Goal: Task Accomplishment & Management: Manage account settings

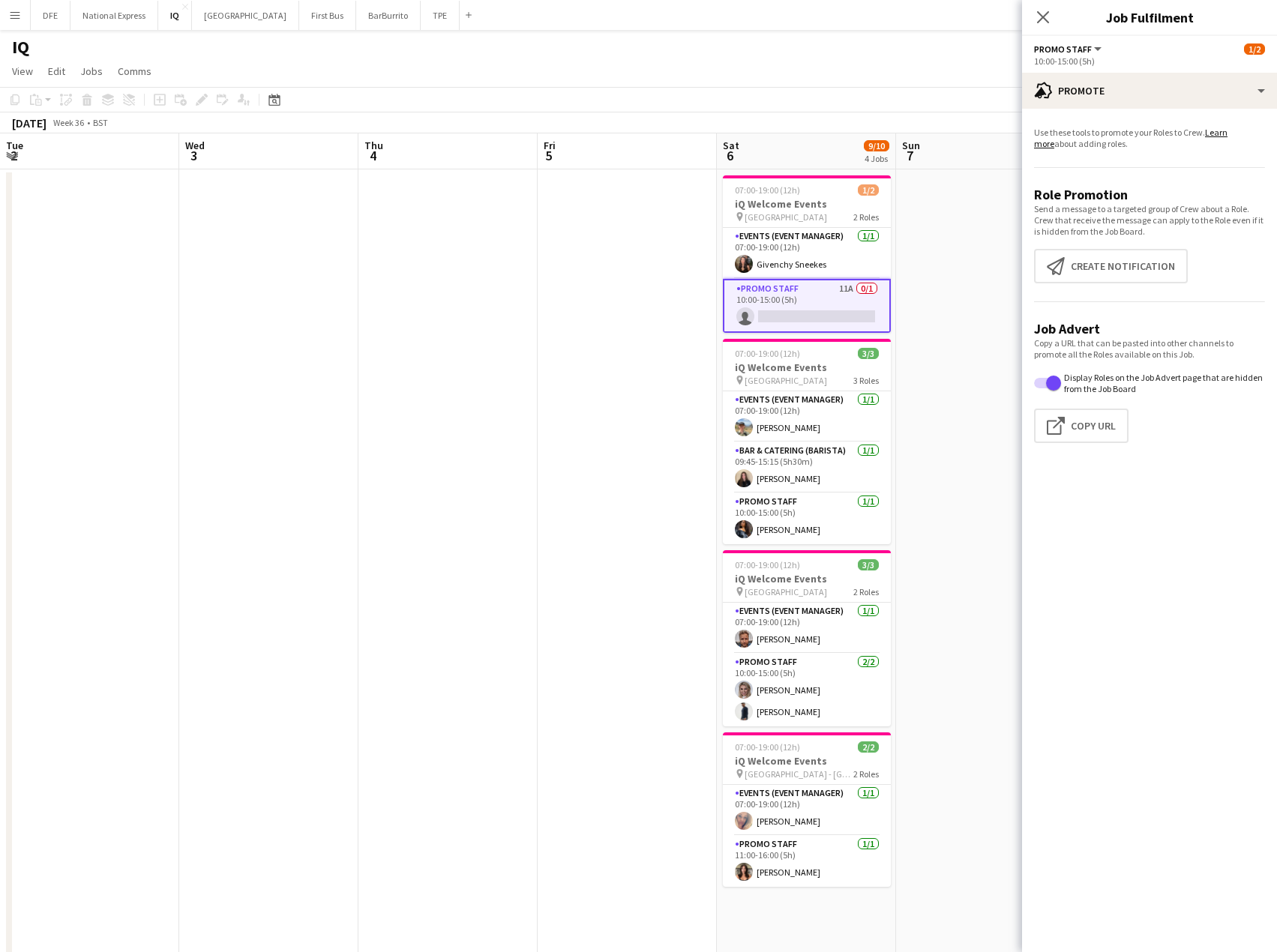
scroll to position [0, 504]
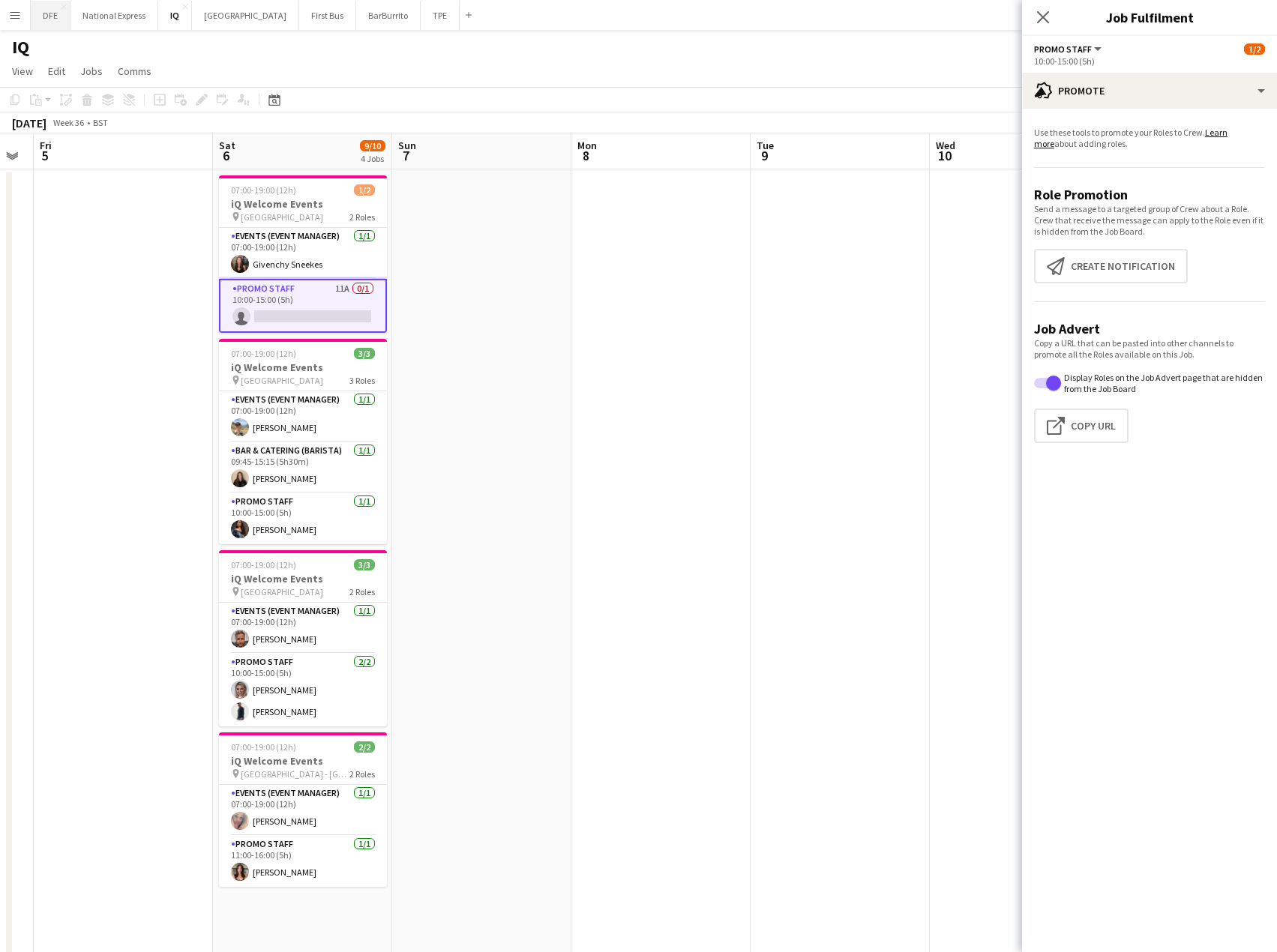
click at [49, 14] on button "DFE Close" at bounding box center [50, 15] width 40 height 29
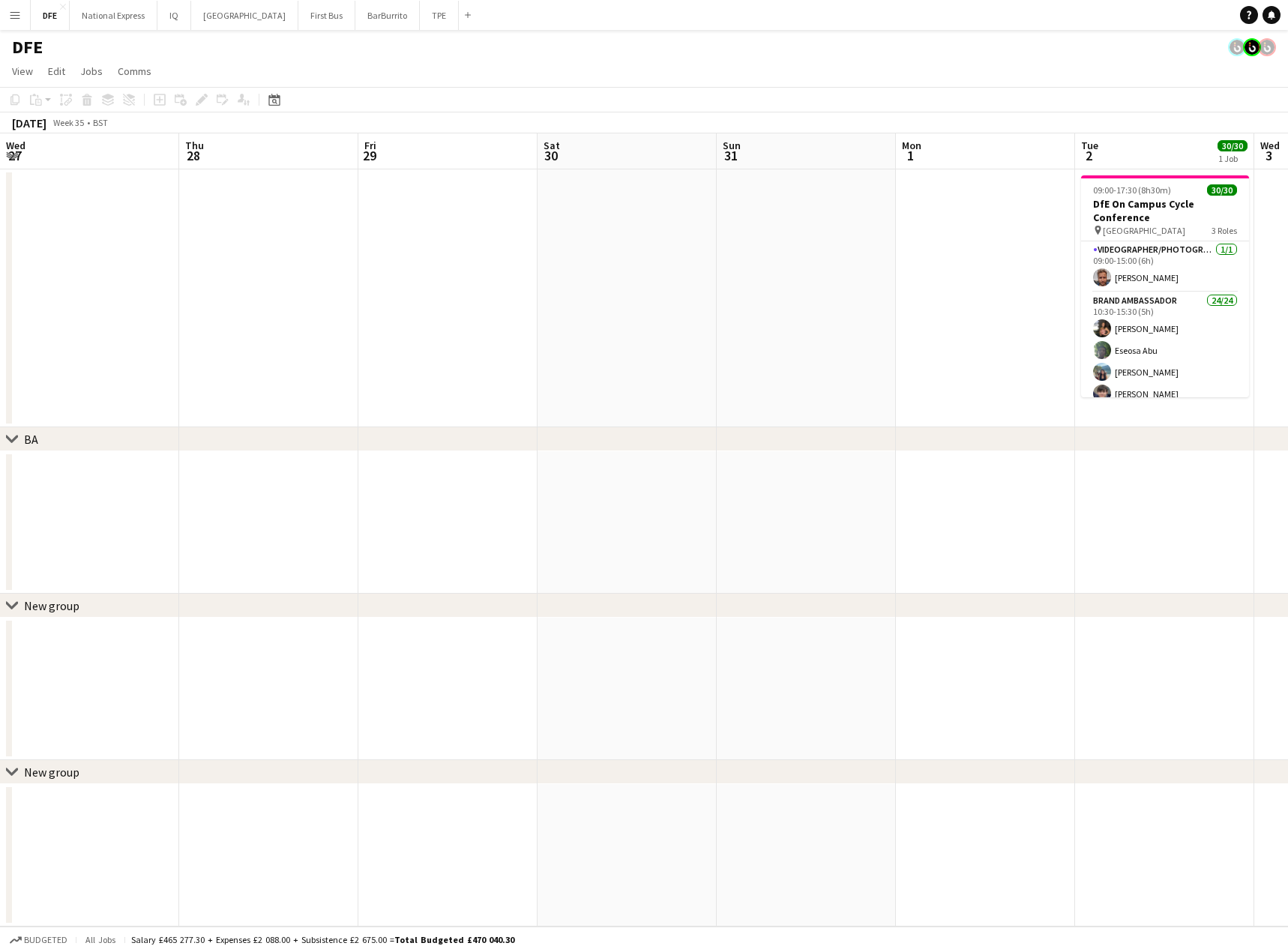
drag, startPoint x: 783, startPoint y: 317, endPoint x: -112, endPoint y: 320, distance: 895.0
click at [0, 320] on html "Menu Boards Boards Boards All jobs Status Workforce Workforce My Workforce Recr…" at bounding box center [644, 476] width 1288 height 952
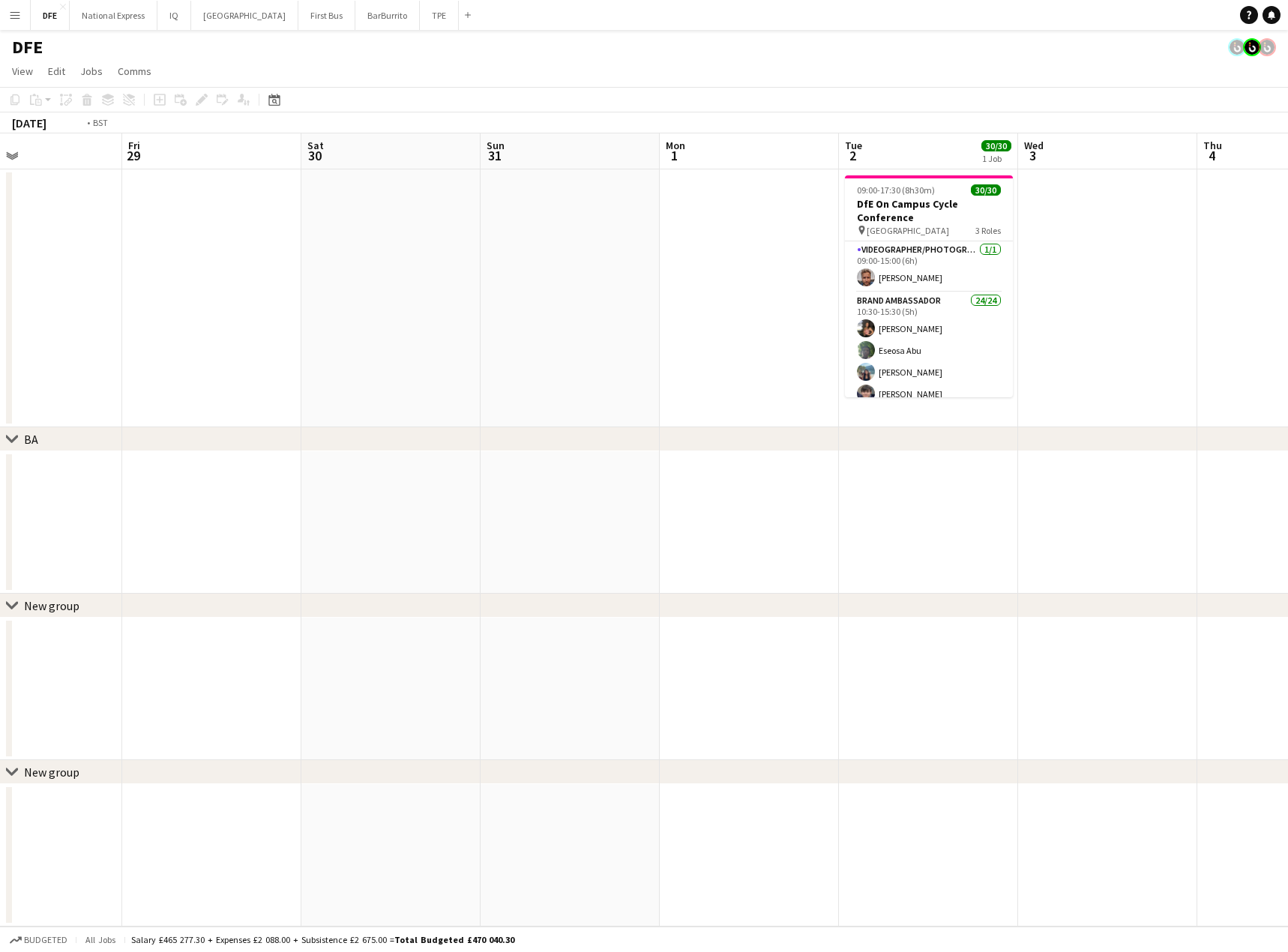
drag, startPoint x: 920, startPoint y: 325, endPoint x: 96, endPoint y: 333, distance: 824.0
click at [96, 333] on app-calendar-viewport "Mon 25 Tue 26 Wed 27 Thu 28 Fri 29 Sat 30 Sun 31 Mon 1 Tue 2 30/30 1 Job Wed 3 …" at bounding box center [644, 529] width 1288 height 793
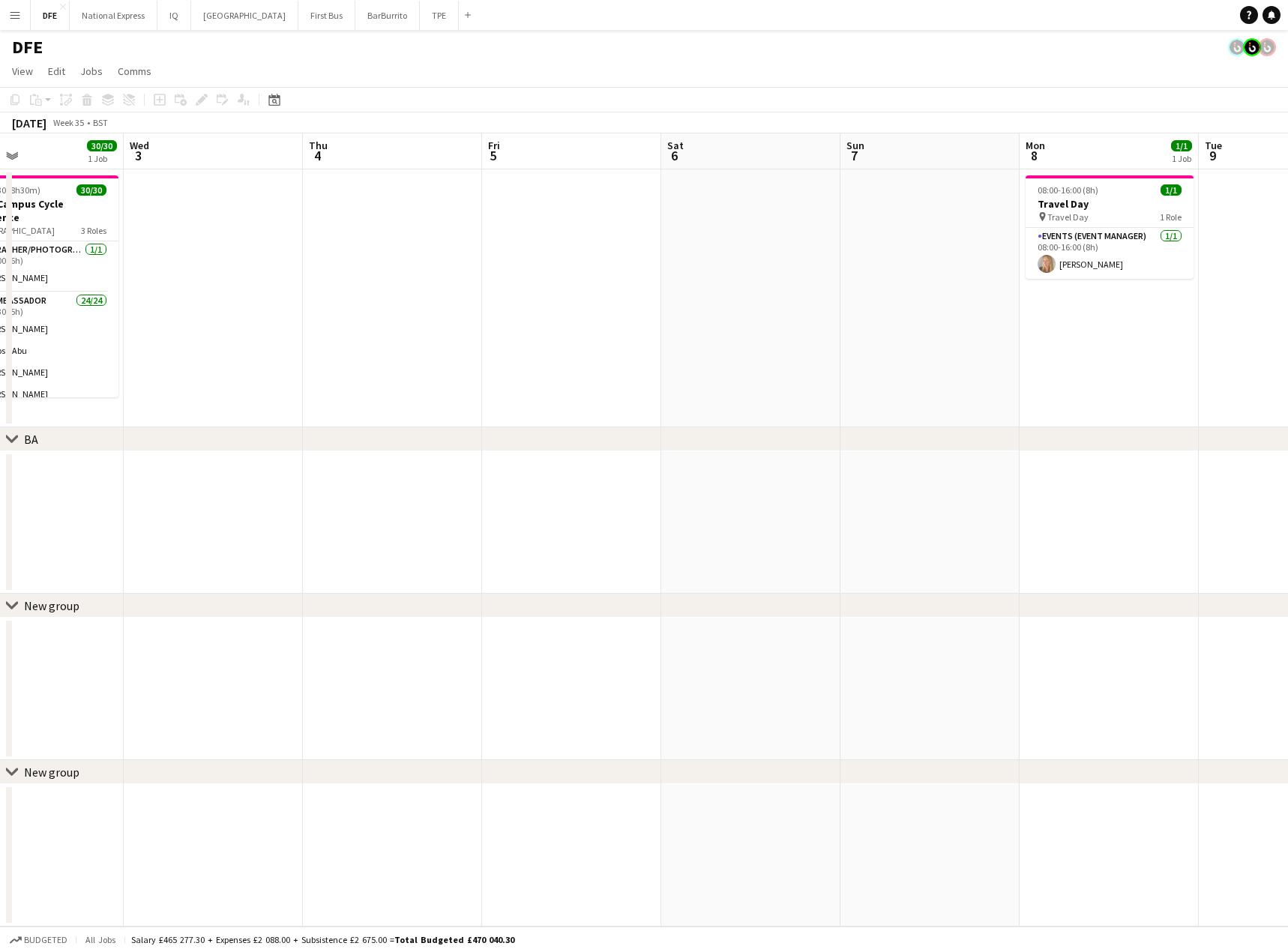
click at [0, 287] on html "Menu Boards Boards Boards All jobs Status Workforce Workforce My Workforce Recr…" at bounding box center [644, 476] width 1288 height 952
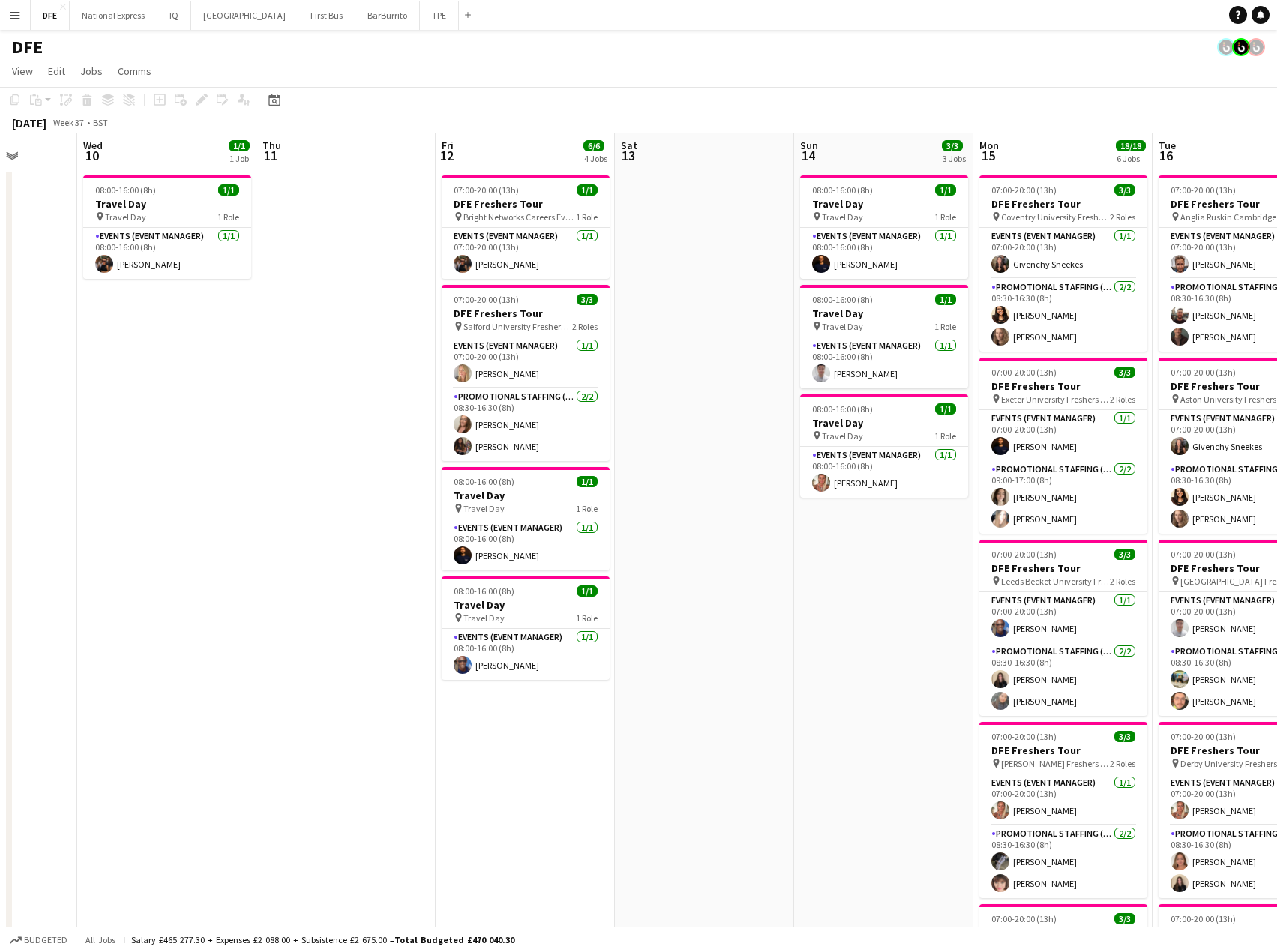
drag, startPoint x: -54, startPoint y: 301, endPoint x: -83, endPoint y: 300, distance: 29.0
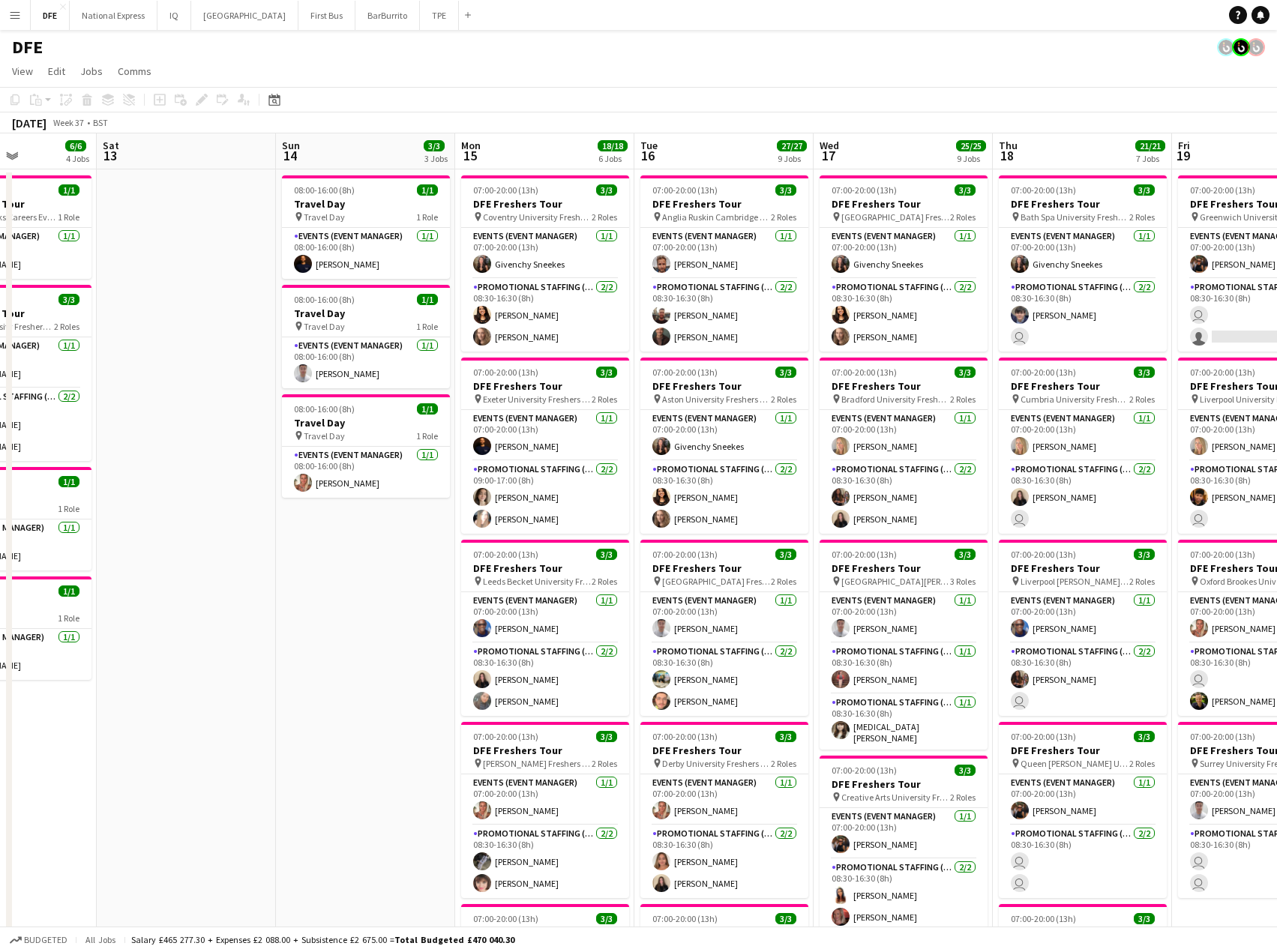
drag, startPoint x: 321, startPoint y: 321, endPoint x: -214, endPoint y: 327, distance: 535.0
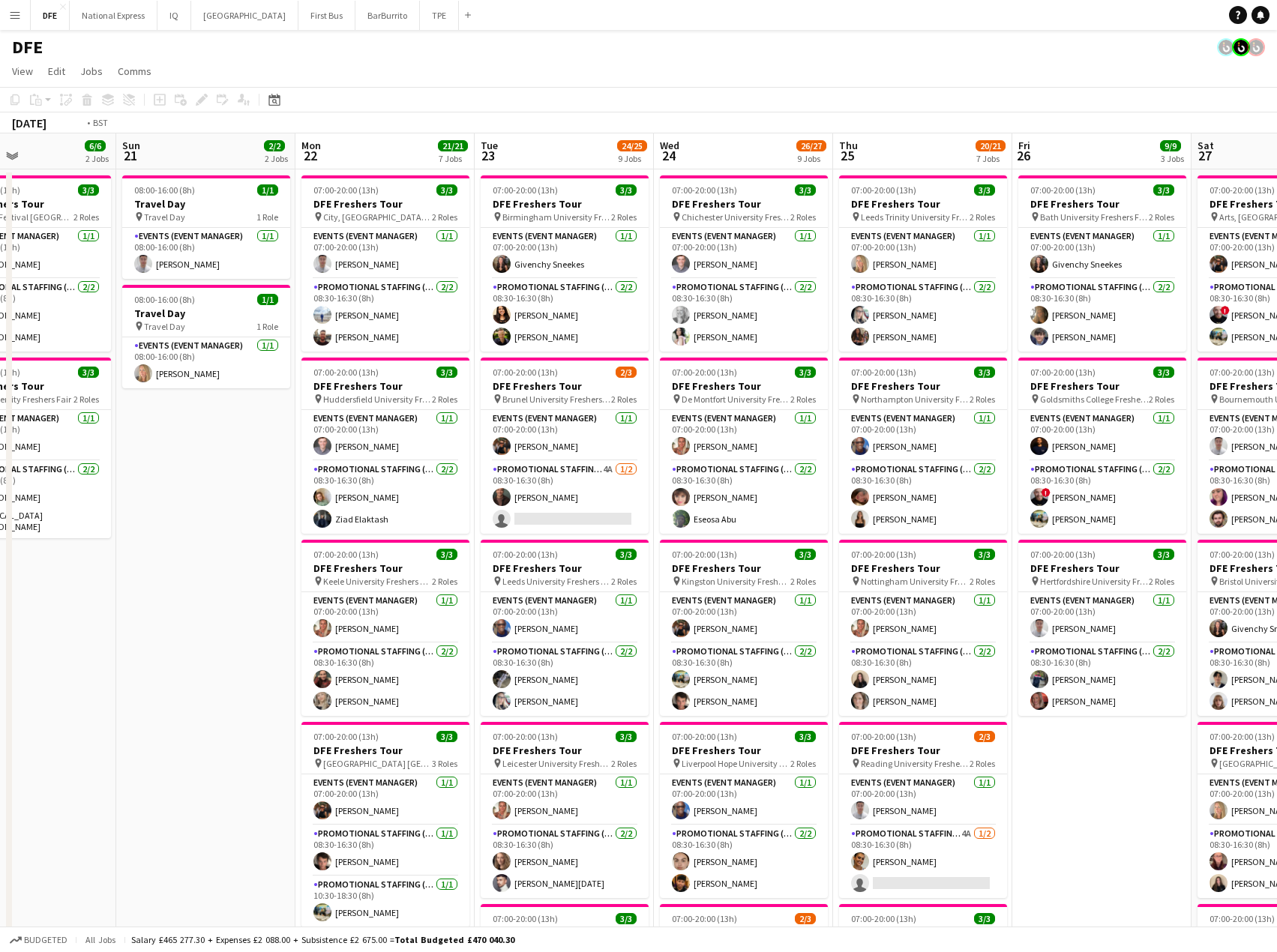
scroll to position [0, 740]
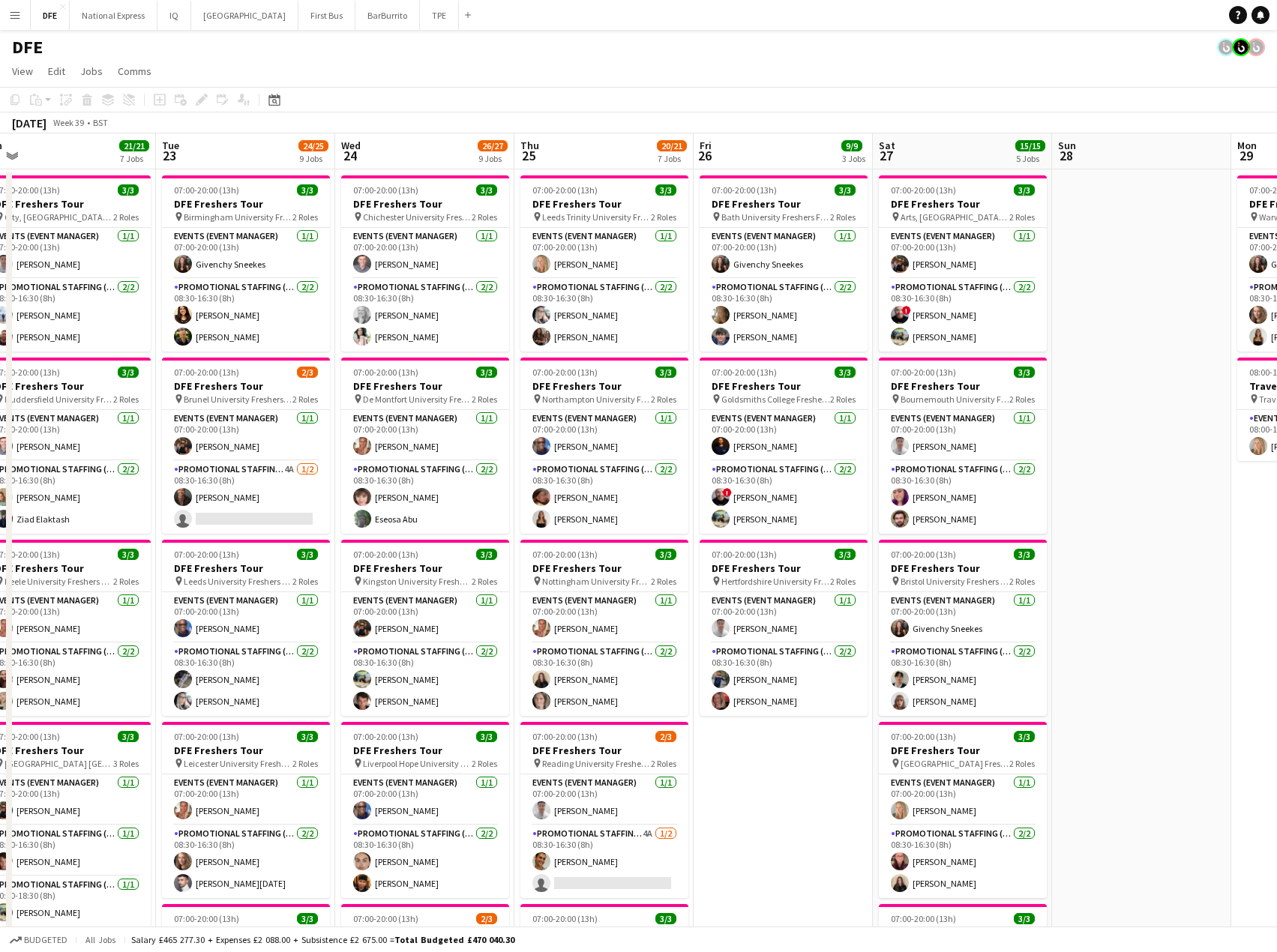
drag, startPoint x: 1023, startPoint y: 341, endPoint x: 704, endPoint y: 341, distance: 319.0
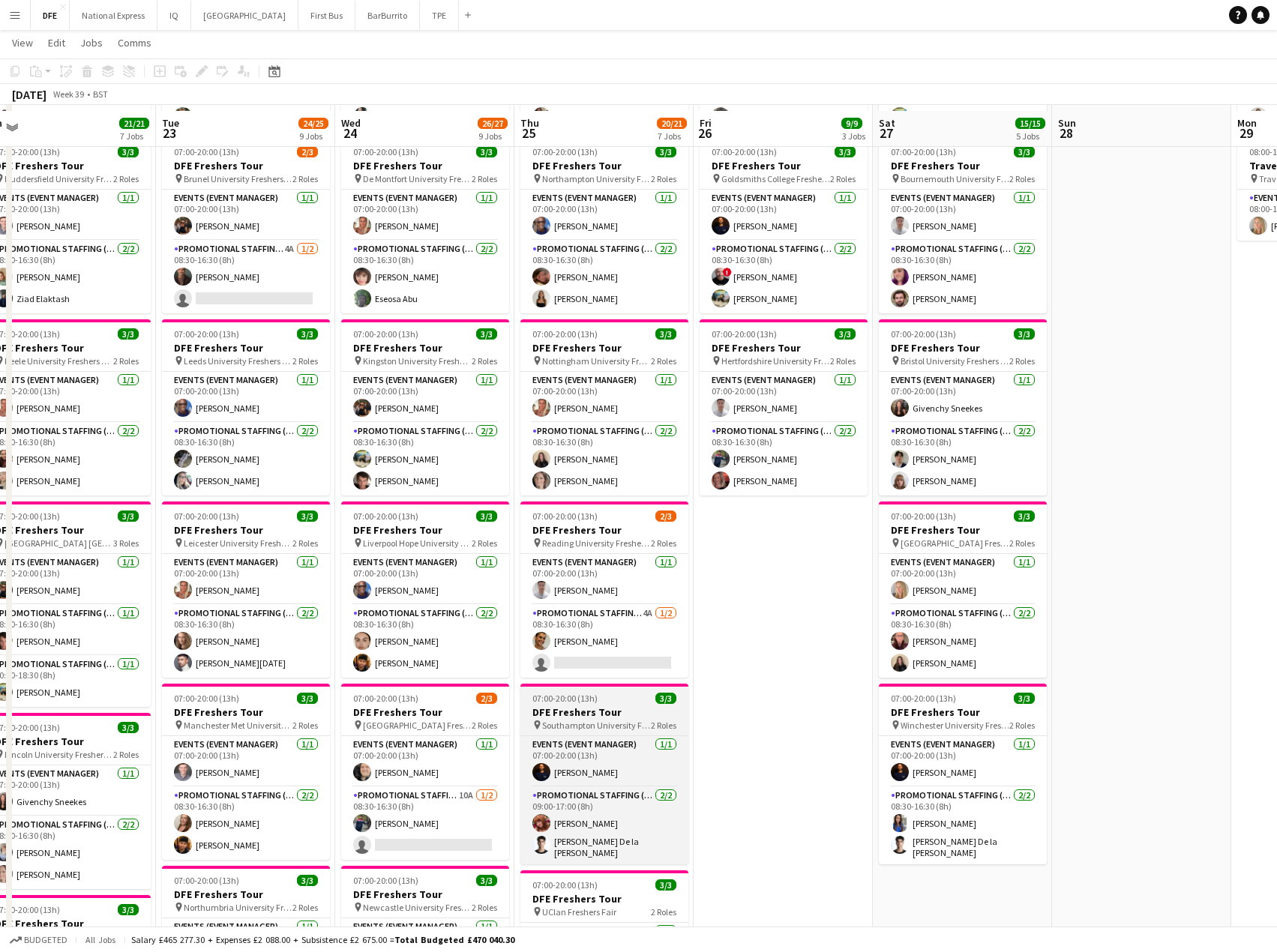
scroll to position [225, 0]
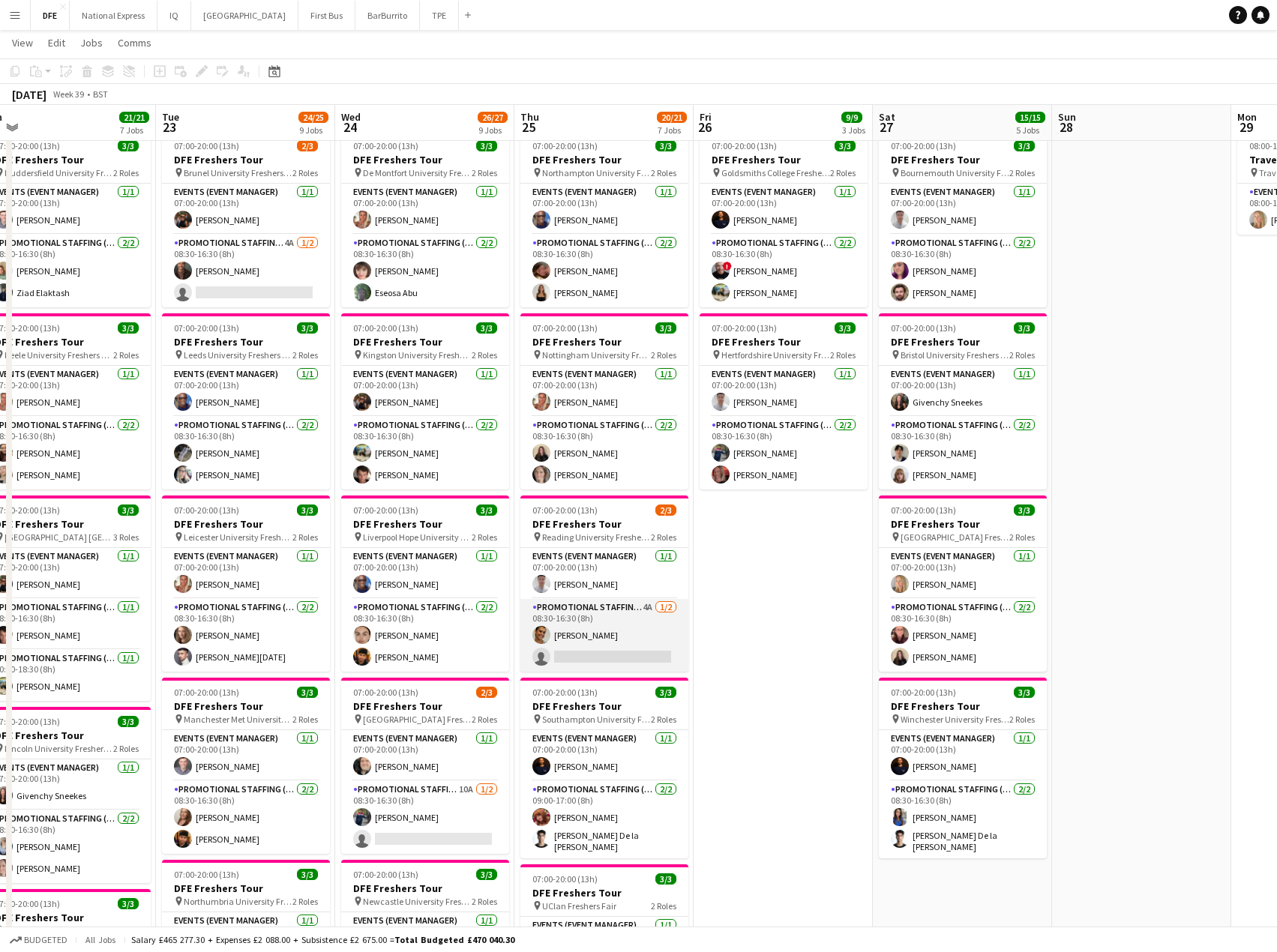
click at [615, 651] on app-card-role "Promotional Staffing (Brand Ambassadors) 4A [DATE] 08:30-16:30 (8h) [PERSON_NAM…" at bounding box center [604, 635] width 168 height 73
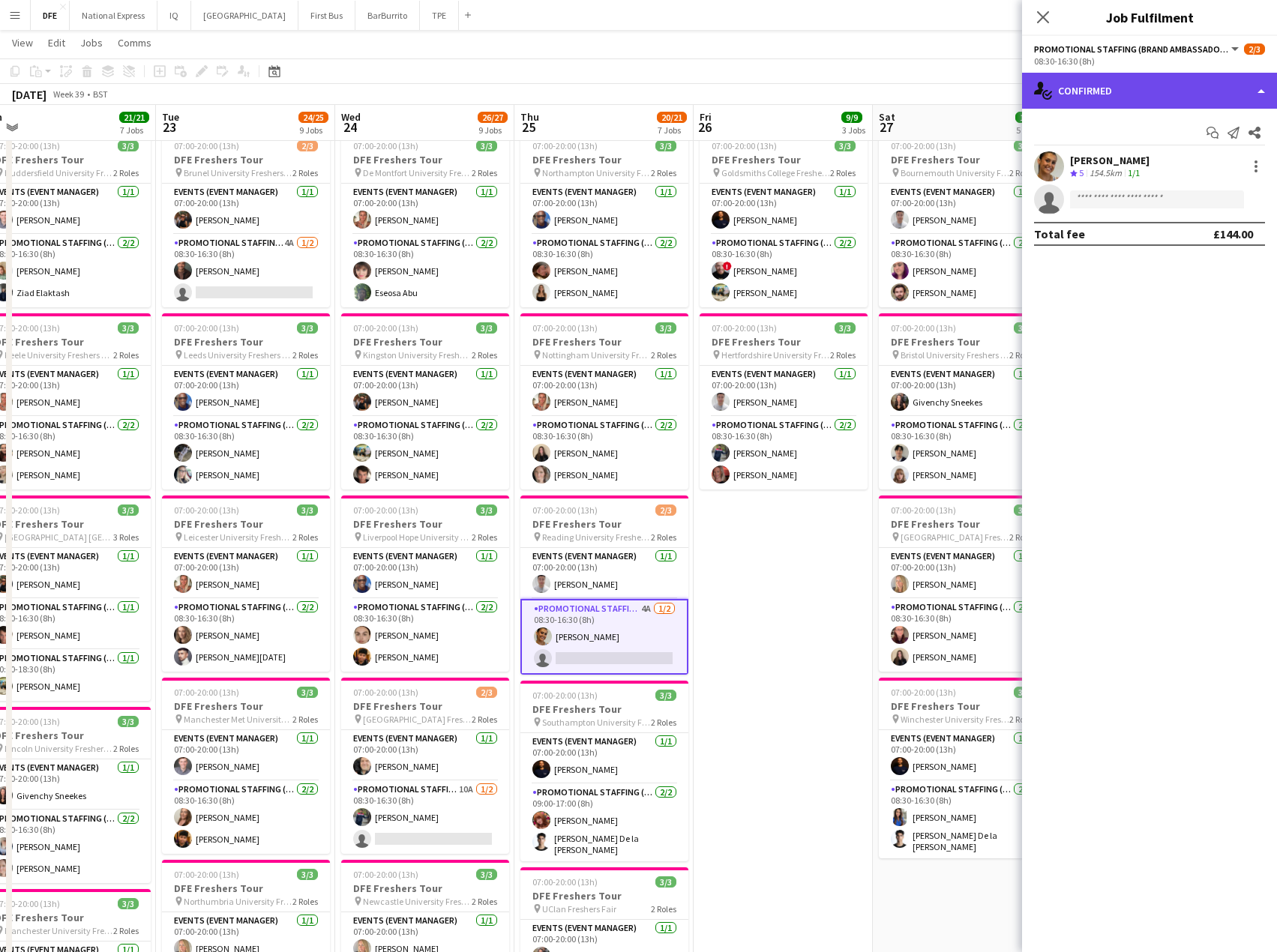
click at [1079, 78] on div "single-neutral-actions-check-2 Confirmed" at bounding box center [1150, 90] width 255 height 36
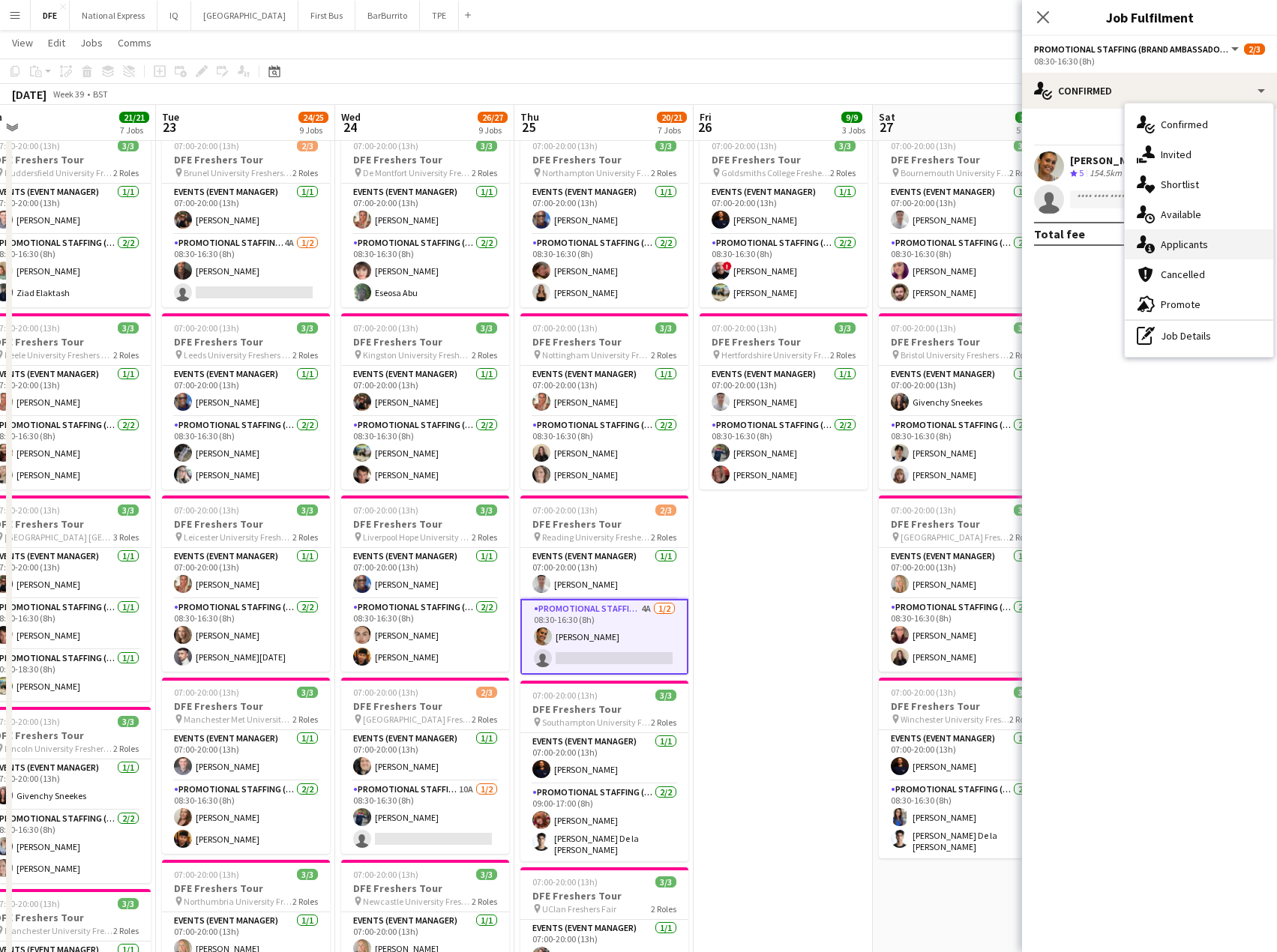
click at [1194, 242] on div "single-neutral-actions-information Applicants" at bounding box center [1199, 244] width 148 height 30
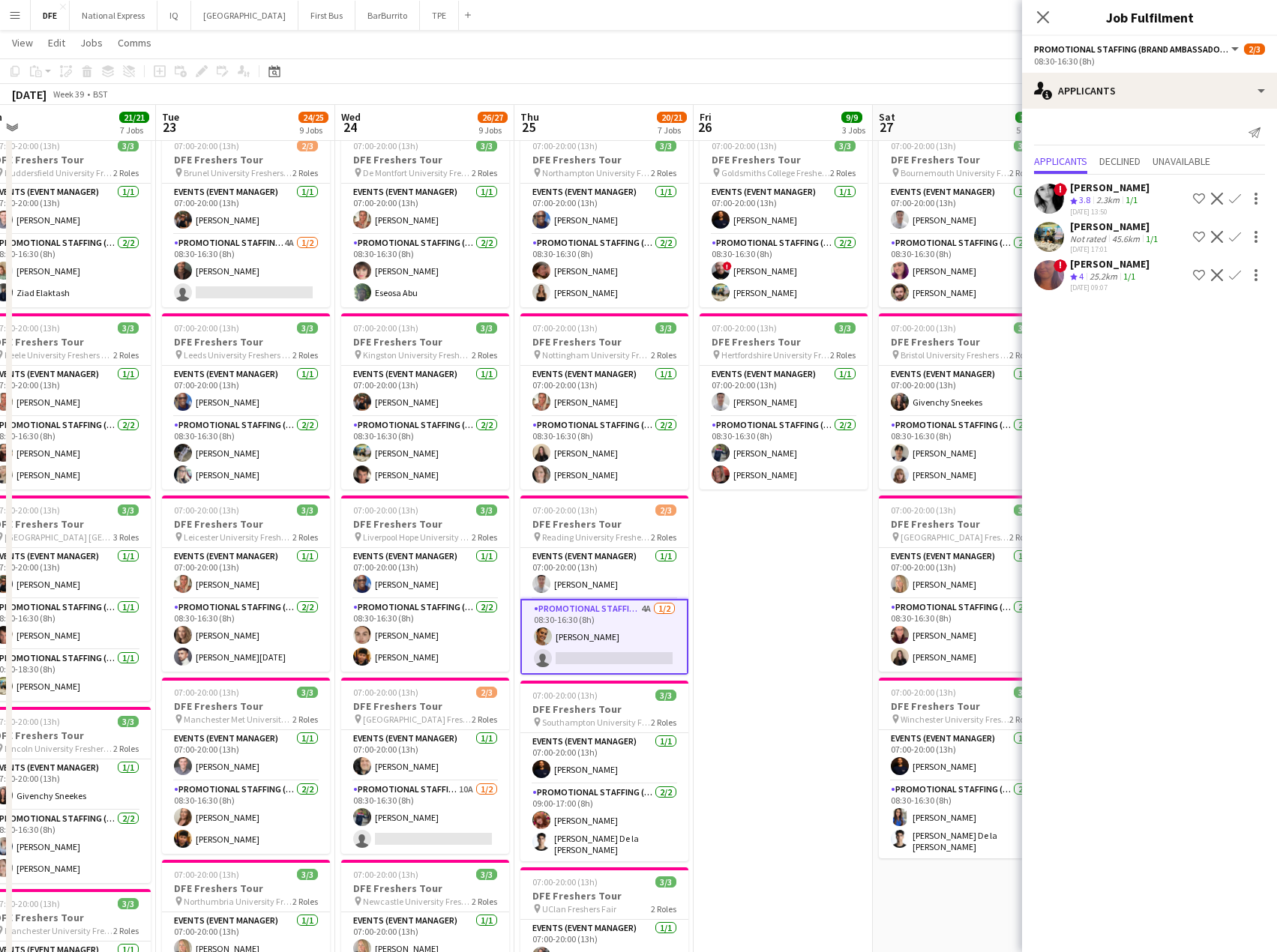
click at [1114, 262] on div "[PERSON_NAME]" at bounding box center [1110, 264] width 80 height 13
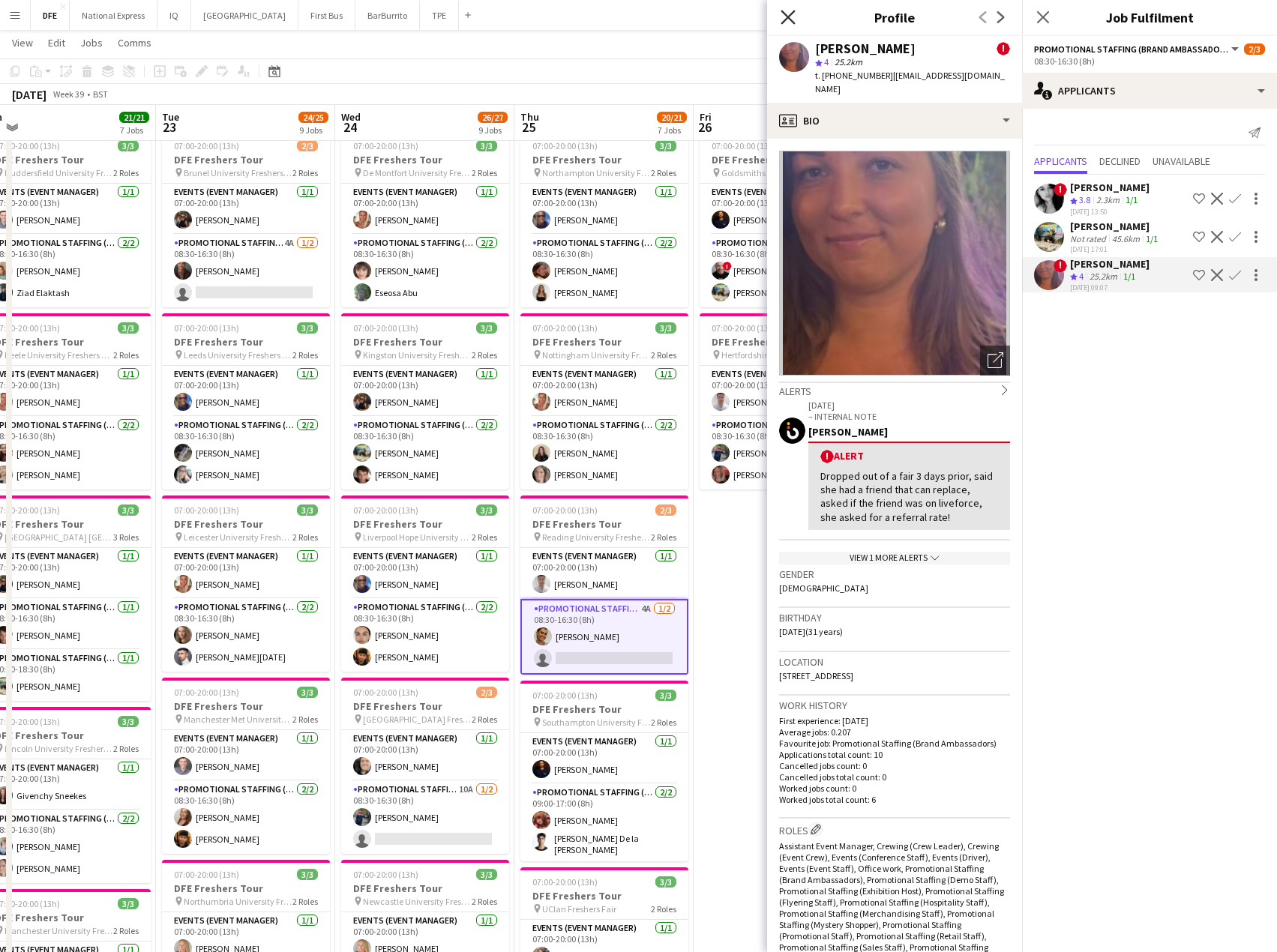
click at [792, 16] on icon "Close pop-in" at bounding box center [788, 16] width 14 height 14
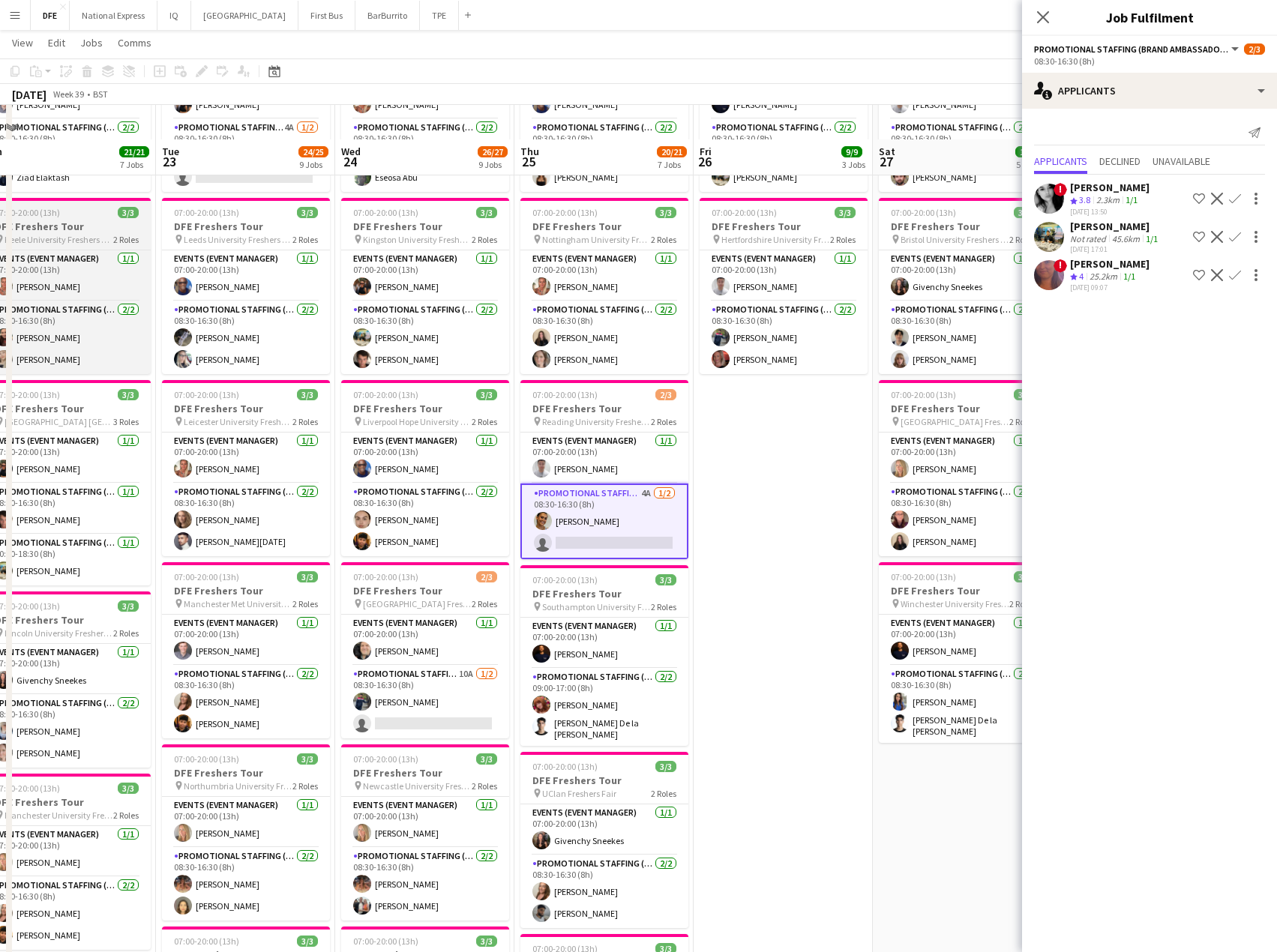
scroll to position [150, 0]
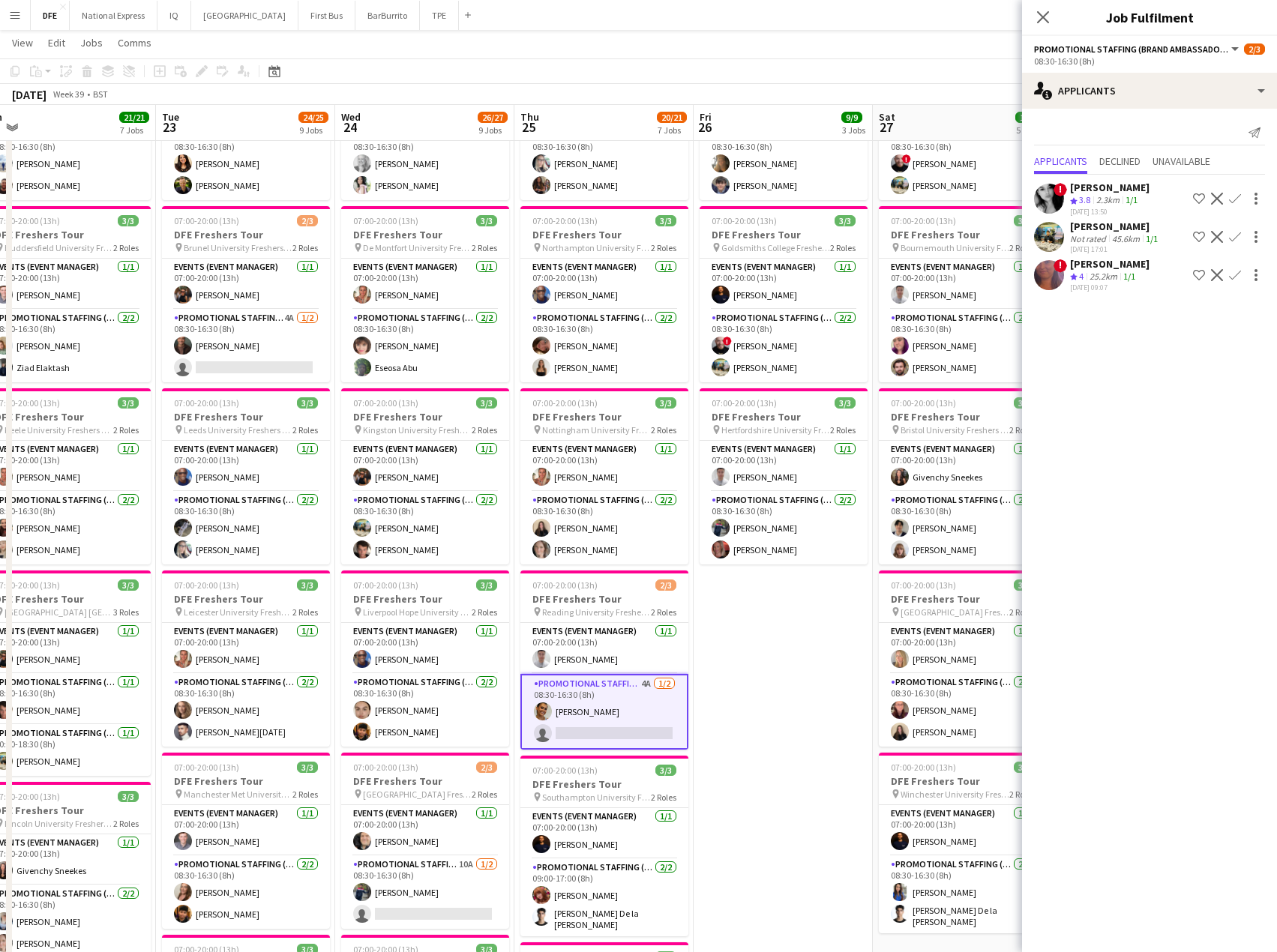
click at [1035, 21] on app-icon "Close pop-in" at bounding box center [1043, 17] width 18 height 18
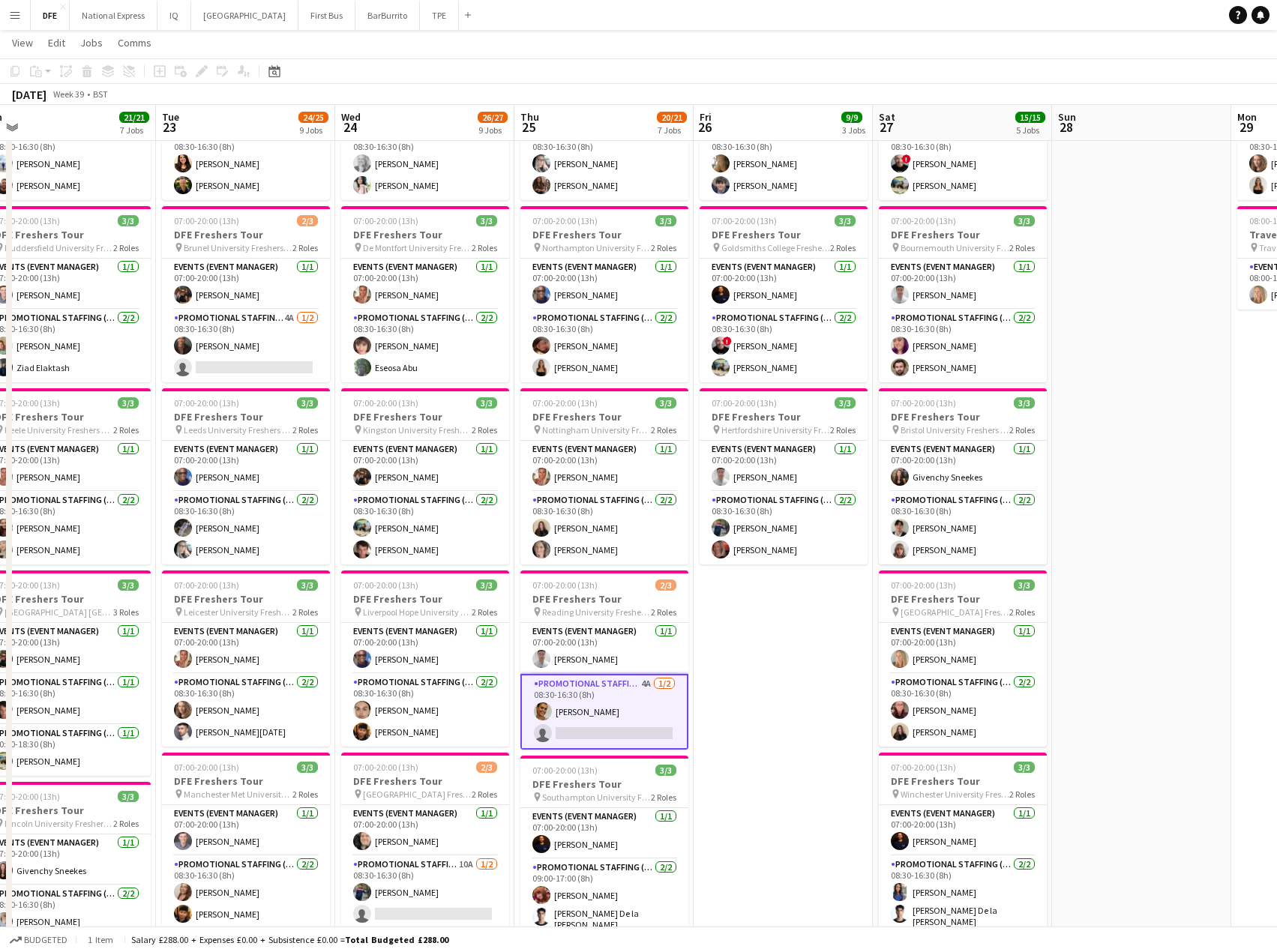
drag, startPoint x: 616, startPoint y: 728, endPoint x: 776, endPoint y: 603, distance: 203.0
click at [616, 728] on app-card-role "Promotional Staffing (Brand Ambassadors) 4A [DATE] 08:30-16:30 (8h) [PERSON_NAM…" at bounding box center [604, 711] width 168 height 76
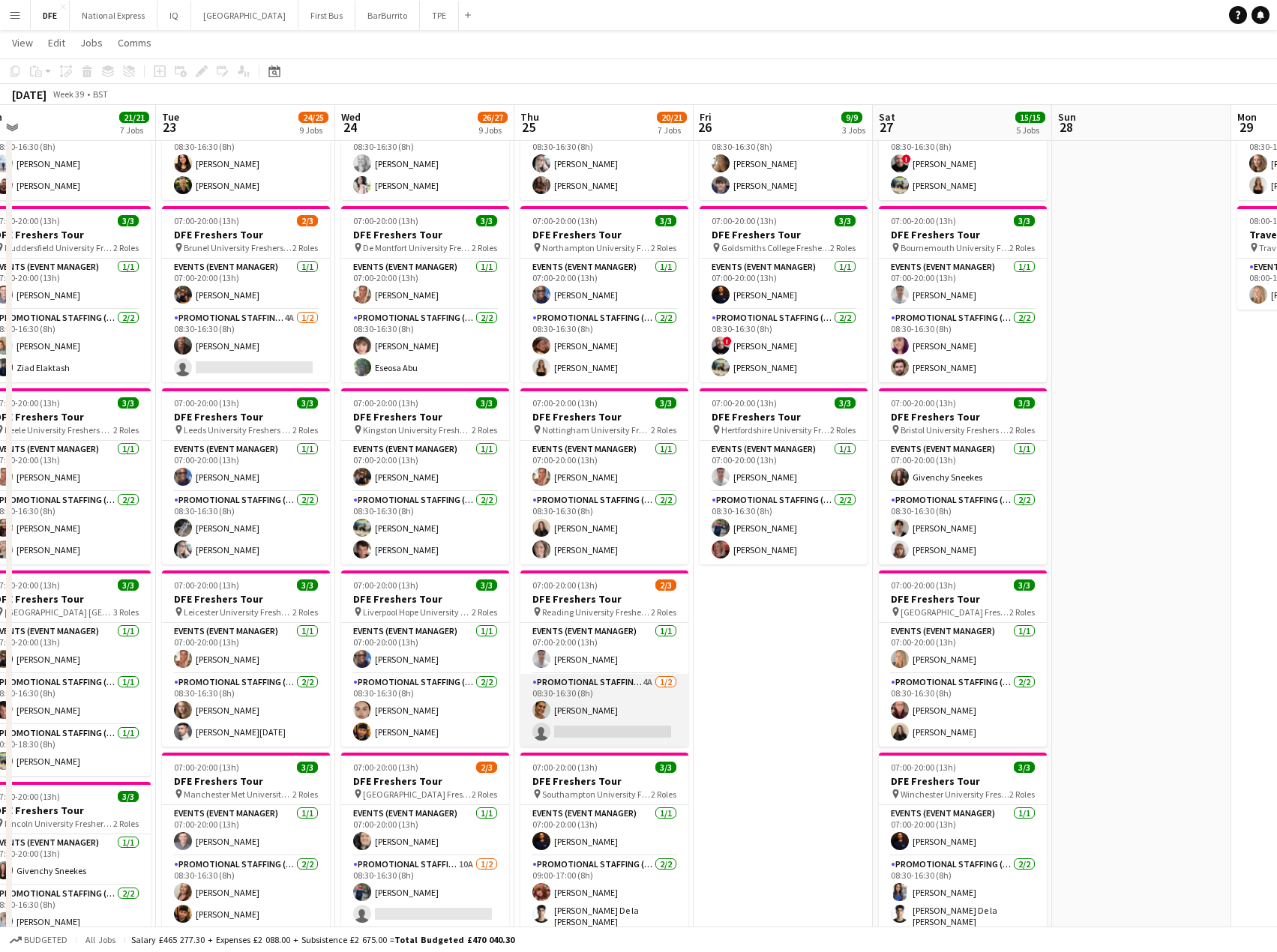
click at [621, 727] on app-card-role "Promotional Staffing (Brand Ambassadors) 4A [DATE] 08:30-16:30 (8h) [PERSON_NAM…" at bounding box center [604, 710] width 168 height 73
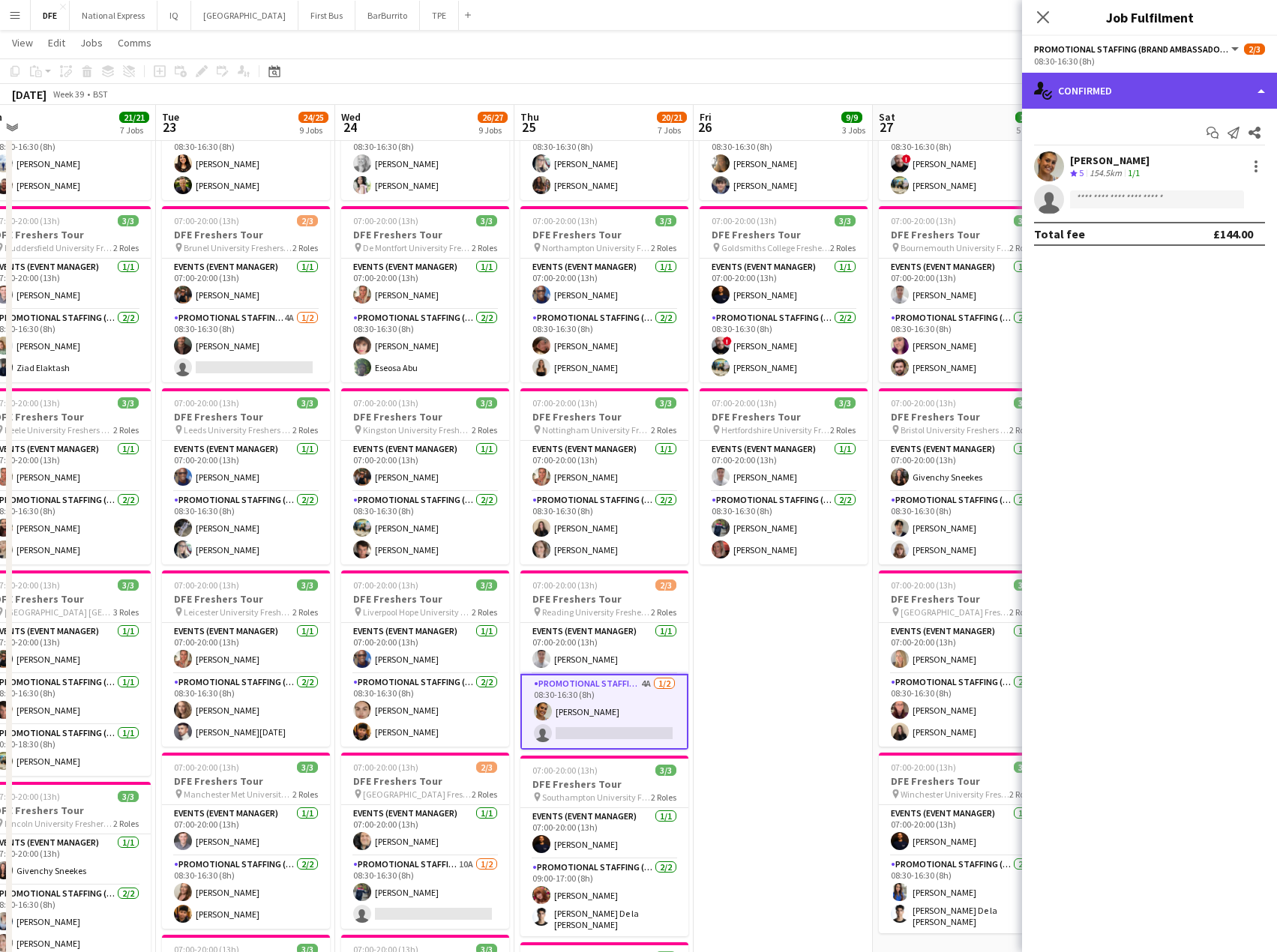
click at [1116, 97] on div "single-neutral-actions-check-2 Confirmed" at bounding box center [1150, 90] width 255 height 36
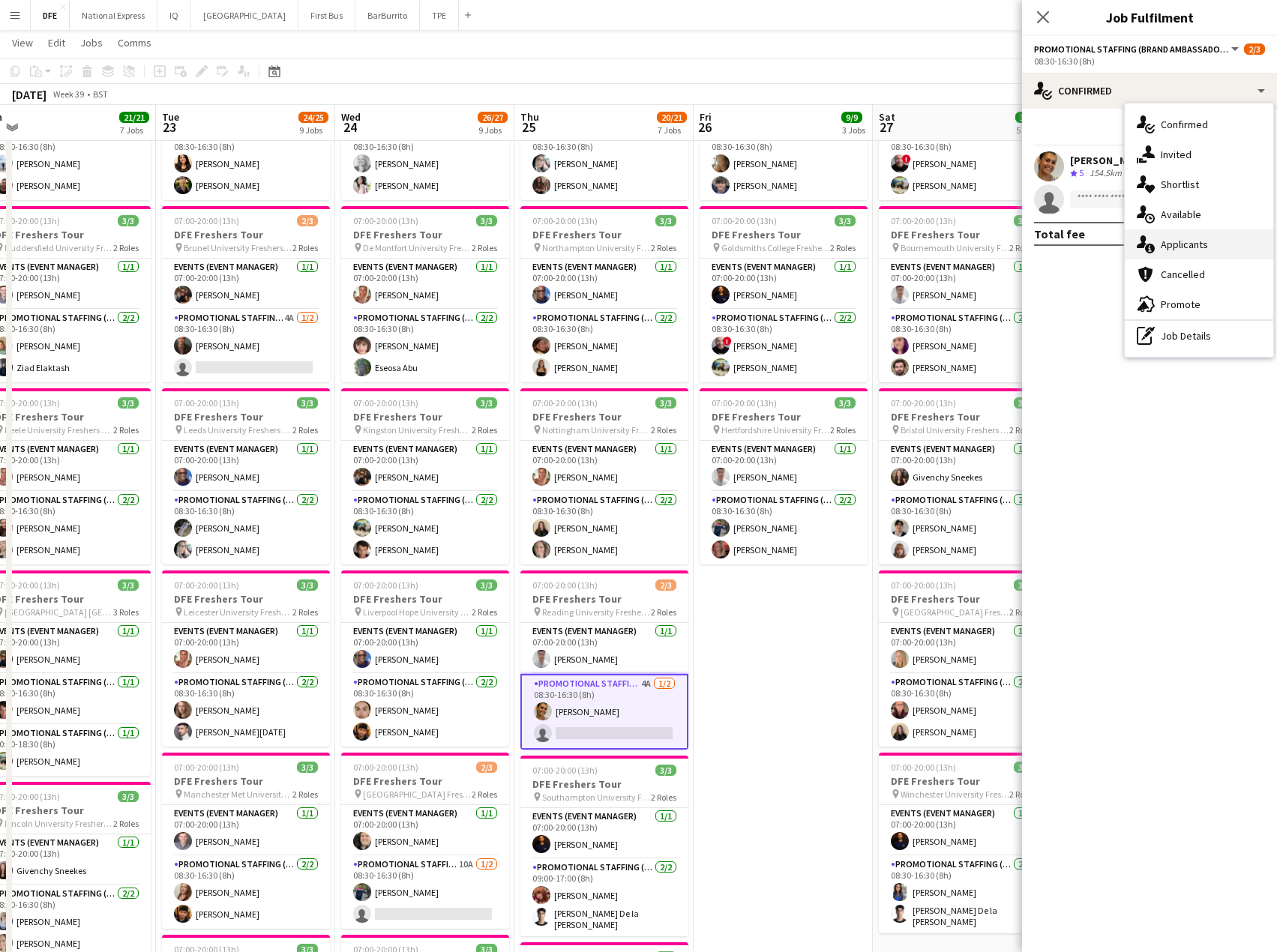
click at [1218, 252] on div "single-neutral-actions-information Applicants" at bounding box center [1199, 244] width 148 height 30
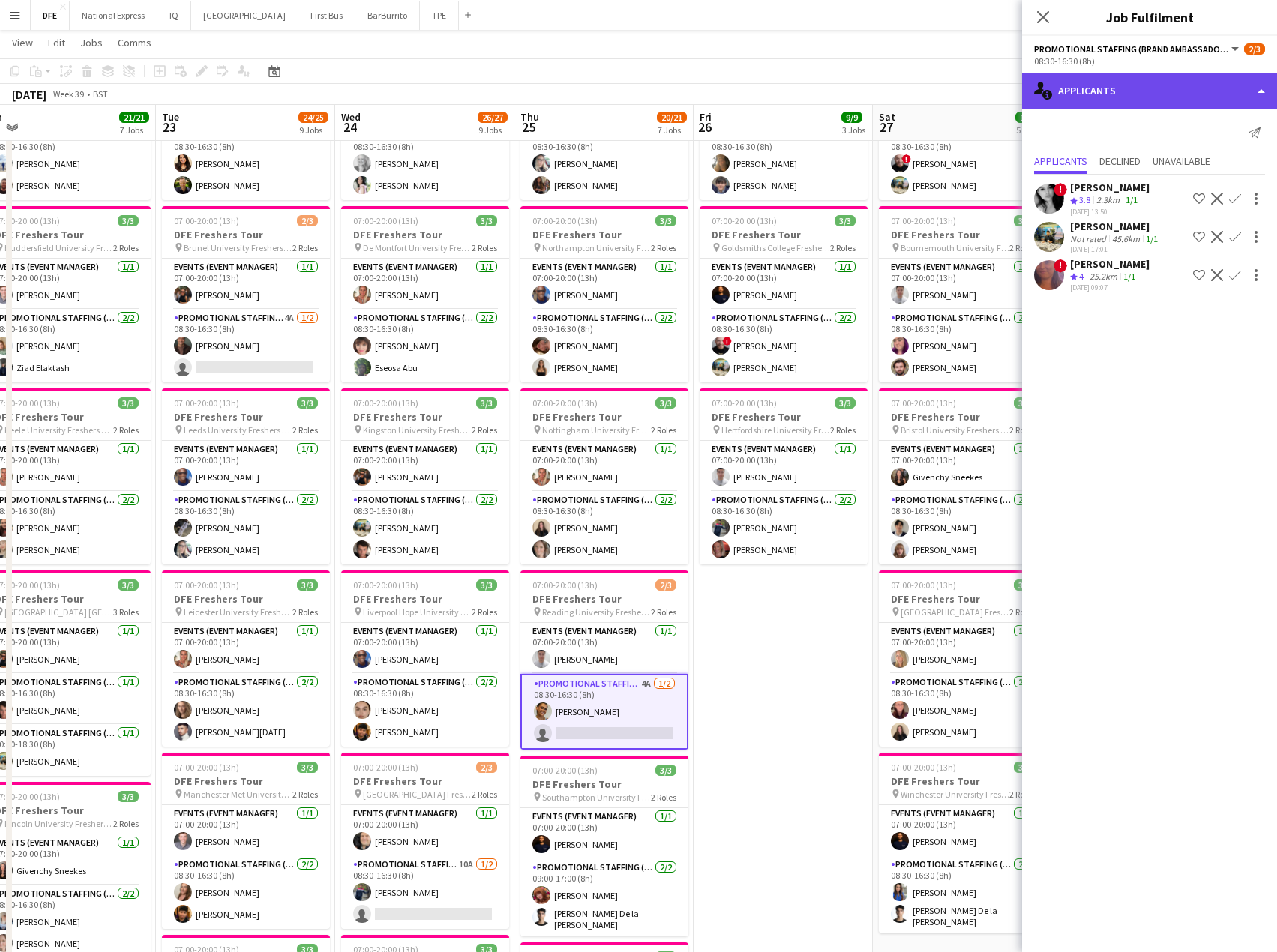
click at [1143, 94] on div "single-neutral-actions-information Applicants" at bounding box center [1150, 90] width 255 height 36
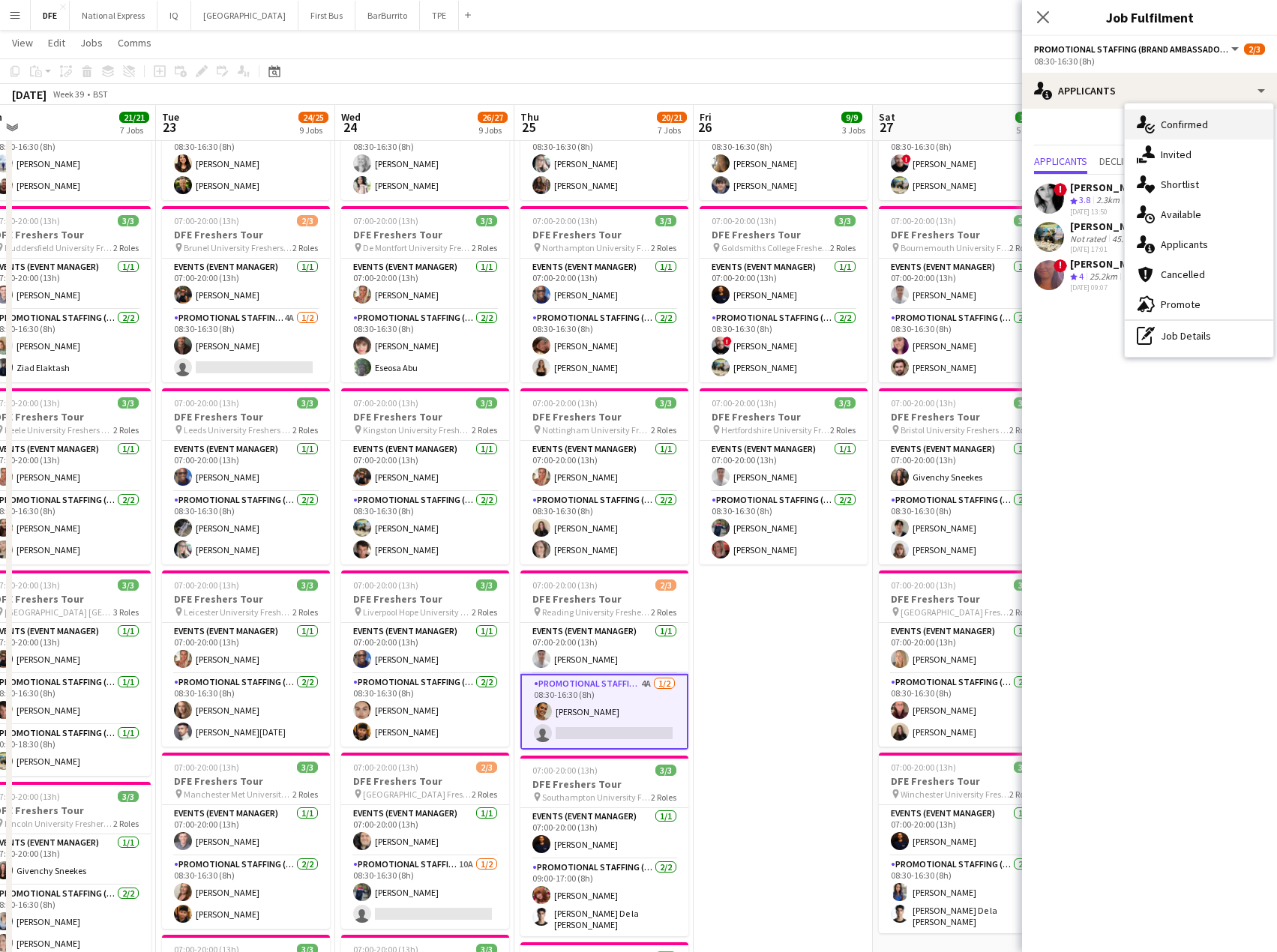
click at [1197, 126] on div "single-neutral-actions-check-2 Confirmed" at bounding box center [1199, 124] width 148 height 30
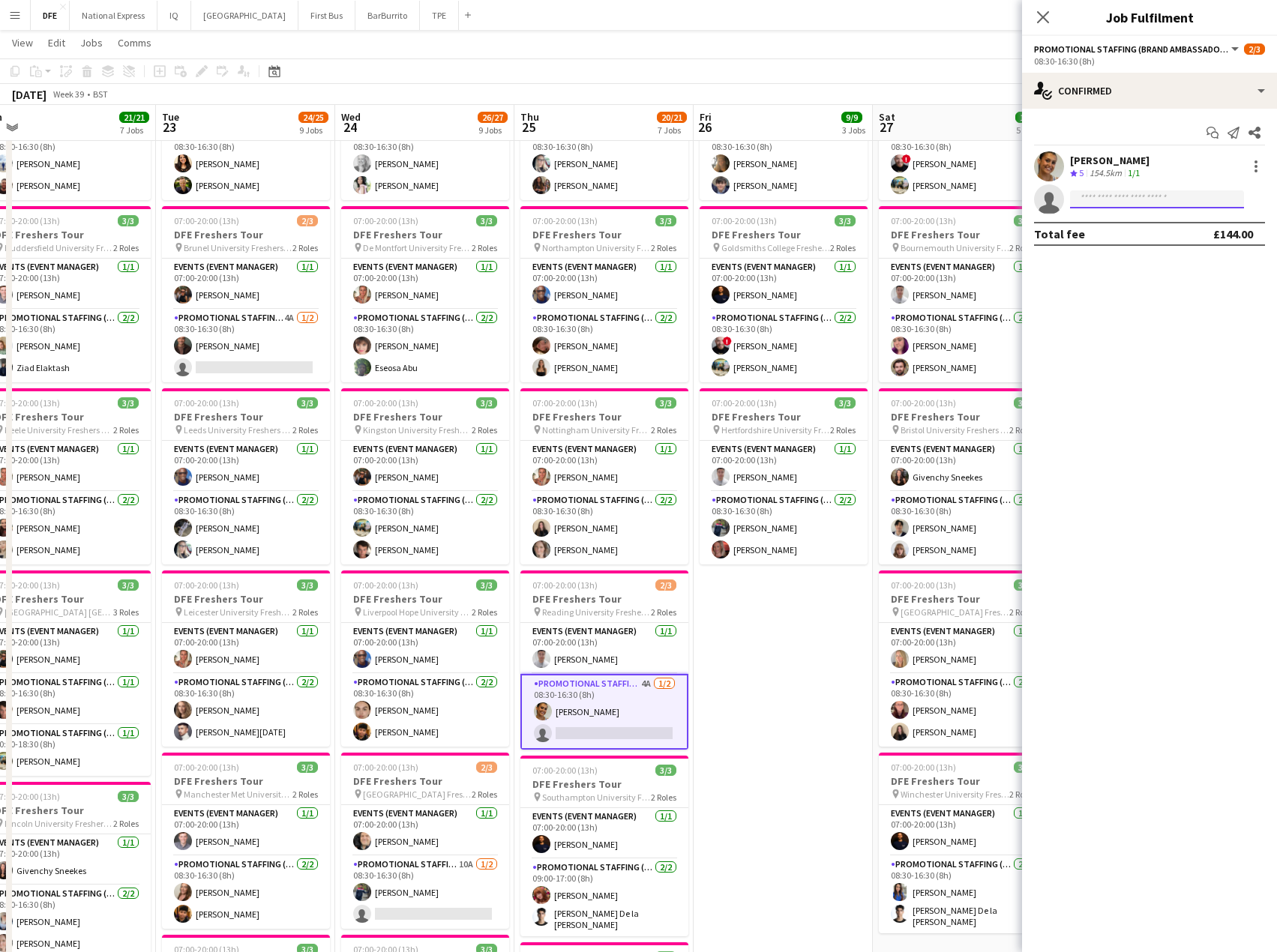
click at [1115, 205] on input at bounding box center [1157, 199] width 174 height 18
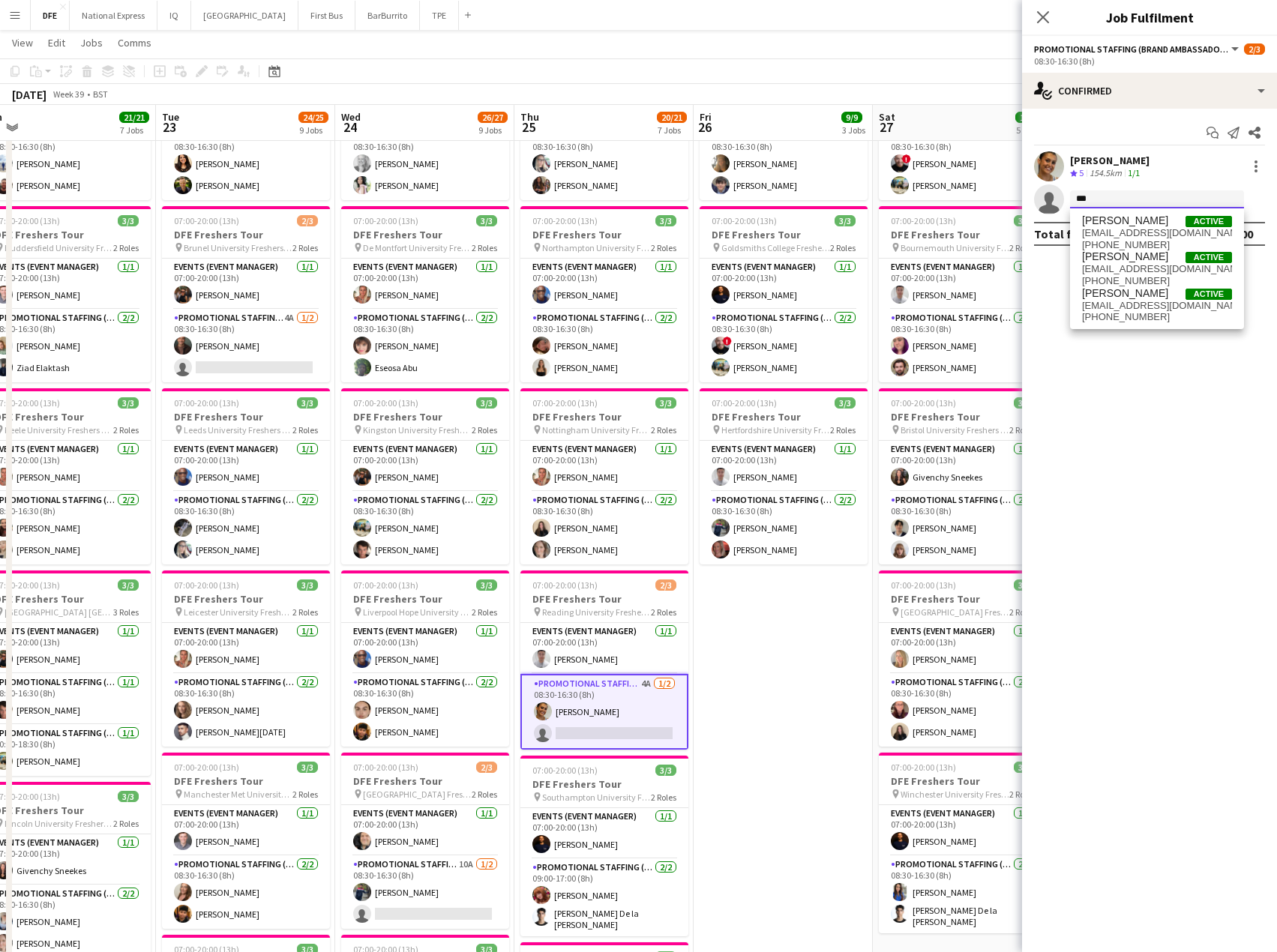
type input "***"
click at [1133, 308] on span "[EMAIL_ADDRESS][DOMAIN_NAME]" at bounding box center [1157, 306] width 150 height 12
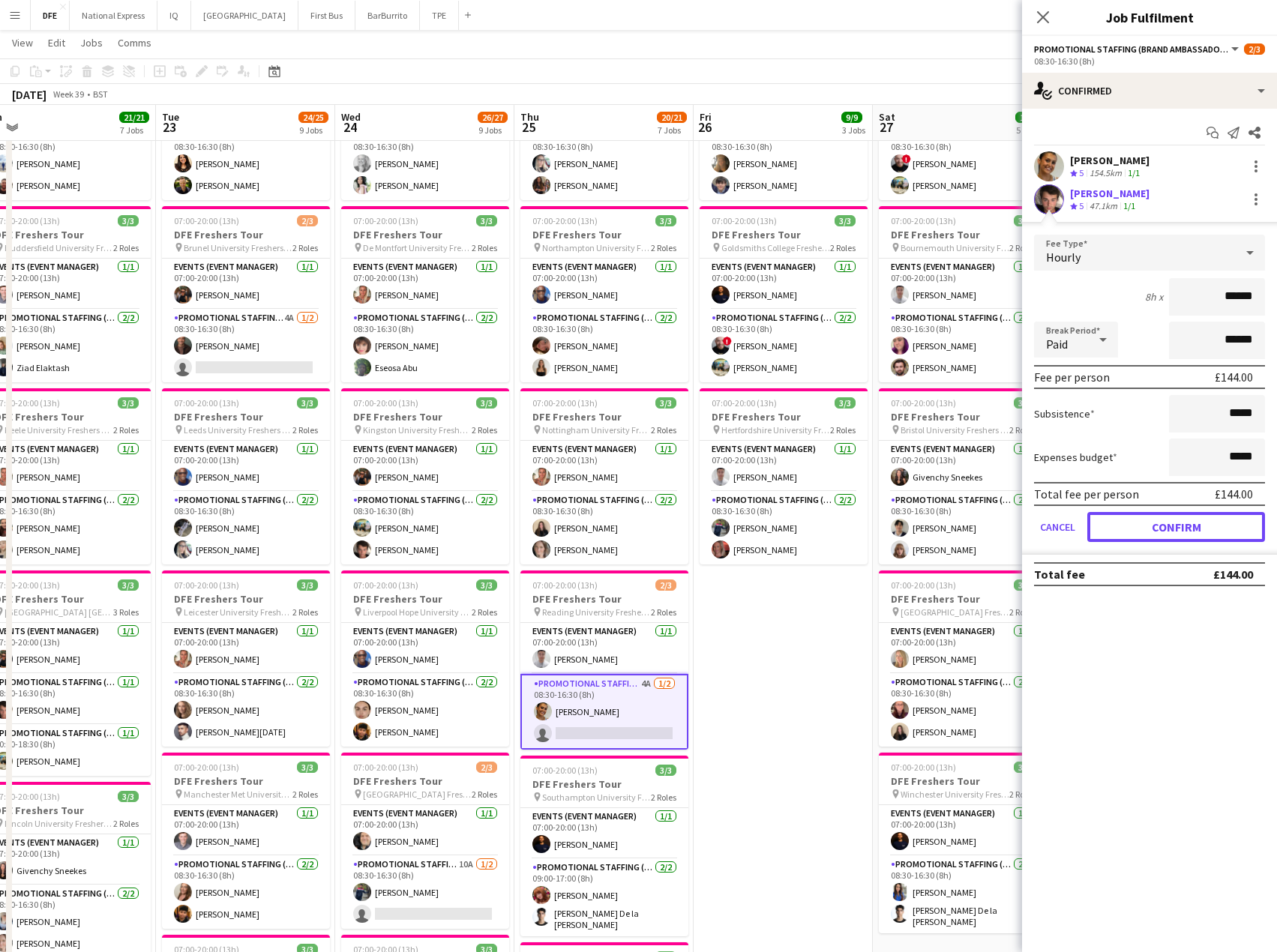
click at [1173, 534] on button "Confirm" at bounding box center [1176, 527] width 178 height 30
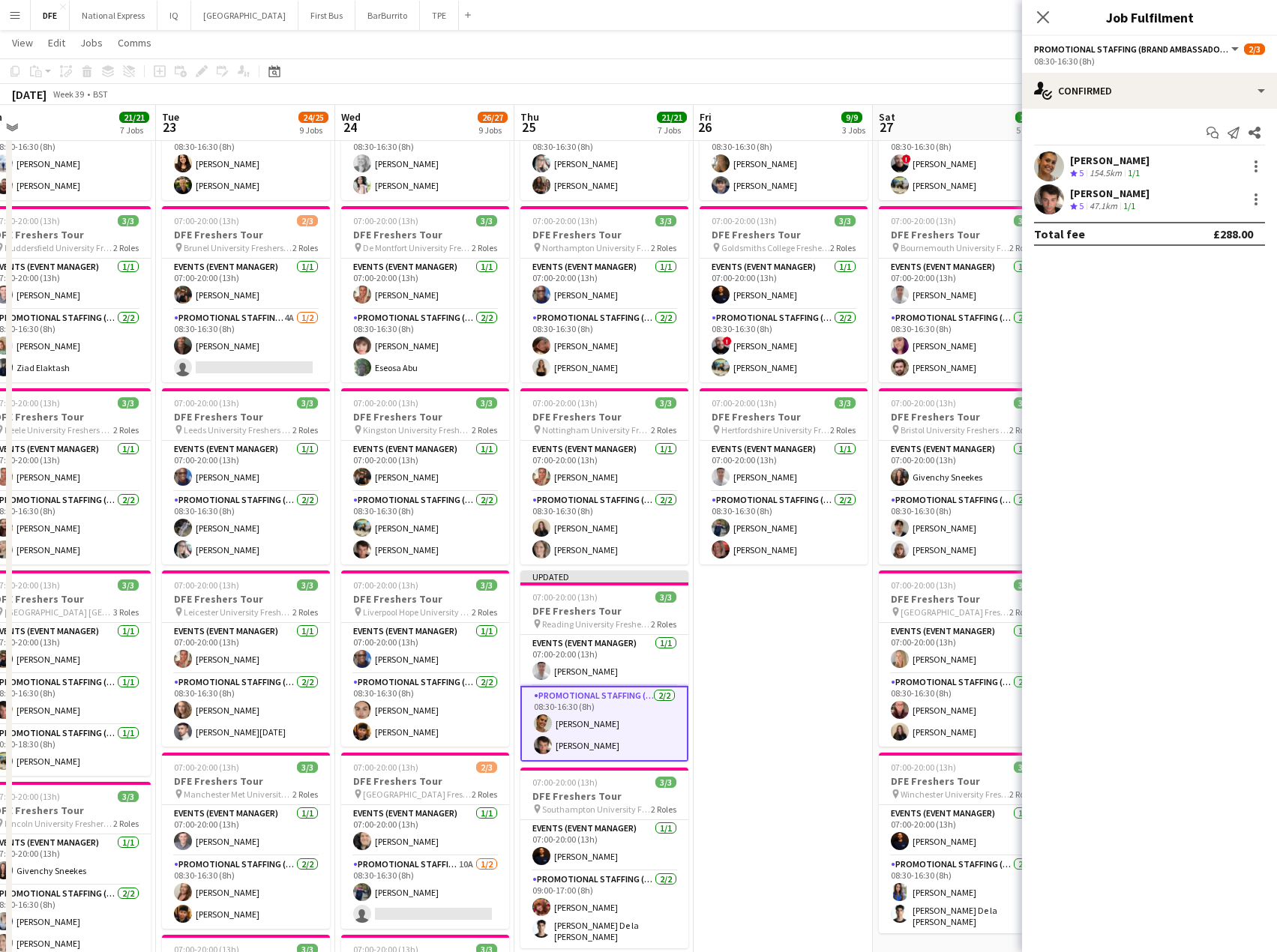
click at [1114, 193] on div "[PERSON_NAME]" at bounding box center [1110, 193] width 80 height 13
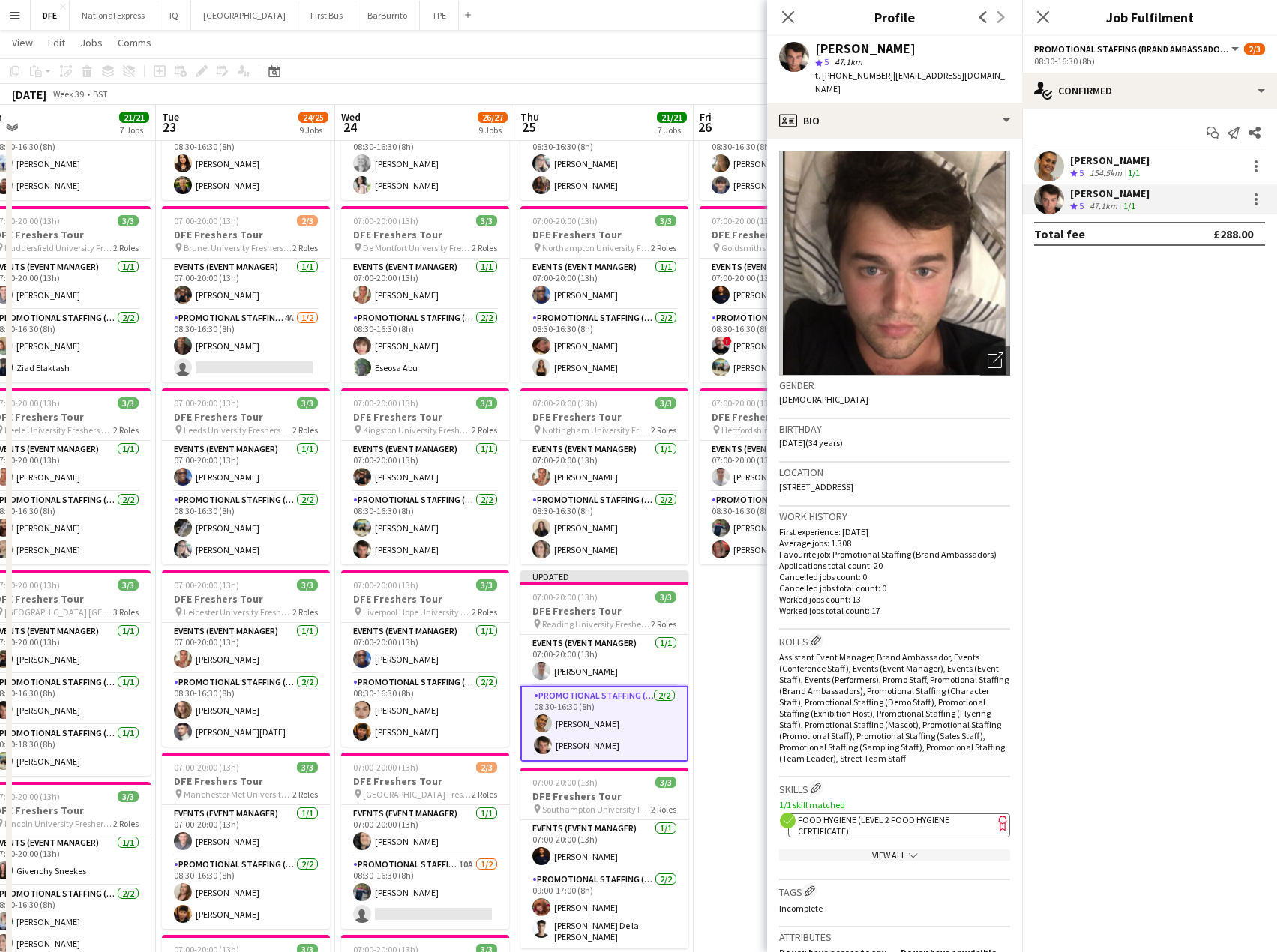
drag, startPoint x: 1009, startPoint y: 73, endPoint x: 814, endPoint y: 44, distance: 197.1
click at [814, 44] on div "[PERSON_NAME] star 5 47.1km t. [PHONE_NUMBER] | [EMAIL_ADDRESS][DOMAIN_NAME]" at bounding box center [895, 69] width 255 height 67
copy div "[PERSON_NAME] star 5 47.1km t. [PHONE_NUMBER] | [EMAIL_ADDRESS][DOMAIN_NAME]"
click at [1041, 19] on icon at bounding box center [1043, 16] width 14 height 14
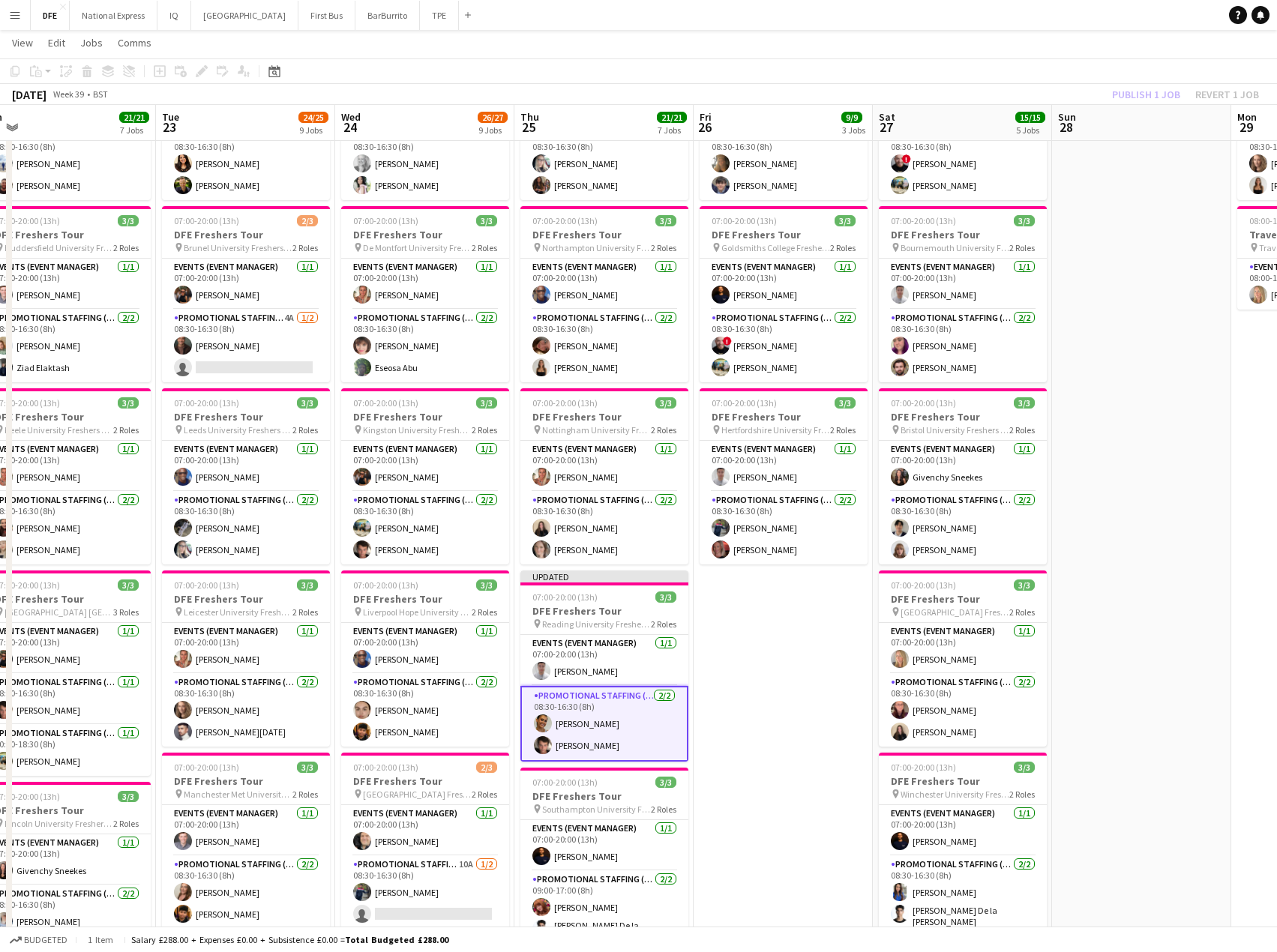
click at [1140, 93] on div "Publish 1 job Revert 1 job" at bounding box center [1186, 94] width 183 height 19
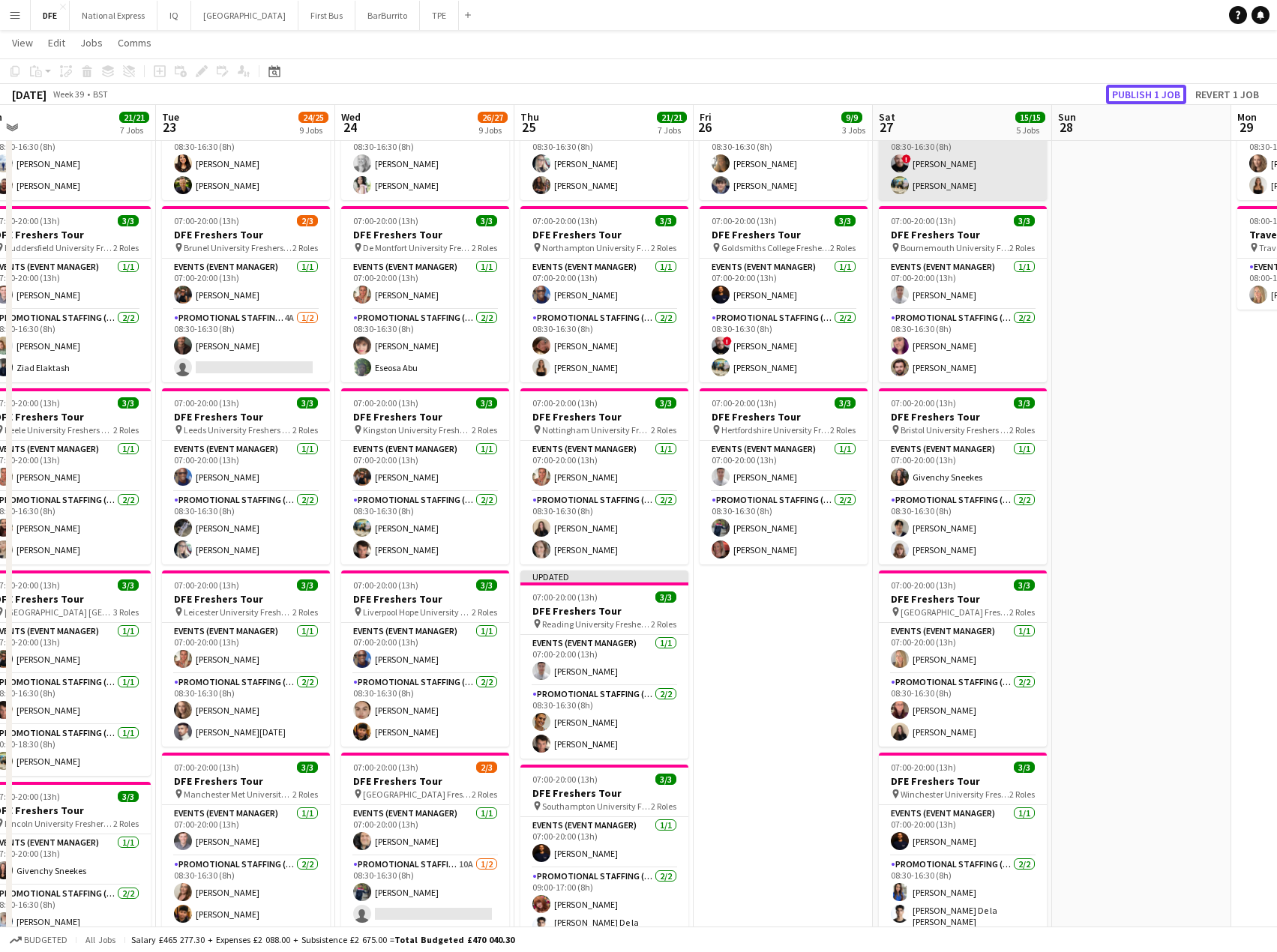
drag, startPoint x: 1142, startPoint y: 93, endPoint x: 985, endPoint y: 165, distance: 172.7
click at [1141, 93] on button "Publish 1 job" at bounding box center [1146, 94] width 80 height 19
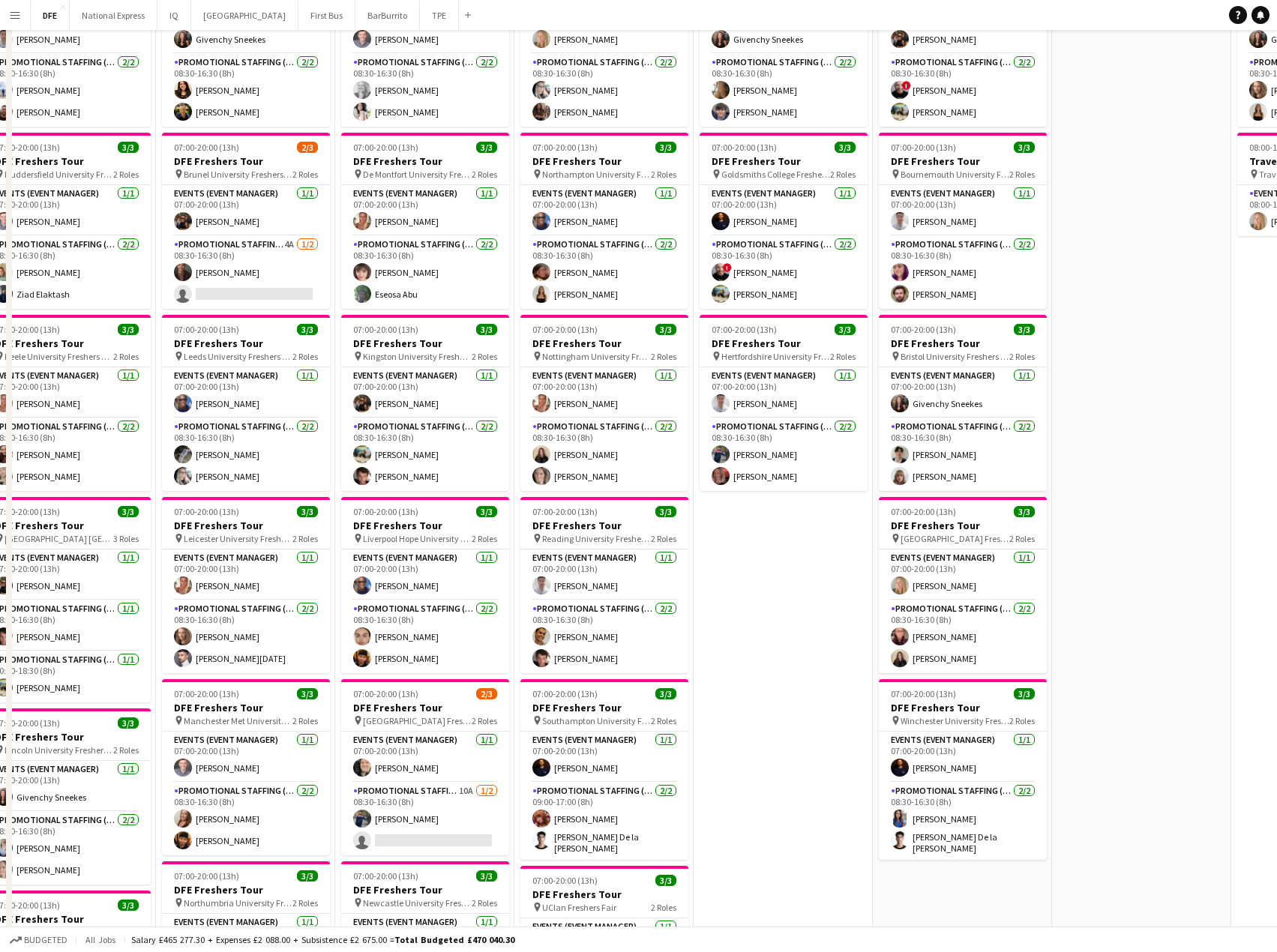
scroll to position [0, 0]
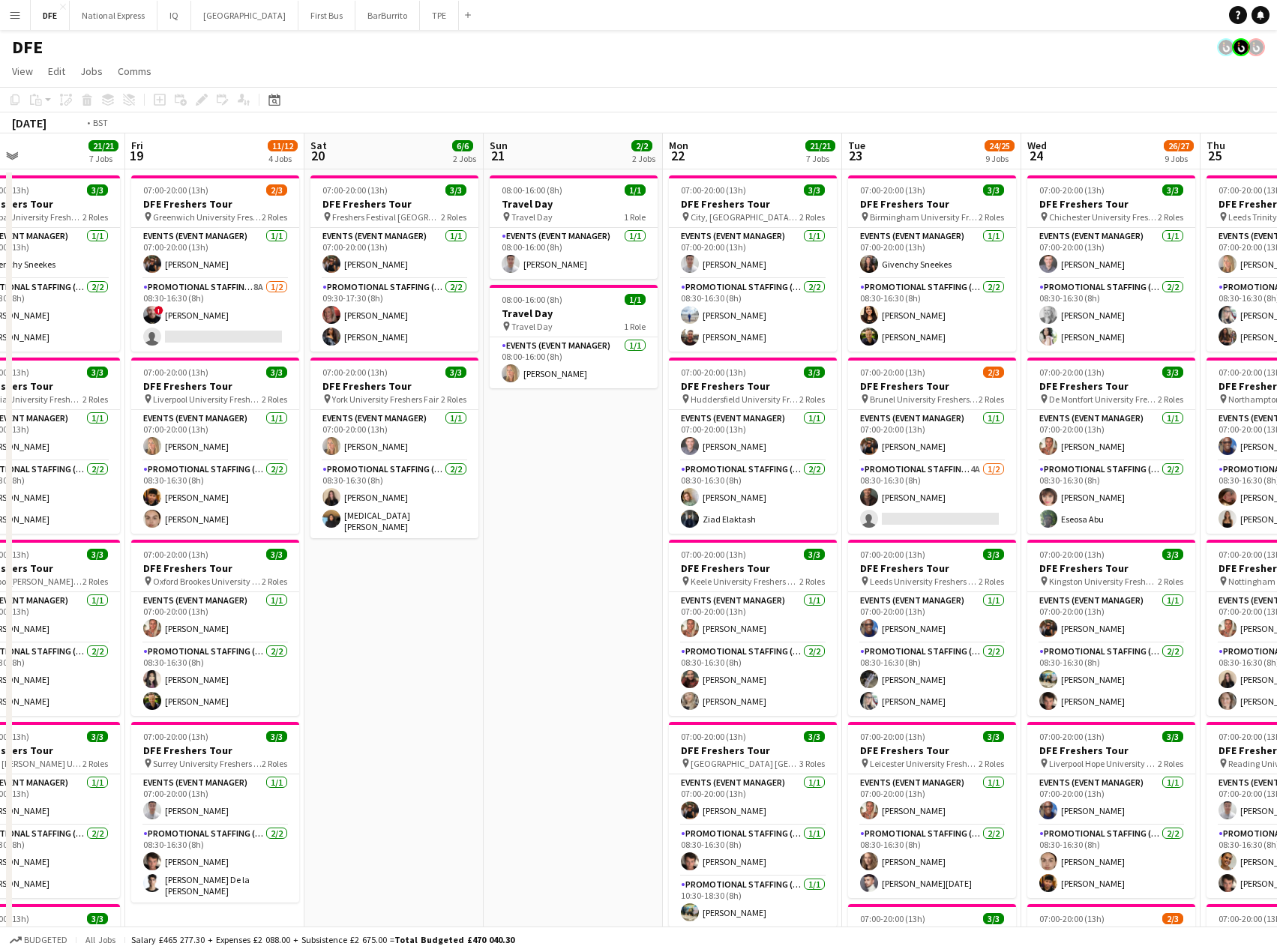
drag, startPoint x: 137, startPoint y: 274, endPoint x: 1079, endPoint y: 286, distance: 942.1
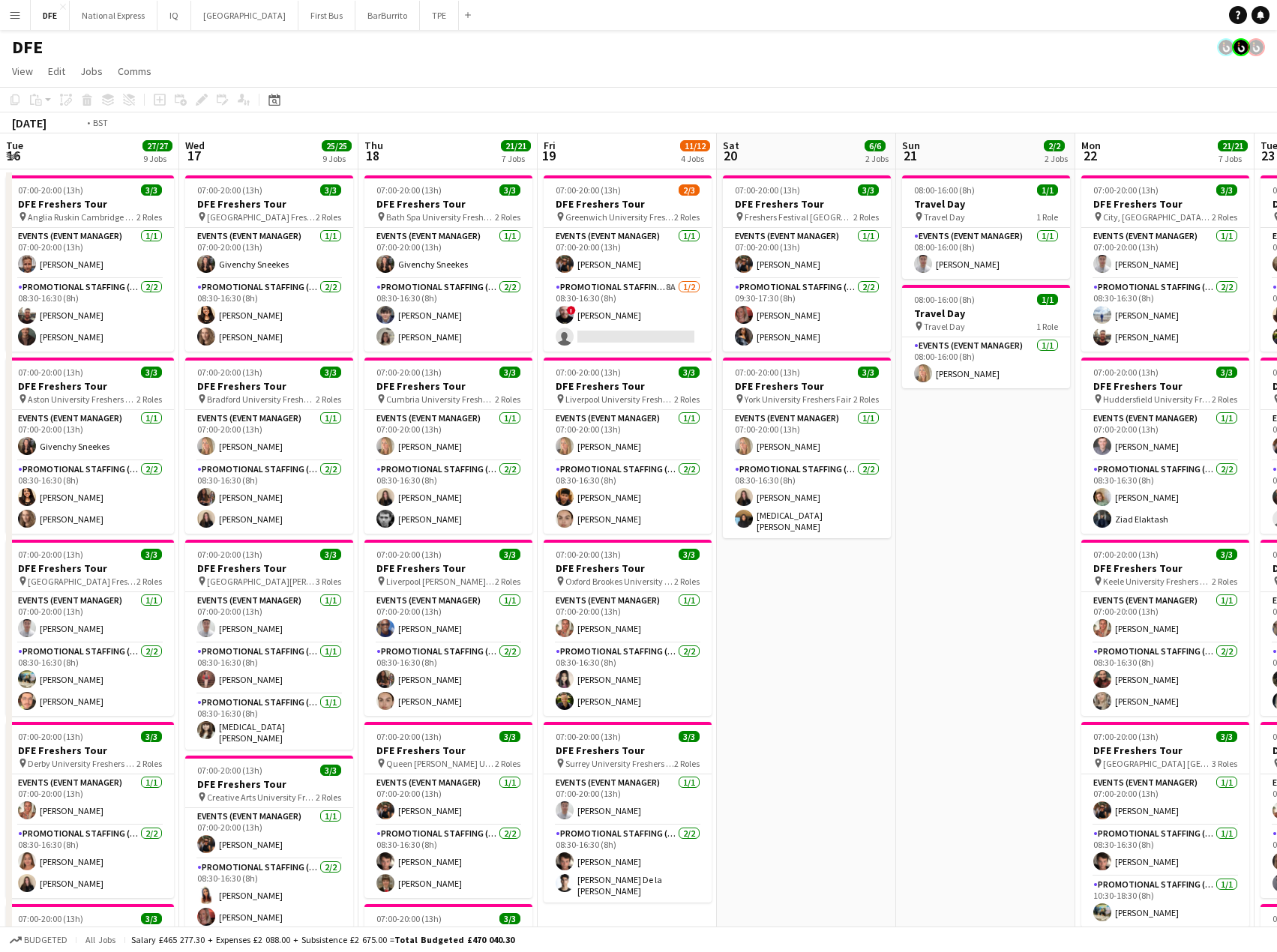
drag, startPoint x: 1041, startPoint y: 289, endPoint x: 1094, endPoint y: 285, distance: 53.2
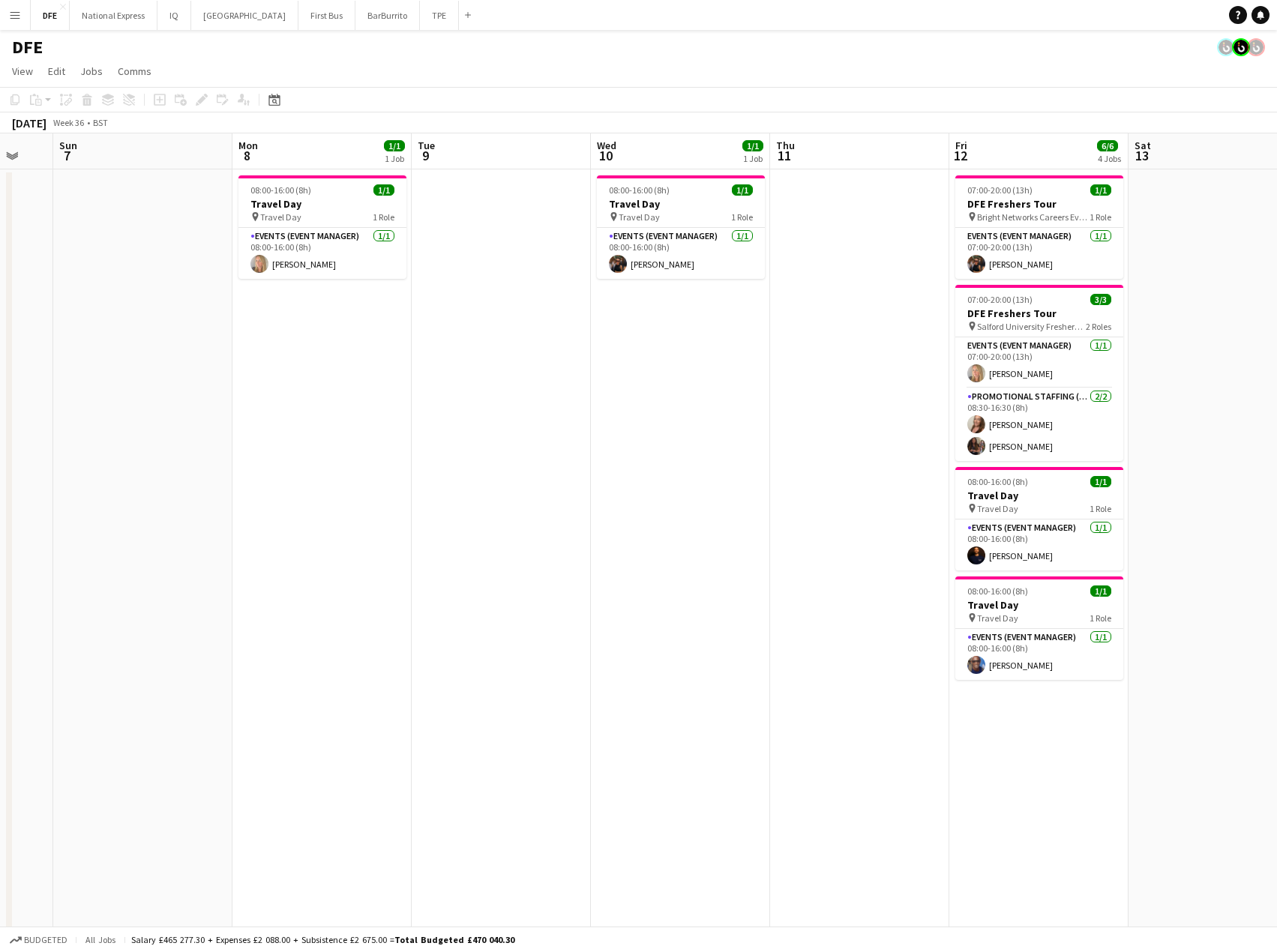
drag, startPoint x: 529, startPoint y: 341, endPoint x: 1137, endPoint y: 328, distance: 608.1
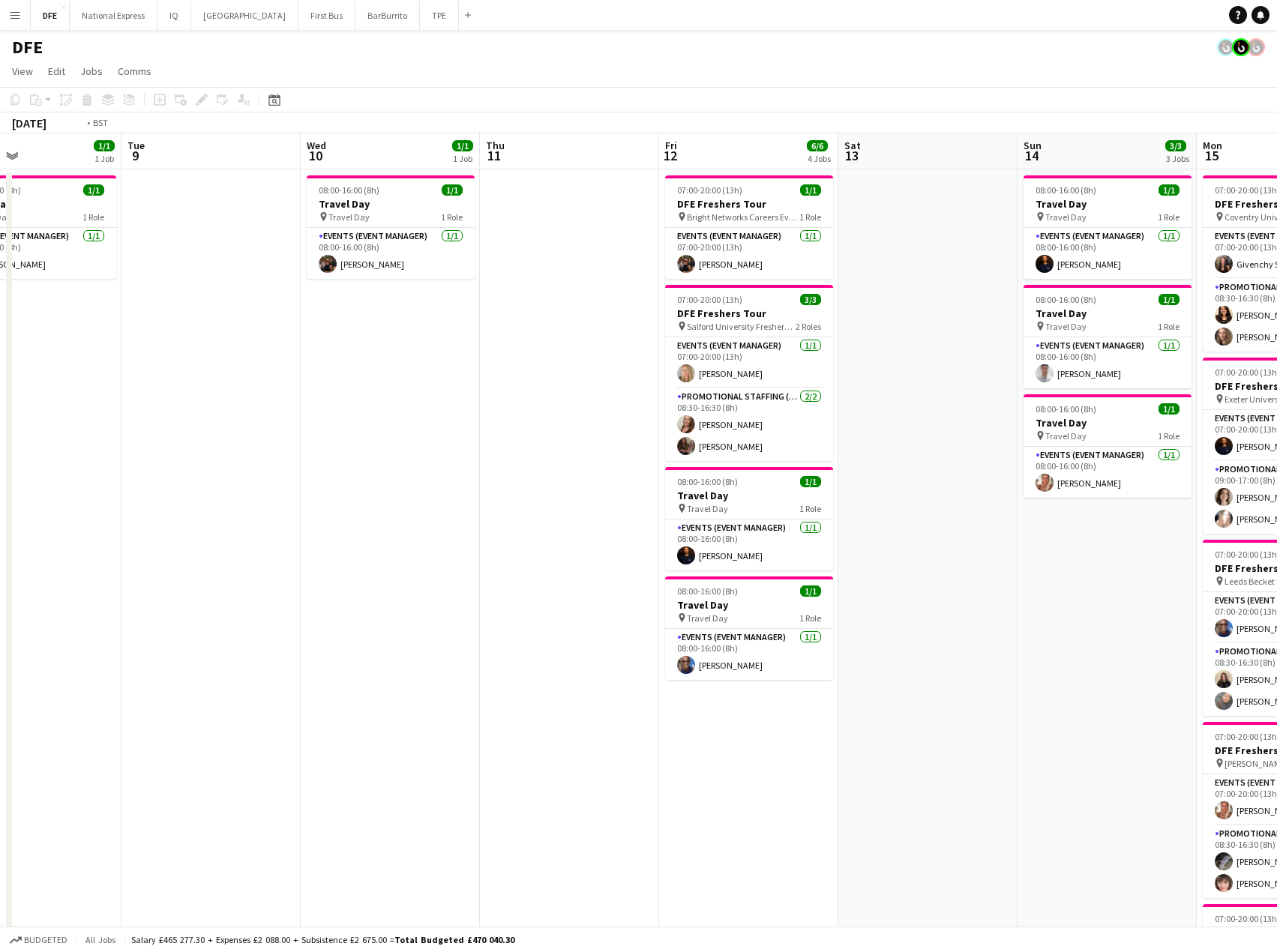
drag, startPoint x: 679, startPoint y: 337, endPoint x: 458, endPoint y: 334, distance: 221.0
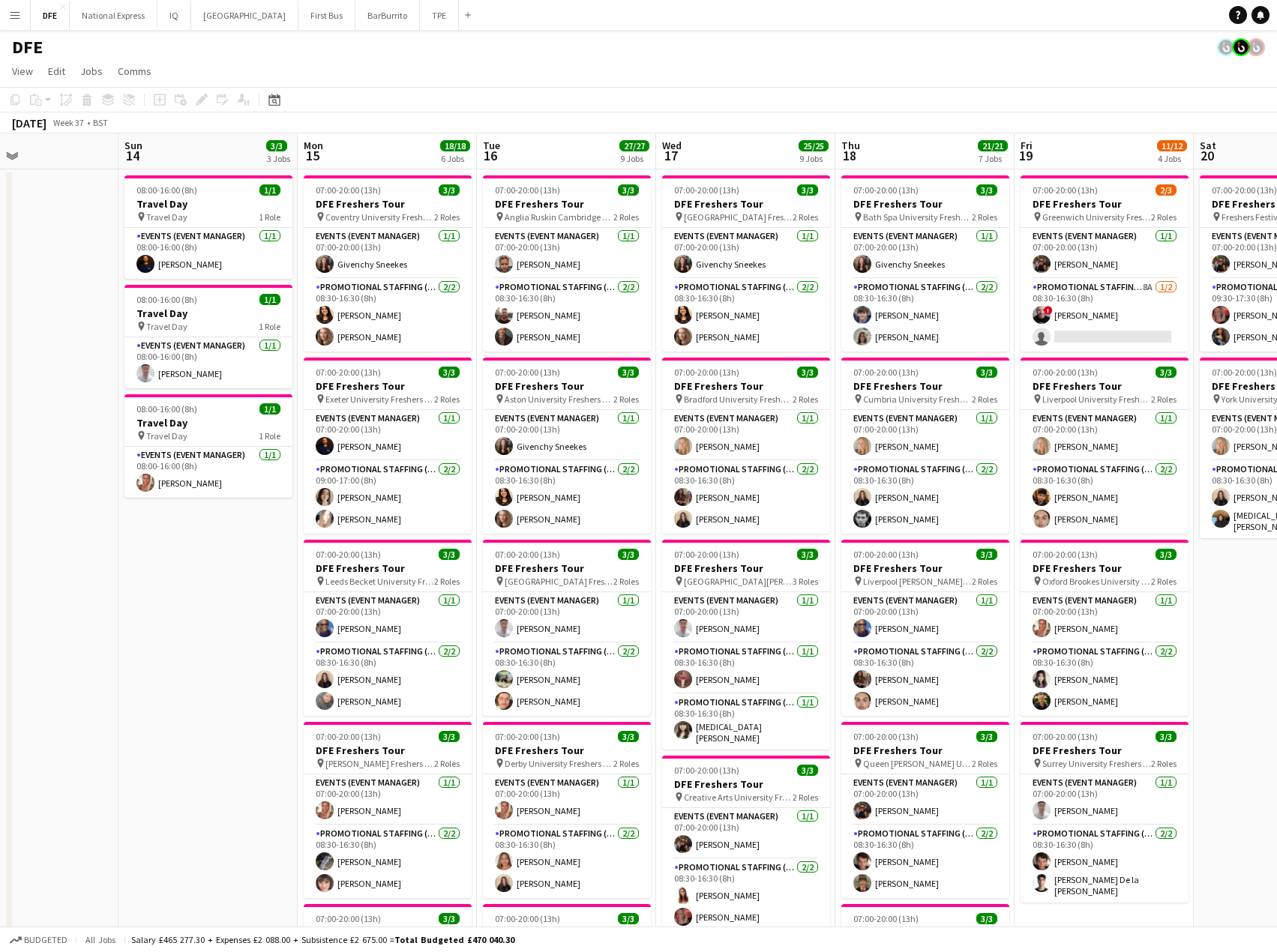
drag, startPoint x: 1048, startPoint y: 336, endPoint x: 239, endPoint y: 358, distance: 809.3
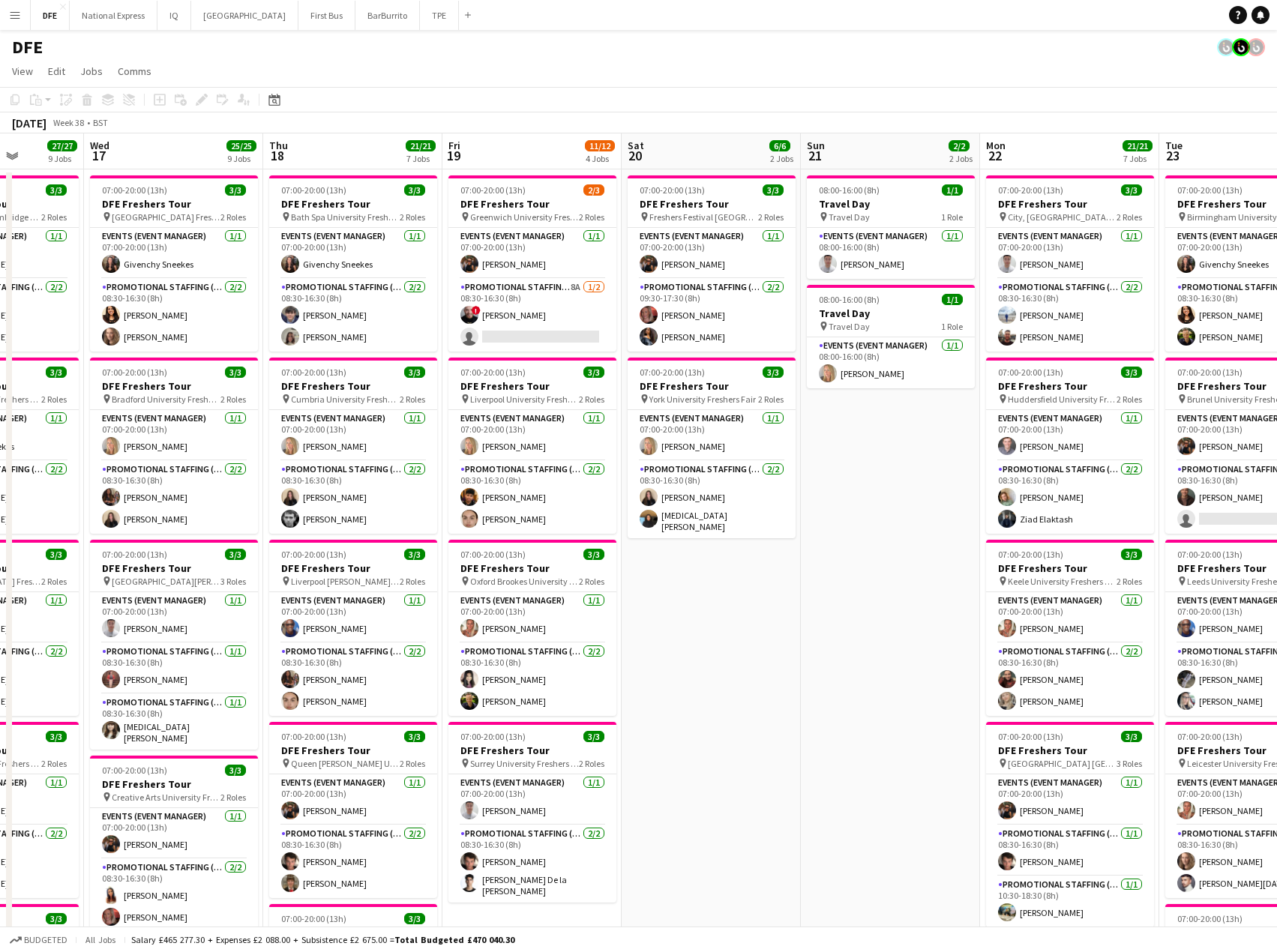
scroll to position [0, 665]
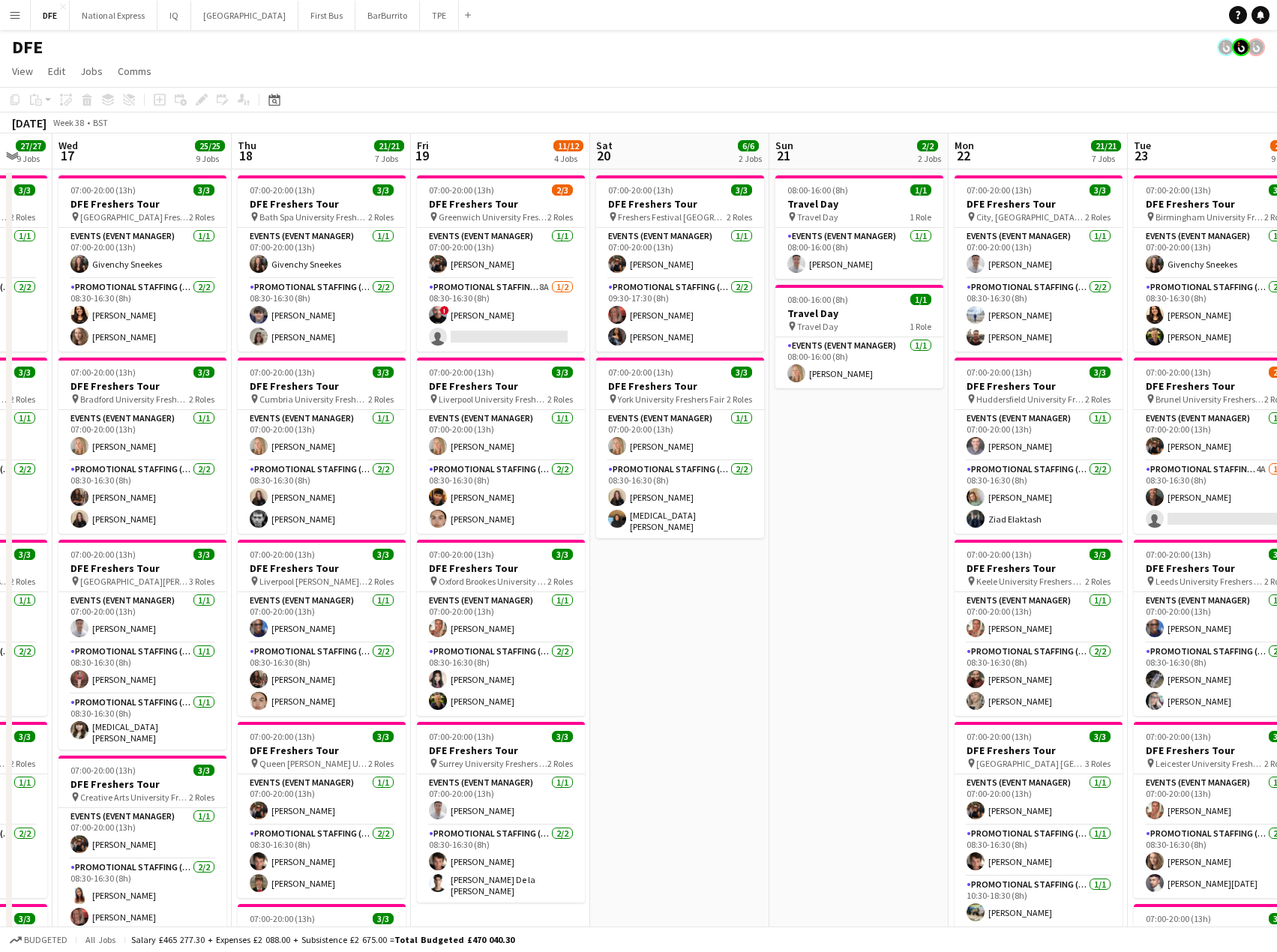
drag, startPoint x: 1023, startPoint y: 342, endPoint x: 516, endPoint y: 336, distance: 507.0
click at [518, 334] on app-card-role "Promotional Staffing (Brand Ambassadors) 8A [DATE] 08:30-16:30 (8h) ! [PERSON_N…" at bounding box center [501, 315] width 168 height 73
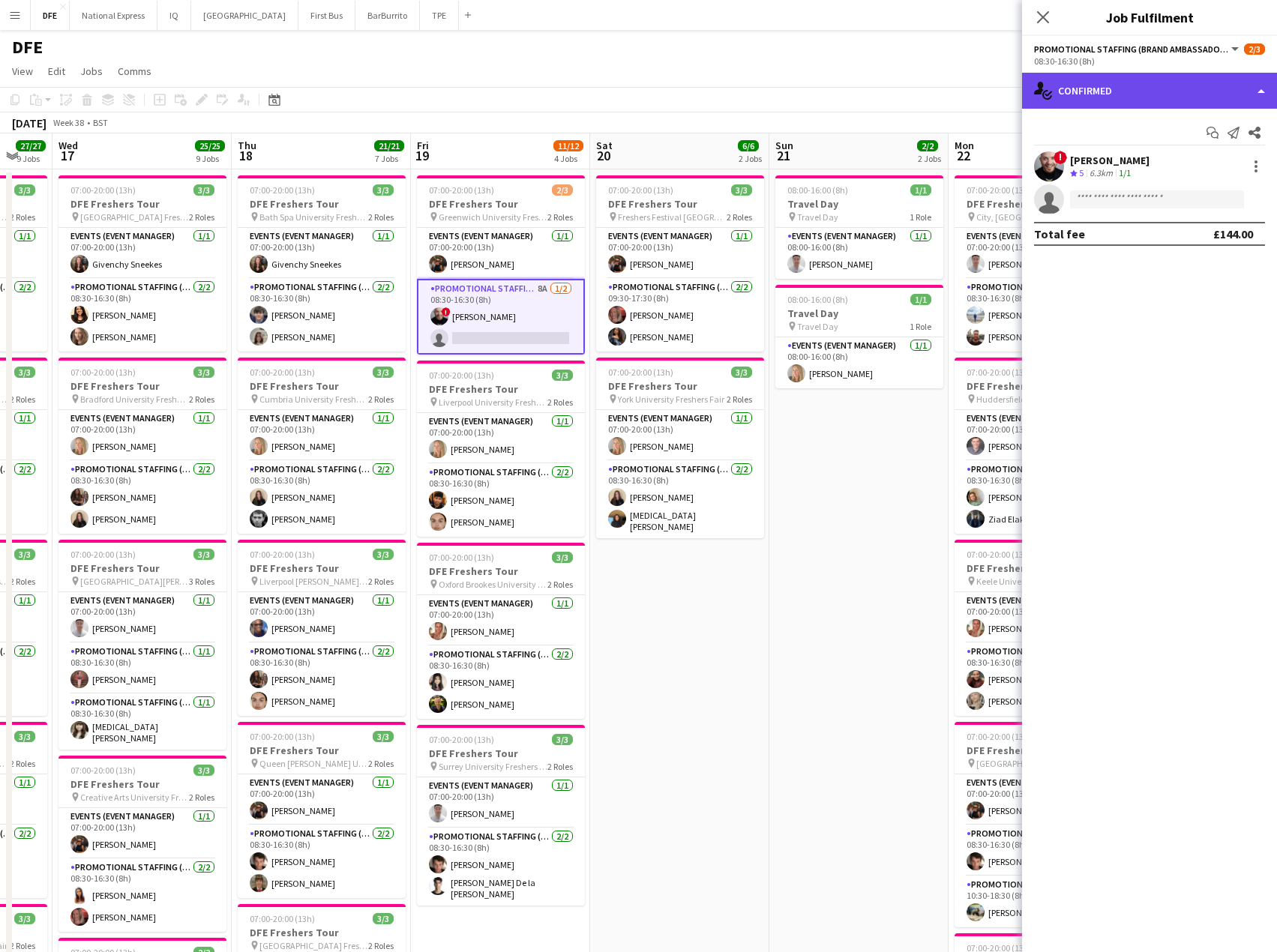
click at [1147, 87] on div "single-neutral-actions-check-2 Confirmed" at bounding box center [1150, 90] width 255 height 36
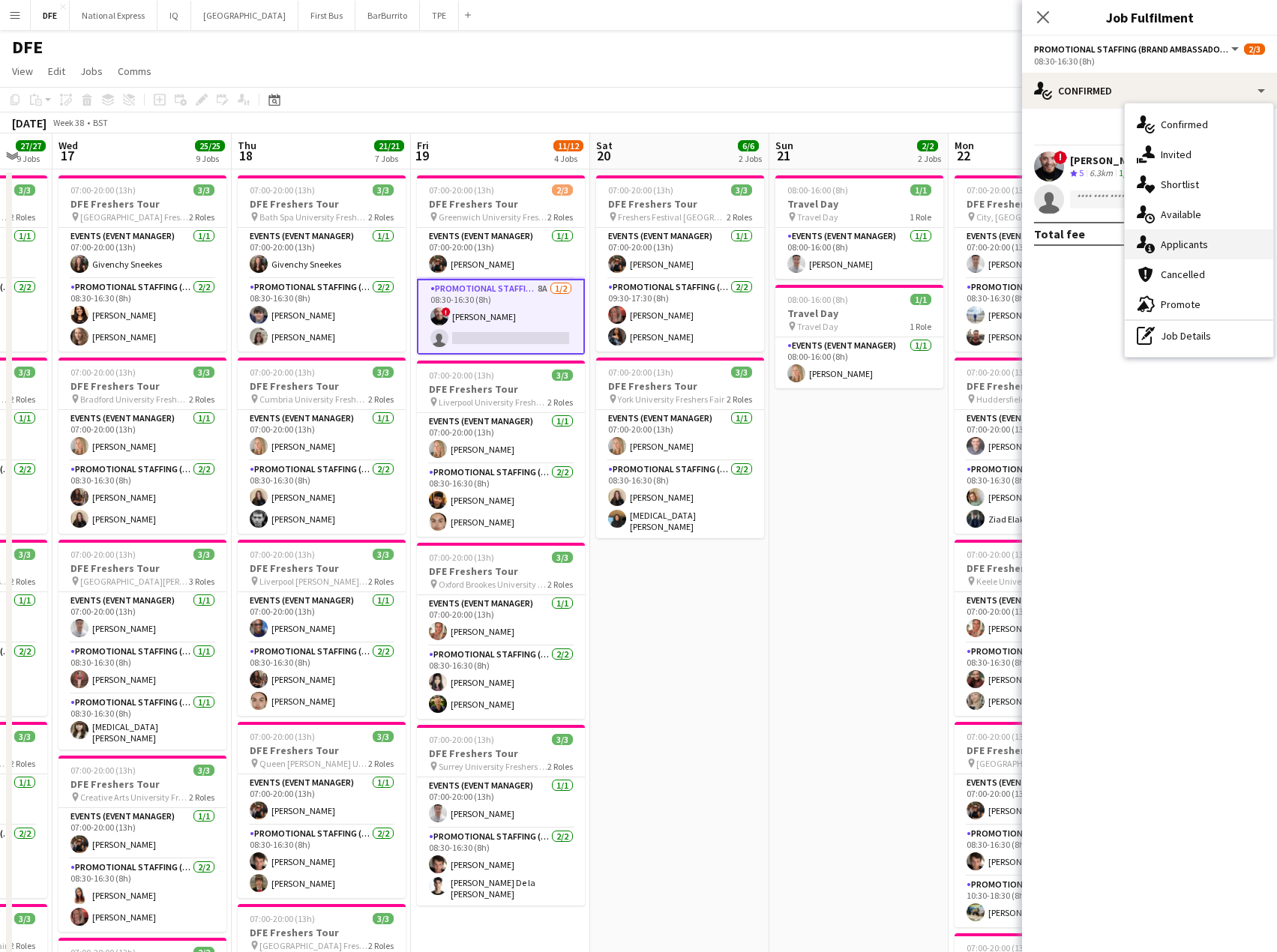
click at [1219, 242] on div "single-neutral-actions-information Applicants" at bounding box center [1199, 244] width 148 height 30
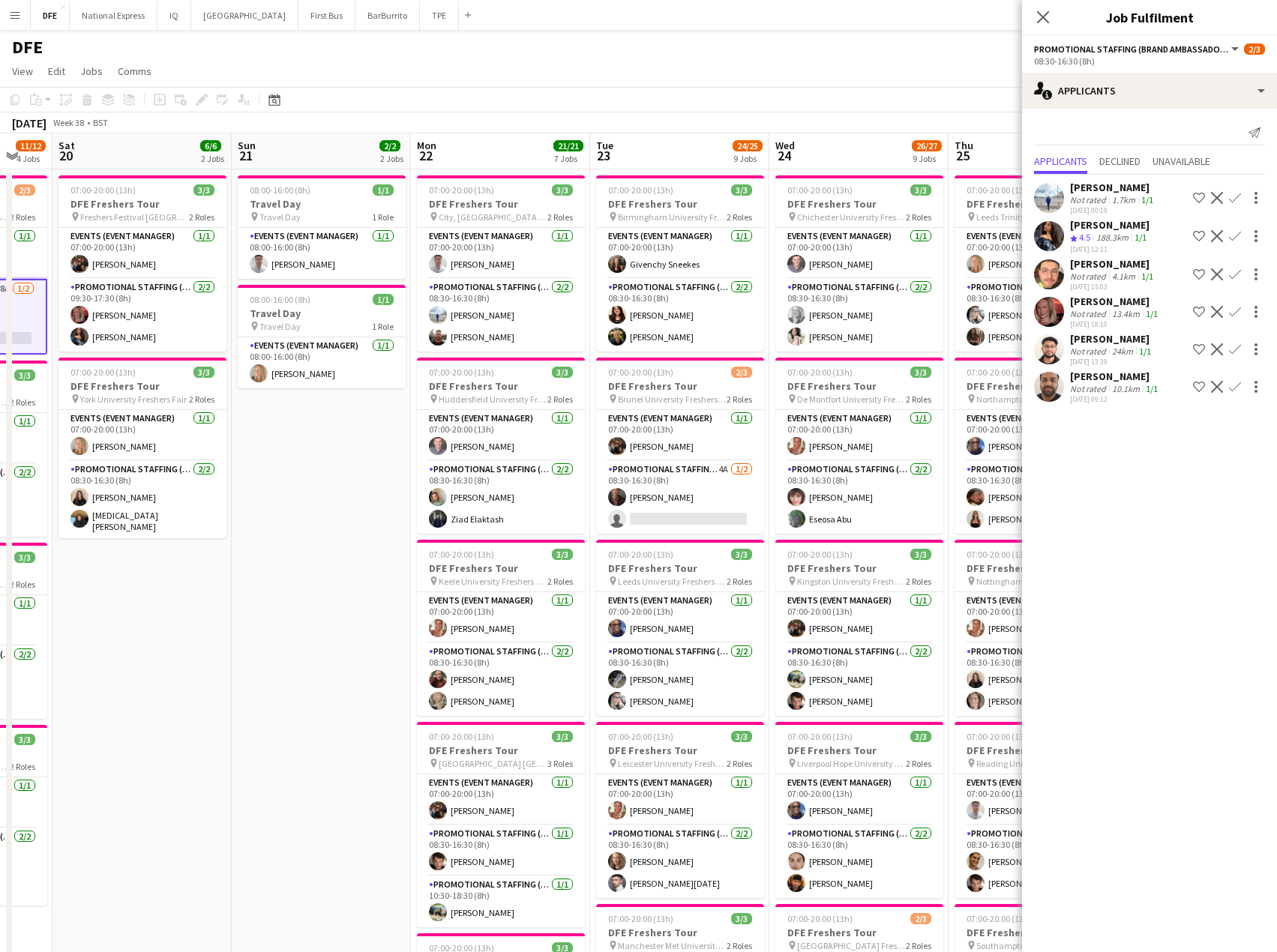
scroll to position [0, 644]
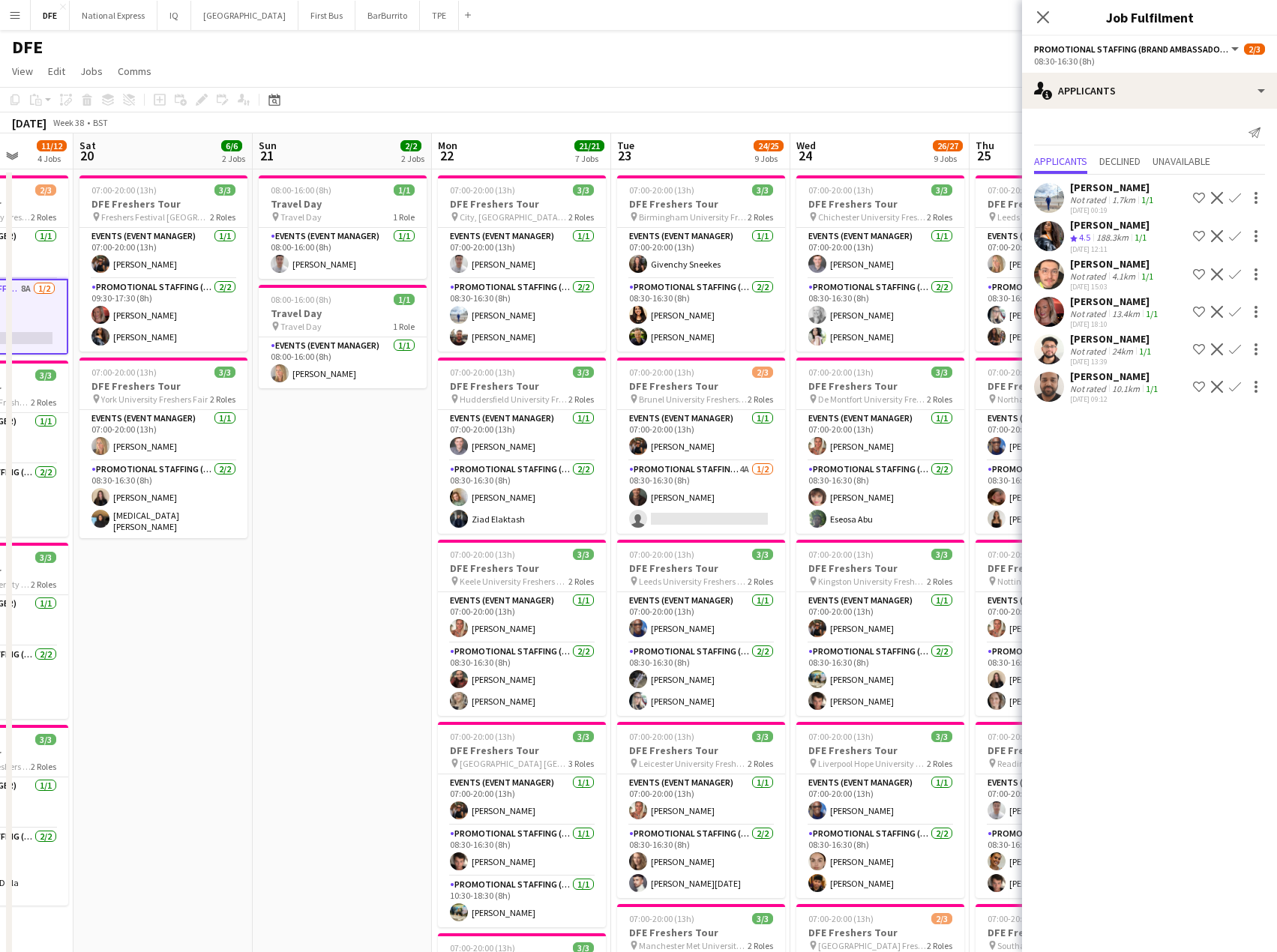
drag, startPoint x: 431, startPoint y: 633, endPoint x: 385, endPoint y: 633, distance: 46.0
click at [731, 518] on app-card-role "Promotional Staffing (Brand Ambassadors) 4A [DATE] 08:30-16:30 (8h) [PERSON_NAM…" at bounding box center [701, 497] width 168 height 73
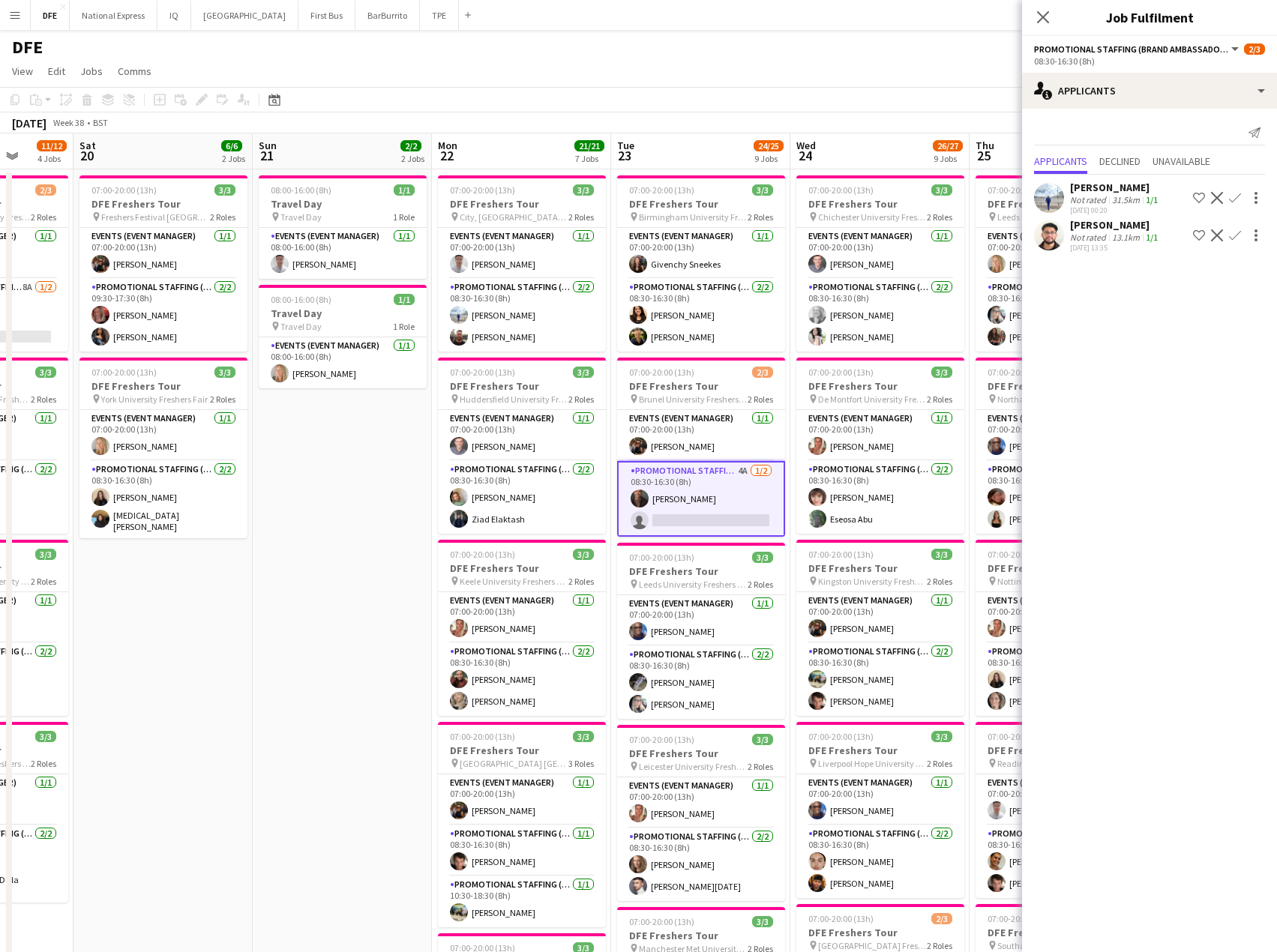
scroll to position [0, 375]
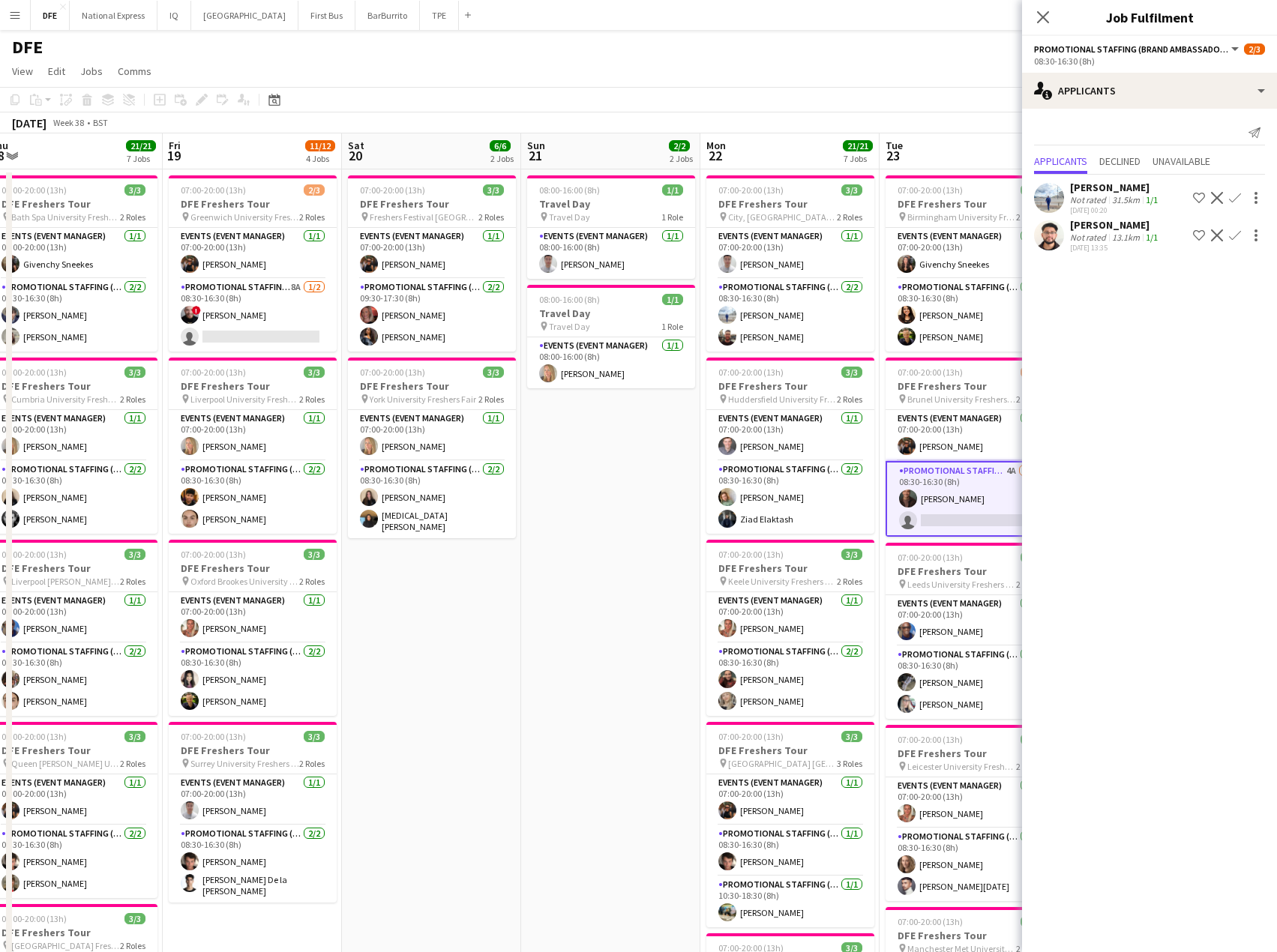
drag, startPoint x: 444, startPoint y: 803, endPoint x: 175, endPoint y: 767, distance: 271.4
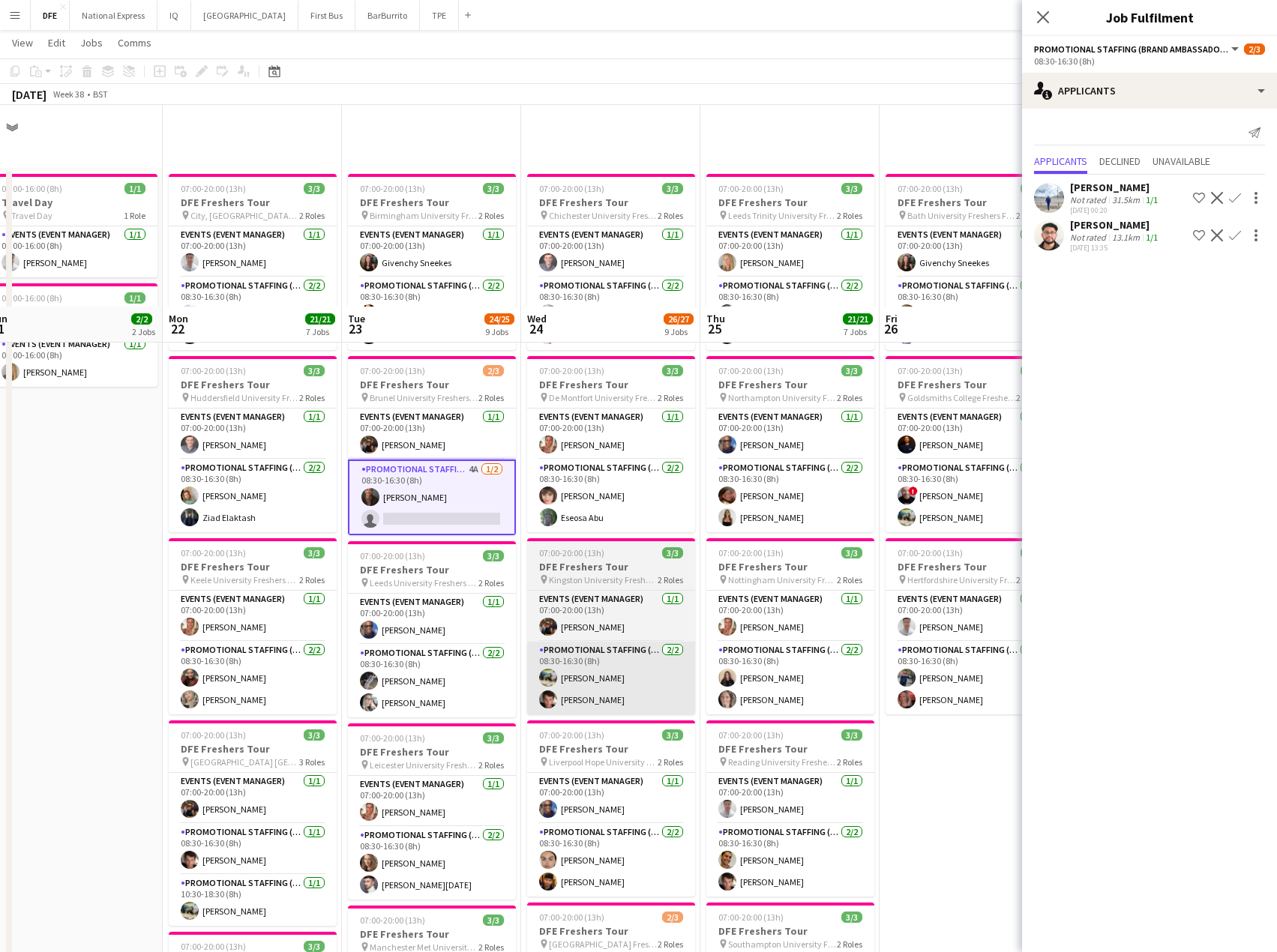
scroll to position [300, 0]
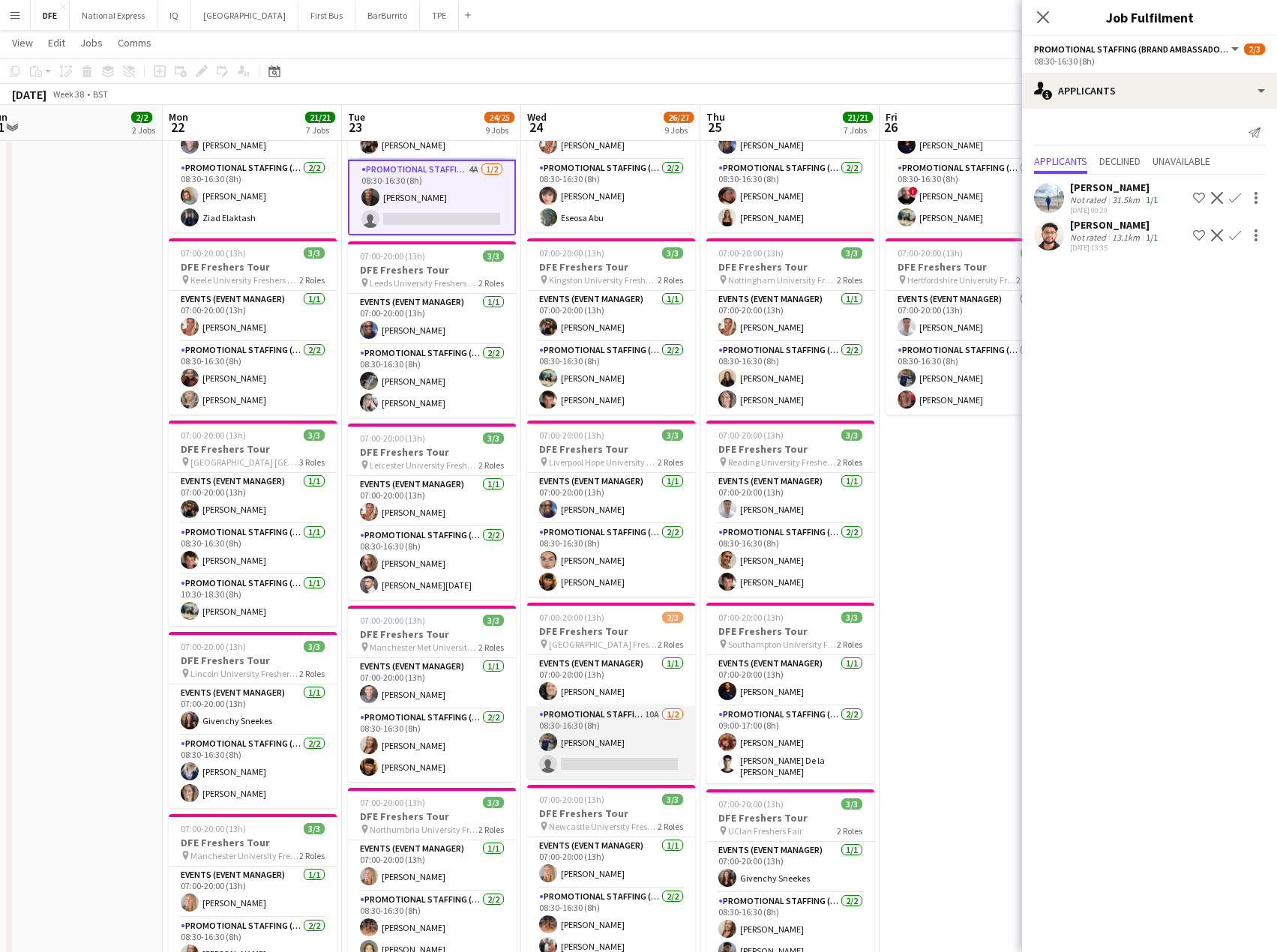
drag, startPoint x: 608, startPoint y: 756, endPoint x: 599, endPoint y: 759, distance: 9.5
click at [608, 756] on app-card-role "Promotional Staffing (Brand Ambassadors) 10A [DATE] 08:30-16:30 (8h) [PERSON_NA…" at bounding box center [611, 742] width 168 height 73
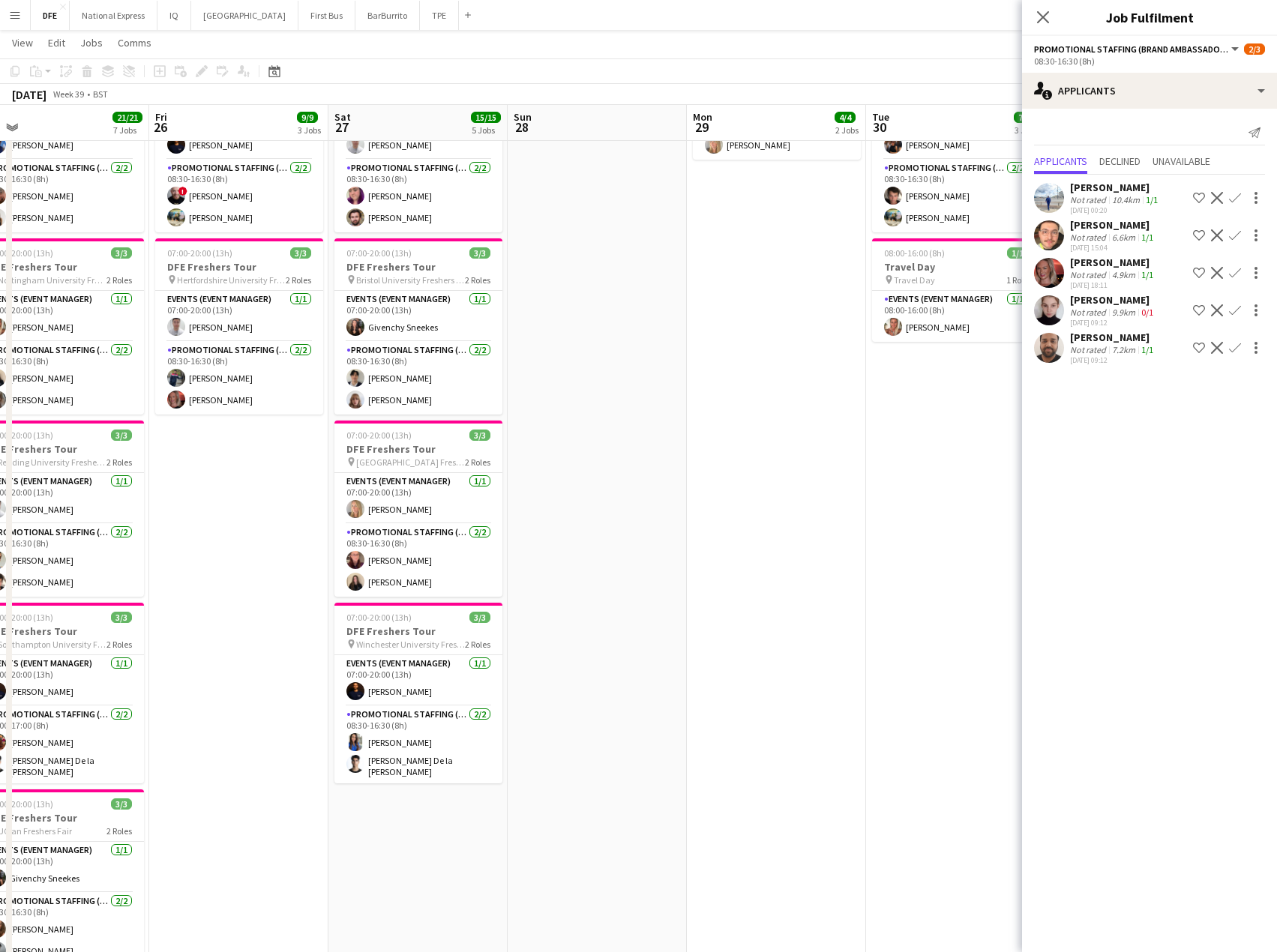
drag, startPoint x: 239, startPoint y: 418, endPoint x: 185, endPoint y: 417, distance: 54.0
click at [185, 417] on app-calendar-viewport "Sun 21 2/2 2 Jobs Mon 22 21/21 7 Jobs Tue 23 24/25 9 Jobs Wed 24 26/27 9 Jobs T…" at bounding box center [638, 756] width 1277 height 1997
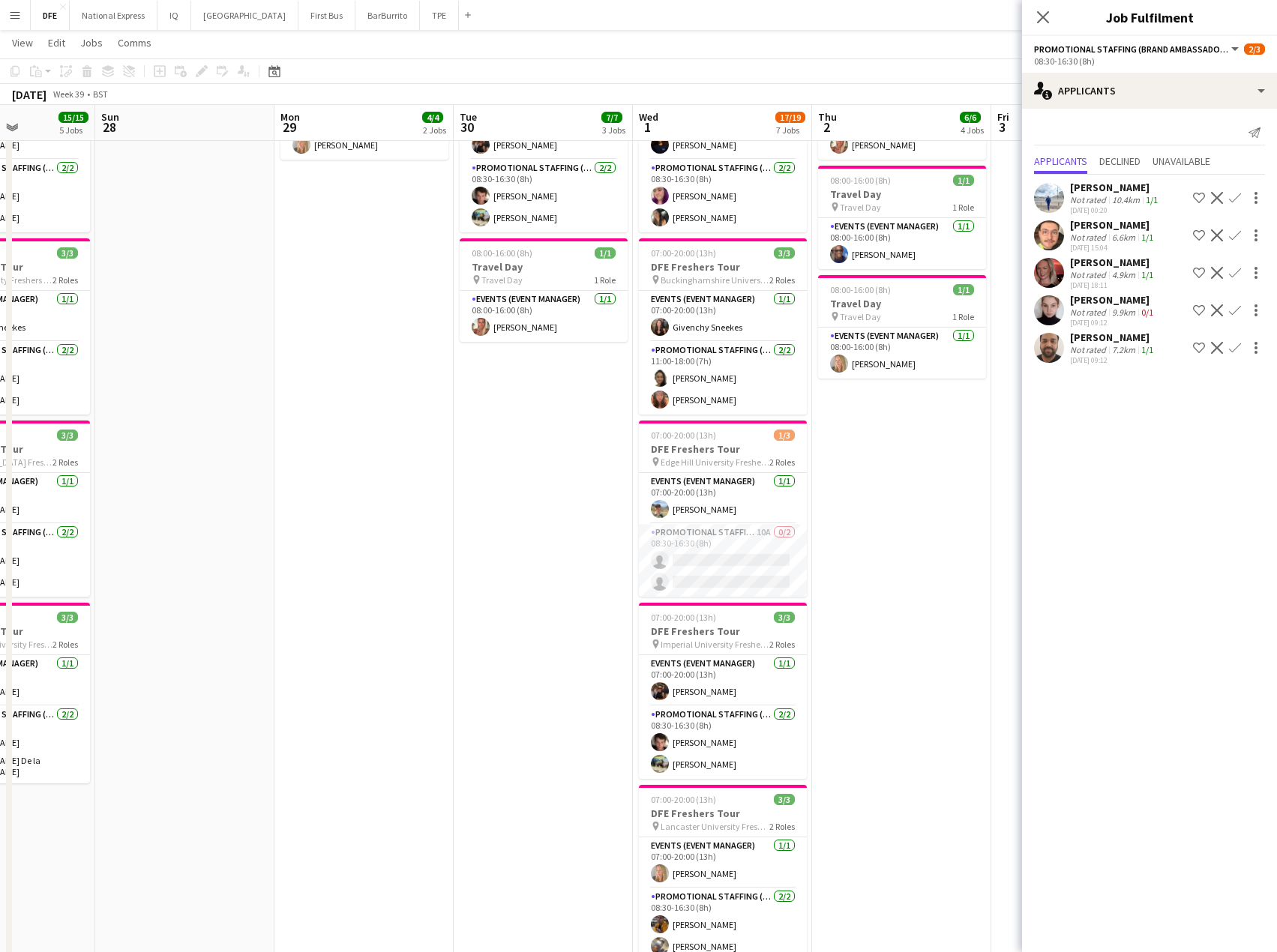
drag, startPoint x: 185, startPoint y: 407, endPoint x: 177, endPoint y: 395, distance: 14.4
click at [0, 396] on html "Menu Boards Boards Boards All jobs Status Workforce Workforce My Workforce Recr…" at bounding box center [638, 740] width 1277 height 2080
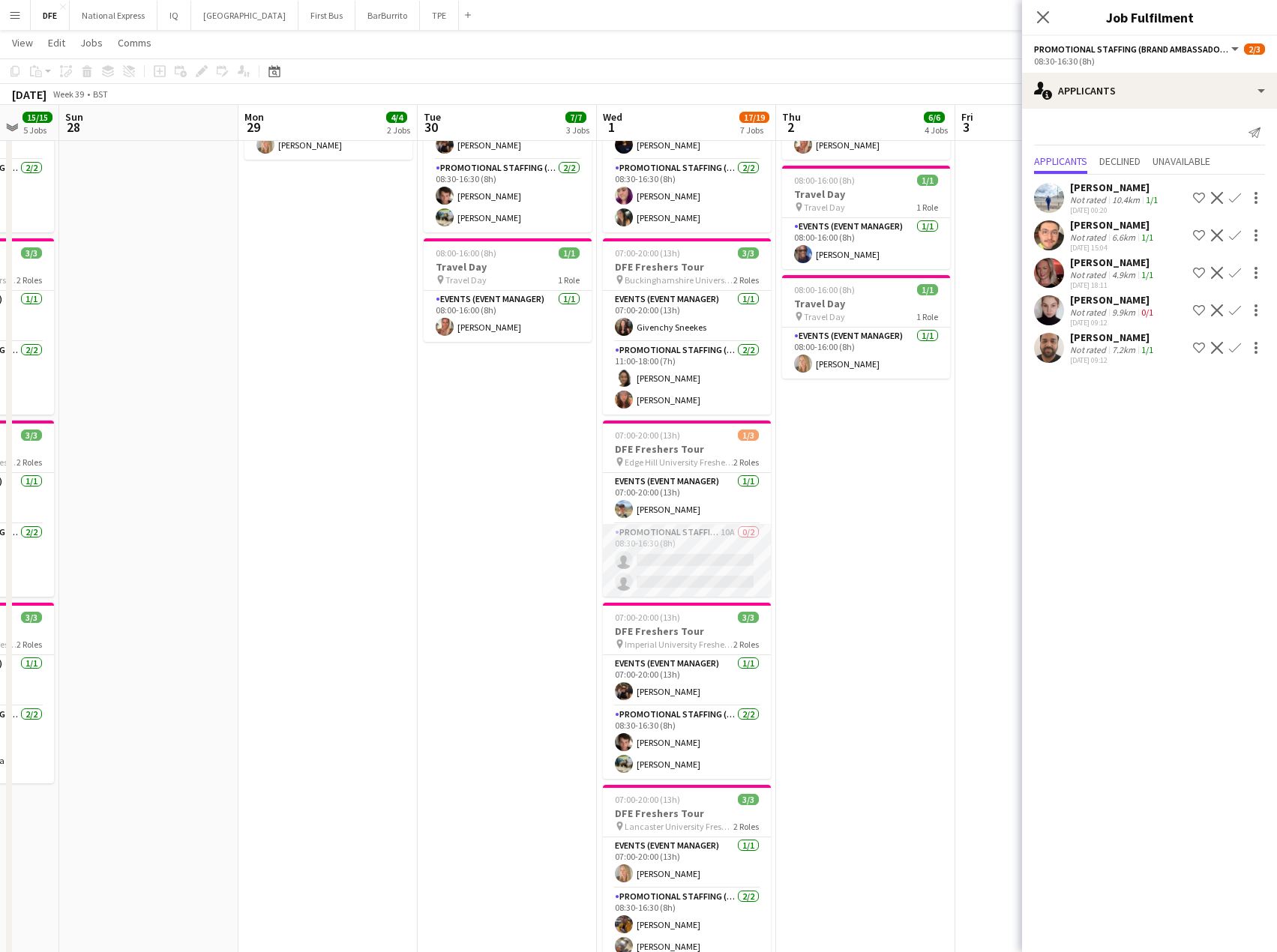
click at [684, 550] on app-card-role "Promotional Staffing (Brand Ambassadors) 10A 0/2 08:30-16:30 (8h) single-neutra…" at bounding box center [686, 560] width 168 height 73
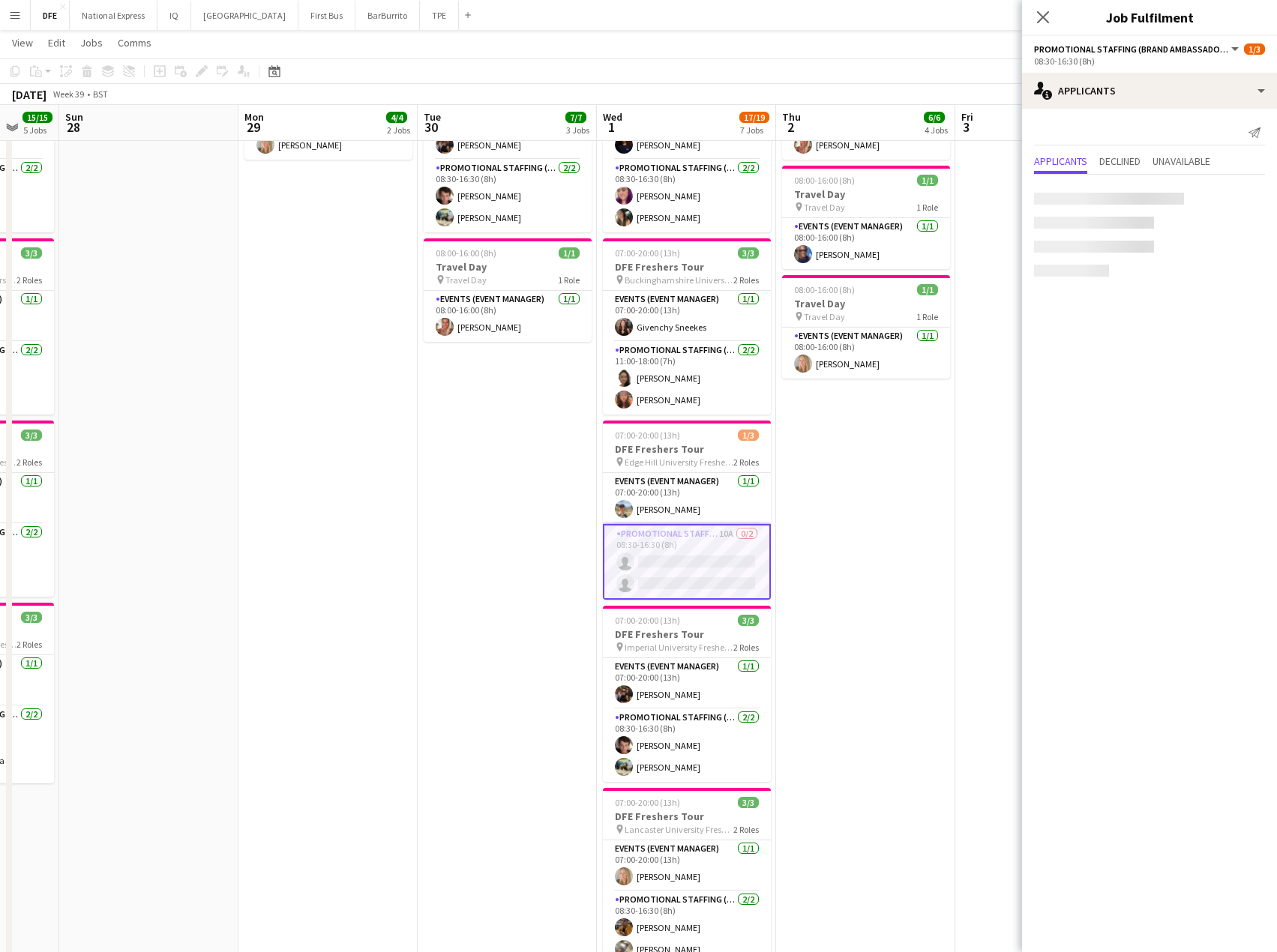
scroll to position [0, 477]
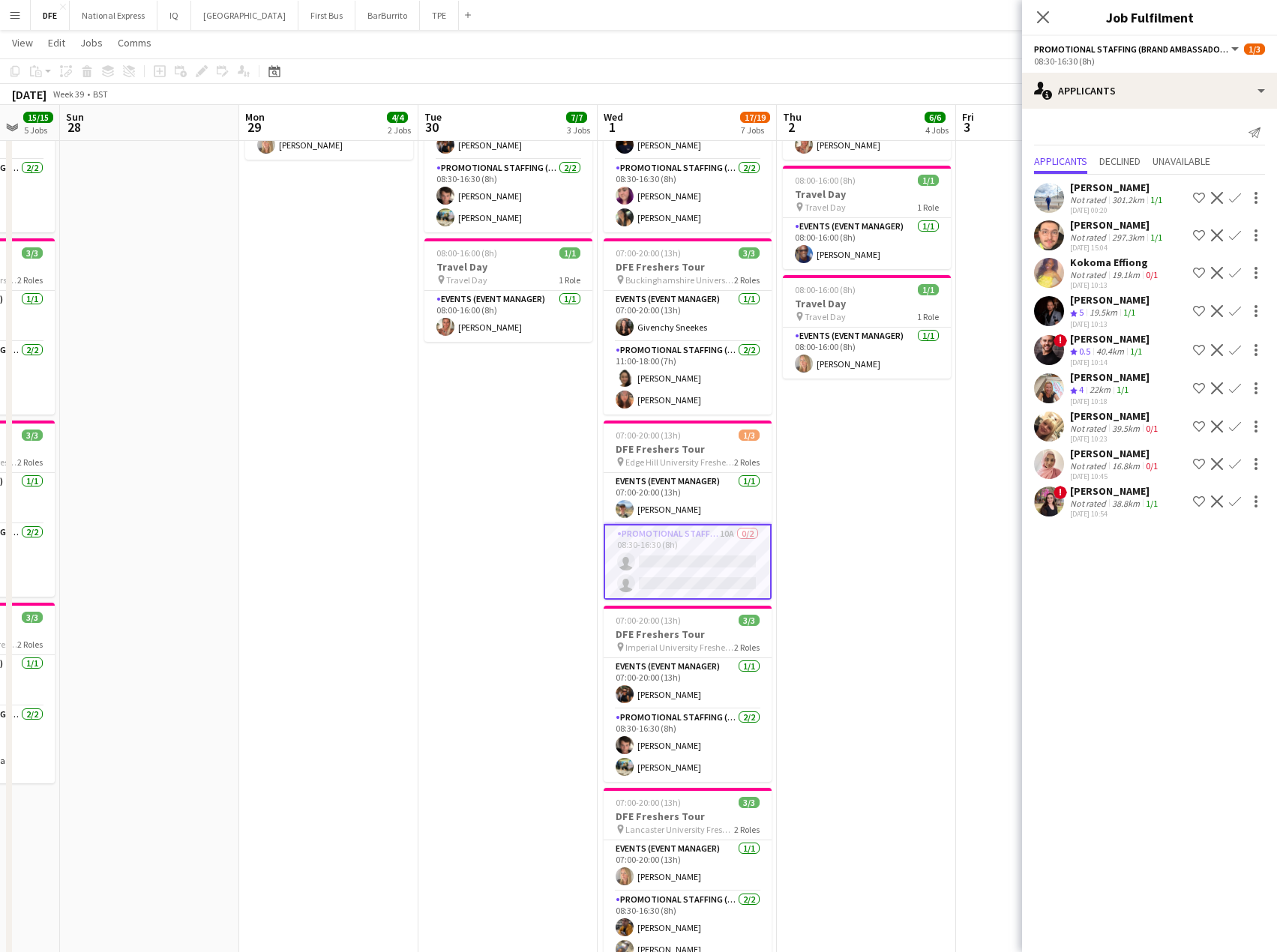
click at [1109, 501] on div "38.8km" at bounding box center [1126, 503] width 34 height 11
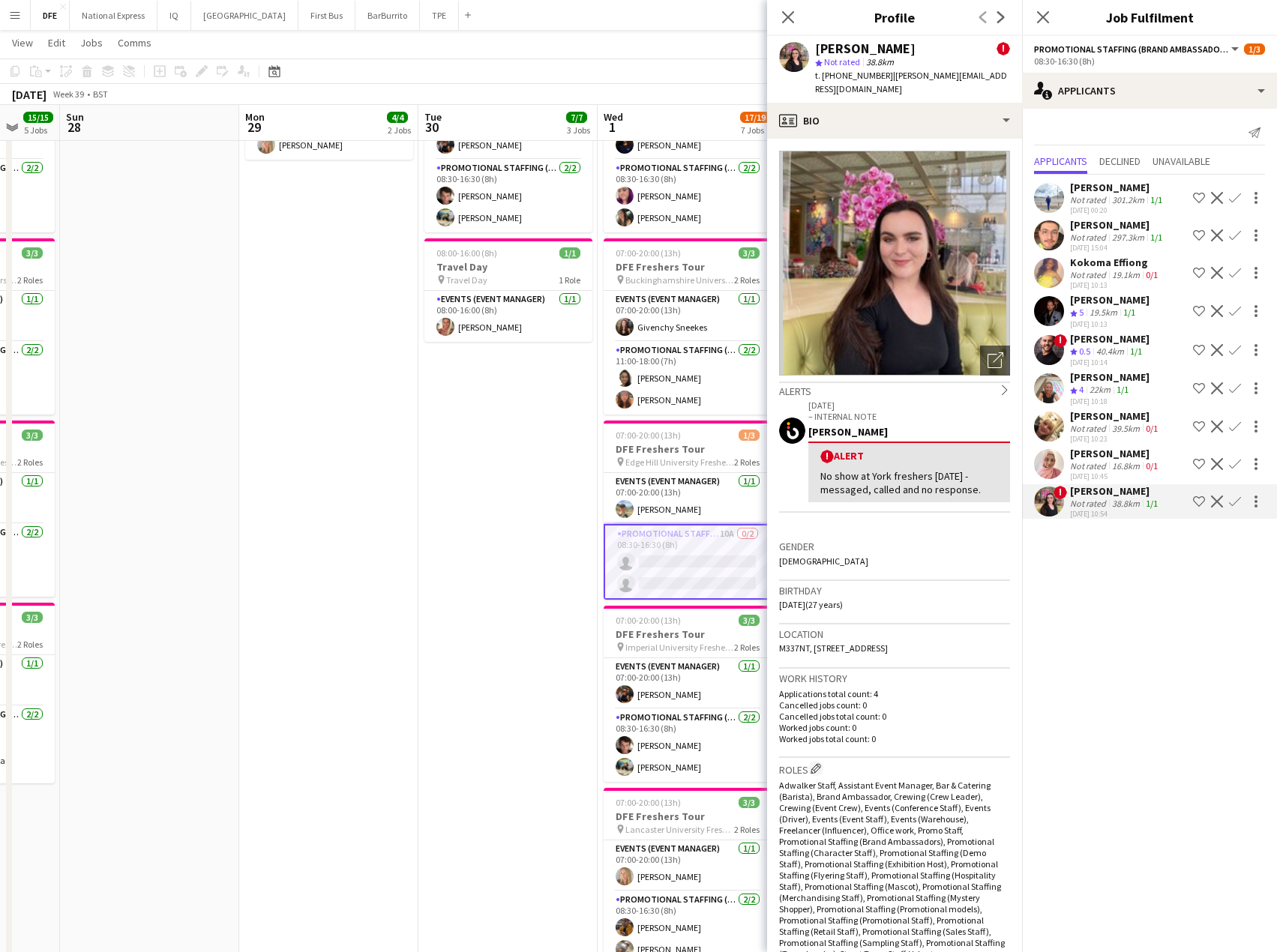
click at [1107, 383] on div "[PERSON_NAME]" at bounding box center [1110, 377] width 80 height 13
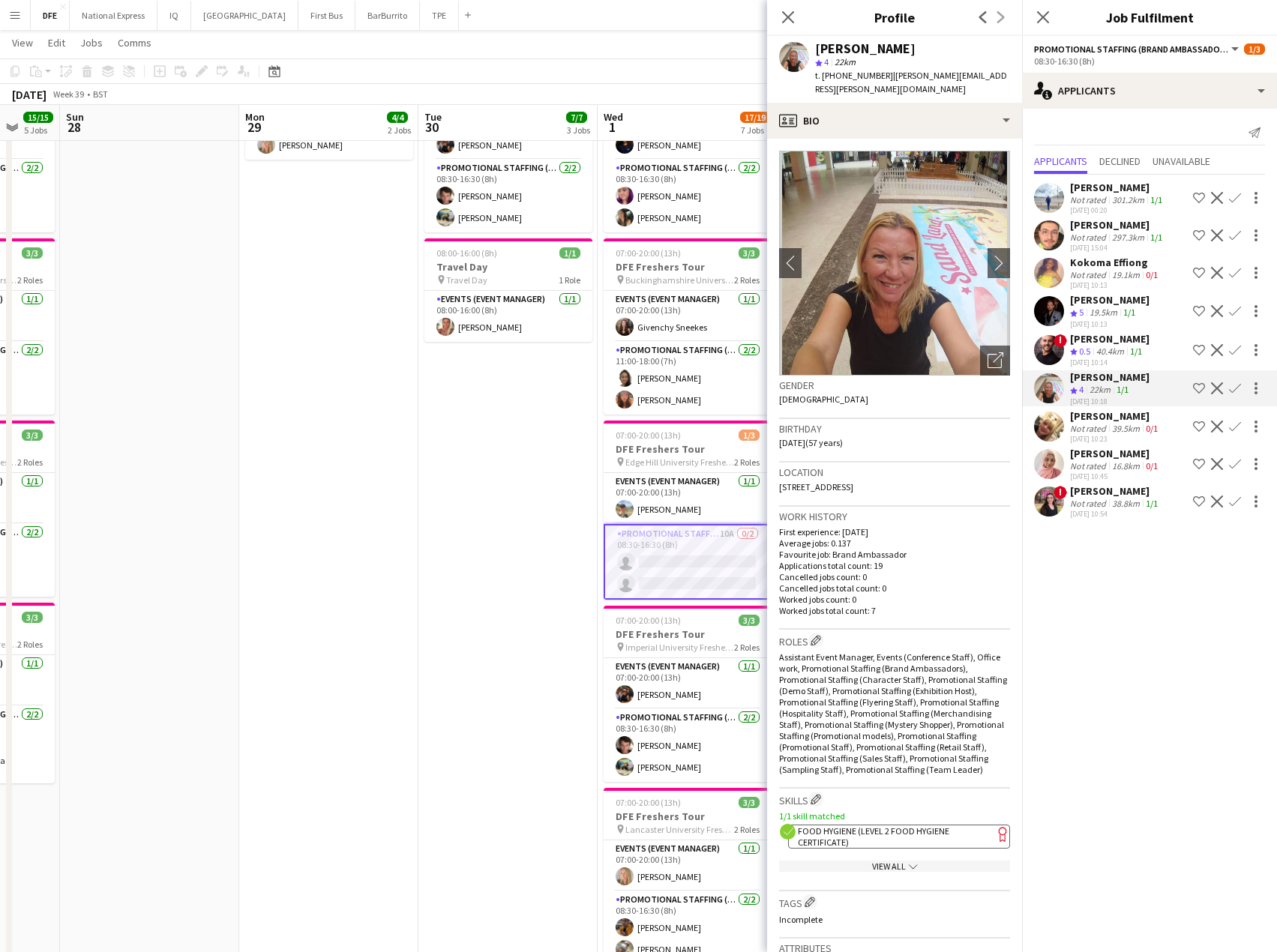
click at [1237, 383] on app-icon "Confirm" at bounding box center [1235, 388] width 12 height 12
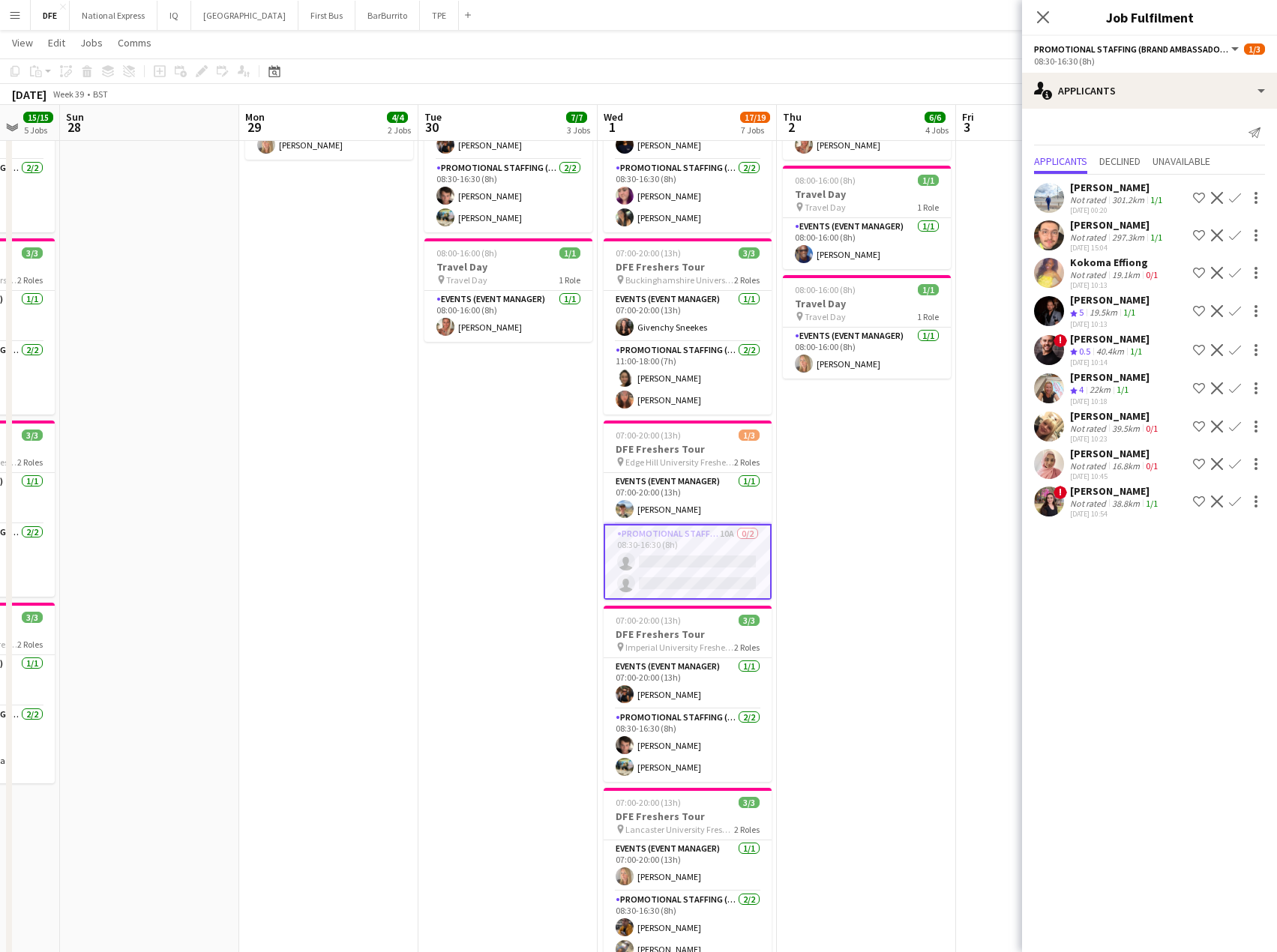
click at [1238, 384] on app-icon "Confirm" at bounding box center [1235, 388] width 12 height 12
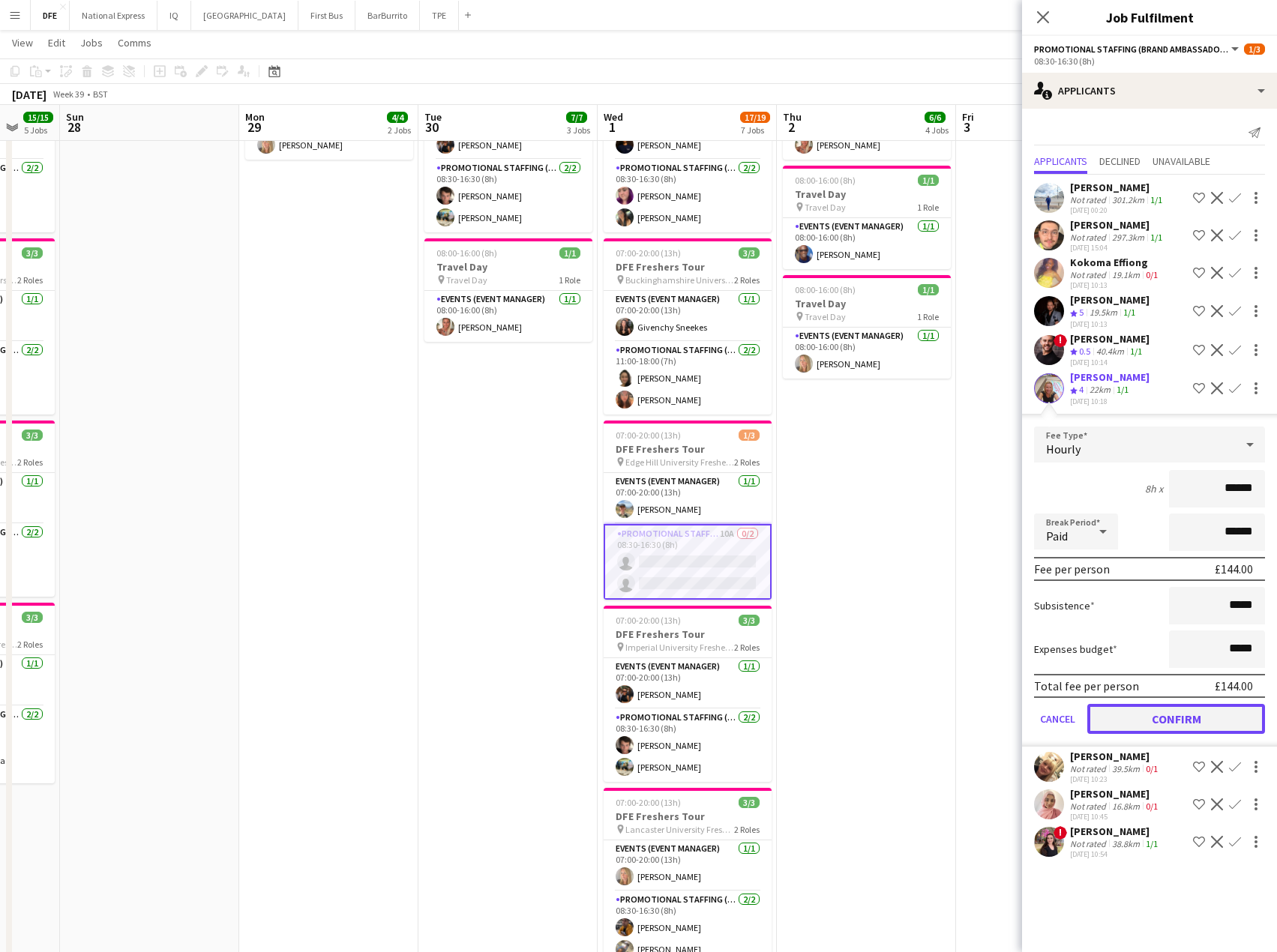
click at [1205, 710] on button "Confirm" at bounding box center [1176, 719] width 178 height 30
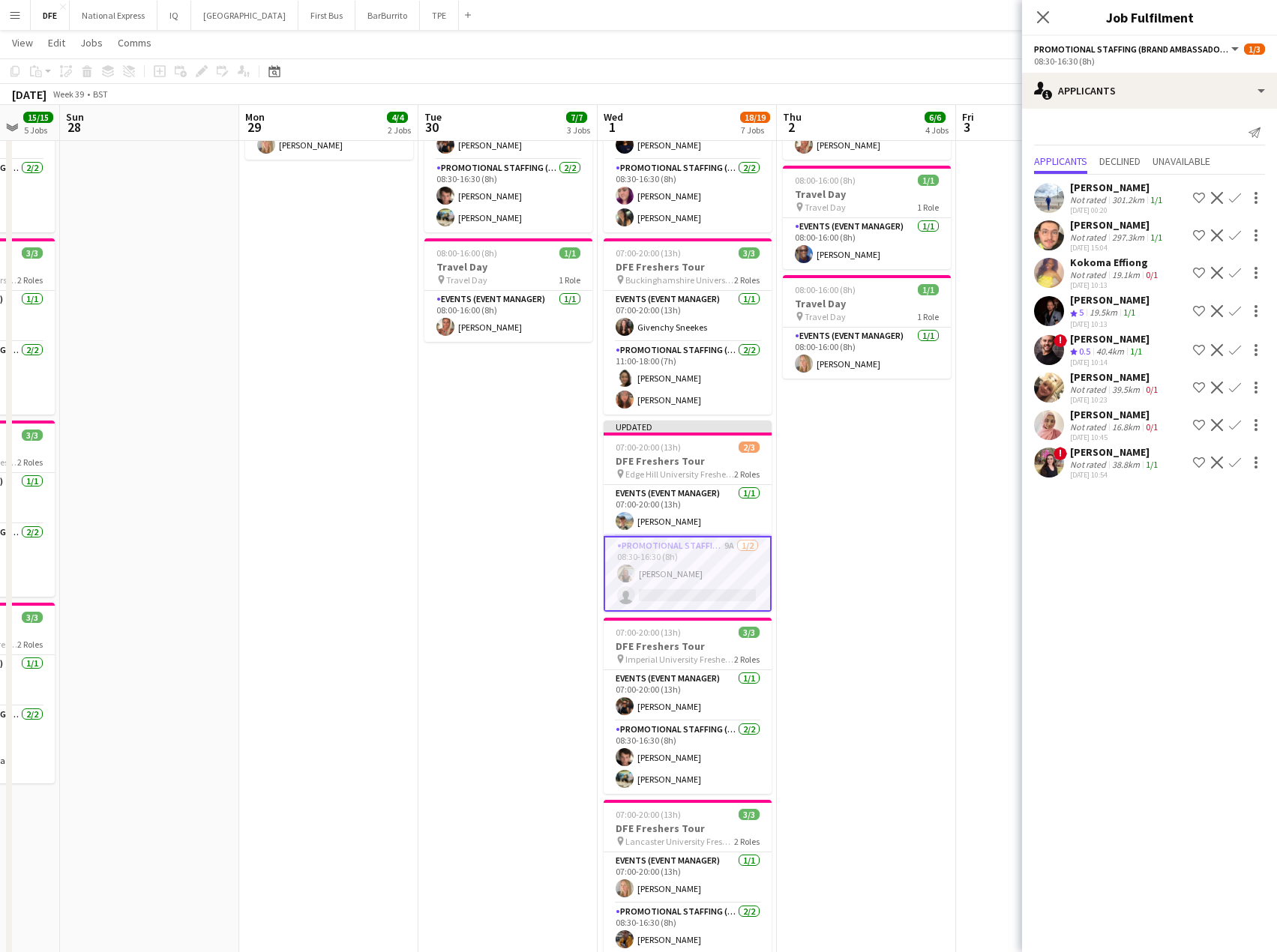
click at [1203, 587] on mat-expansion-panel "users2 Applicants Send notification Applicants Declined Unavailable [PERSON_NAM…" at bounding box center [1150, 530] width 255 height 844
click at [1115, 347] on div "40.4km" at bounding box center [1110, 352] width 34 height 12
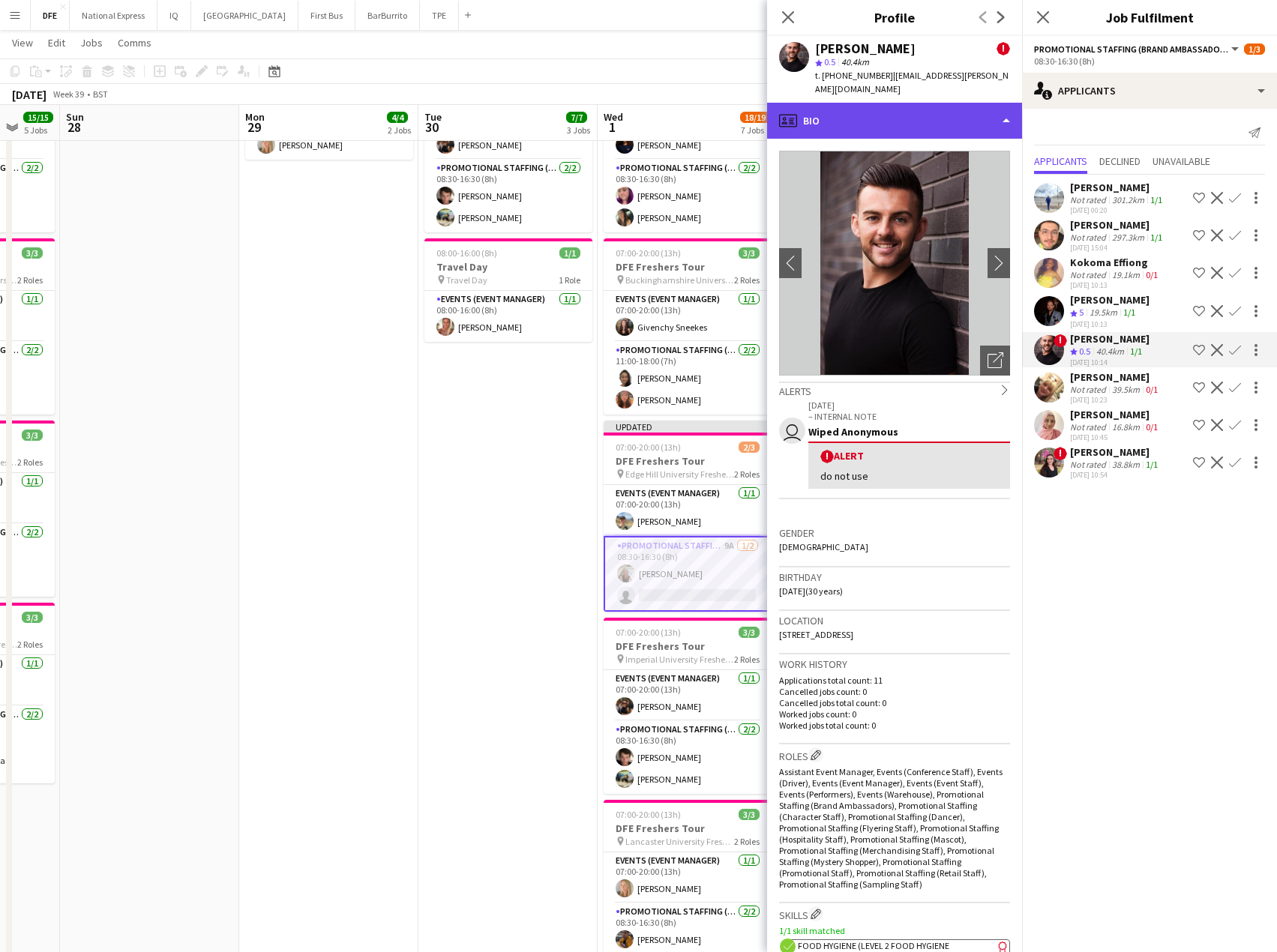
click at [856, 108] on div "profile Bio" at bounding box center [895, 121] width 255 height 36
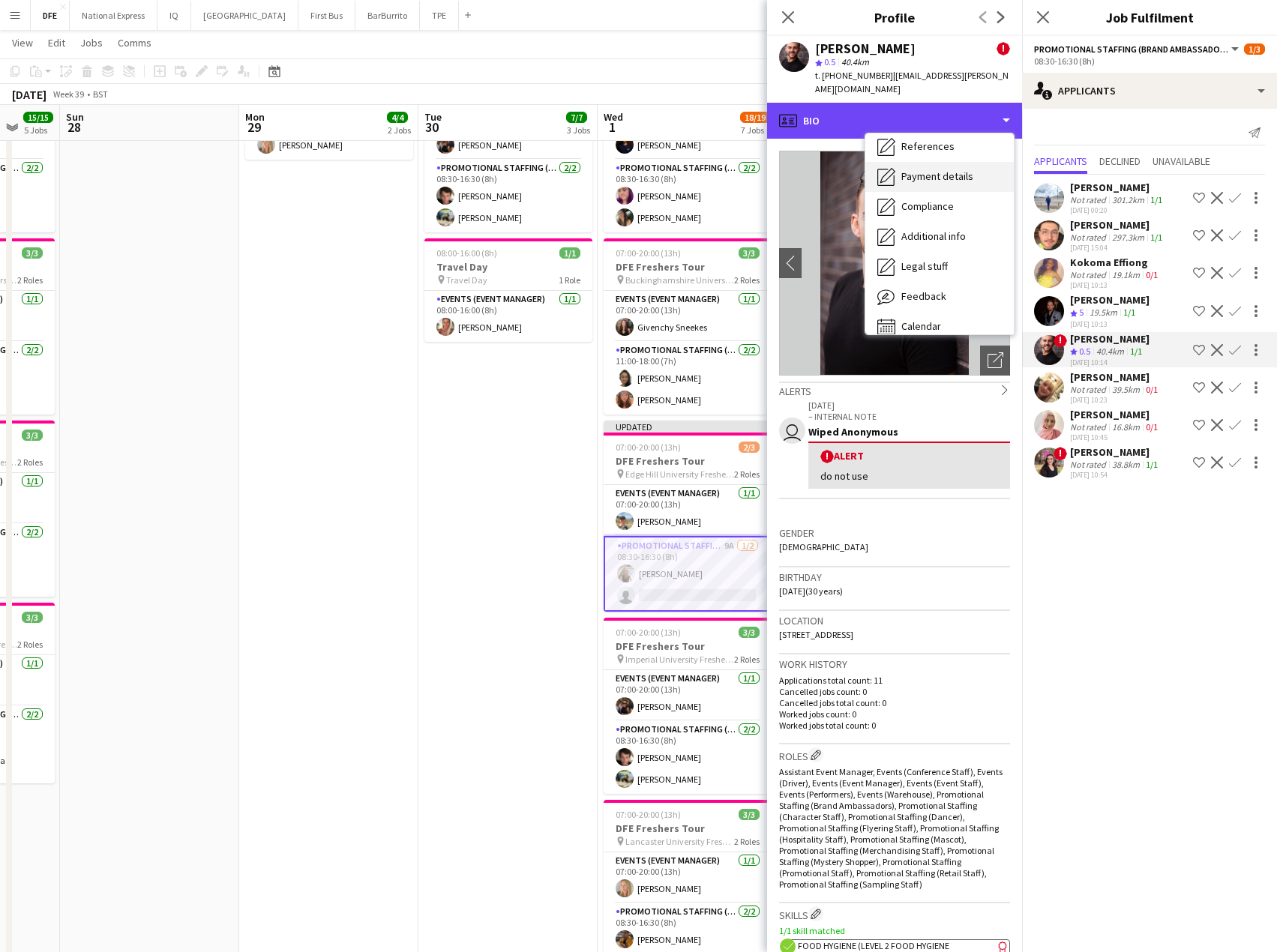
scroll to position [171, 0]
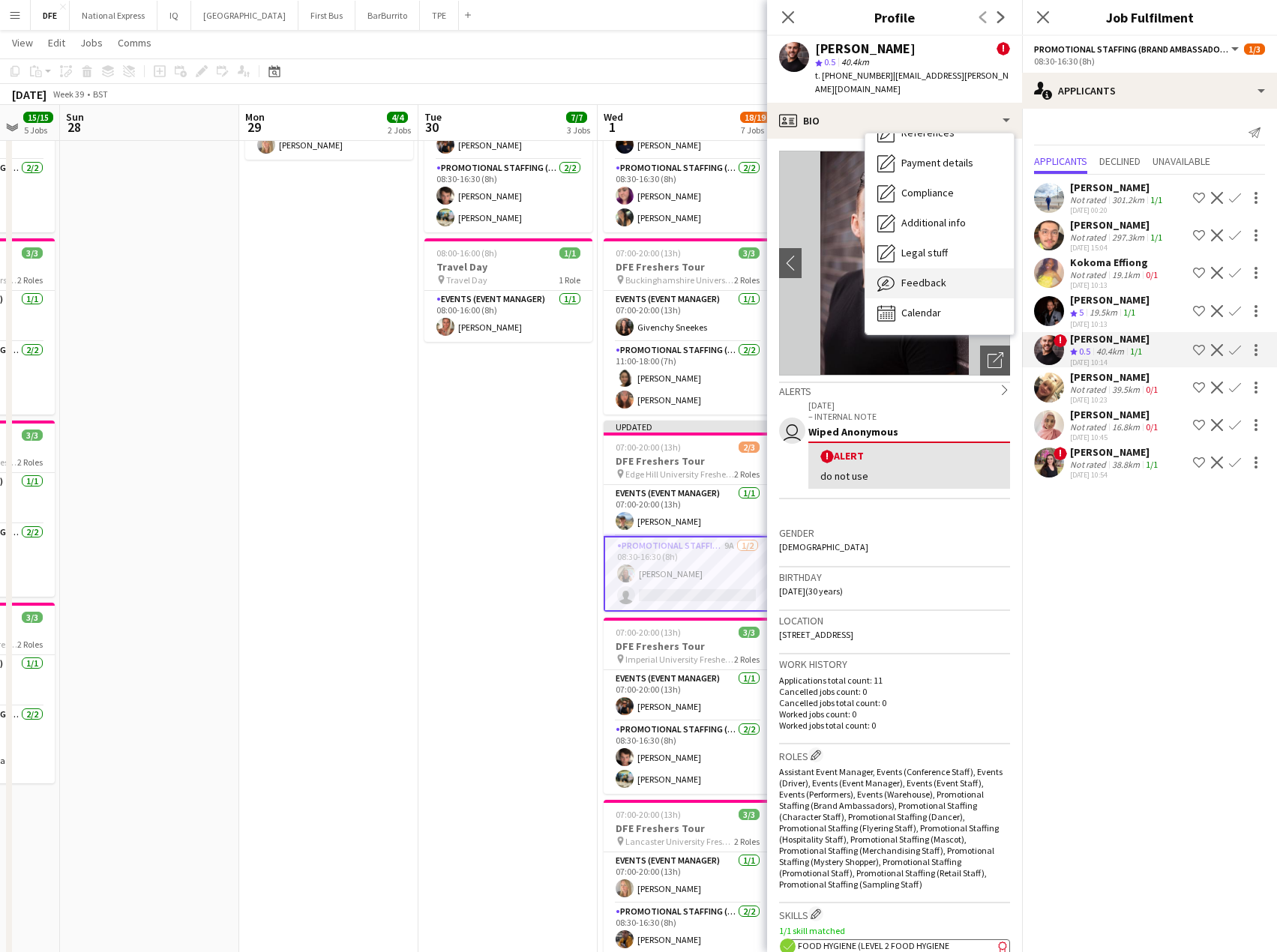
click at [941, 276] on span "Feedback" at bounding box center [924, 282] width 45 height 13
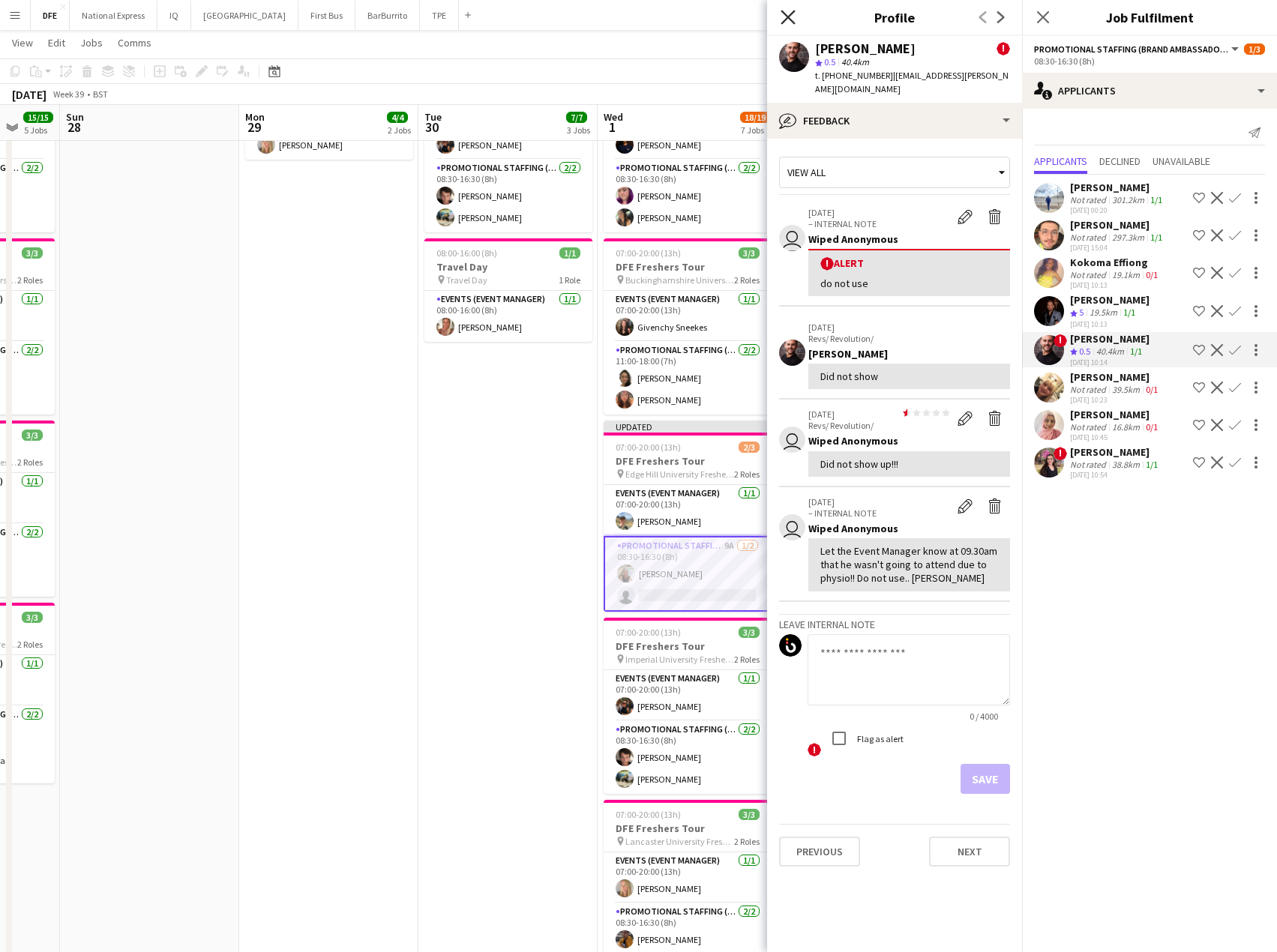
click at [786, 14] on icon at bounding box center [788, 16] width 14 height 14
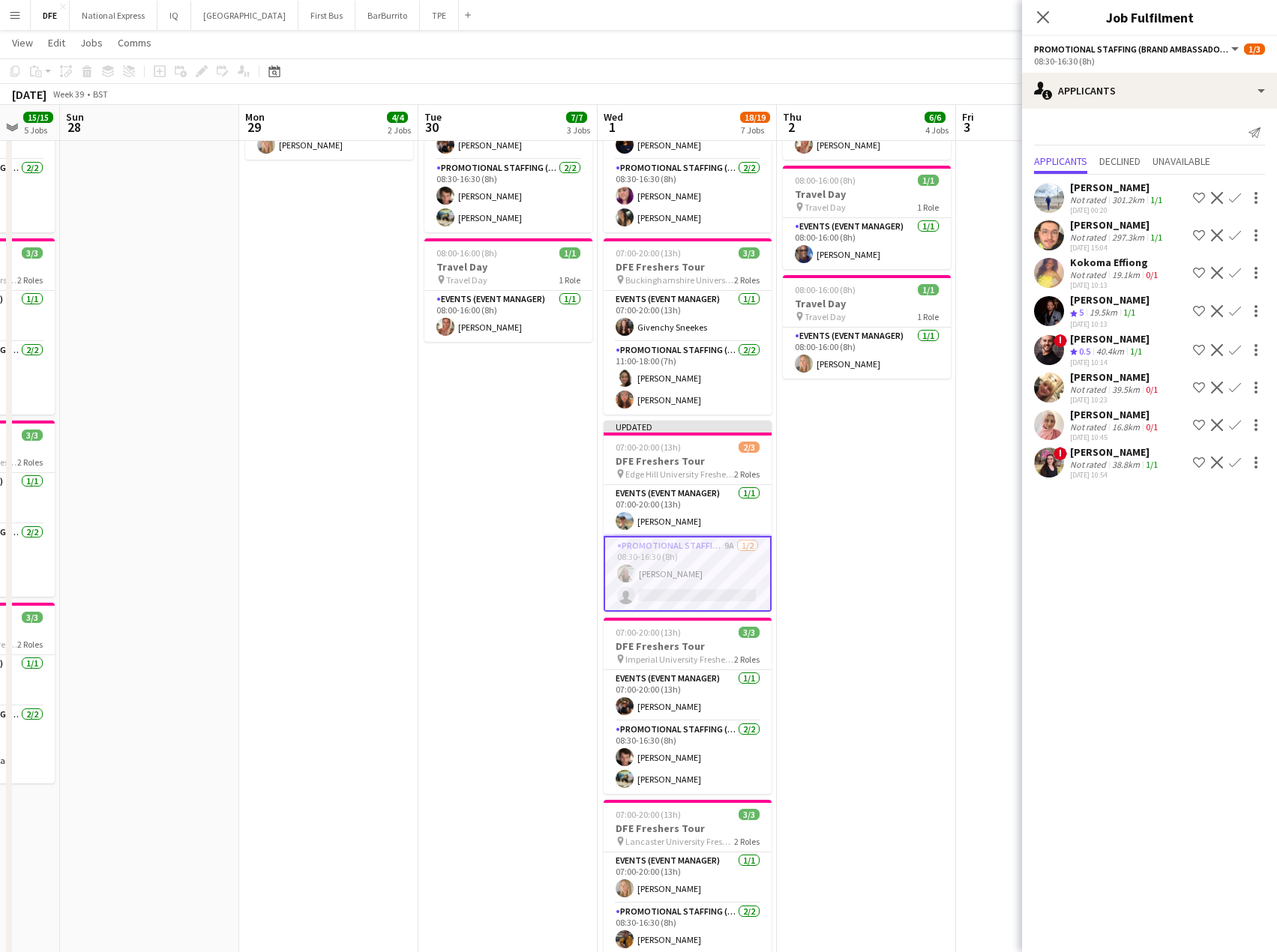
click at [1084, 426] on div "Not rated" at bounding box center [1090, 426] width 39 height 11
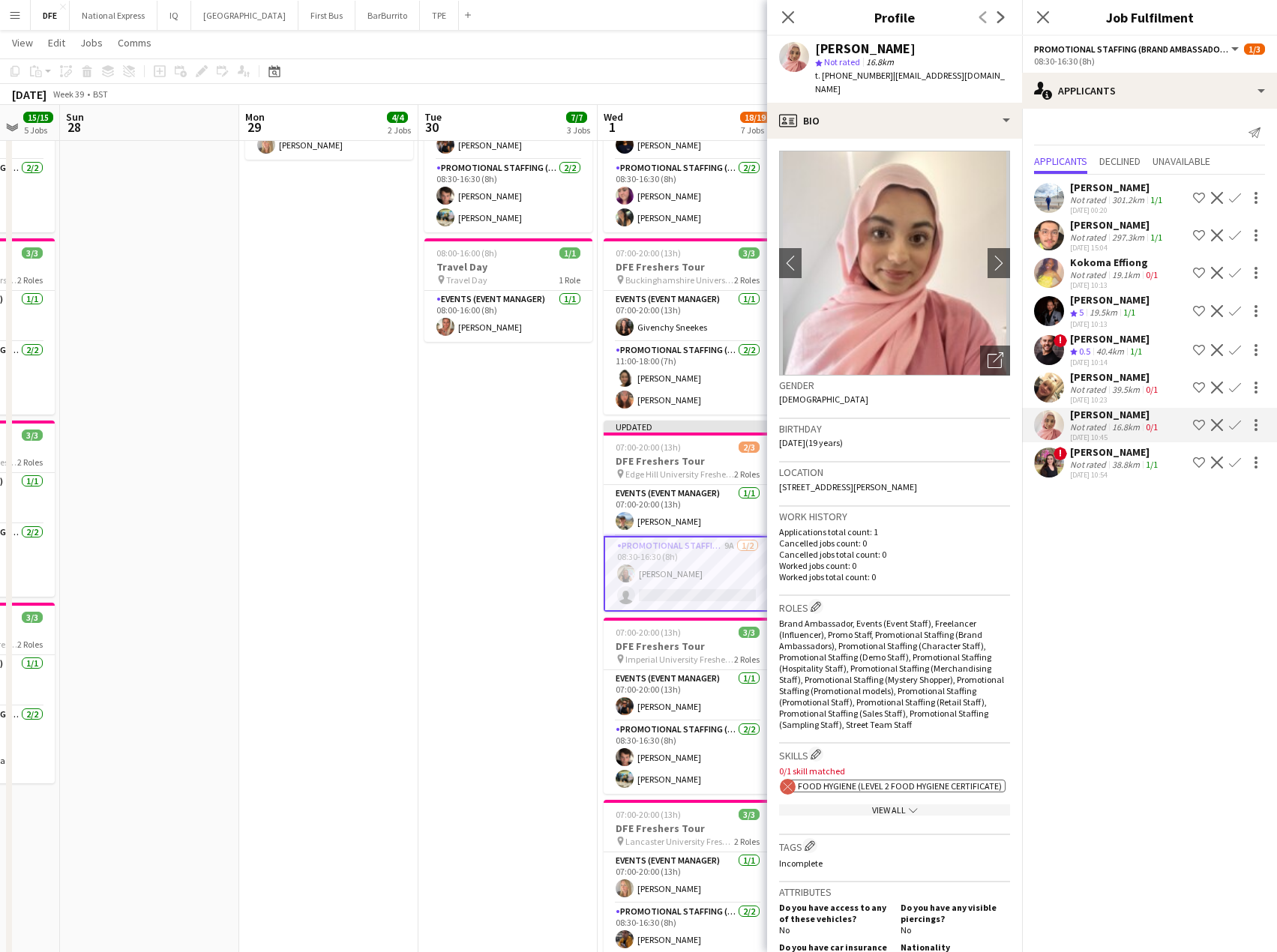
click at [1112, 384] on div "39.5km" at bounding box center [1126, 389] width 34 height 11
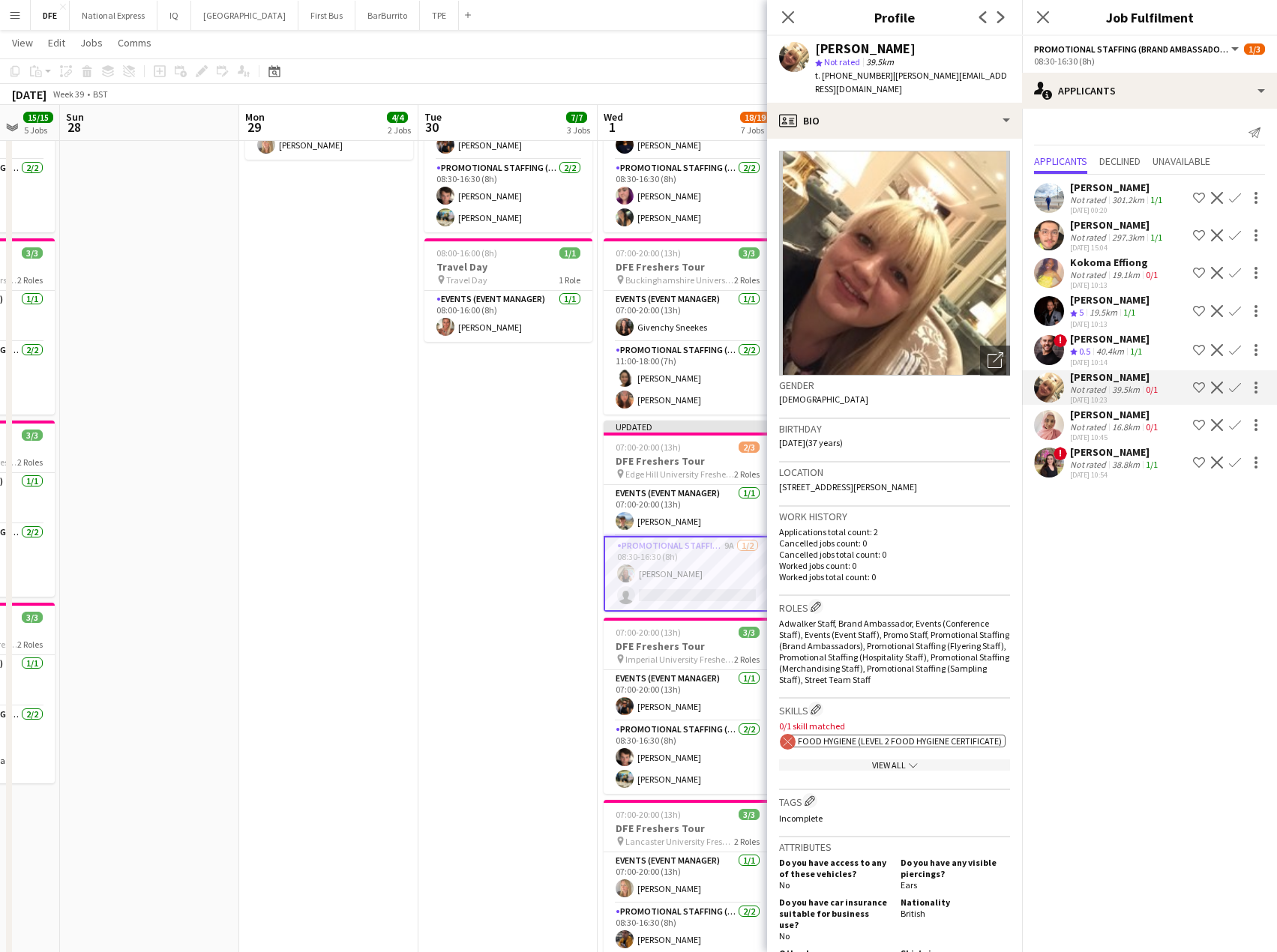
click at [506, 597] on app-date-cell "07:00-20:00 (13h) 3/3 DFE Freshers Tour pin Durham University Freshers Fair 2 R…" at bounding box center [509, 708] width 179 height 1680
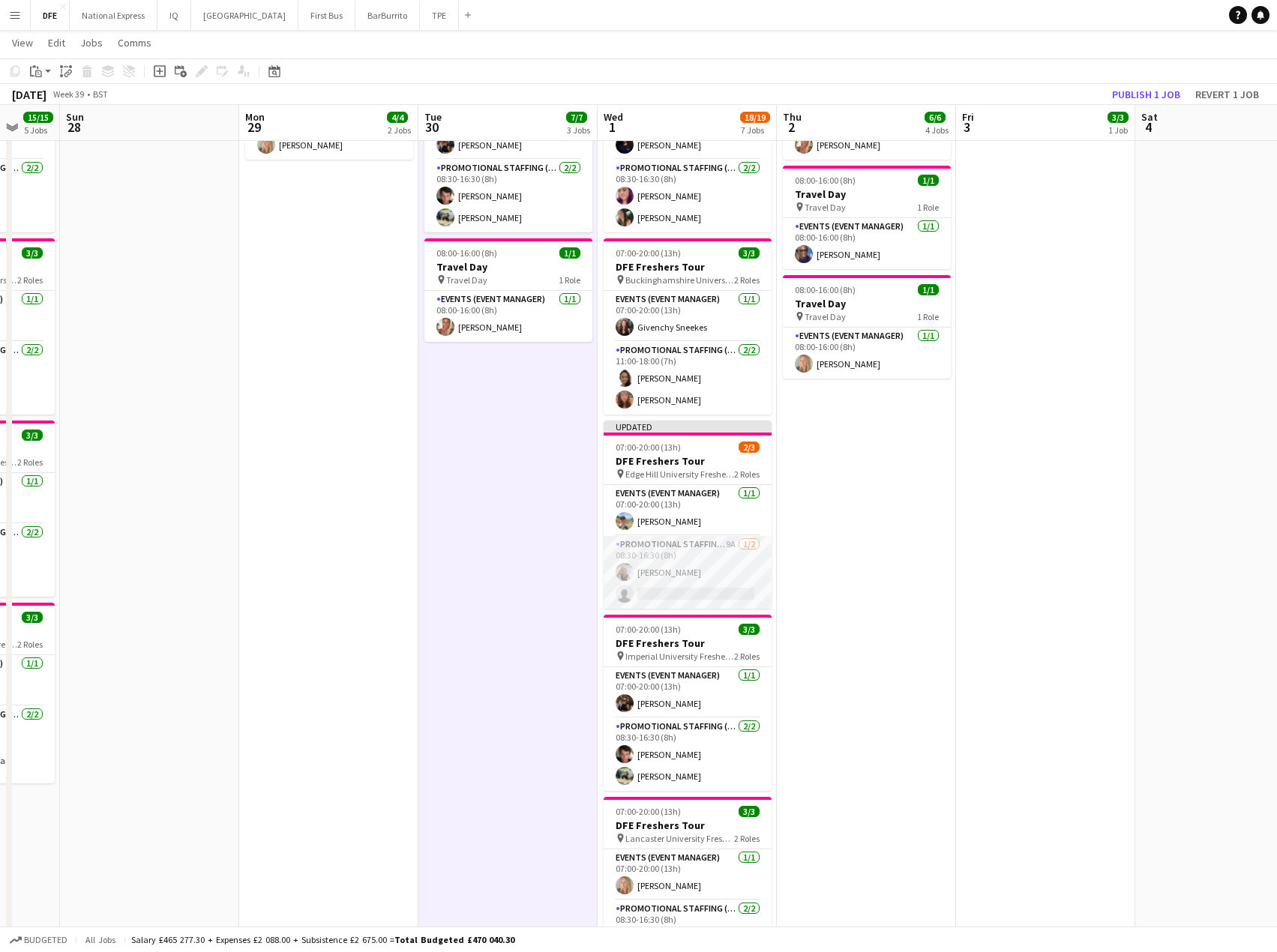
click at [654, 574] on app-card-role "Promotional Staffing (Brand Ambassadors) 9A [DATE] 08:30-16:30 (8h) [PERSON_NAM…" at bounding box center [687, 572] width 168 height 73
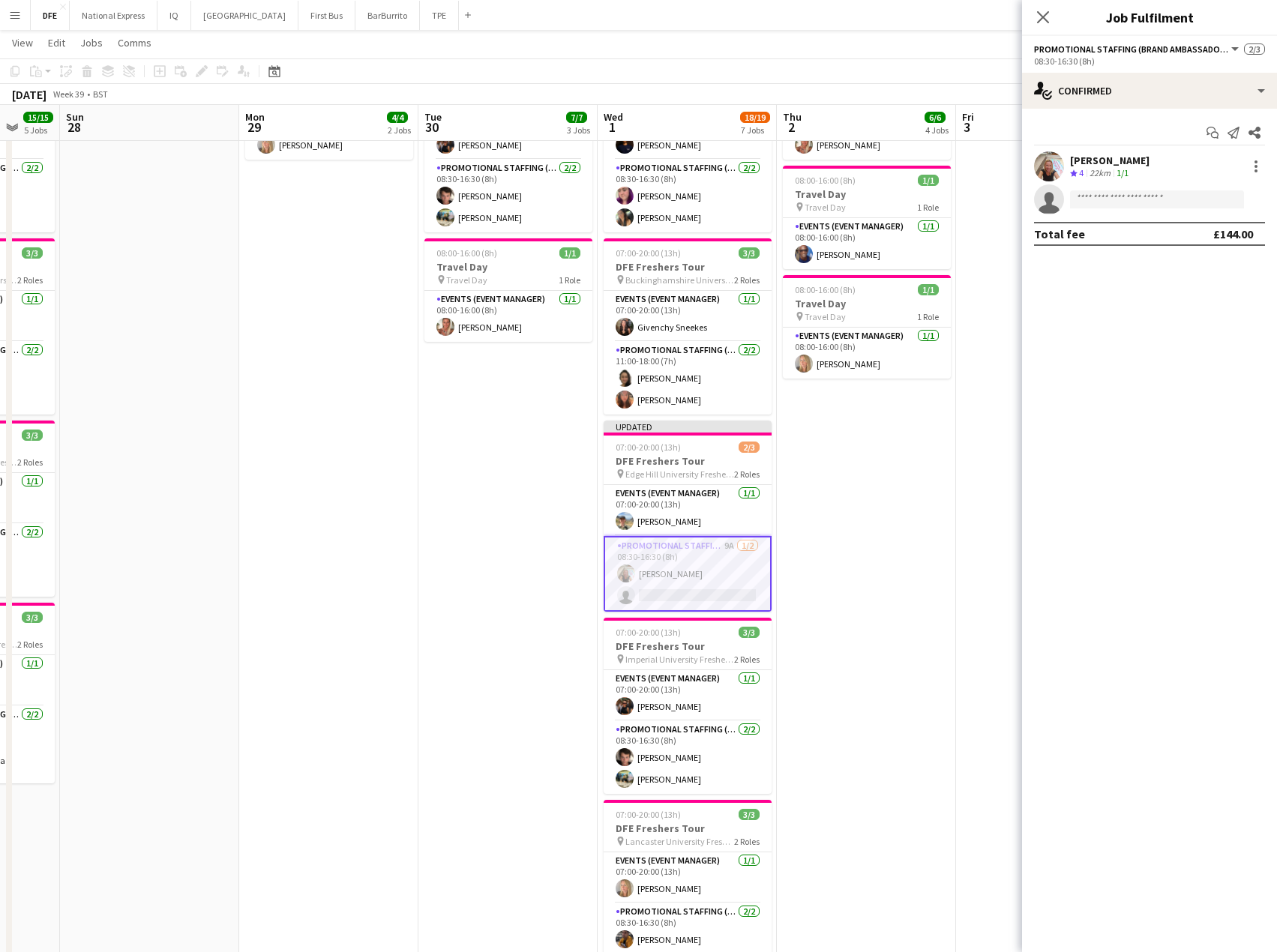
click at [1093, 157] on div "[PERSON_NAME]" at bounding box center [1110, 160] width 80 height 13
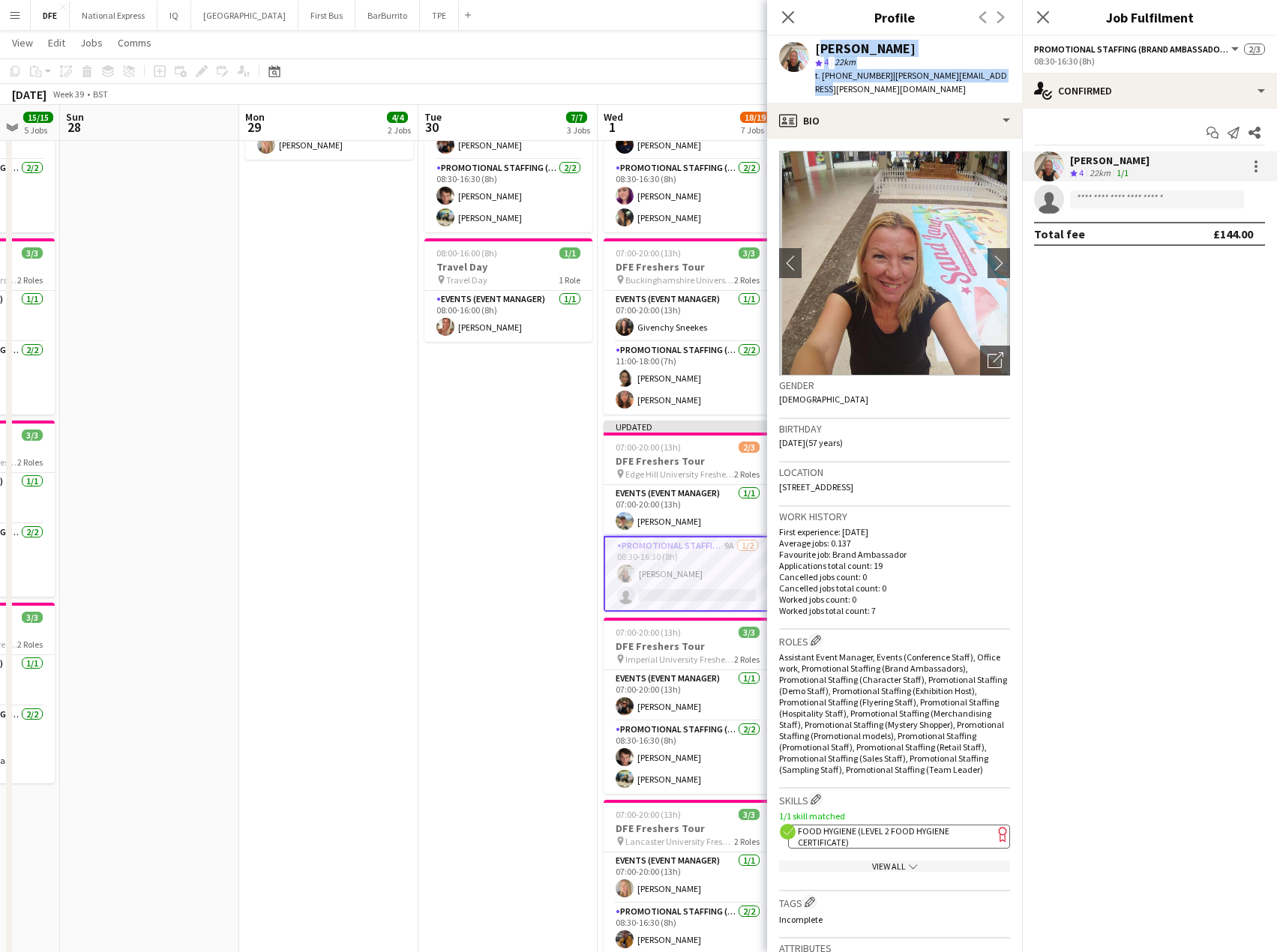
drag, startPoint x: 1004, startPoint y: 78, endPoint x: 813, endPoint y: 44, distance: 194.0
click at [813, 44] on div "[PERSON_NAME] star 4 22km t. [PHONE_NUMBER] | [PERSON_NAME][EMAIL_ADDRESS][PERS…" at bounding box center [895, 69] width 255 height 67
copy div "[PERSON_NAME] star 4 22km t. [PHONE_NUMBER] | [PERSON_NAME][EMAIL_ADDRESS][PERS…"
drag, startPoint x: 784, startPoint y: 17, endPoint x: 828, endPoint y: 28, distance: 45.4
click at [784, 17] on icon "Close pop-in" at bounding box center [788, 16] width 12 height 12
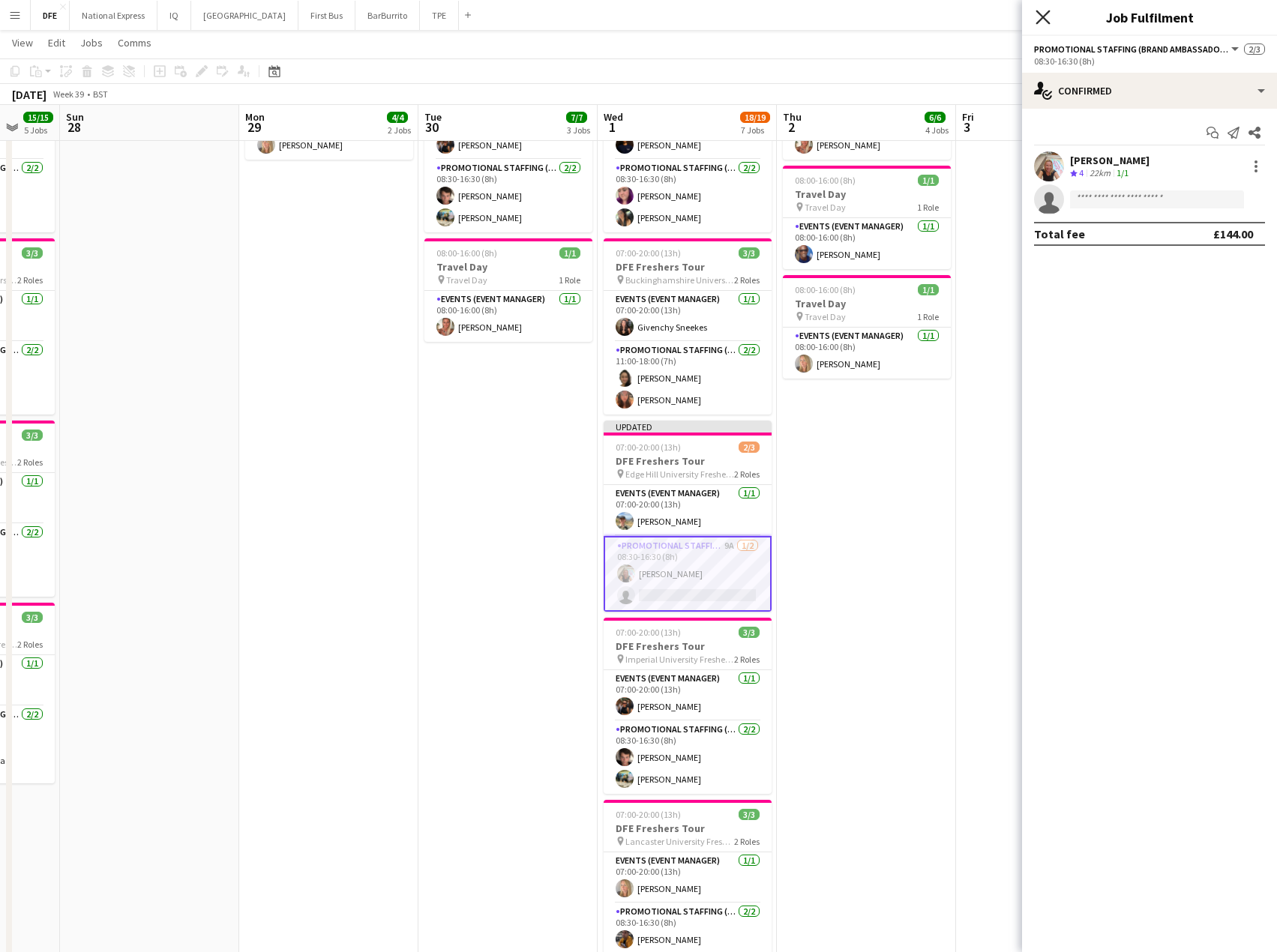
click at [1049, 13] on icon "Close pop-in" at bounding box center [1043, 16] width 14 height 14
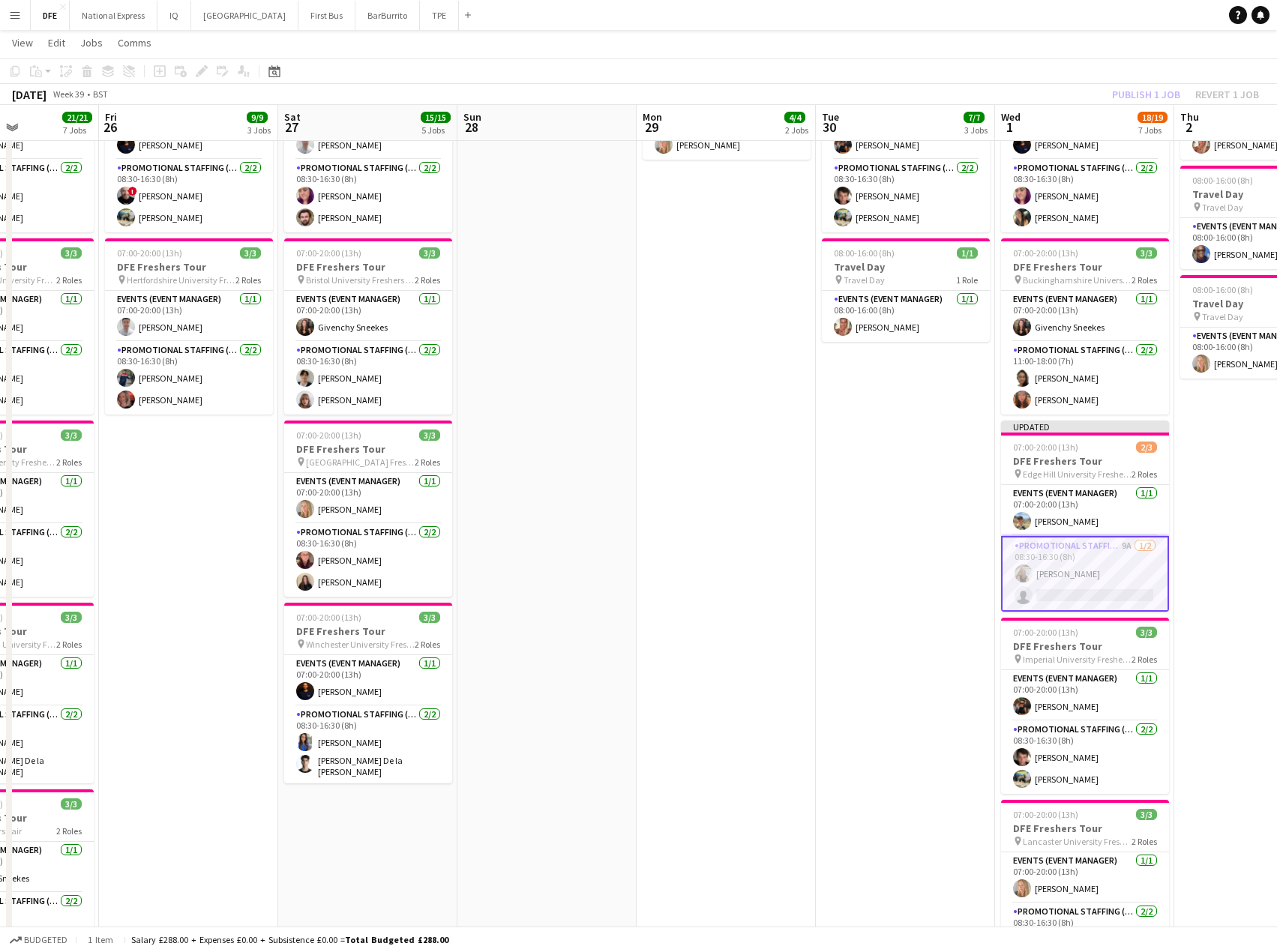
drag, startPoint x: 1197, startPoint y: 555, endPoint x: 1081, endPoint y: 555, distance: 116.0
click at [1209, 555] on app-calendar-viewport "Tue 23 24/25 9 Jobs Wed 24 26/27 9 Jobs Thu 25 21/21 7 Jobs Fri 26 9/9 3 Jobs S…" at bounding box center [638, 756] width 1277 height 1997
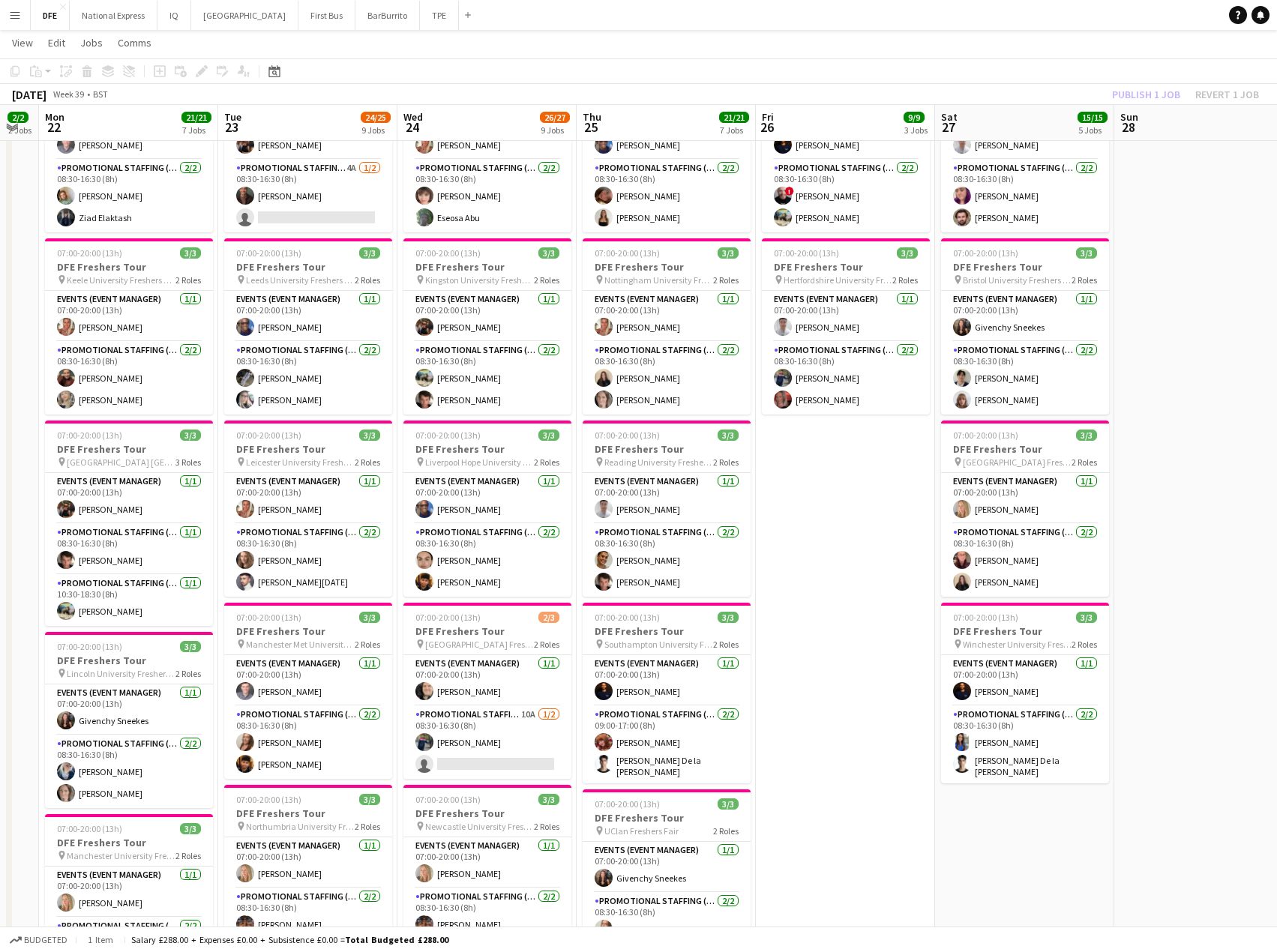
drag, startPoint x: 1289, startPoint y: 553, endPoint x: 1030, endPoint y: 556, distance: 259.0
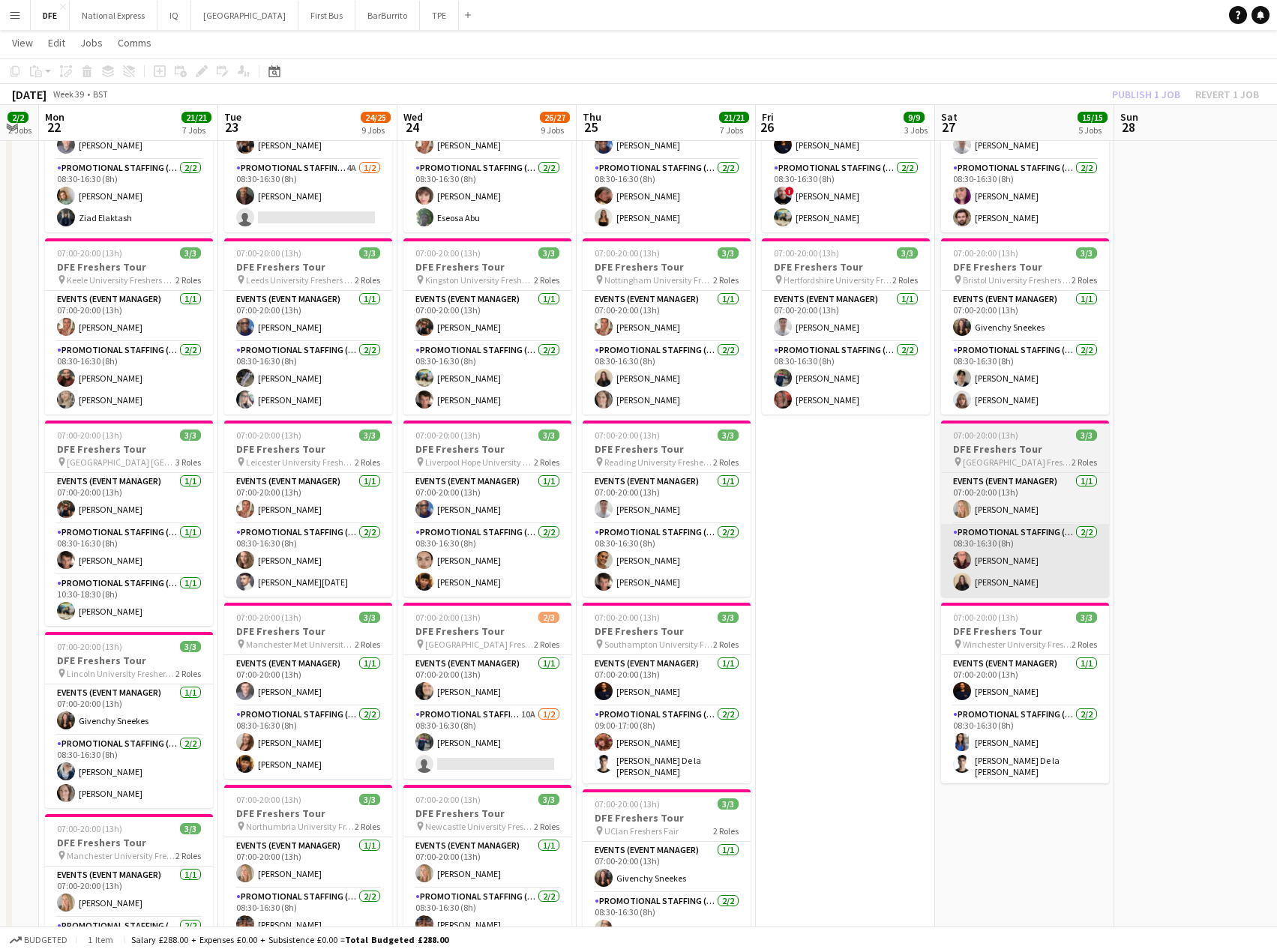
click at [1276, 554] on html "Menu Boards Boards Boards All jobs Status Workforce Workforce My Workforce Recr…" at bounding box center [638, 740] width 1277 height 2080
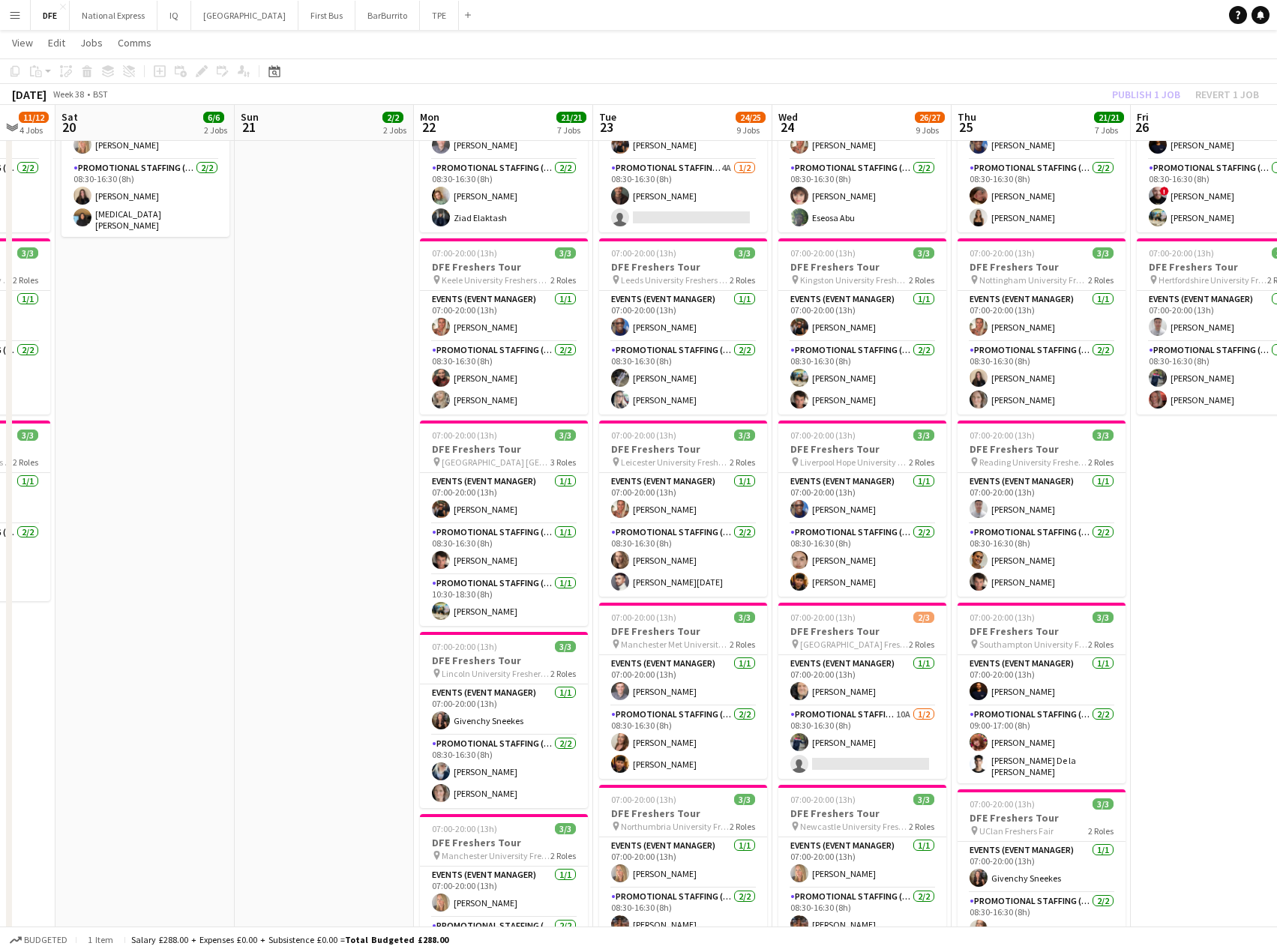
drag, startPoint x: 487, startPoint y: 555, endPoint x: 1282, endPoint y: 545, distance: 795.1
click at [1276, 545] on html "Menu Boards Boards Boards All jobs Status Workforce Workforce My Workforce Recr…" at bounding box center [638, 740] width 1277 height 2080
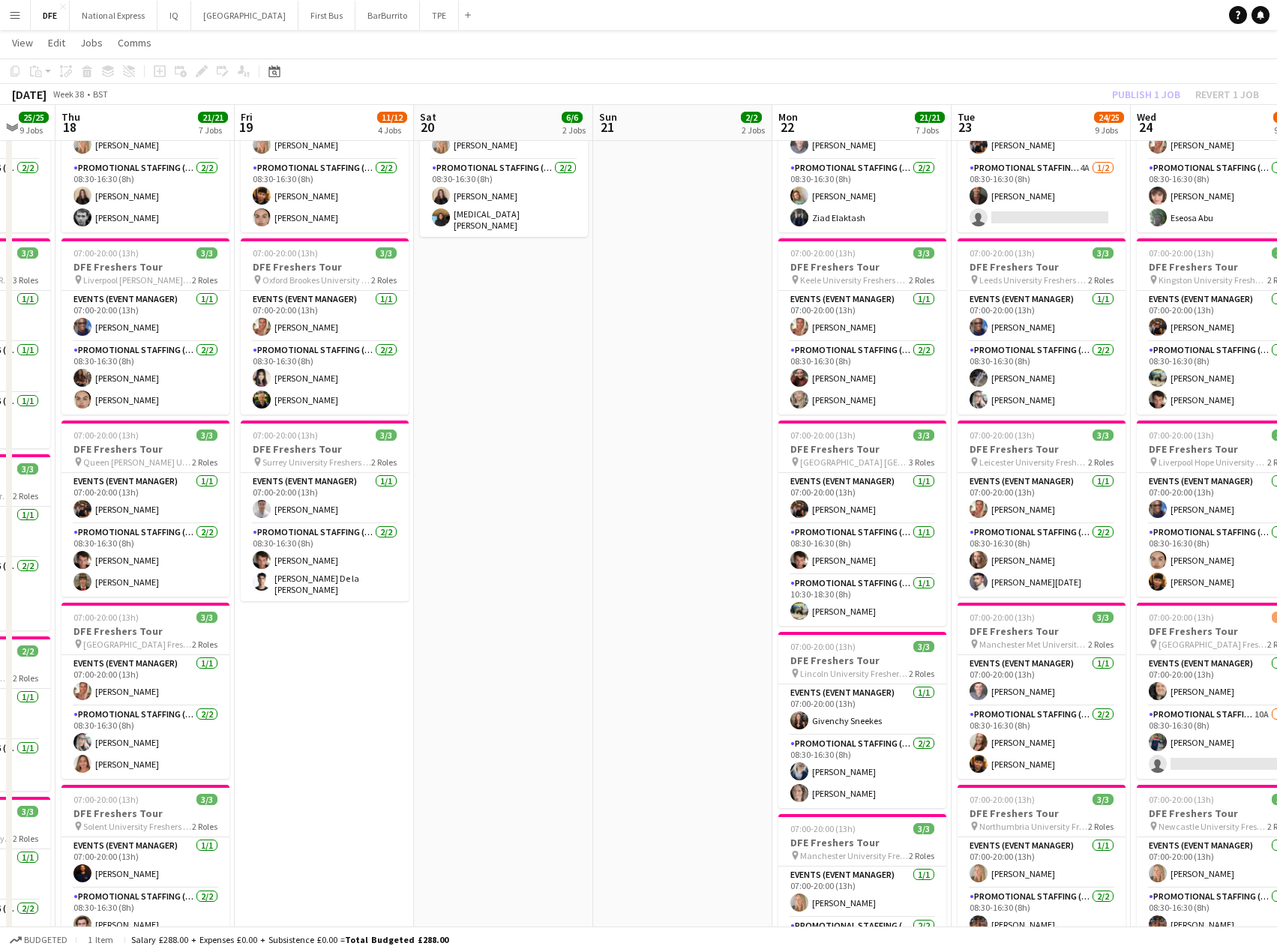
scroll to position [0, 364]
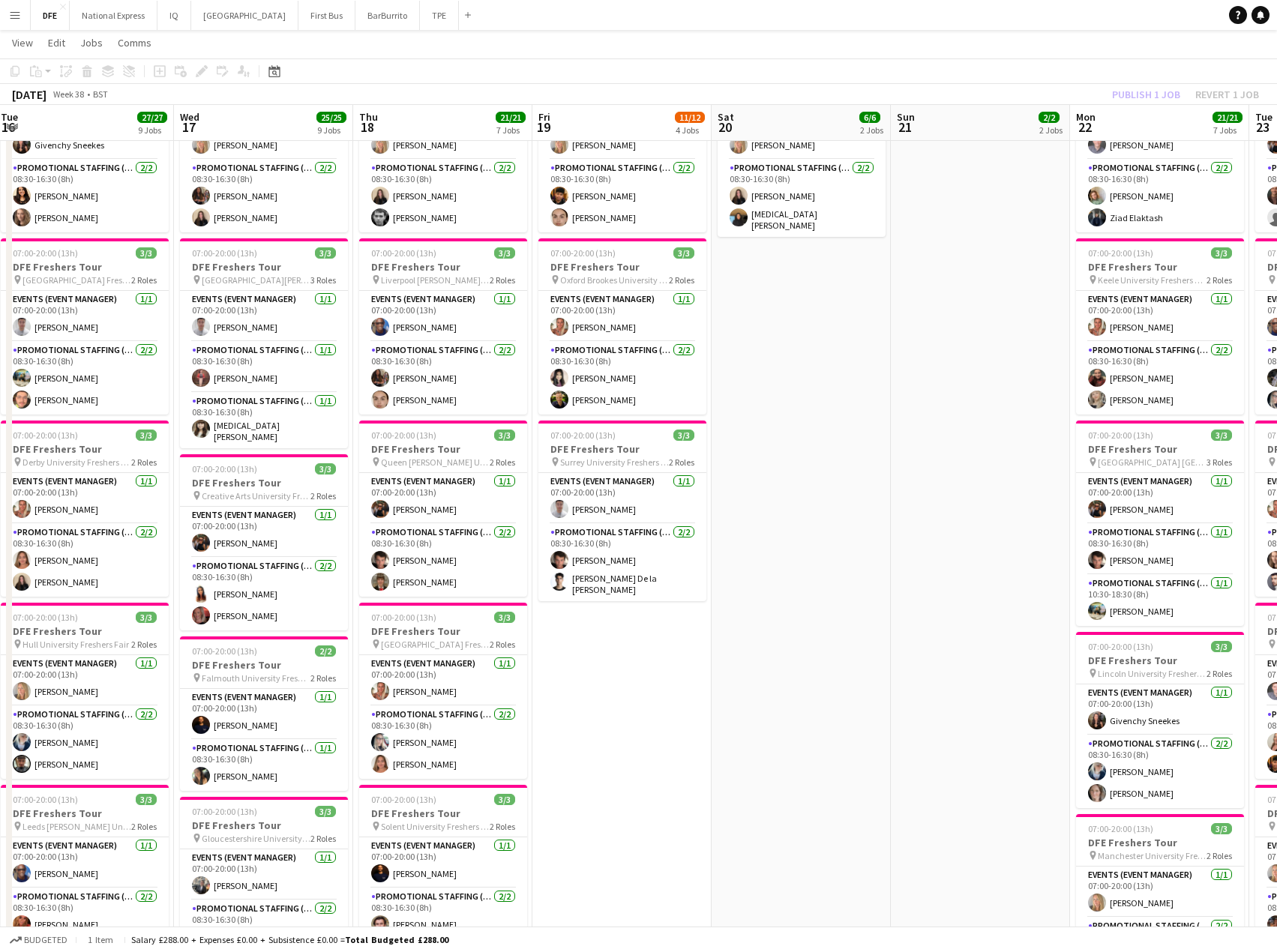
drag, startPoint x: 616, startPoint y: 533, endPoint x: 970, endPoint y: 522, distance: 354.2
click at [970, 522] on app-calendar-viewport "Sun 14 3/3 3 Jobs Mon 15 18/18 6 Jobs Tue 16 27/27 9 Jobs Wed 17 25/25 9 Jobs T…" at bounding box center [638, 756] width 1277 height 1997
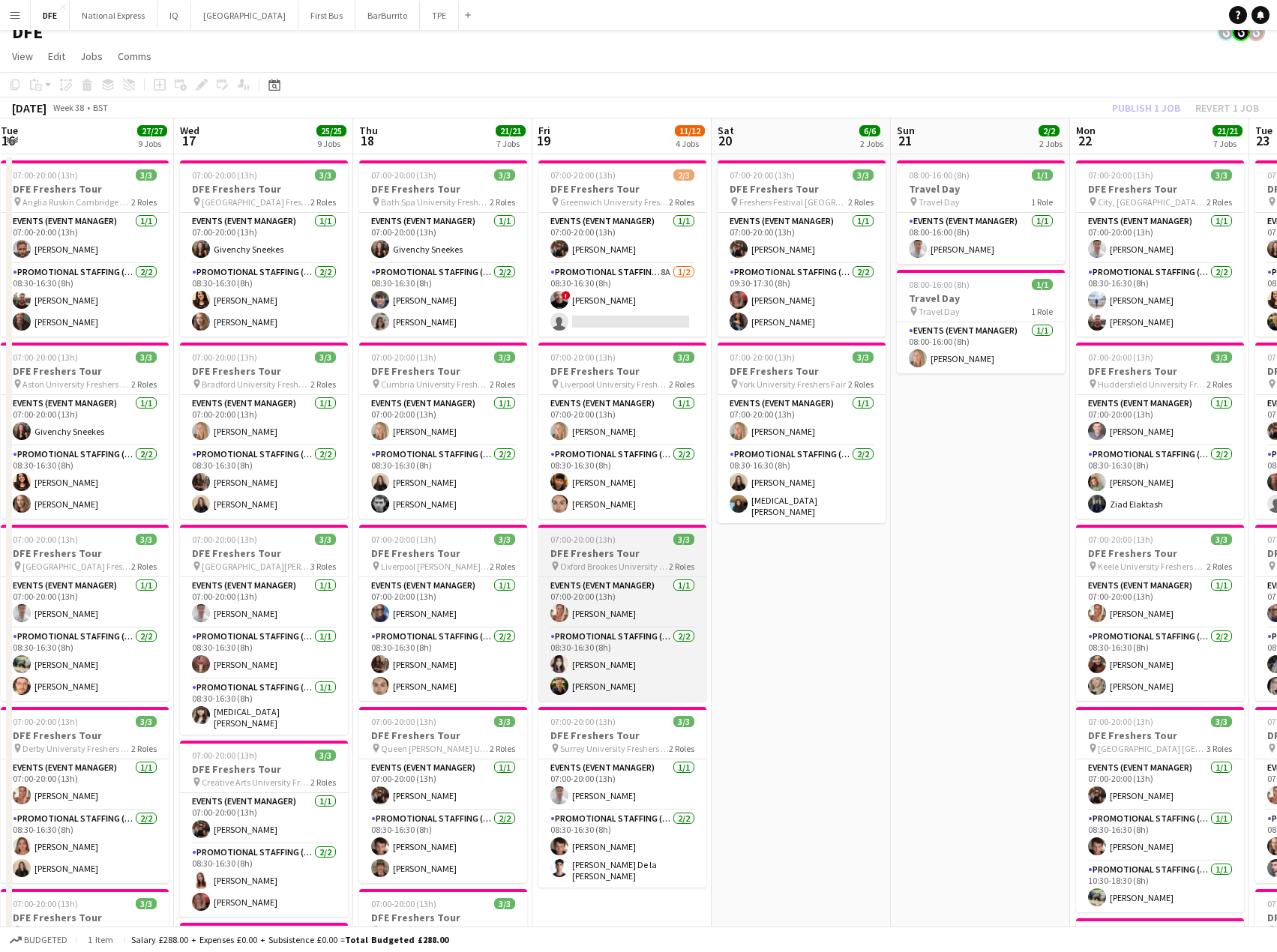
scroll to position [0, 0]
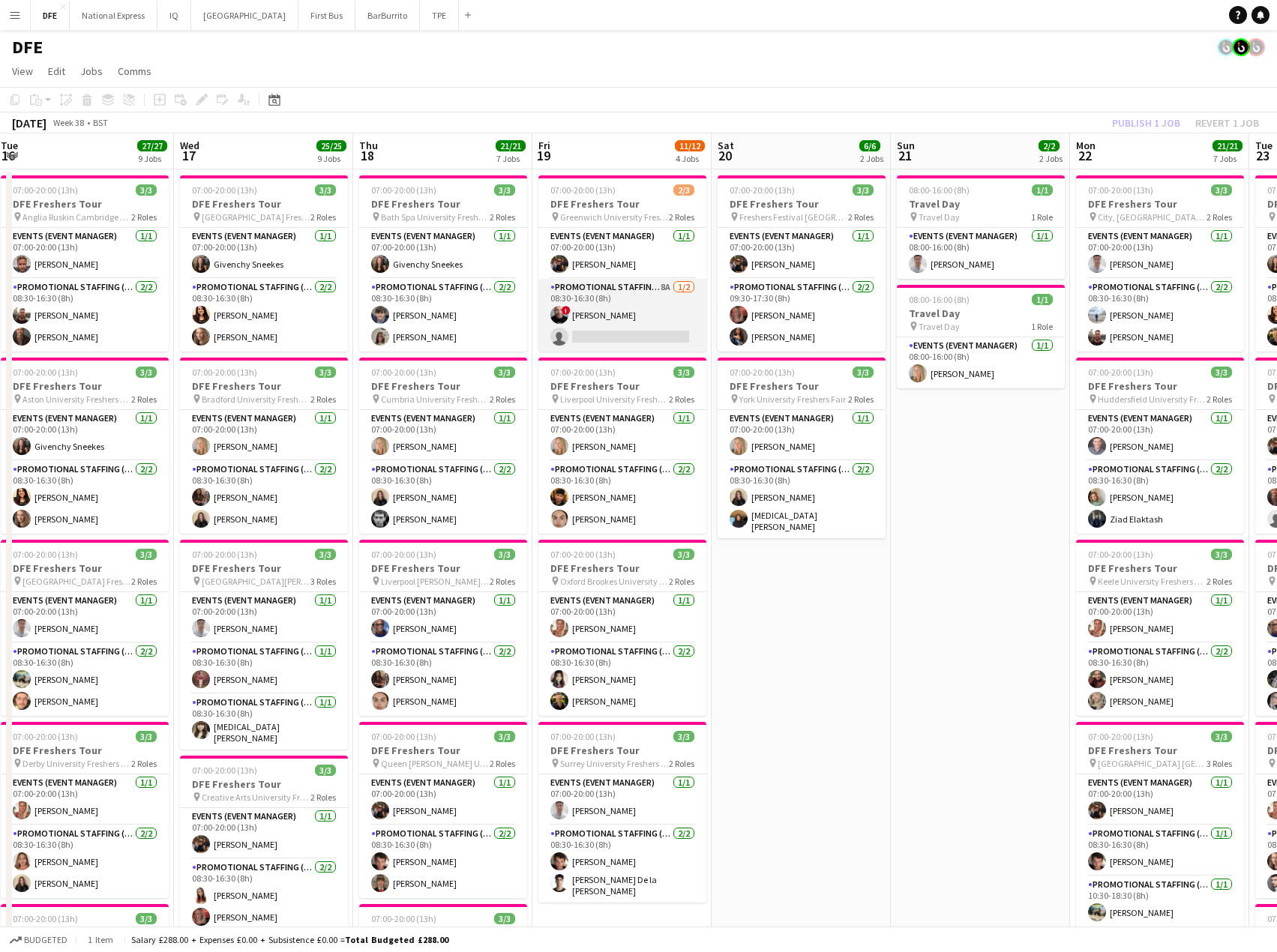
click at [623, 333] on app-card-role "Promotional Staffing (Brand Ambassadors) 8A [DATE] 08:30-16:30 (8h) ! [PERSON_N…" at bounding box center [622, 315] width 168 height 73
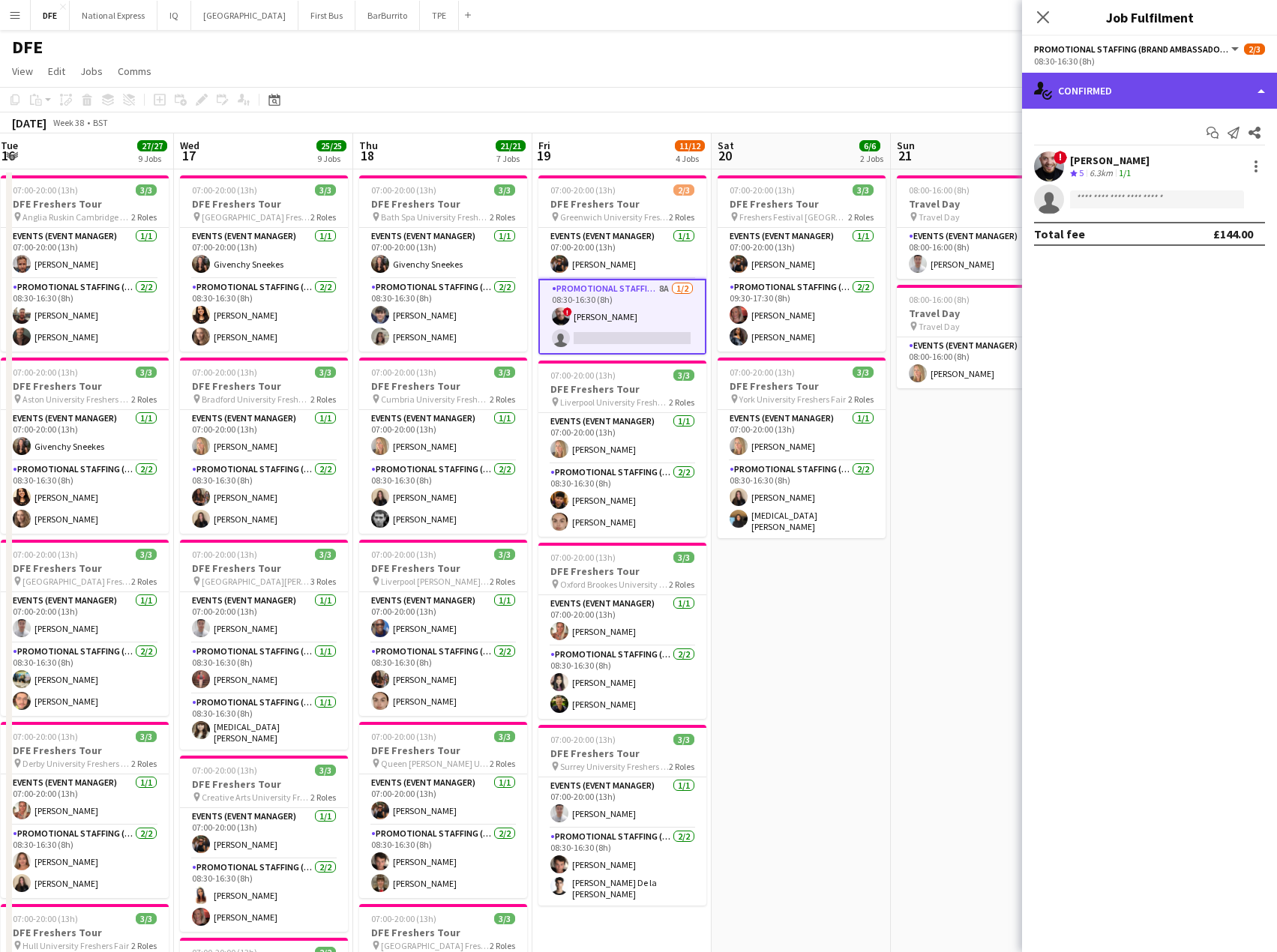
click at [1179, 97] on div "single-neutral-actions-check-2 Confirmed" at bounding box center [1150, 90] width 255 height 36
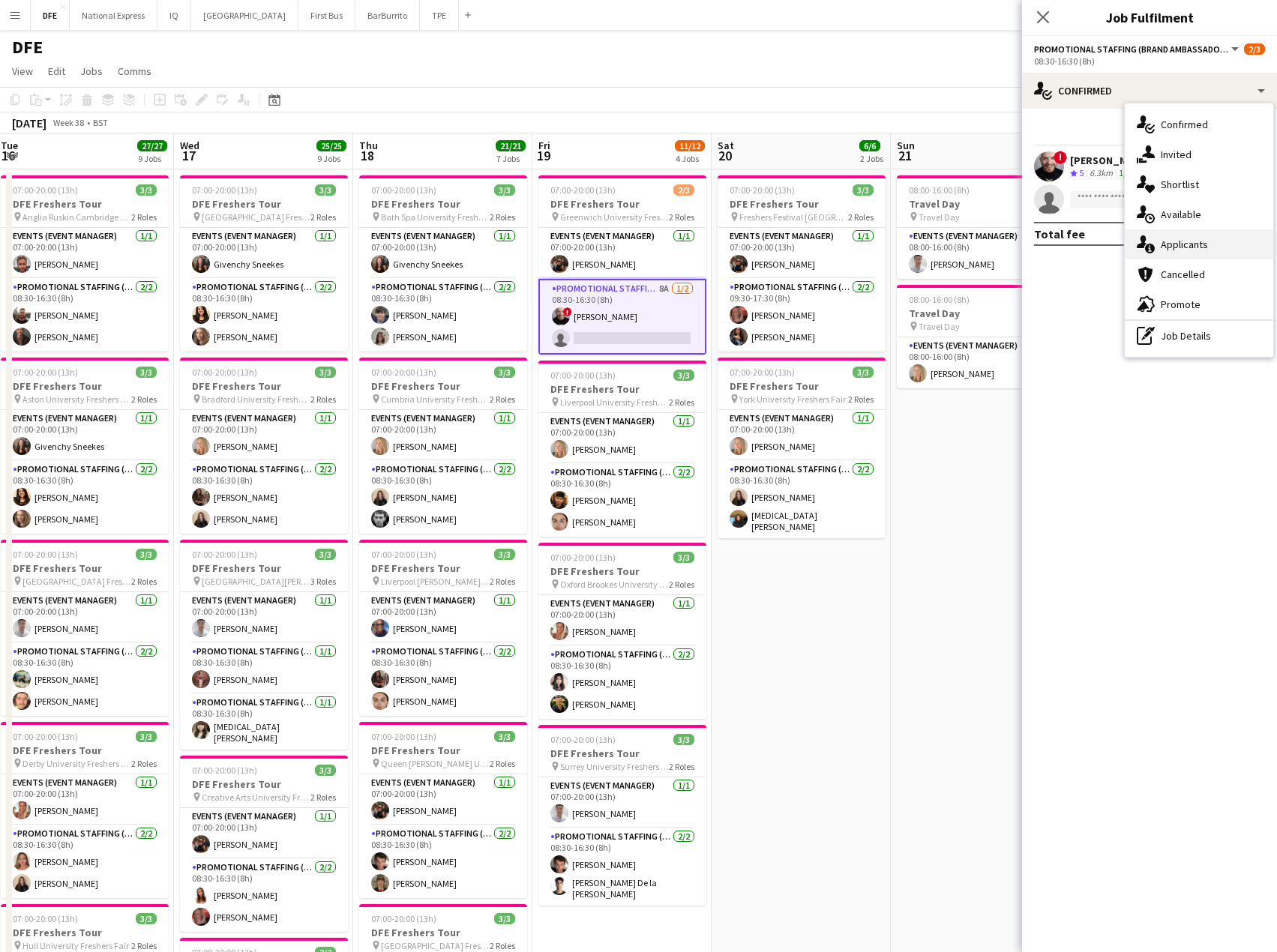
click at [1211, 243] on div "single-neutral-actions-information Applicants" at bounding box center [1199, 244] width 148 height 30
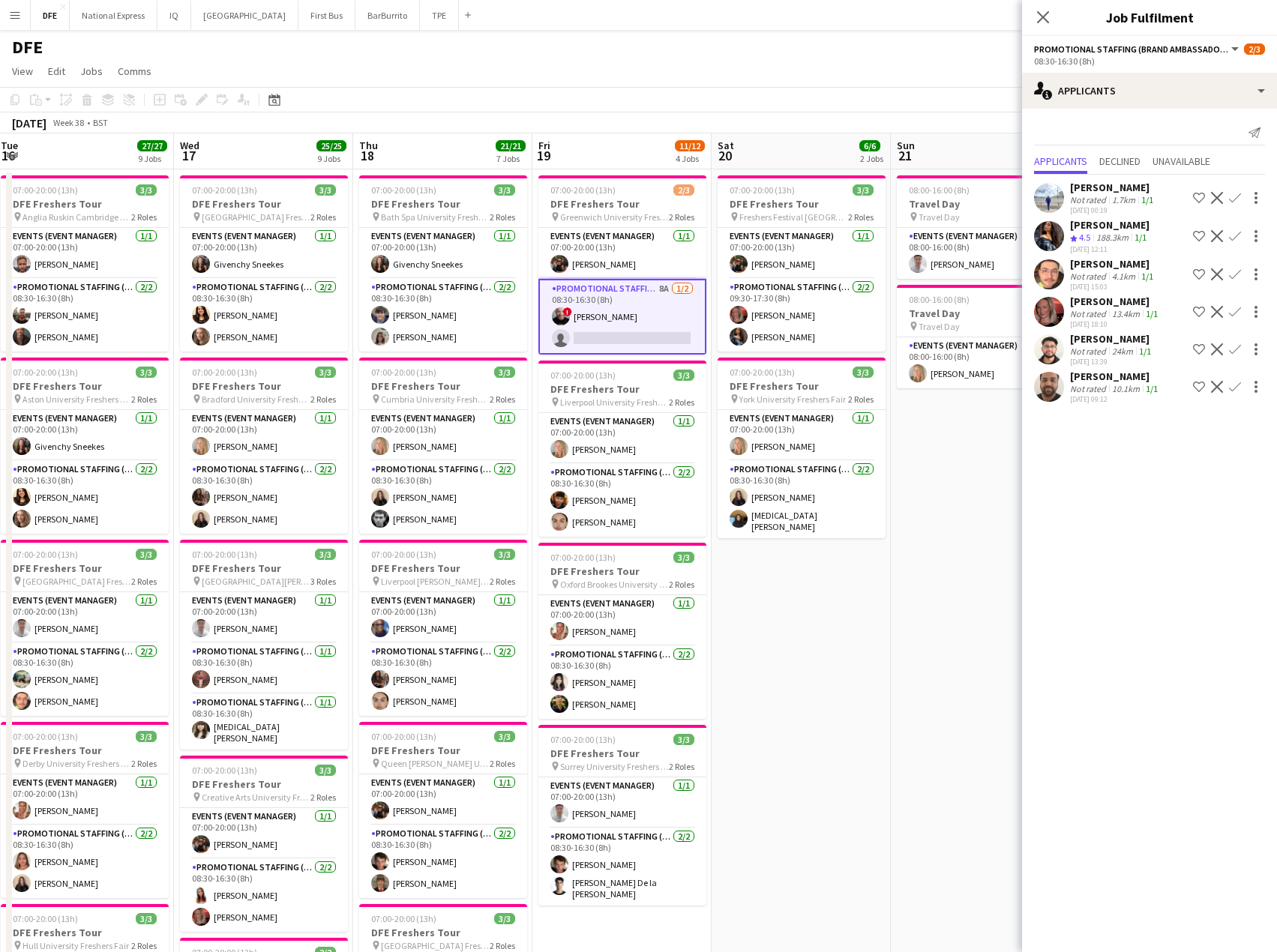
click at [1236, 232] on app-icon "Confirm" at bounding box center [1235, 235] width 12 height 12
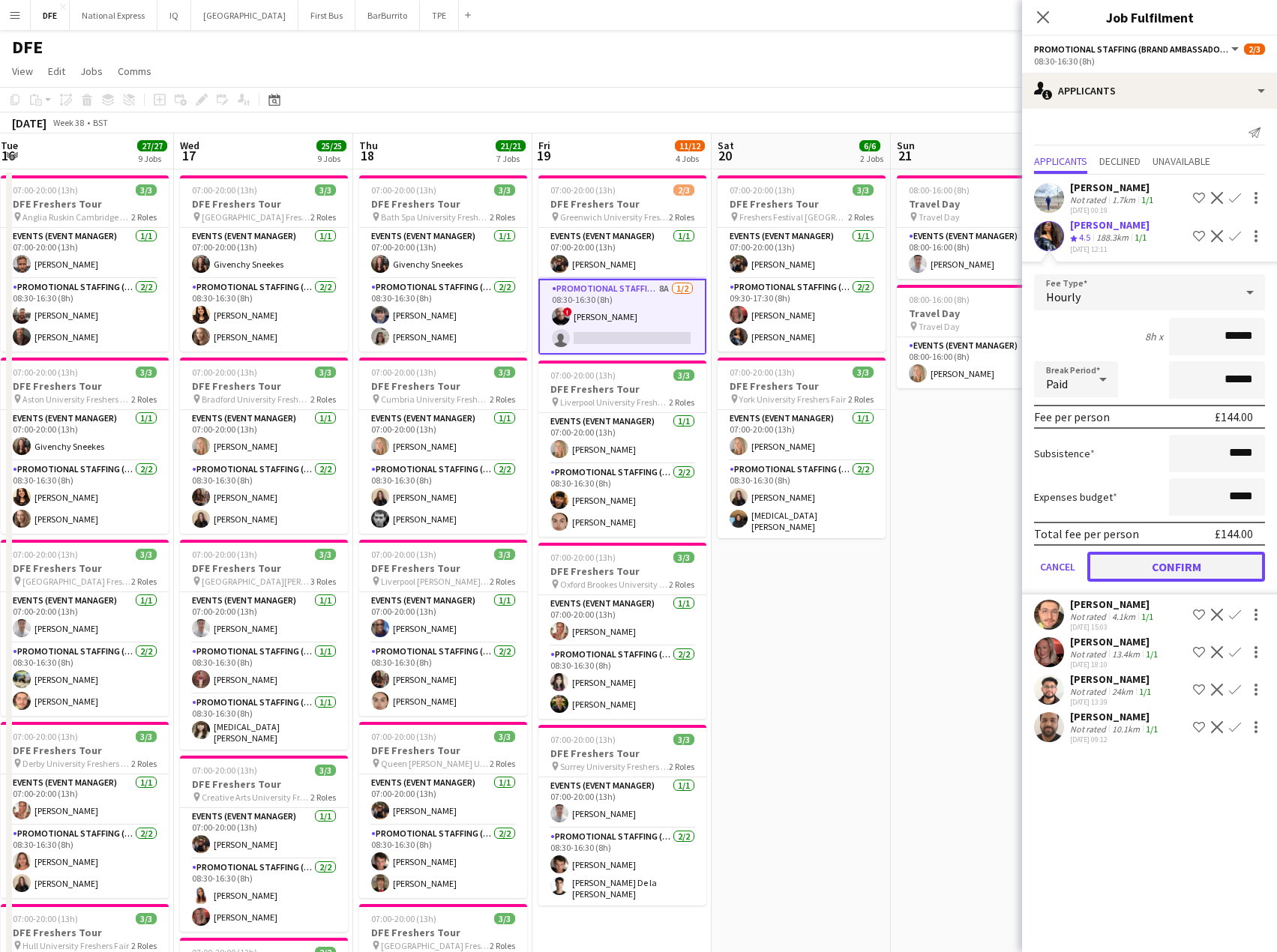
click at [1217, 562] on button "Confirm" at bounding box center [1176, 567] width 178 height 30
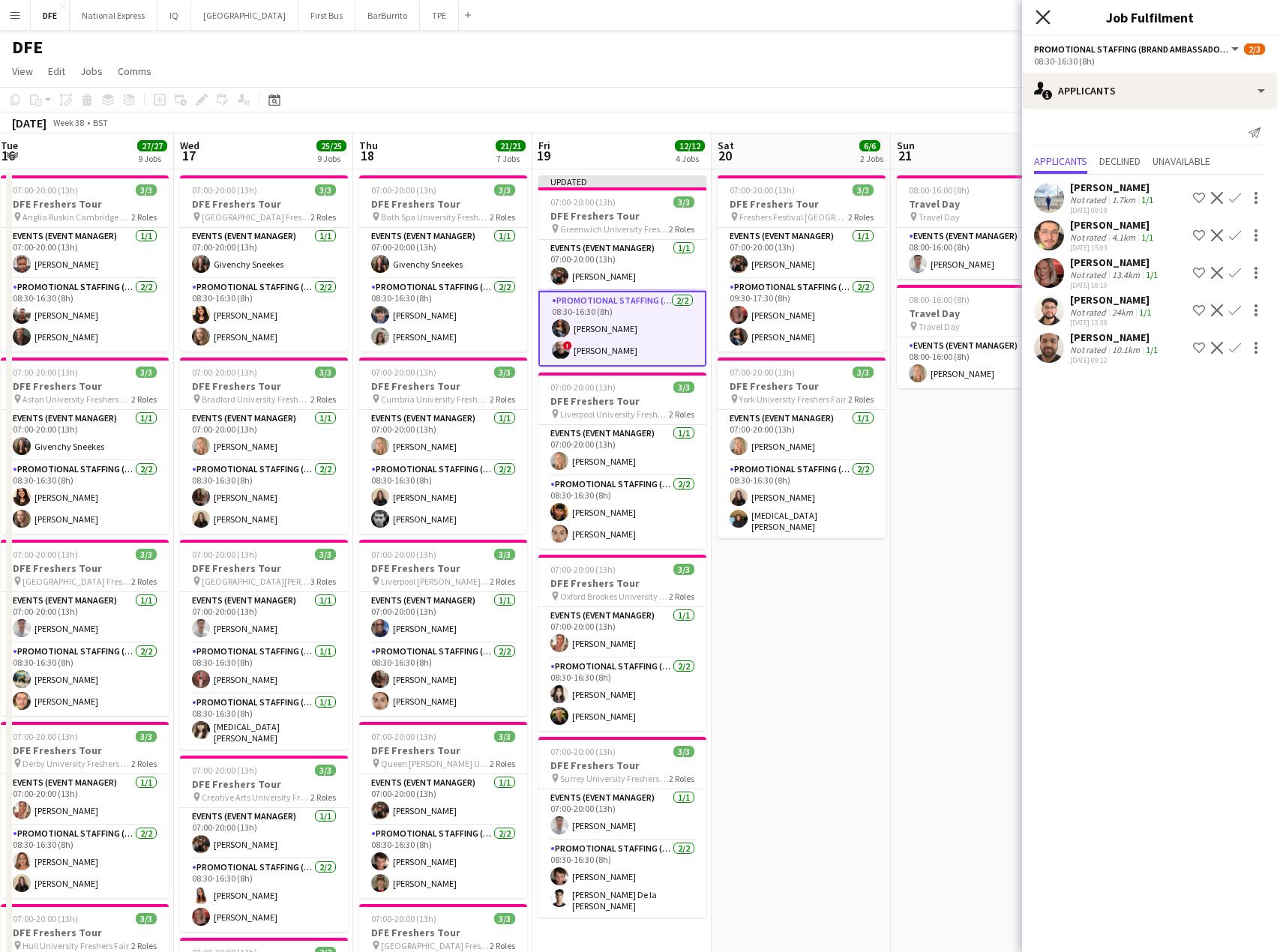
click at [1044, 14] on icon "Close pop-in" at bounding box center [1043, 16] width 14 height 14
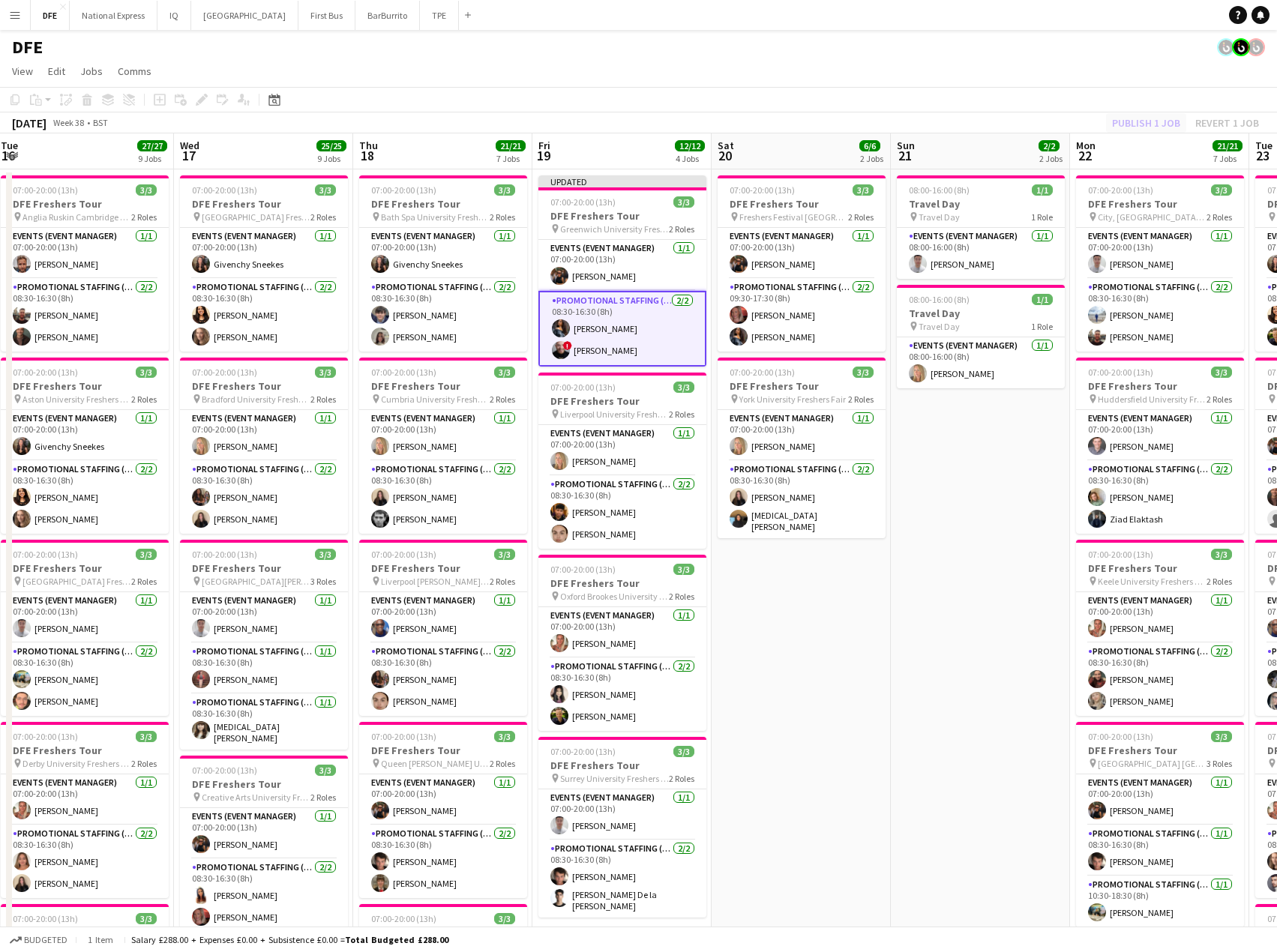
click at [1156, 126] on div "Publish 1 job Revert 1 job" at bounding box center [1186, 122] width 183 height 19
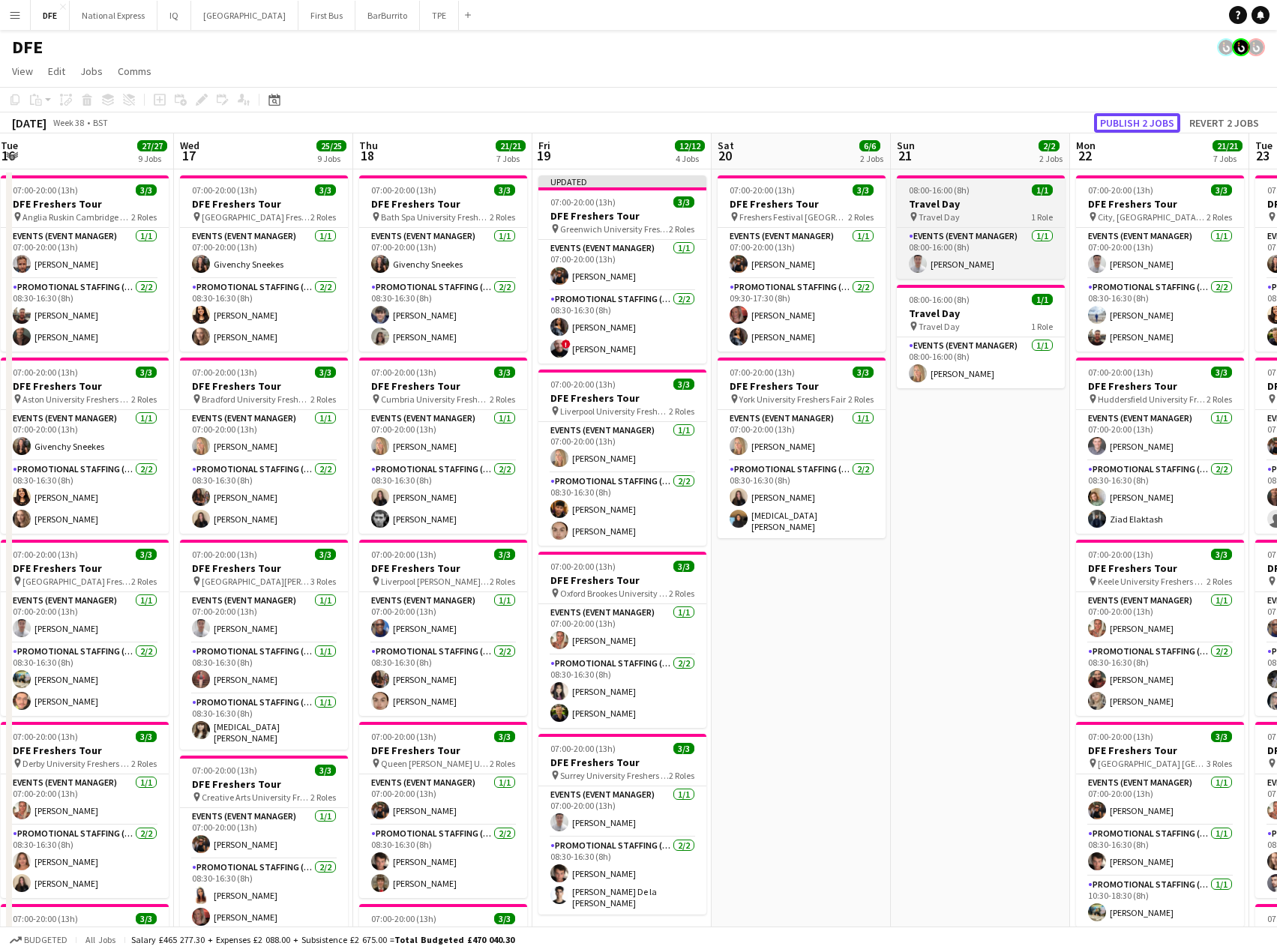
drag, startPoint x: 1151, startPoint y: 123, endPoint x: 938, endPoint y: 194, distance: 224.5
click at [1151, 123] on button "Publish 2 jobs" at bounding box center [1137, 122] width 87 height 19
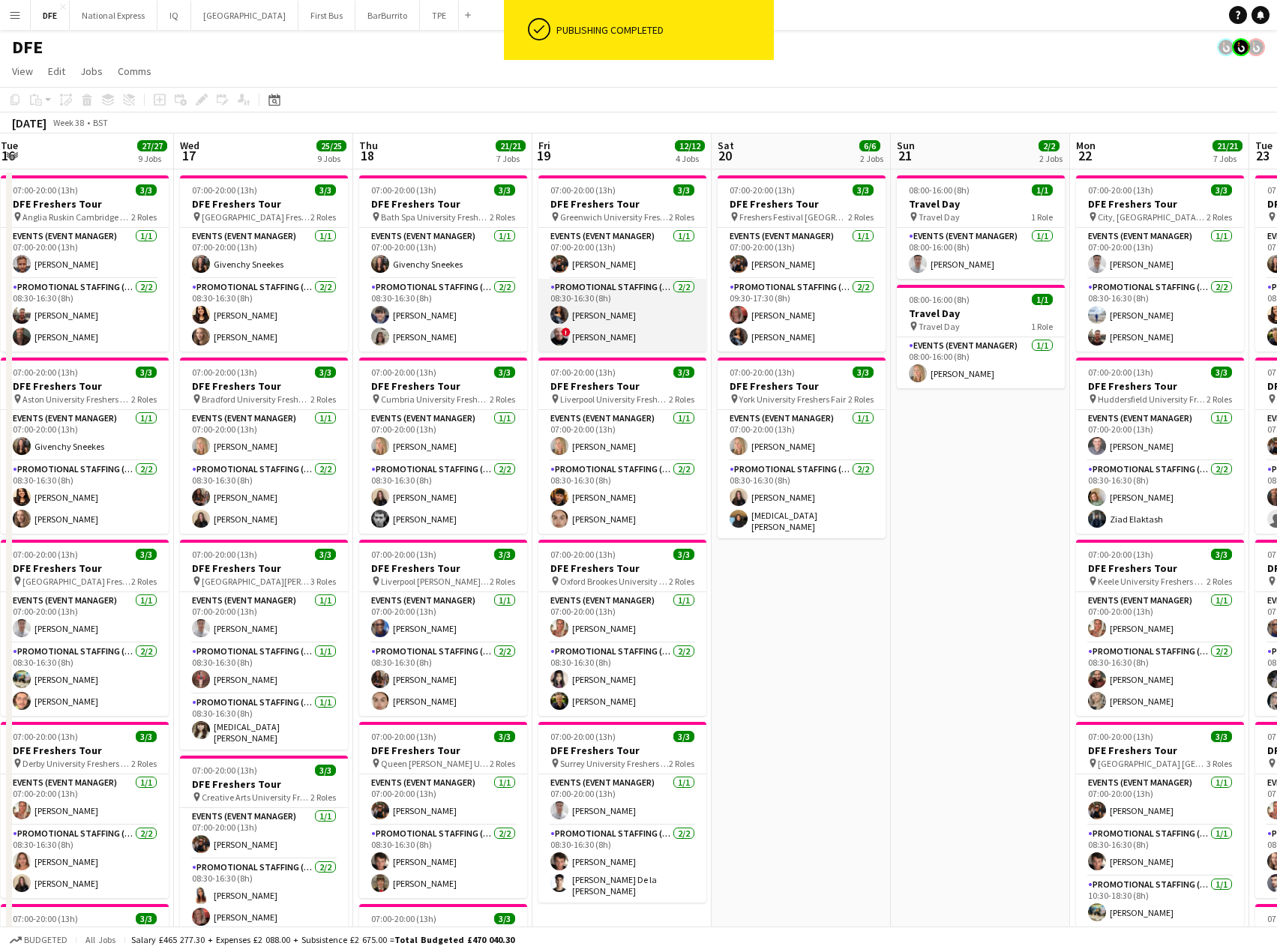
click at [608, 314] on app-card-role "Promotional Staffing (Brand Ambassadors) [DATE] 08:30-16:30 (8h) [PERSON_NAME] …" at bounding box center [622, 315] width 168 height 73
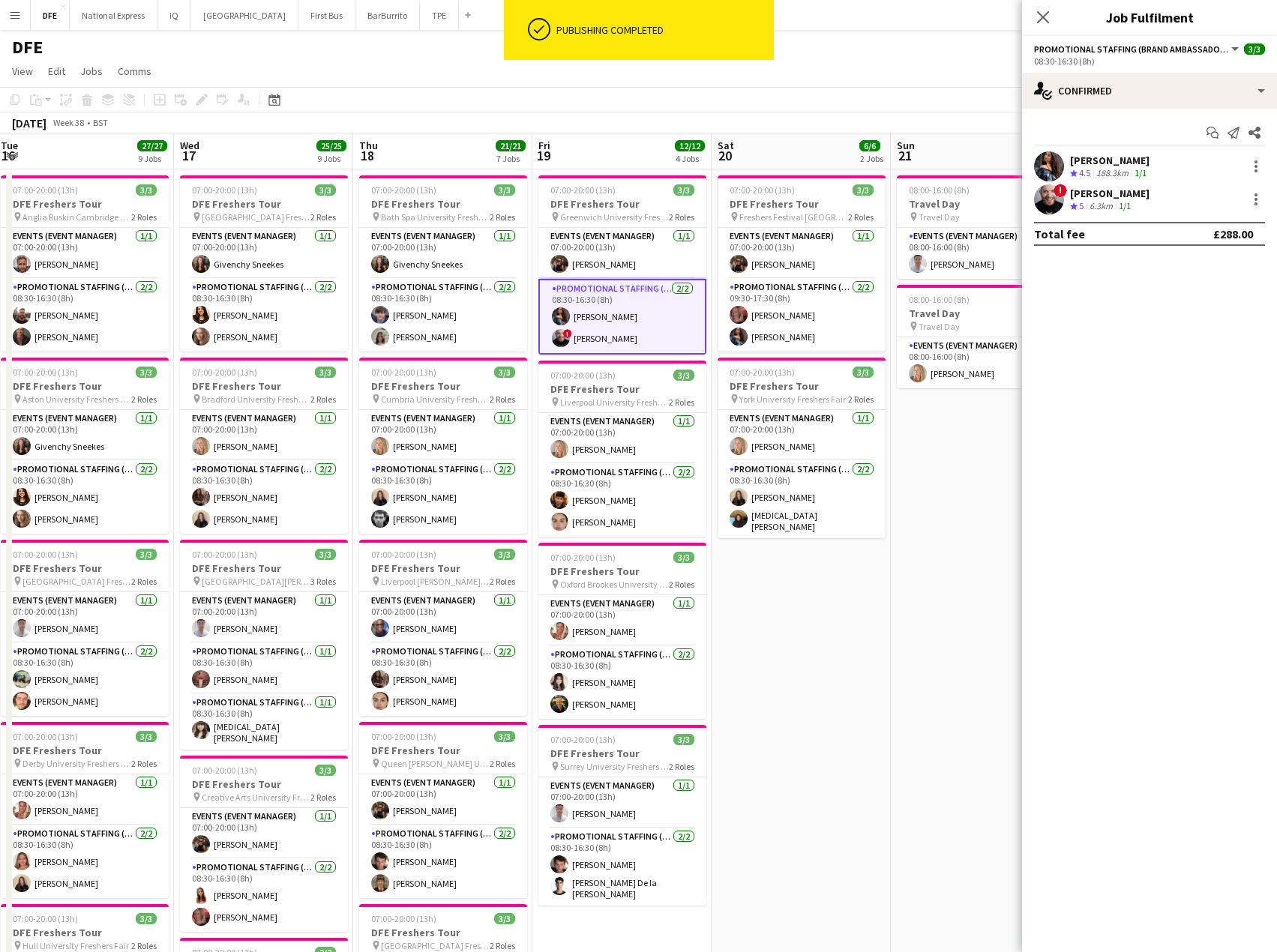
click at [1116, 159] on div "[PERSON_NAME]" at bounding box center [1110, 160] width 80 height 13
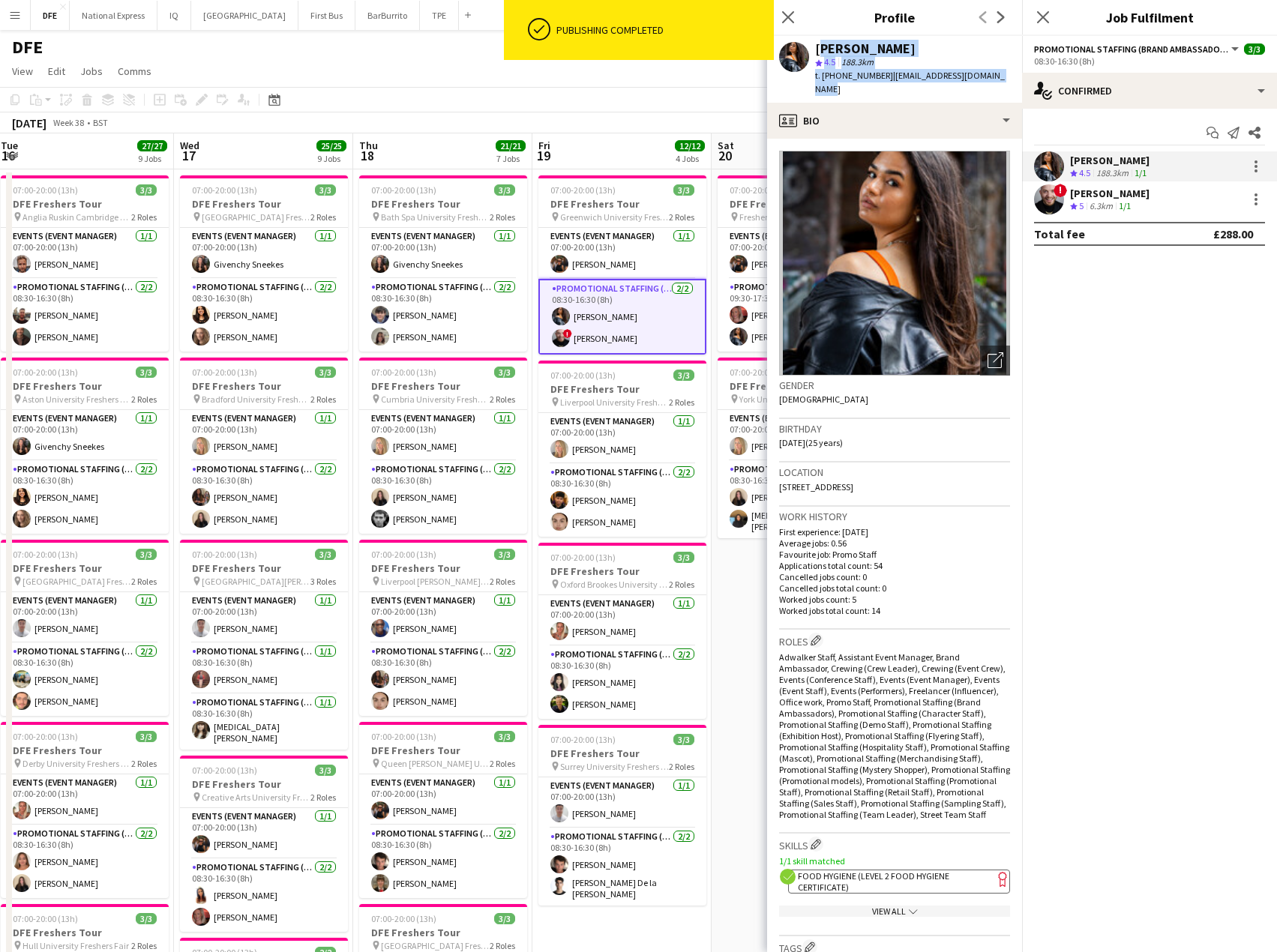
drag, startPoint x: 1012, startPoint y: 75, endPoint x: 816, endPoint y: 51, distance: 197.5
click at [816, 51] on div "[PERSON_NAME] star 4.5 188.3km t. [PHONE_NUMBER] | [EMAIL_ADDRESS][DOMAIN_NAME]" at bounding box center [895, 69] width 255 height 67
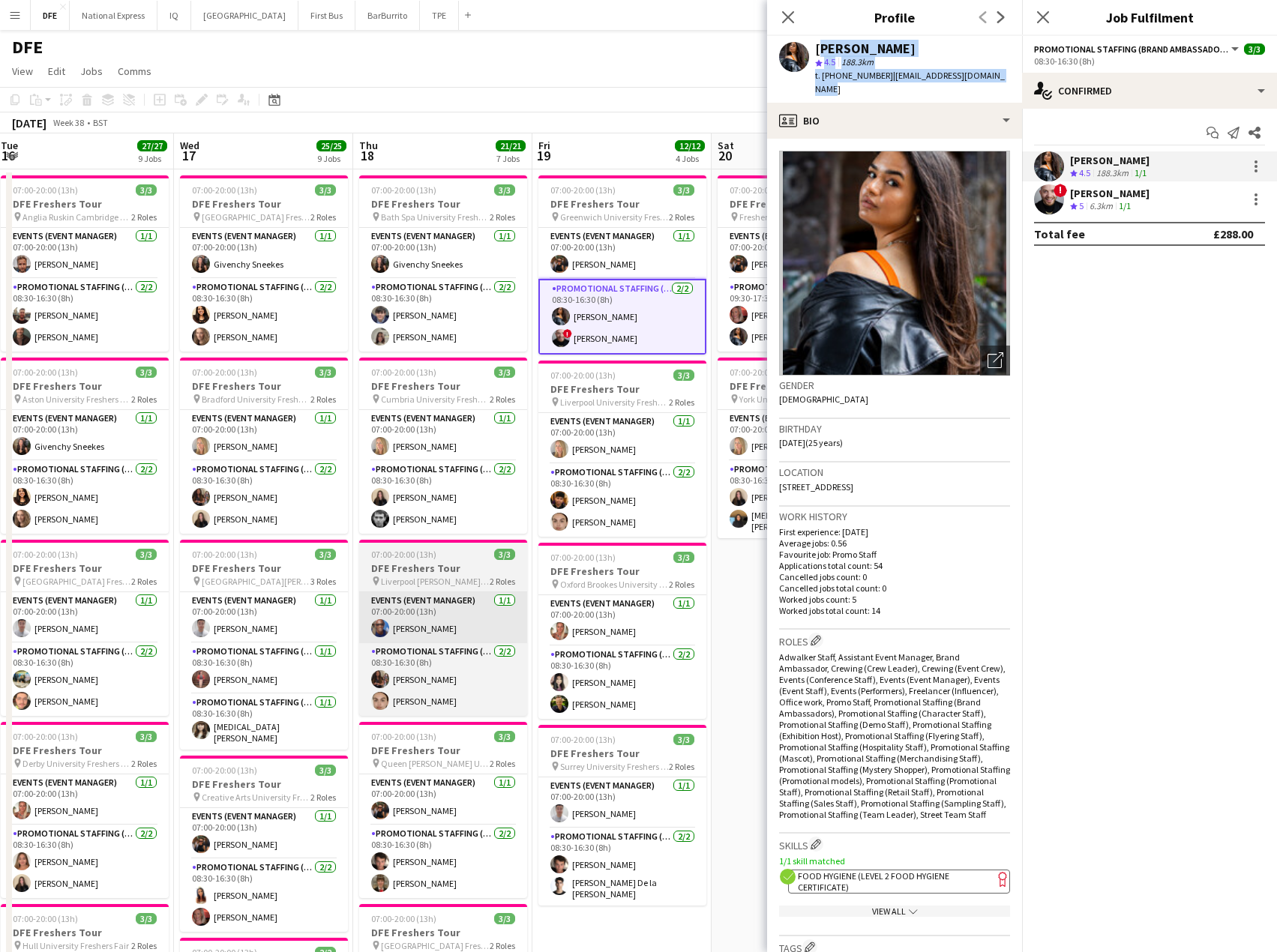
copy div "[PERSON_NAME] star 4.5 188.3km t. [PHONE_NUMBER] | [EMAIL_ADDRESS][DOMAIN_NAME]"
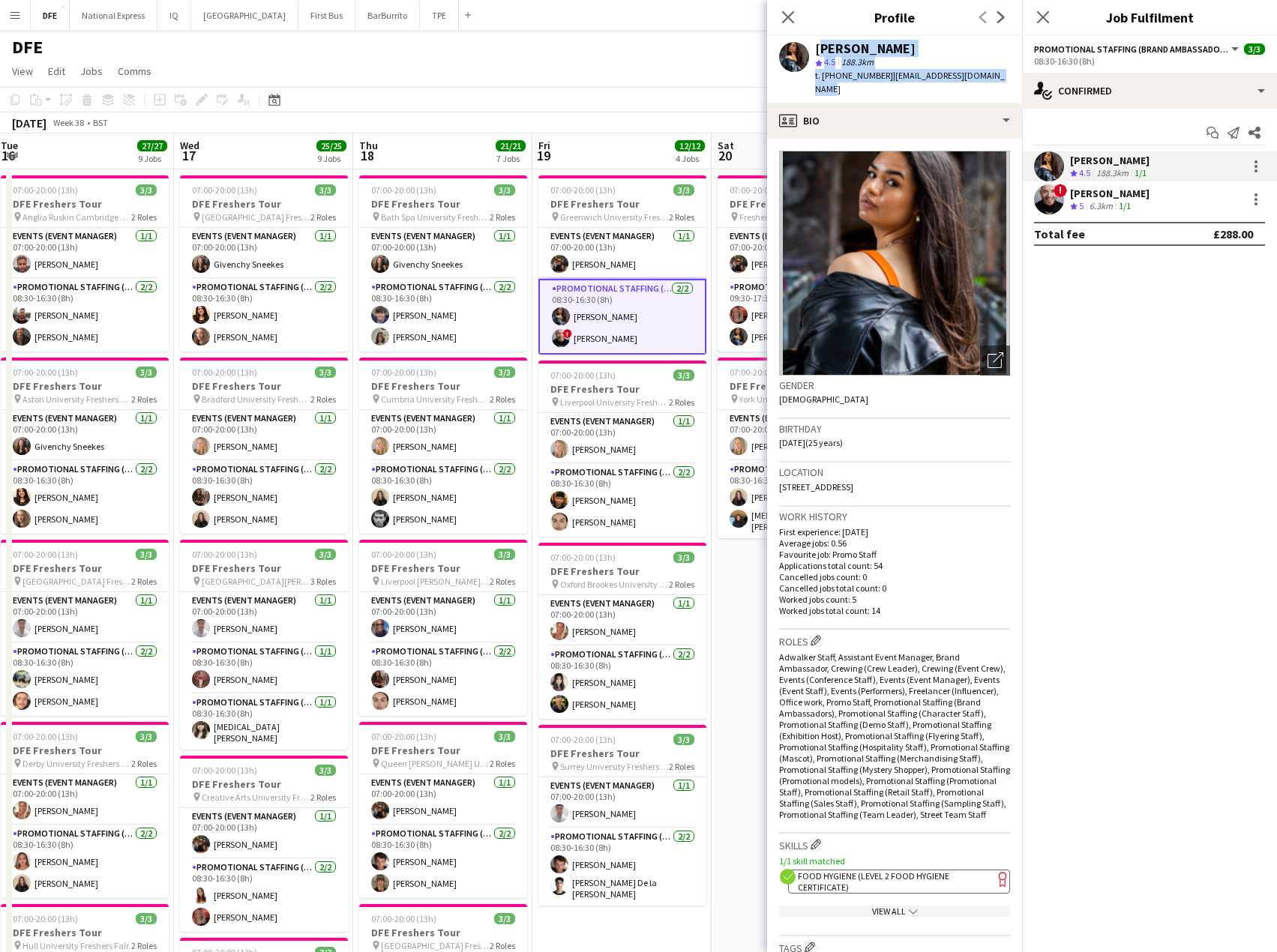
drag, startPoint x: 792, startPoint y: 16, endPoint x: 770, endPoint y: 55, distance: 44.8
click at [792, 16] on icon "Close pop-in" at bounding box center [788, 16] width 12 height 12
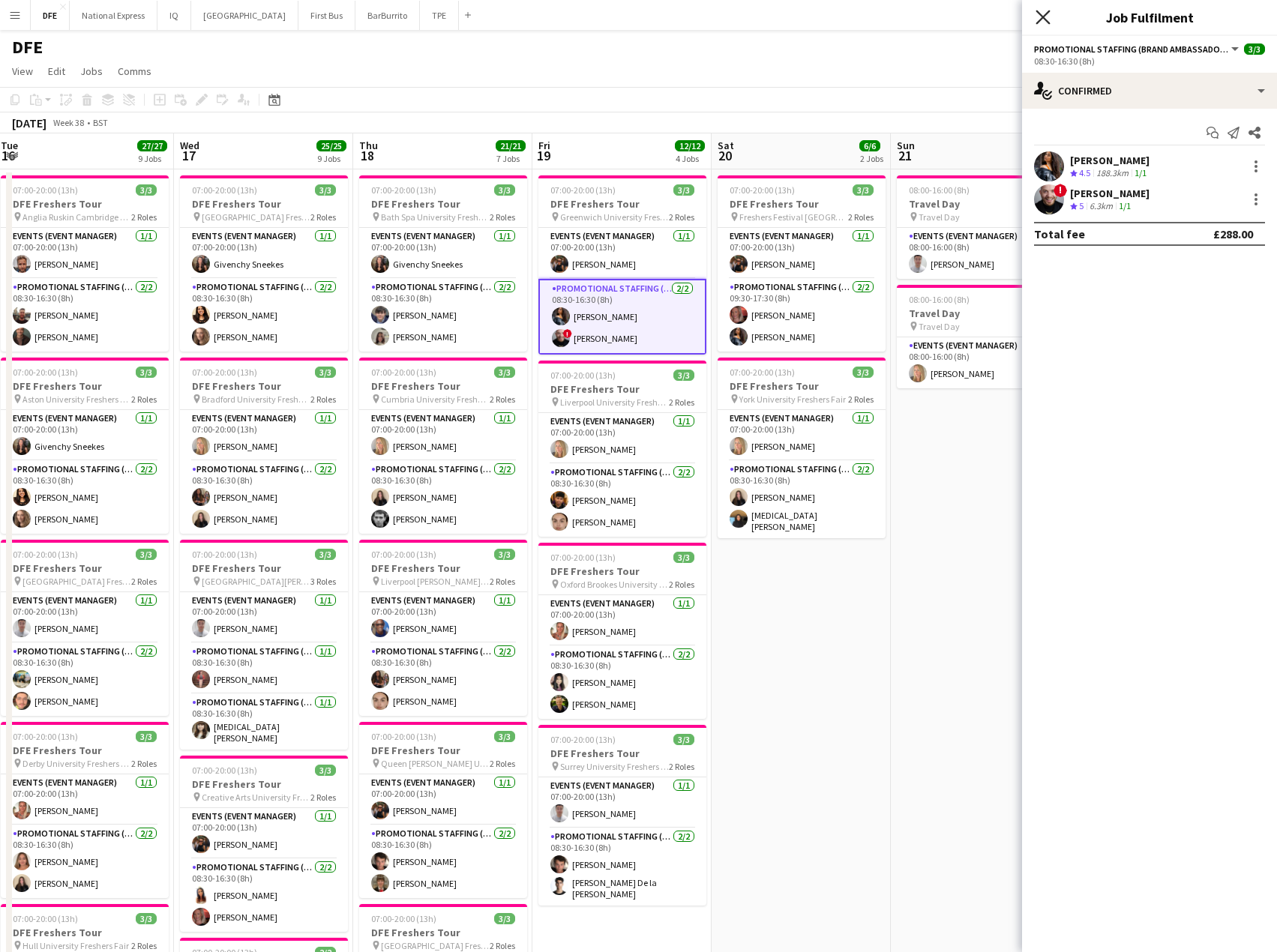
click at [1043, 15] on icon "Close pop-in" at bounding box center [1043, 16] width 14 height 14
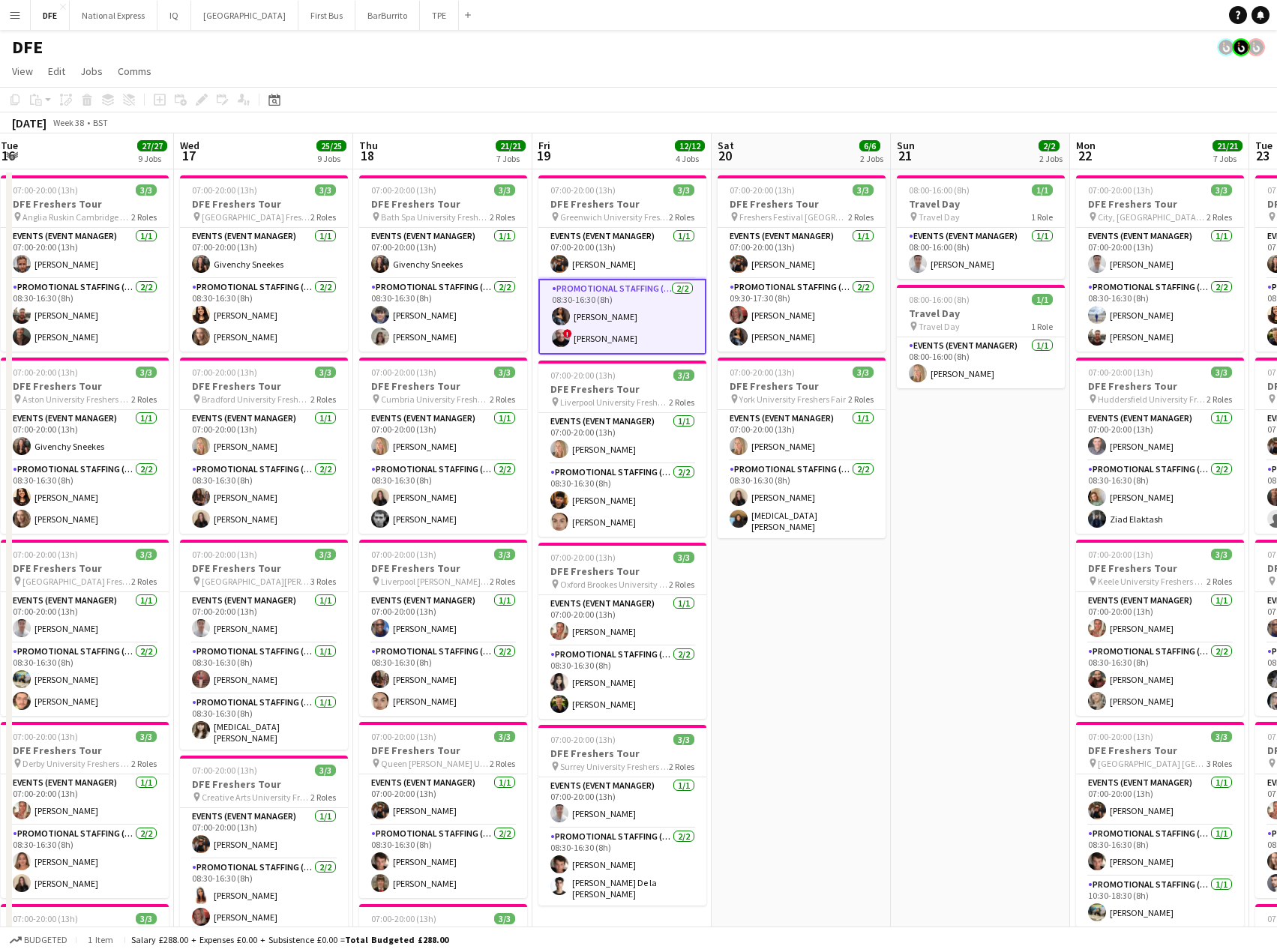
scroll to position [0, 516]
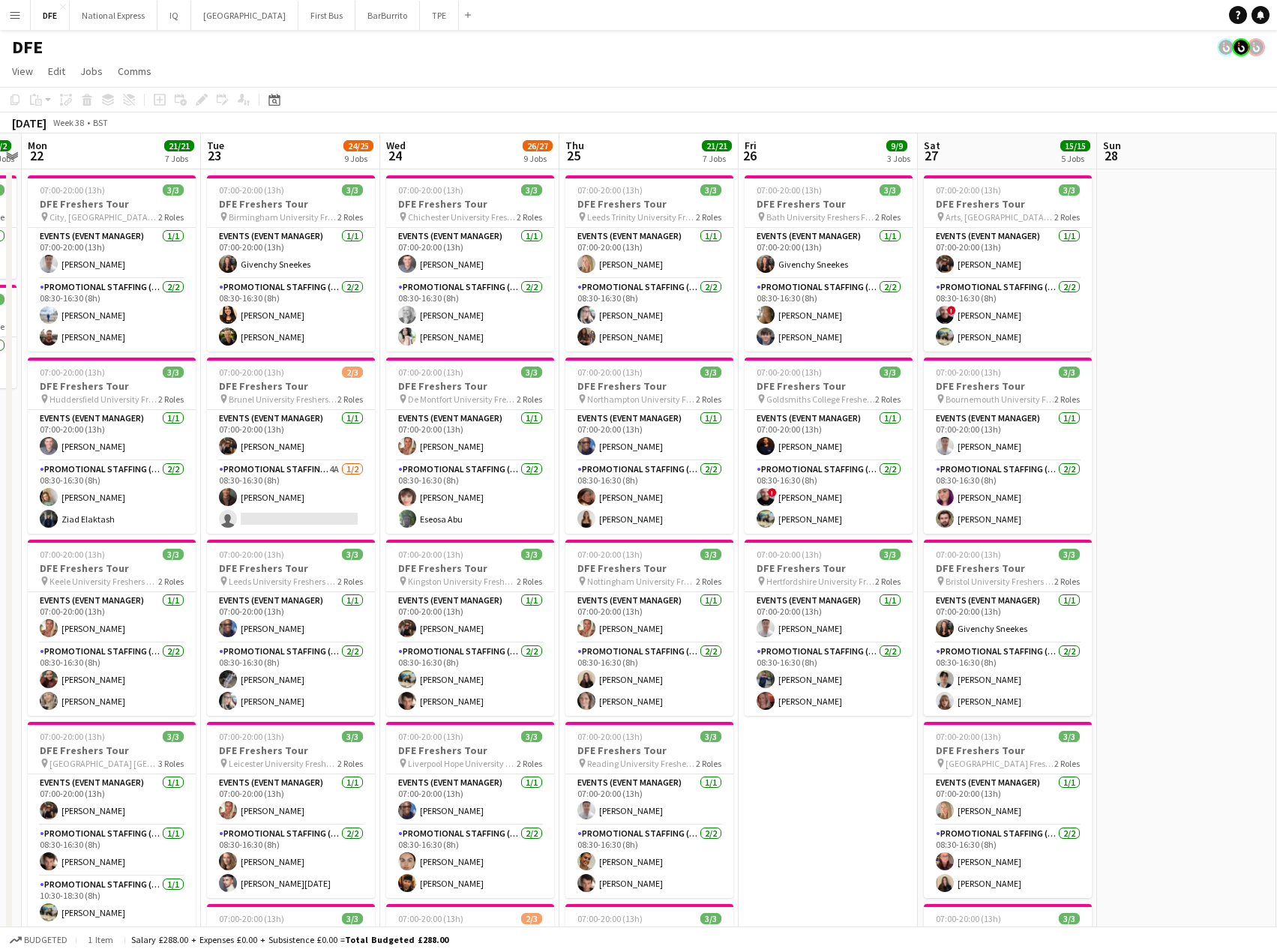
drag, startPoint x: 497, startPoint y: 441, endPoint x: 84, endPoint y: 452, distance: 413.1
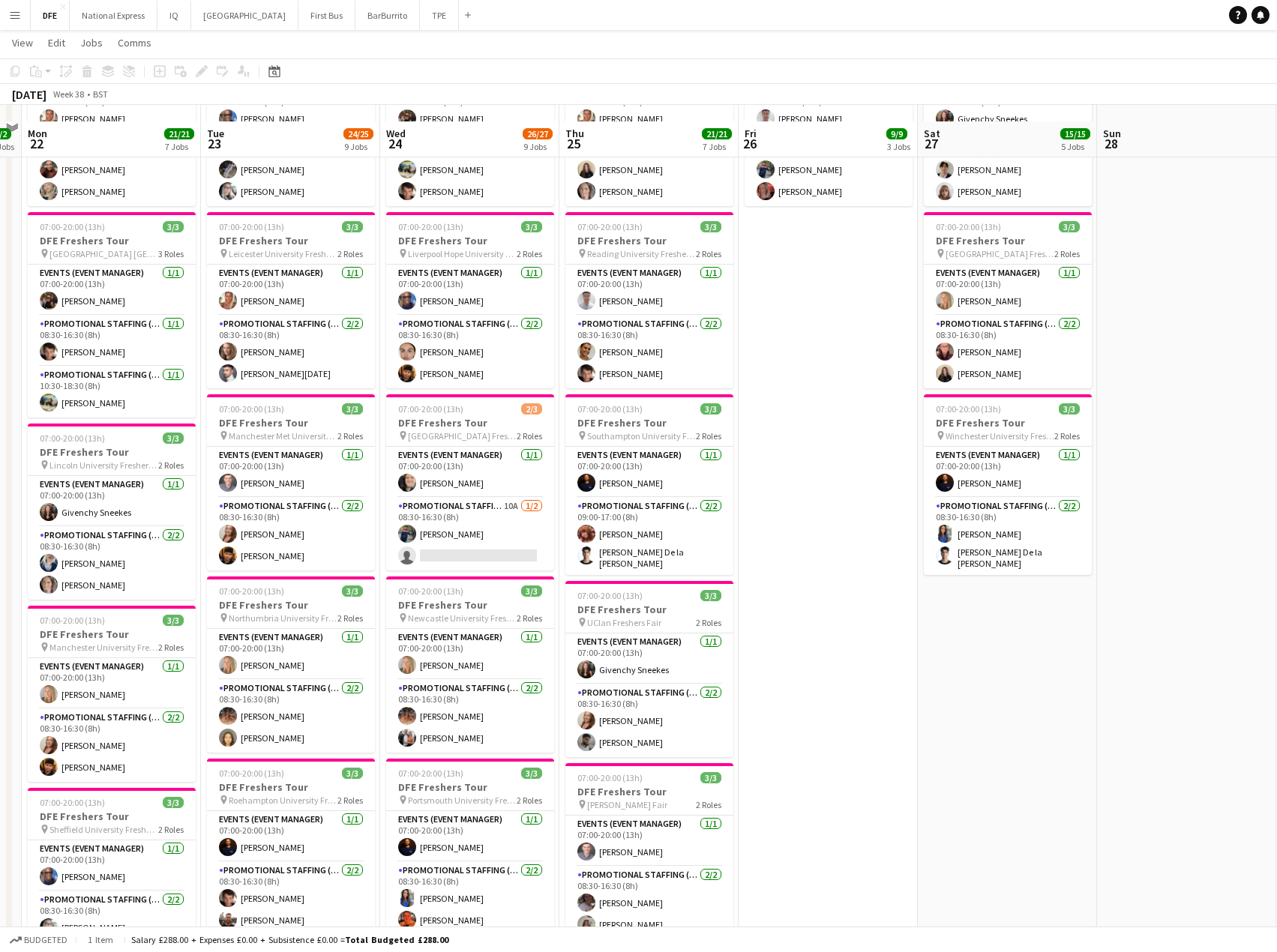
scroll to position [525, 0]
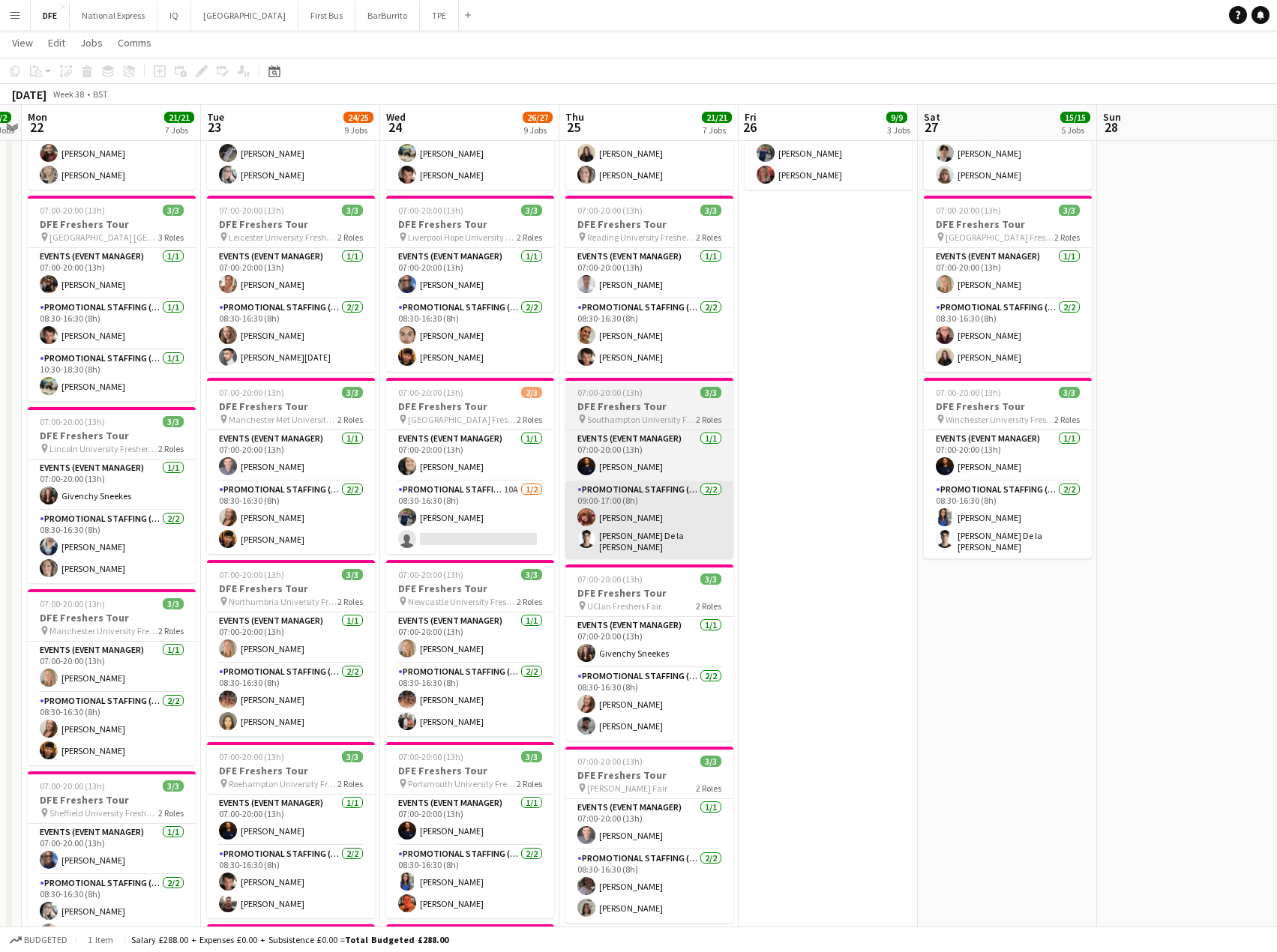
drag, startPoint x: 498, startPoint y: 530, endPoint x: 566, endPoint y: 507, distance: 71.8
click at [498, 532] on app-card-role "Promotional Staffing (Brand Ambassadors) 10A [DATE] 08:30-16:30 (8h) [PERSON_NA…" at bounding box center [470, 517] width 168 height 73
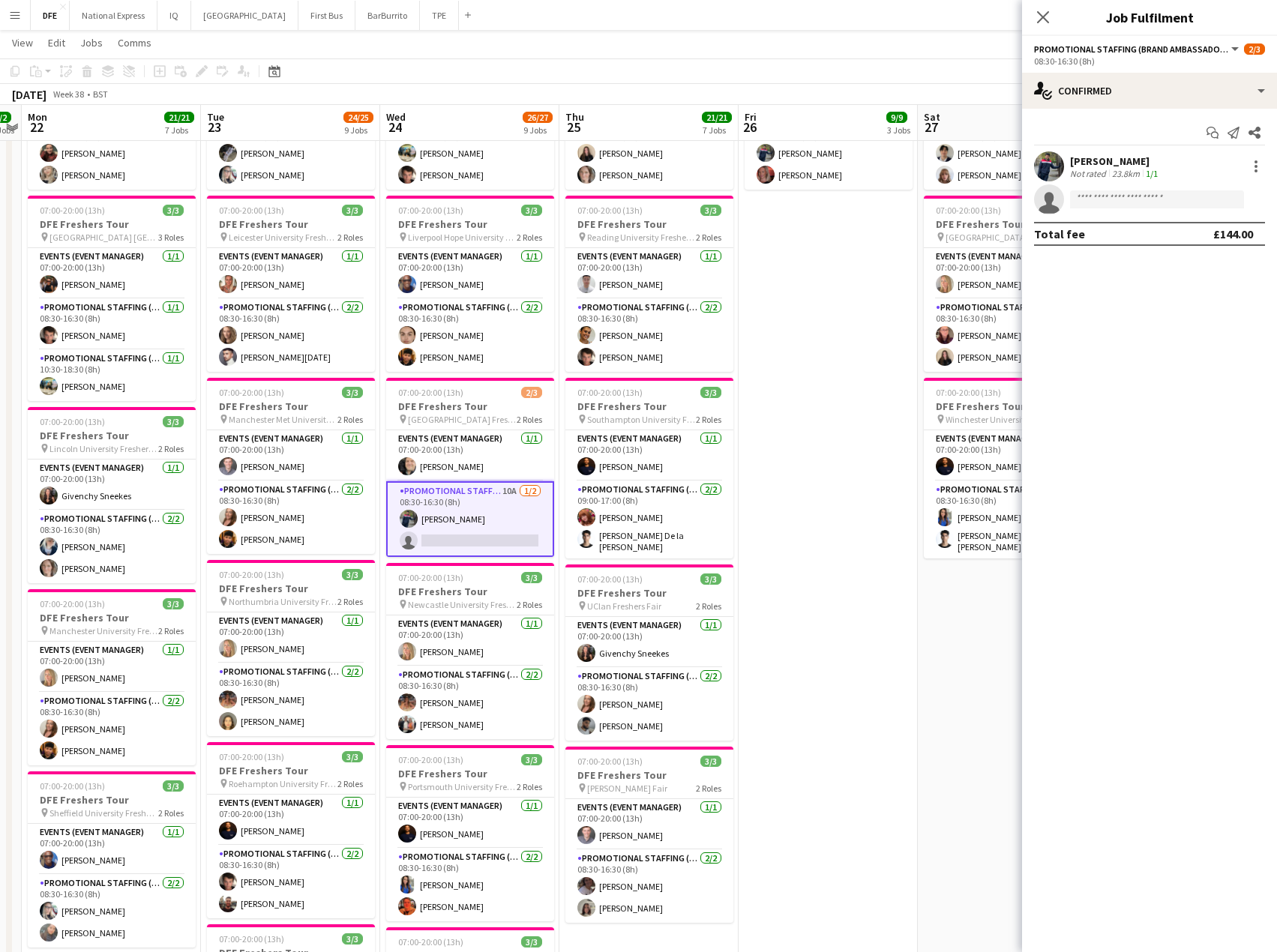
scroll to position [0, 516]
click at [1154, 87] on div "single-neutral-actions-check-2 Confirmed" at bounding box center [1150, 90] width 255 height 36
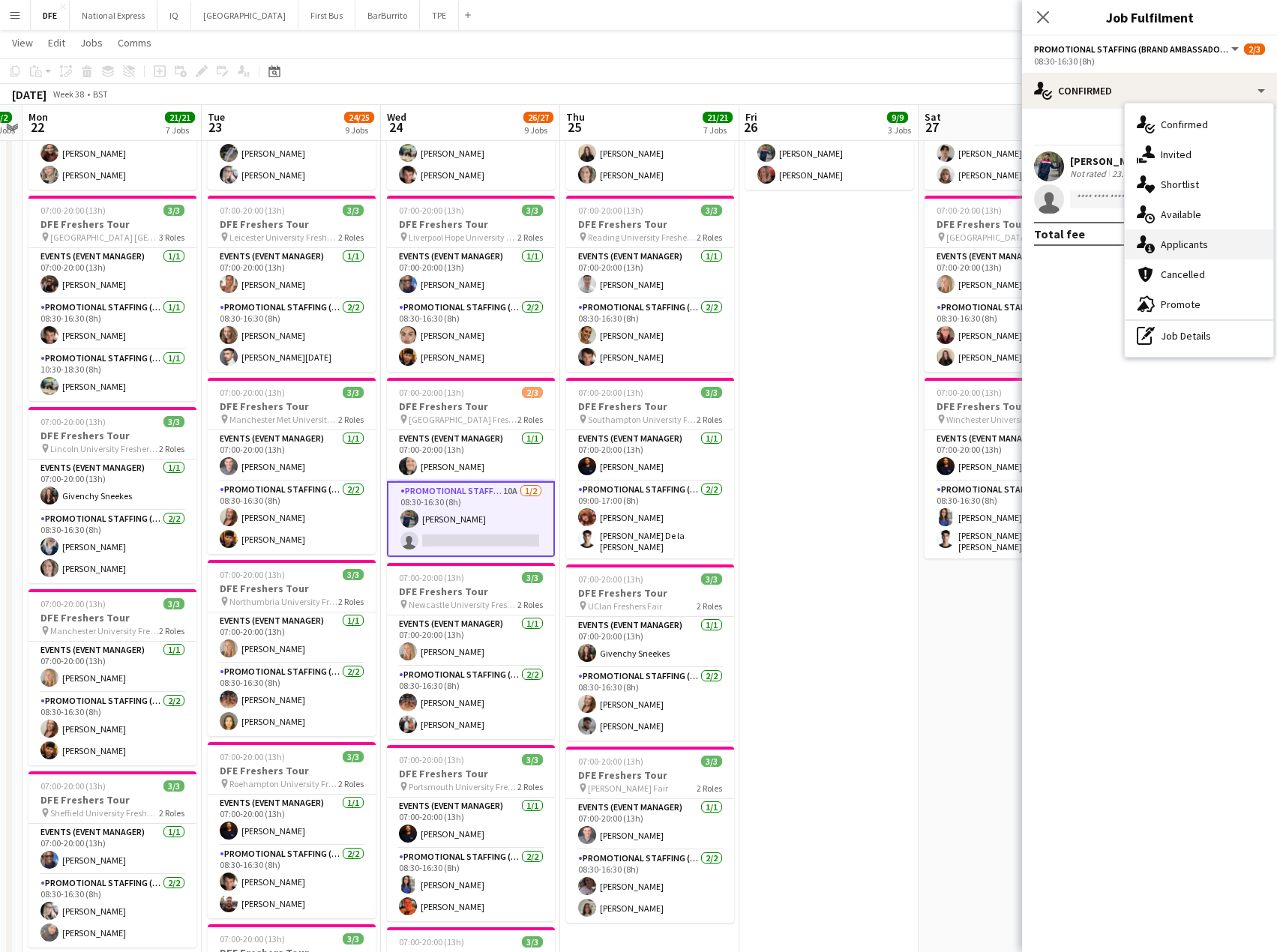
click at [1211, 244] on div "single-neutral-actions-information Applicants" at bounding box center [1199, 244] width 148 height 30
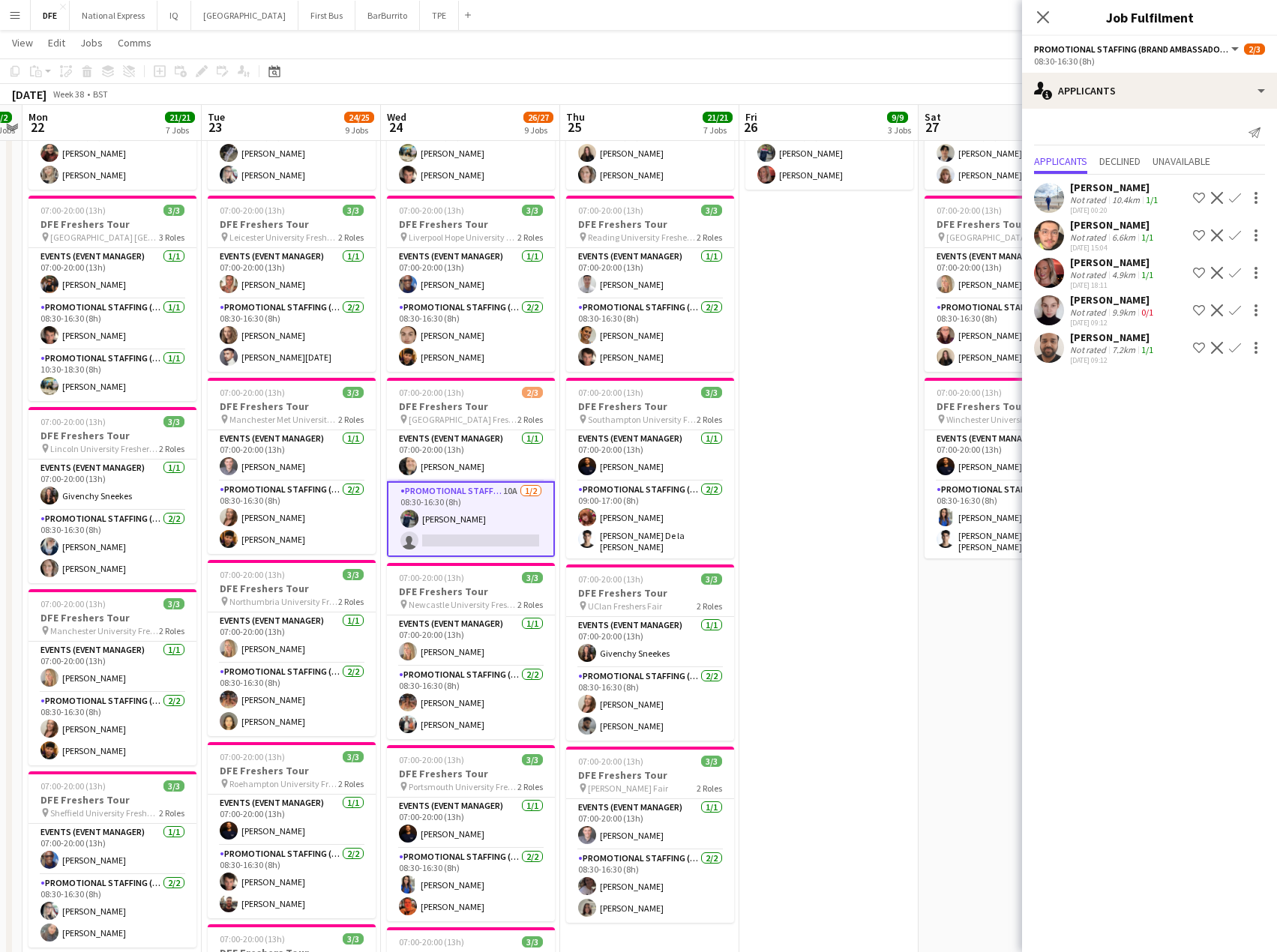
click at [1127, 274] on div "4.9km" at bounding box center [1123, 274] width 29 height 11
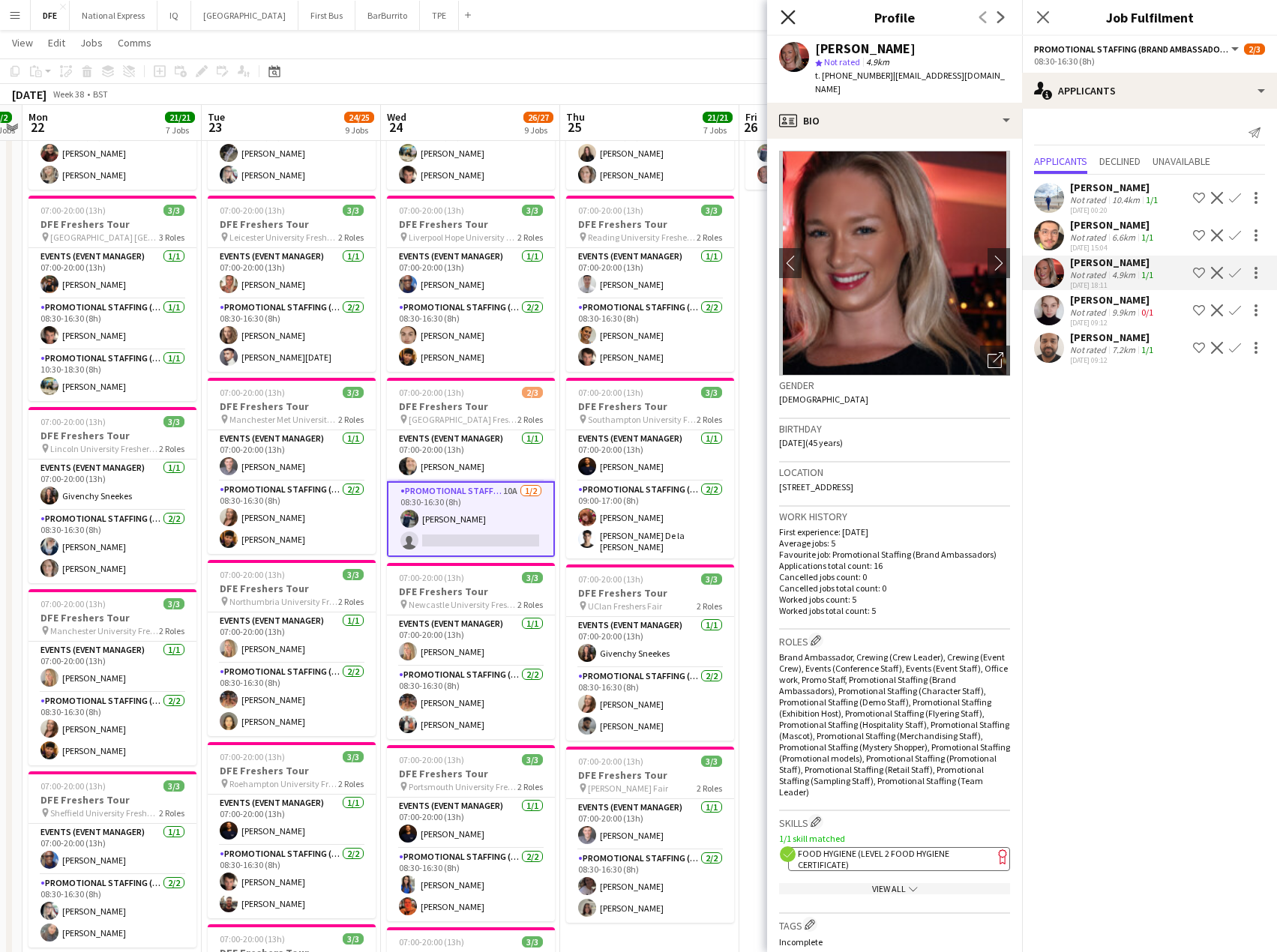
click at [789, 16] on icon "Close pop-in" at bounding box center [788, 16] width 14 height 14
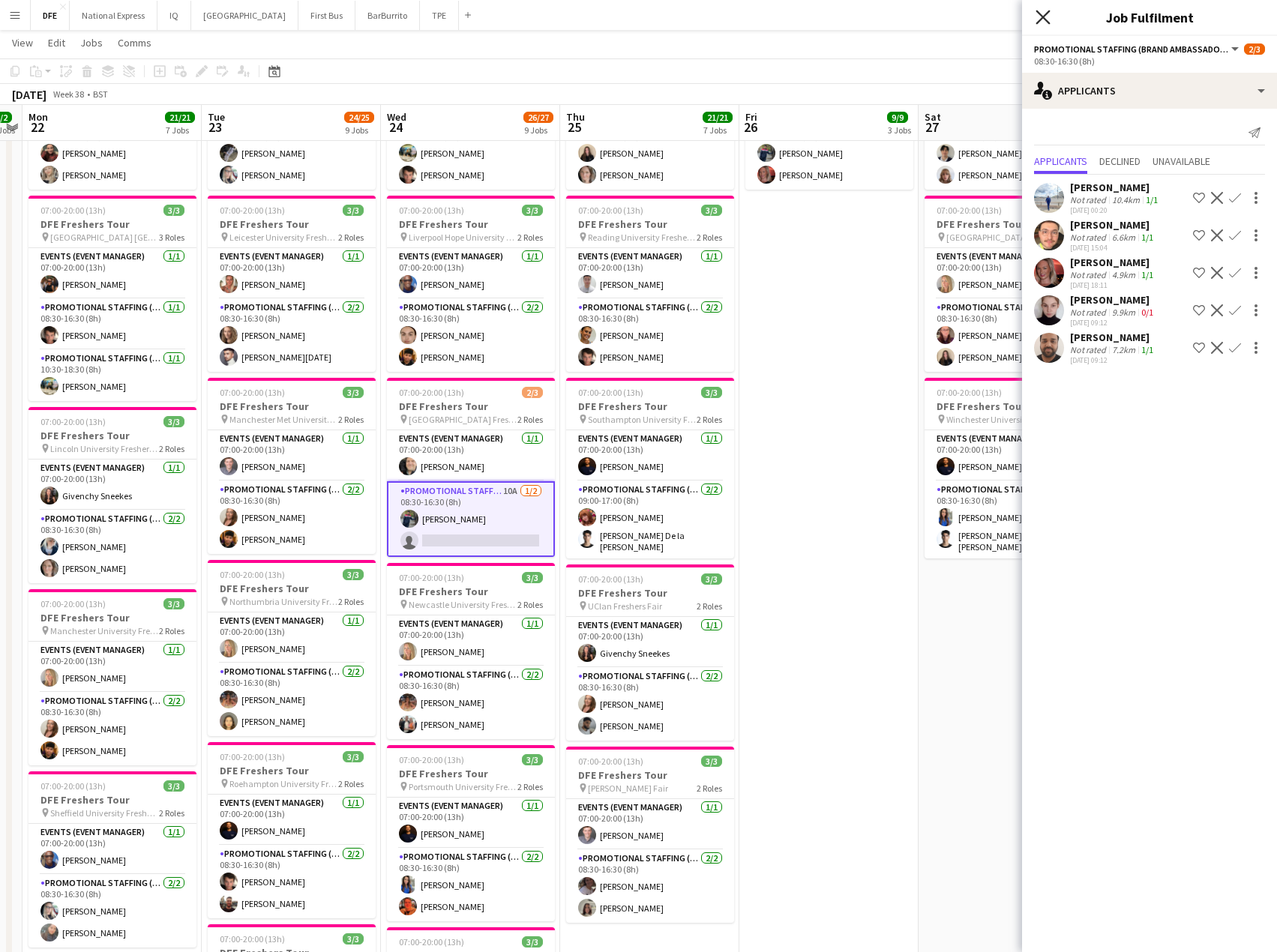
click at [1042, 20] on icon "Close pop-in" at bounding box center [1043, 16] width 14 height 14
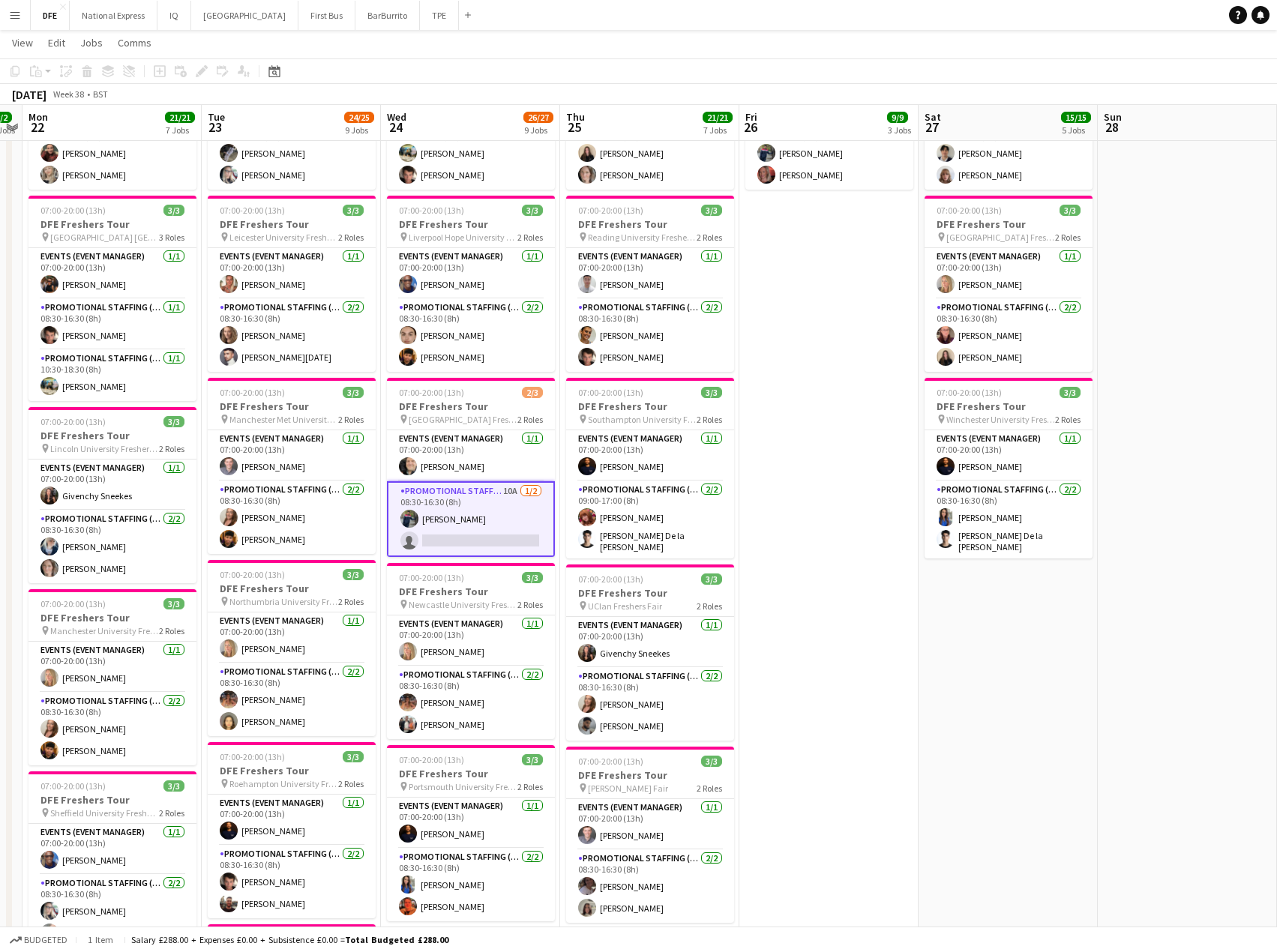
click at [516, 526] on app-card-role "Promotional Staffing (Brand Ambassadors) 10A [DATE] 08:30-16:30 (8h) [PERSON_NA…" at bounding box center [470, 518] width 168 height 76
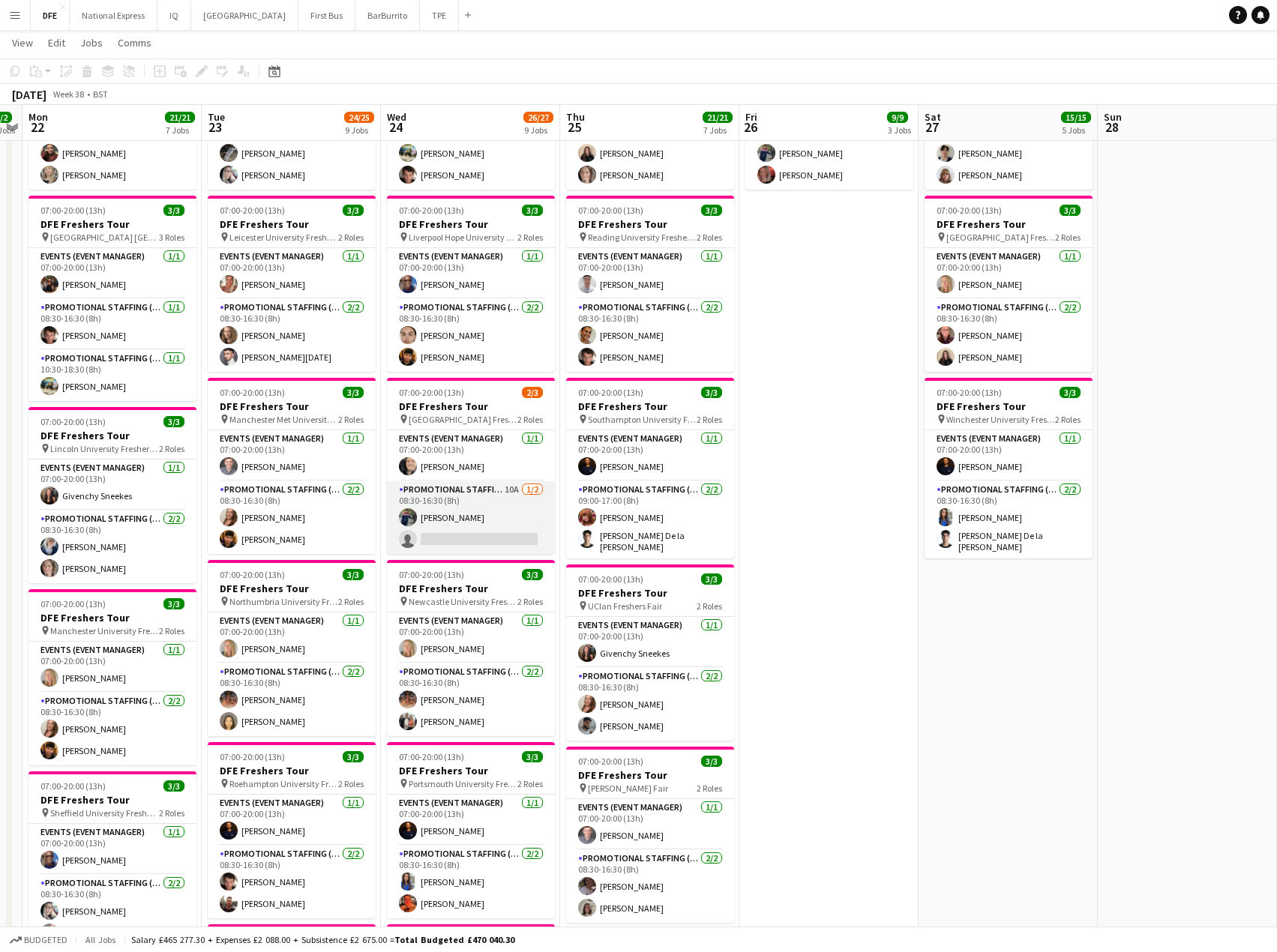
click at [498, 518] on app-card-role "Promotional Staffing (Brand Ambassadors) 10A [DATE] 08:30-16:30 (8h) [PERSON_NA…" at bounding box center [470, 517] width 168 height 73
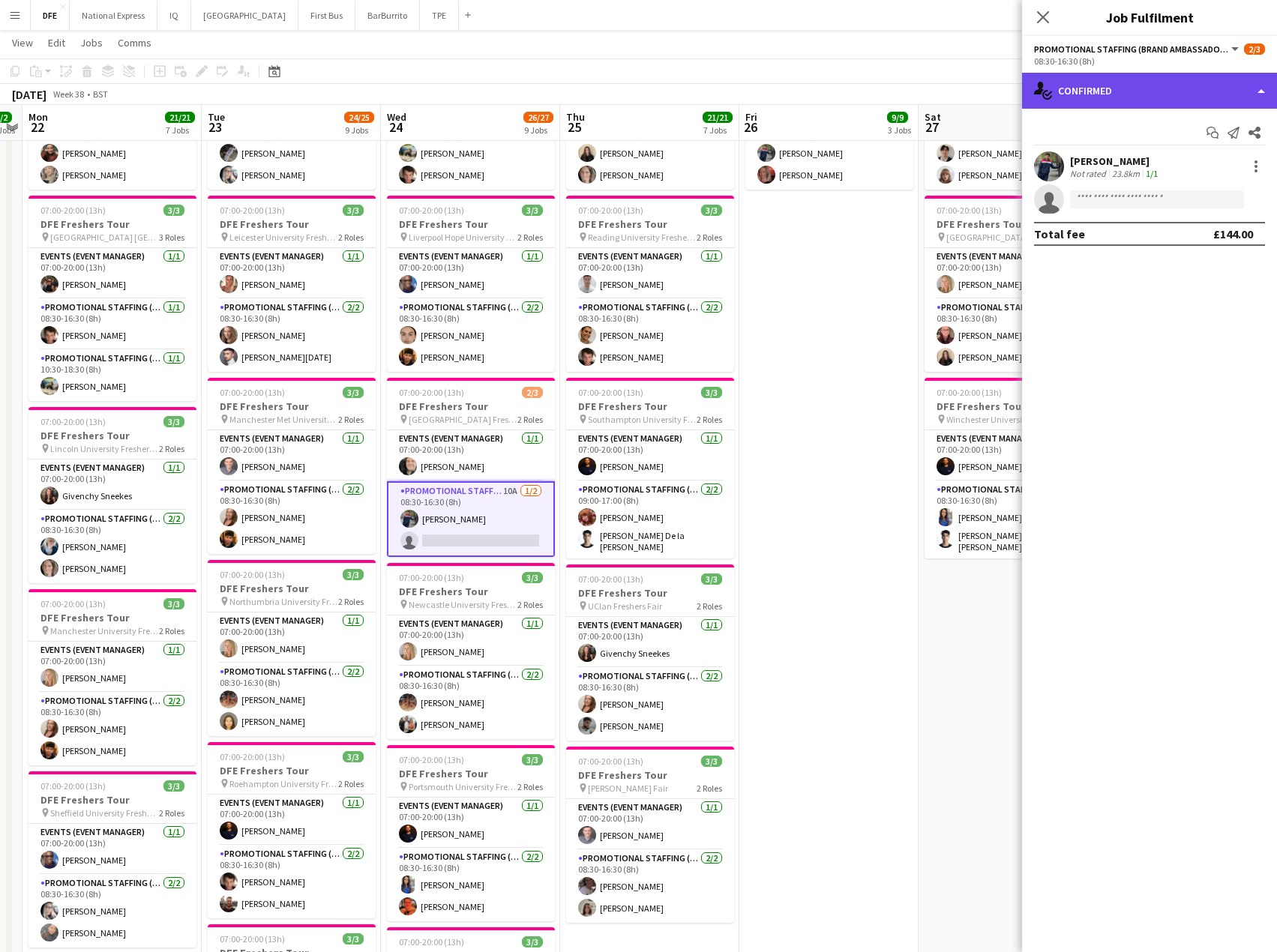
drag, startPoint x: 1151, startPoint y: 83, endPoint x: 1144, endPoint y: 90, distance: 9.9
click at [1151, 84] on div "single-neutral-actions-check-2 Confirmed" at bounding box center [1150, 90] width 255 height 36
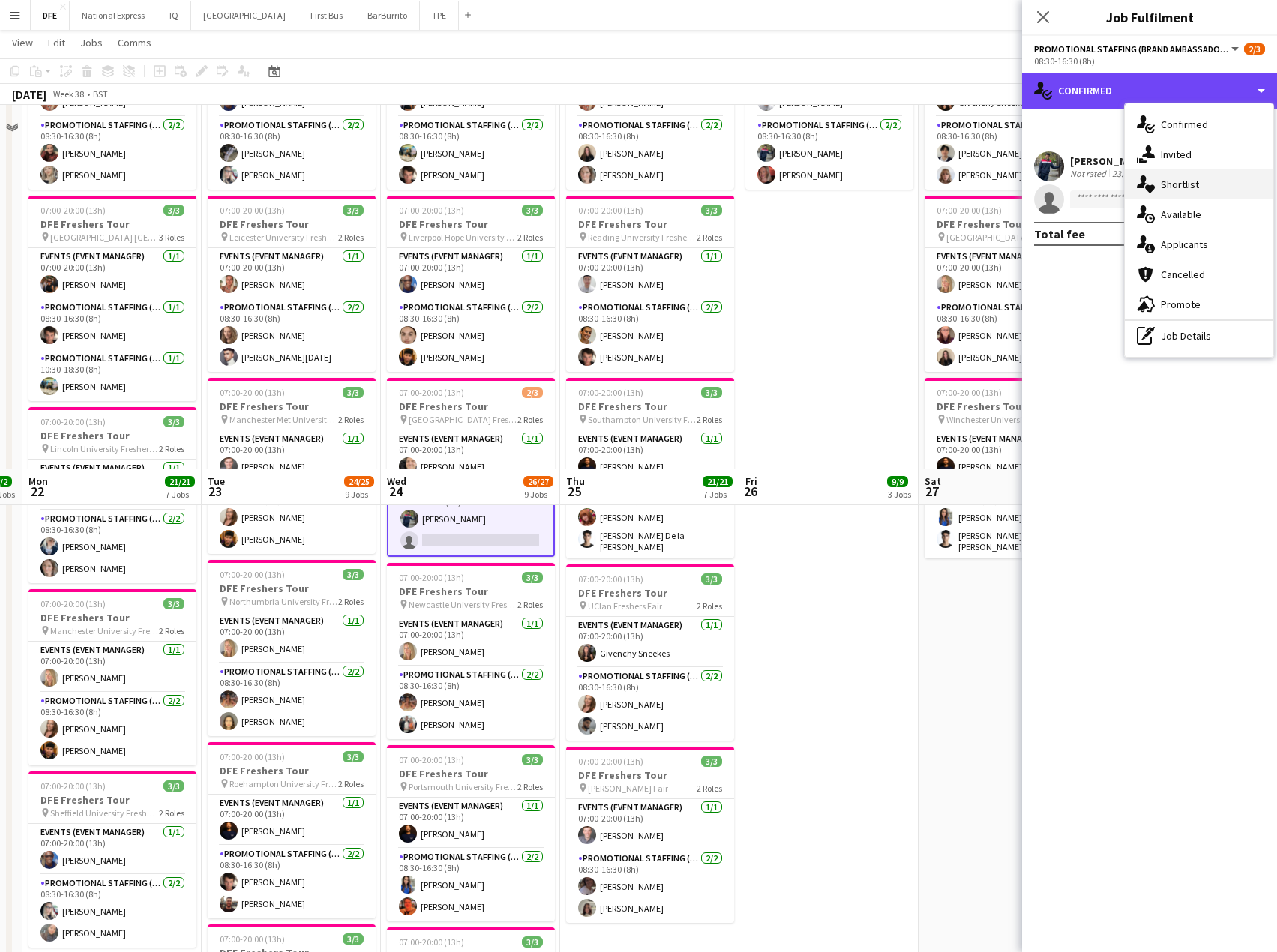
scroll to position [900, 0]
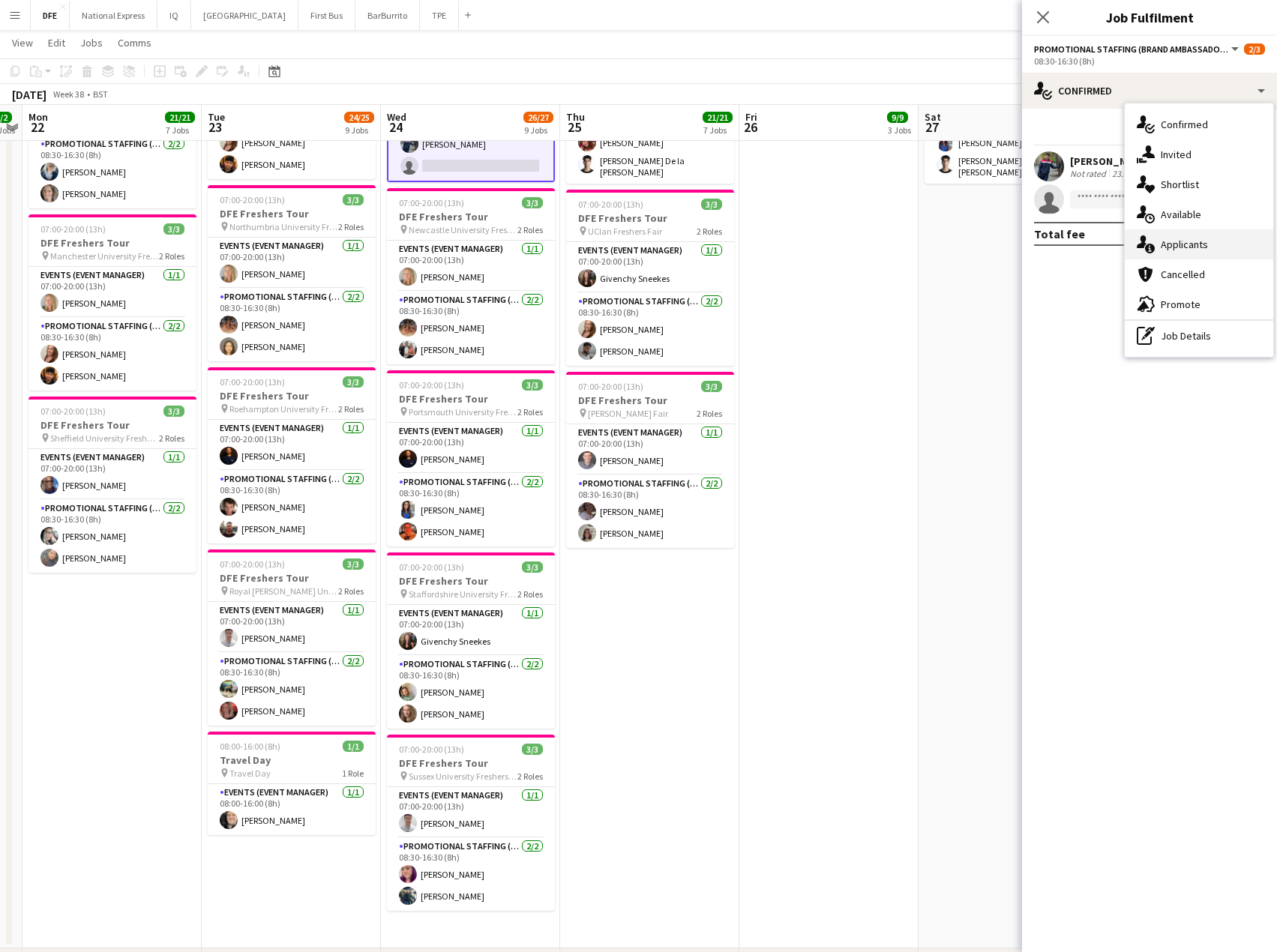
click at [1203, 243] on div "single-neutral-actions-information Applicants" at bounding box center [1199, 244] width 148 height 30
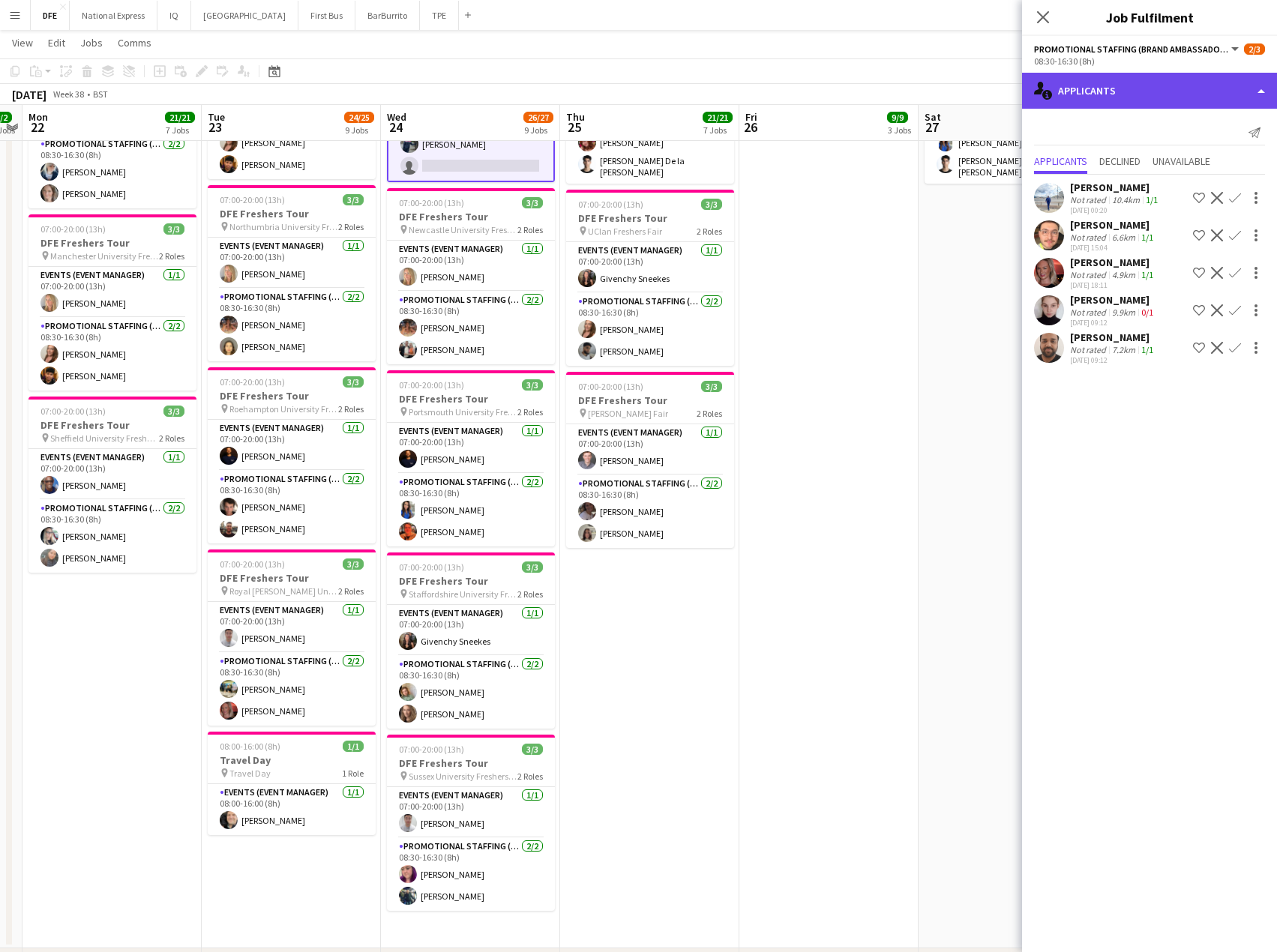
click at [1146, 83] on div "single-neutral-actions-information Applicants" at bounding box center [1150, 90] width 255 height 36
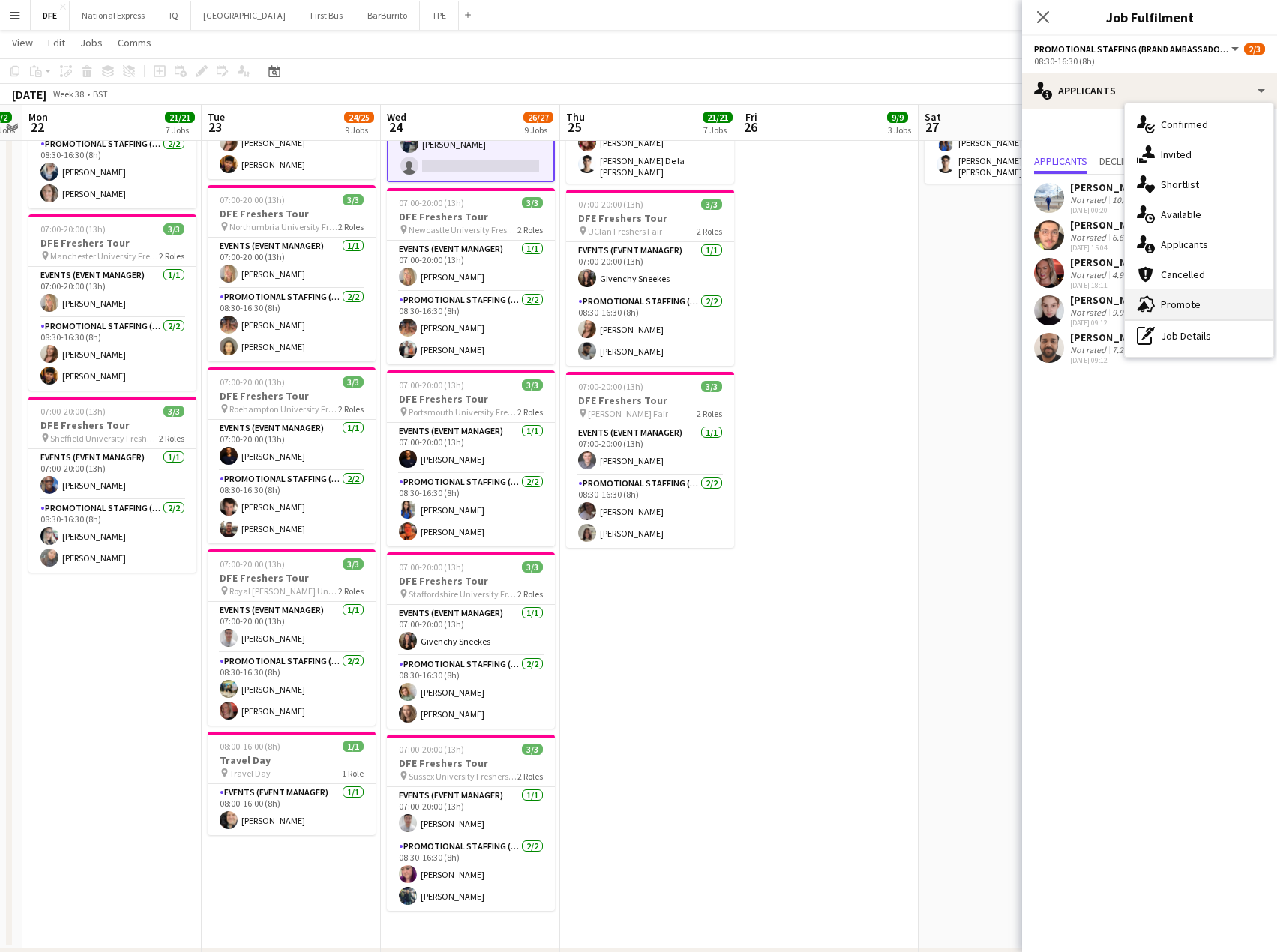
click at [1190, 302] on div "advertising-megaphone Promote" at bounding box center [1199, 304] width 148 height 30
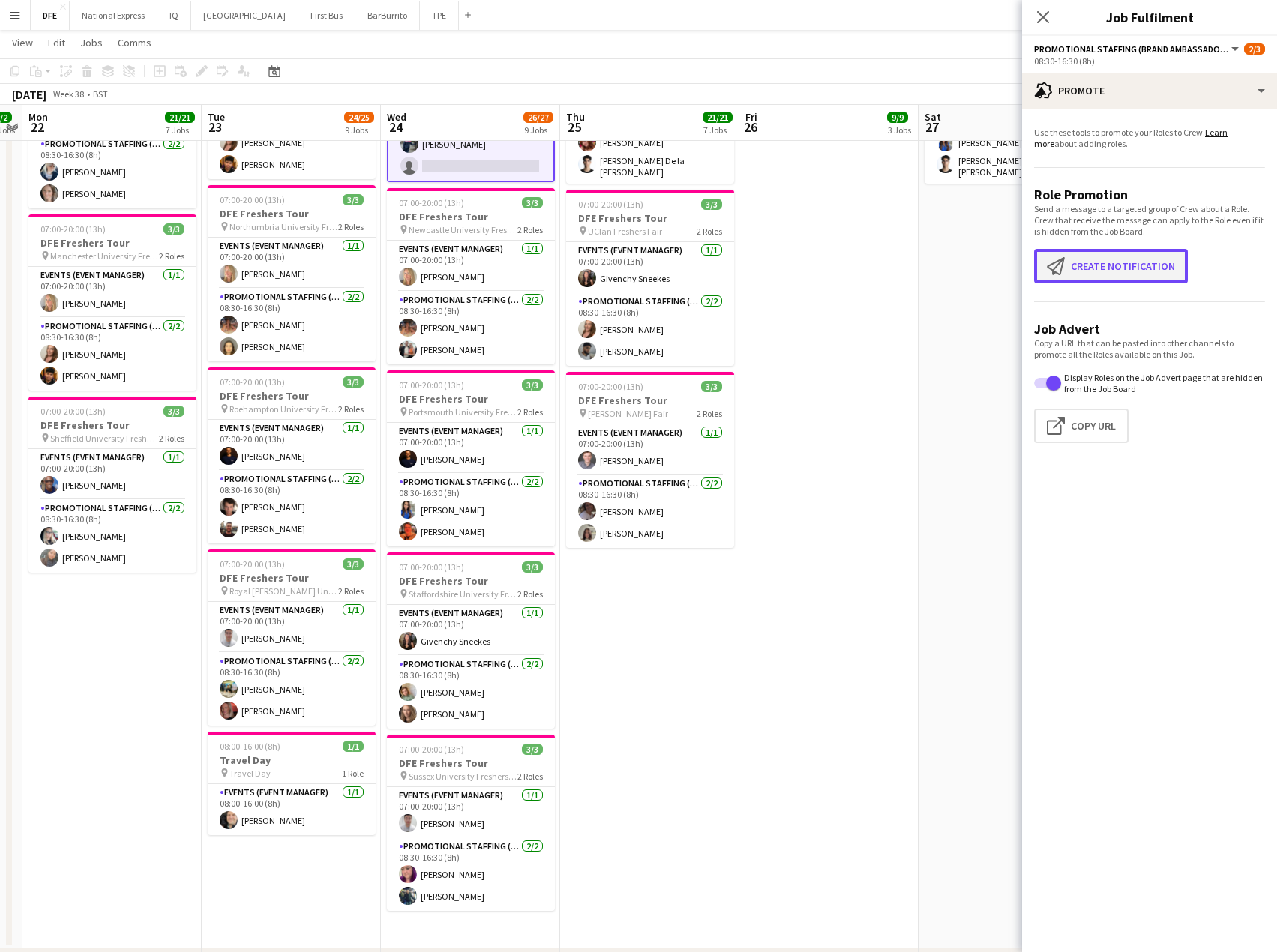
click at [1123, 265] on button "Create notification Create notification" at bounding box center [1111, 266] width 154 height 34
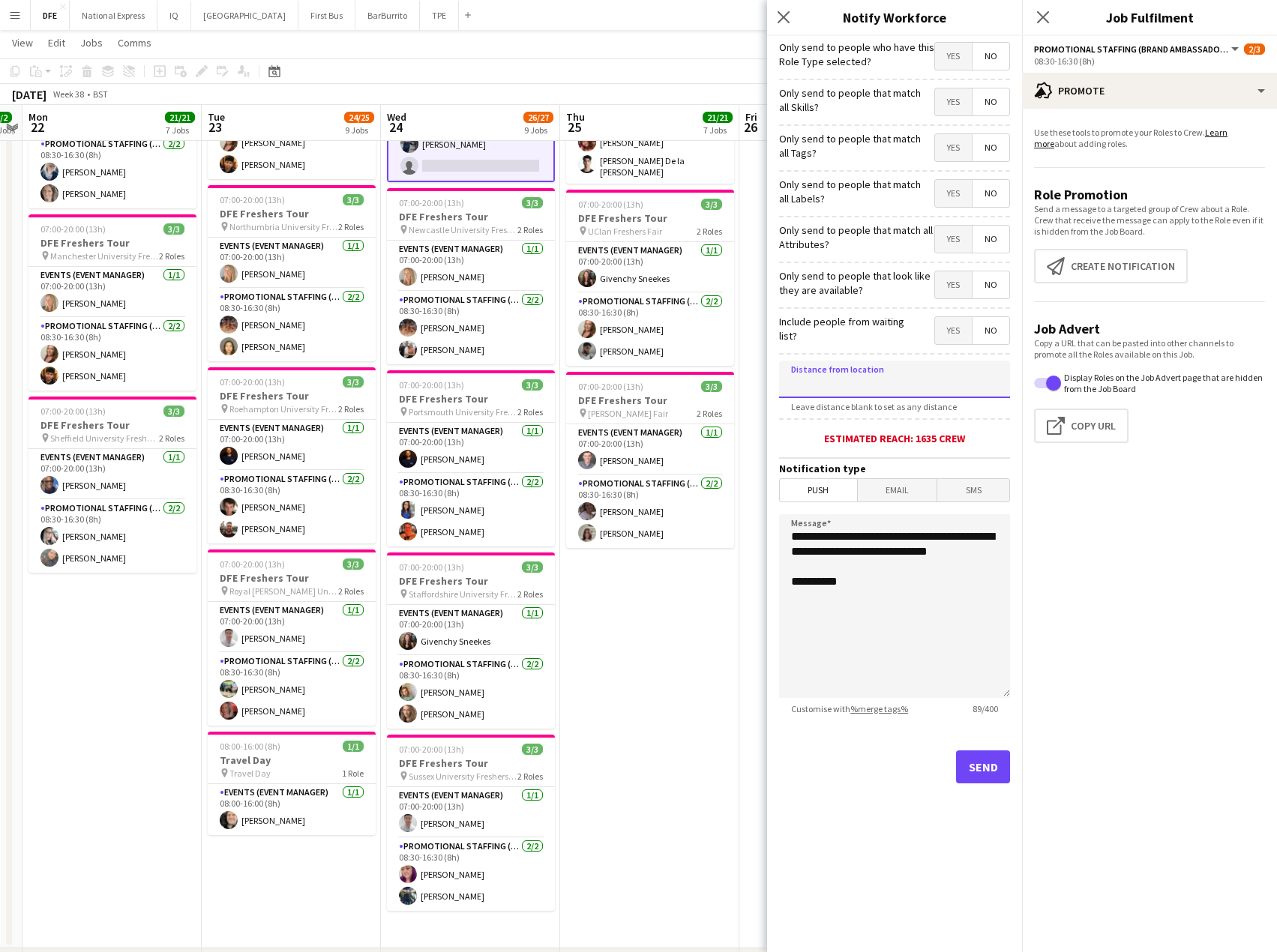
click at [835, 384] on input at bounding box center [895, 379] width 231 height 37
type input "****"
type input "*****"
click at [981, 770] on button "Send" at bounding box center [983, 766] width 54 height 33
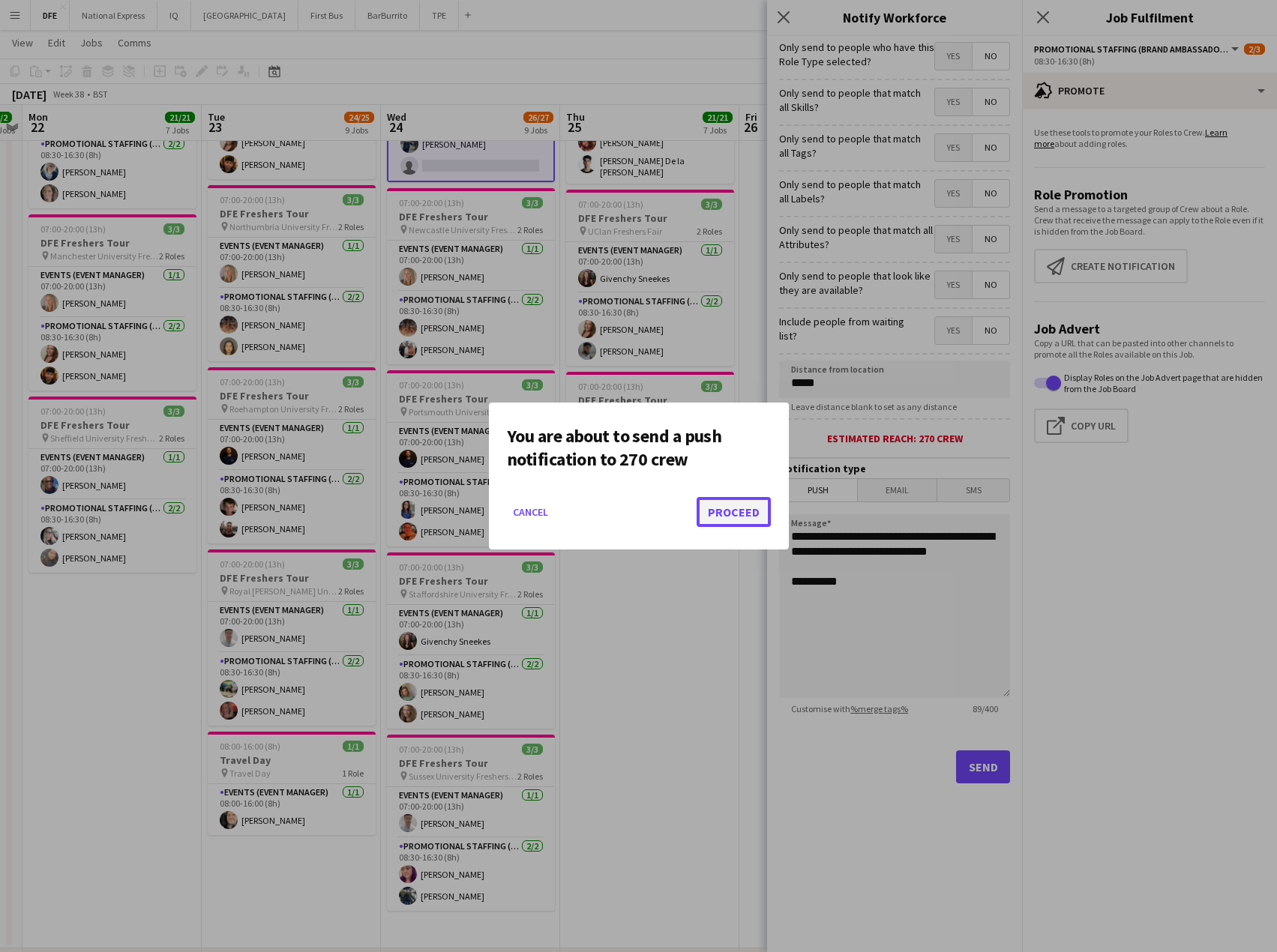
drag, startPoint x: 749, startPoint y: 511, endPoint x: 908, endPoint y: 214, distance: 336.9
click at [747, 507] on button "Proceed" at bounding box center [733, 511] width 74 height 30
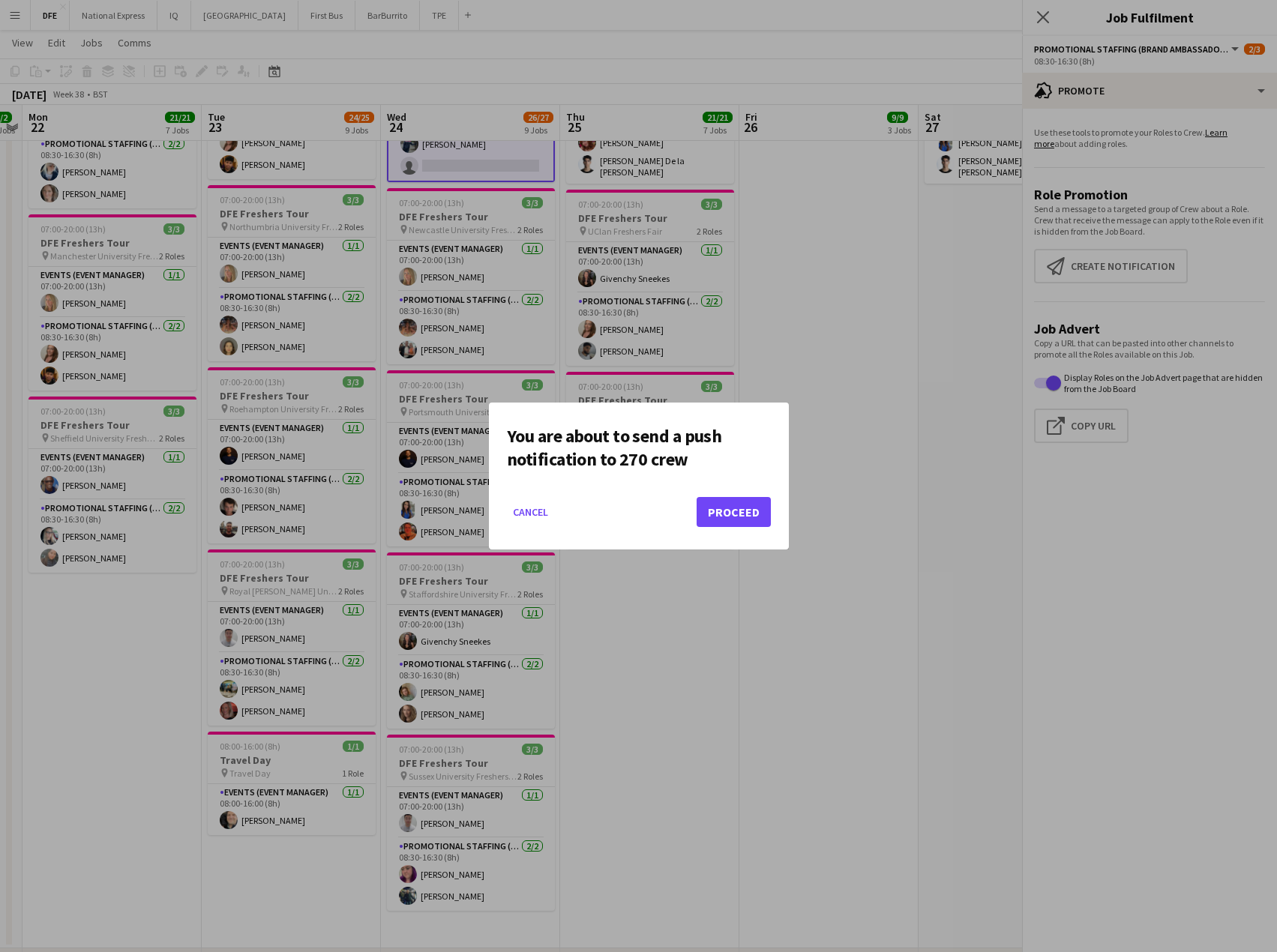
scroll to position [900, 0]
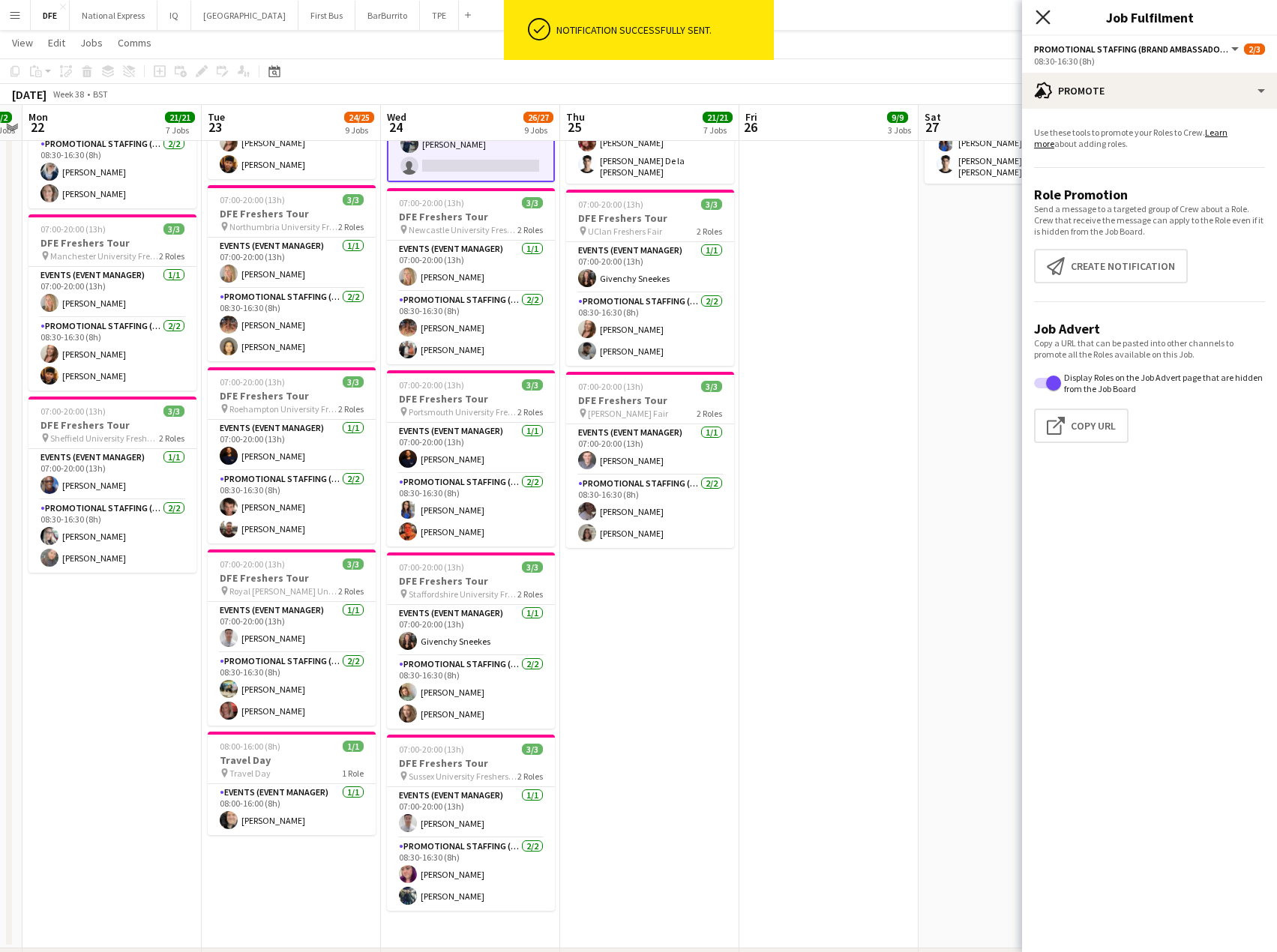
click at [1048, 17] on icon "Close pop-in" at bounding box center [1043, 16] width 14 height 14
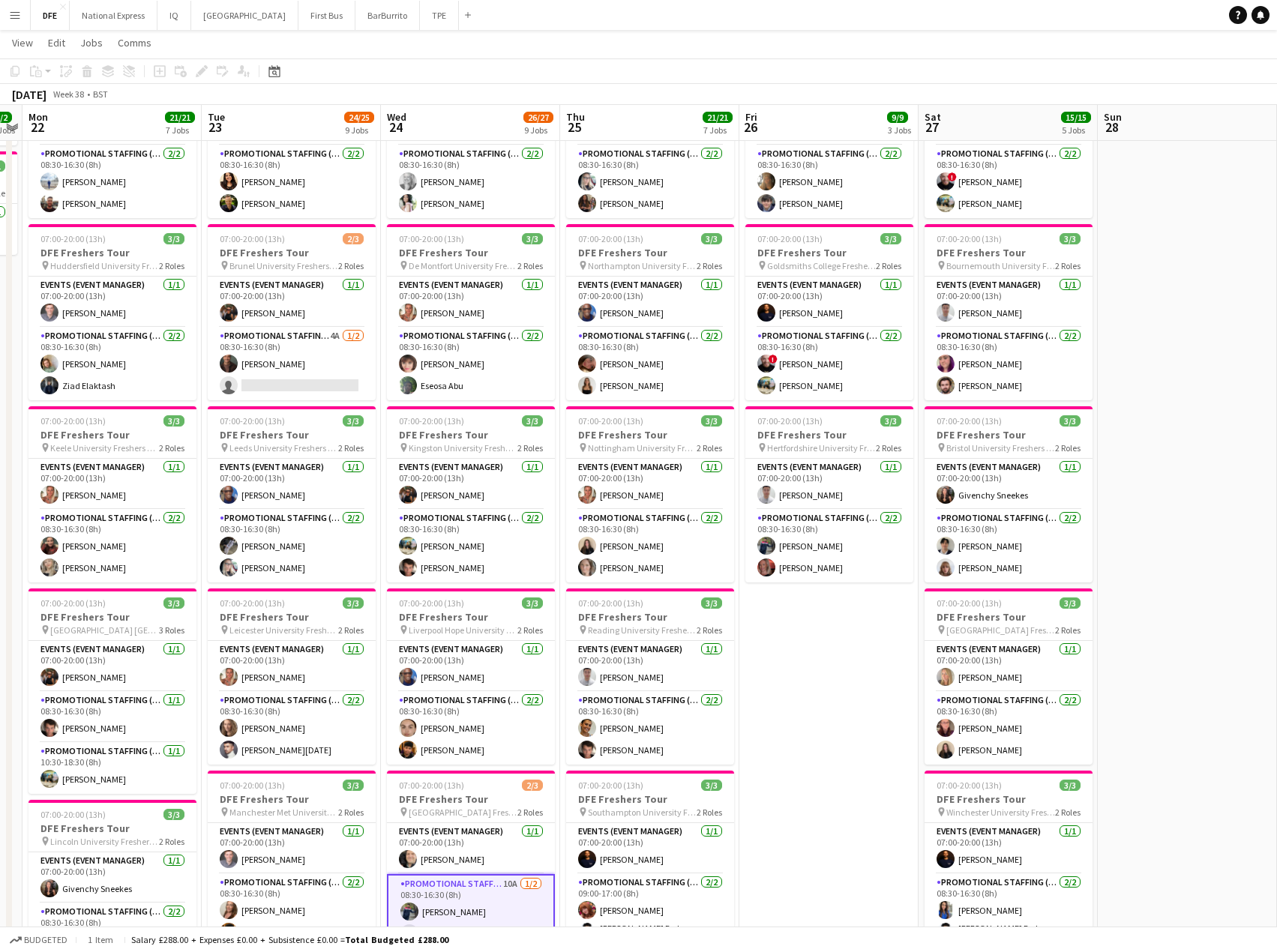
scroll to position [0, 0]
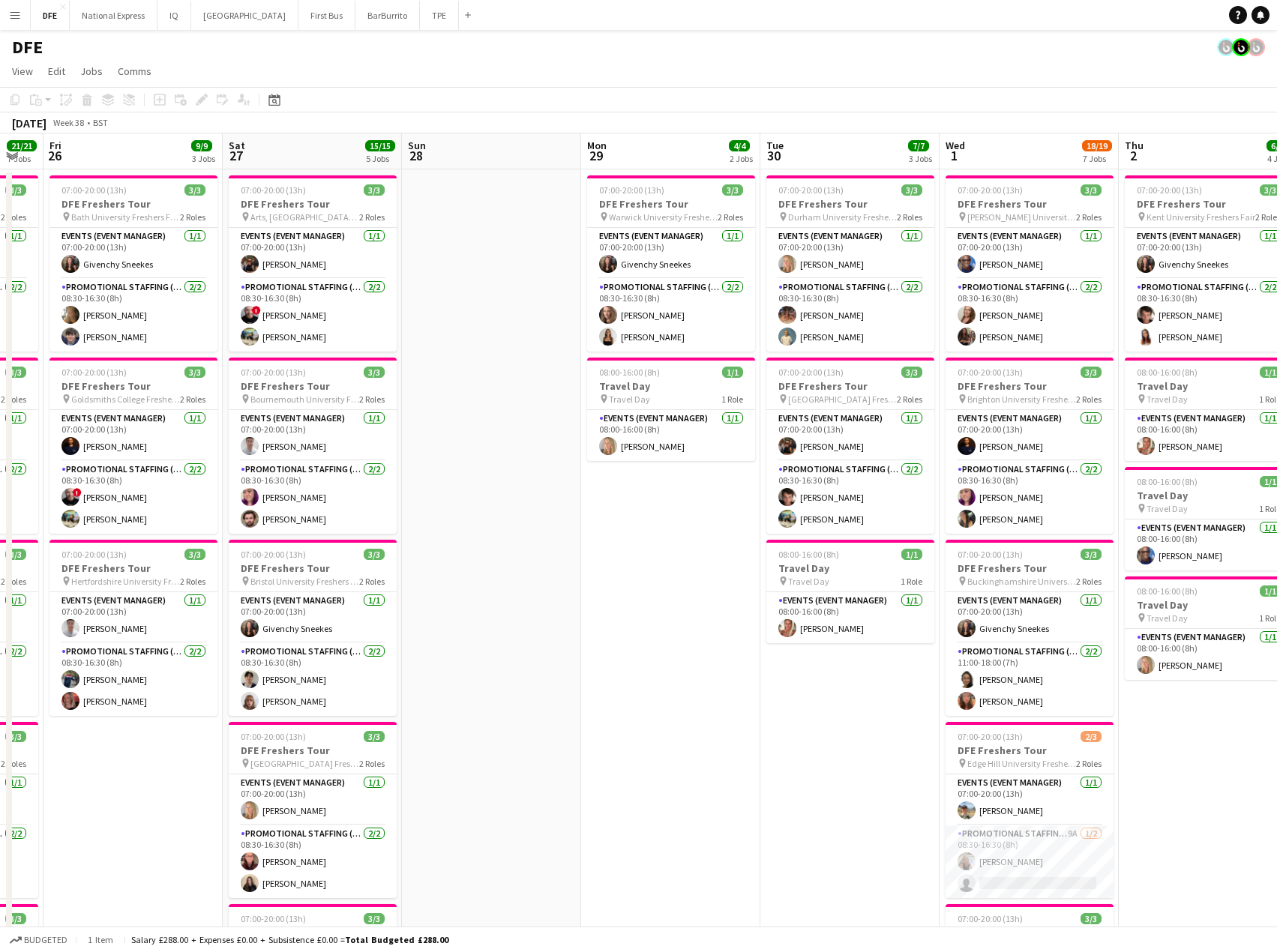
drag, startPoint x: 1176, startPoint y: 349, endPoint x: 479, endPoint y: 368, distance: 697.3
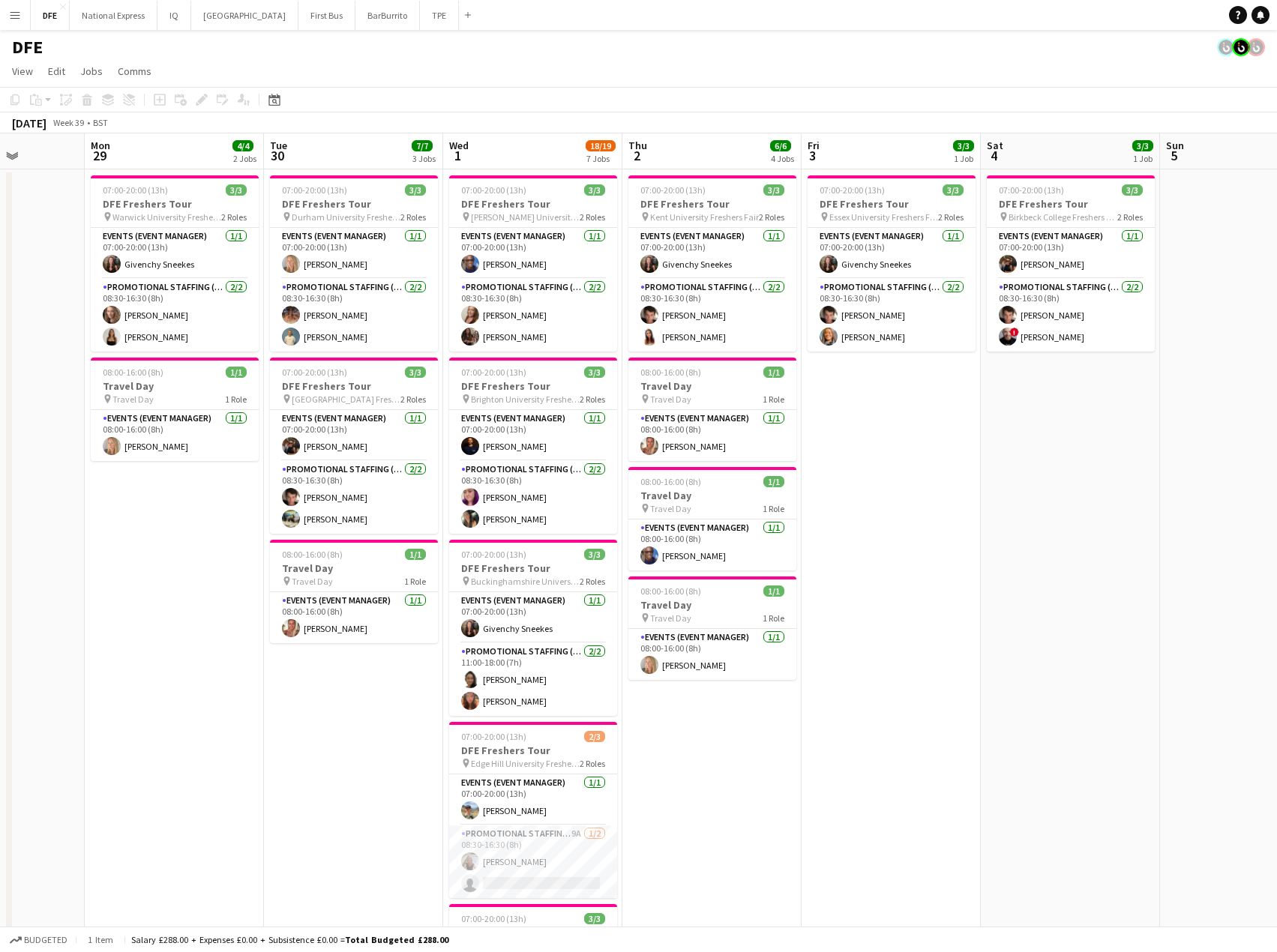
scroll to position [0, 463]
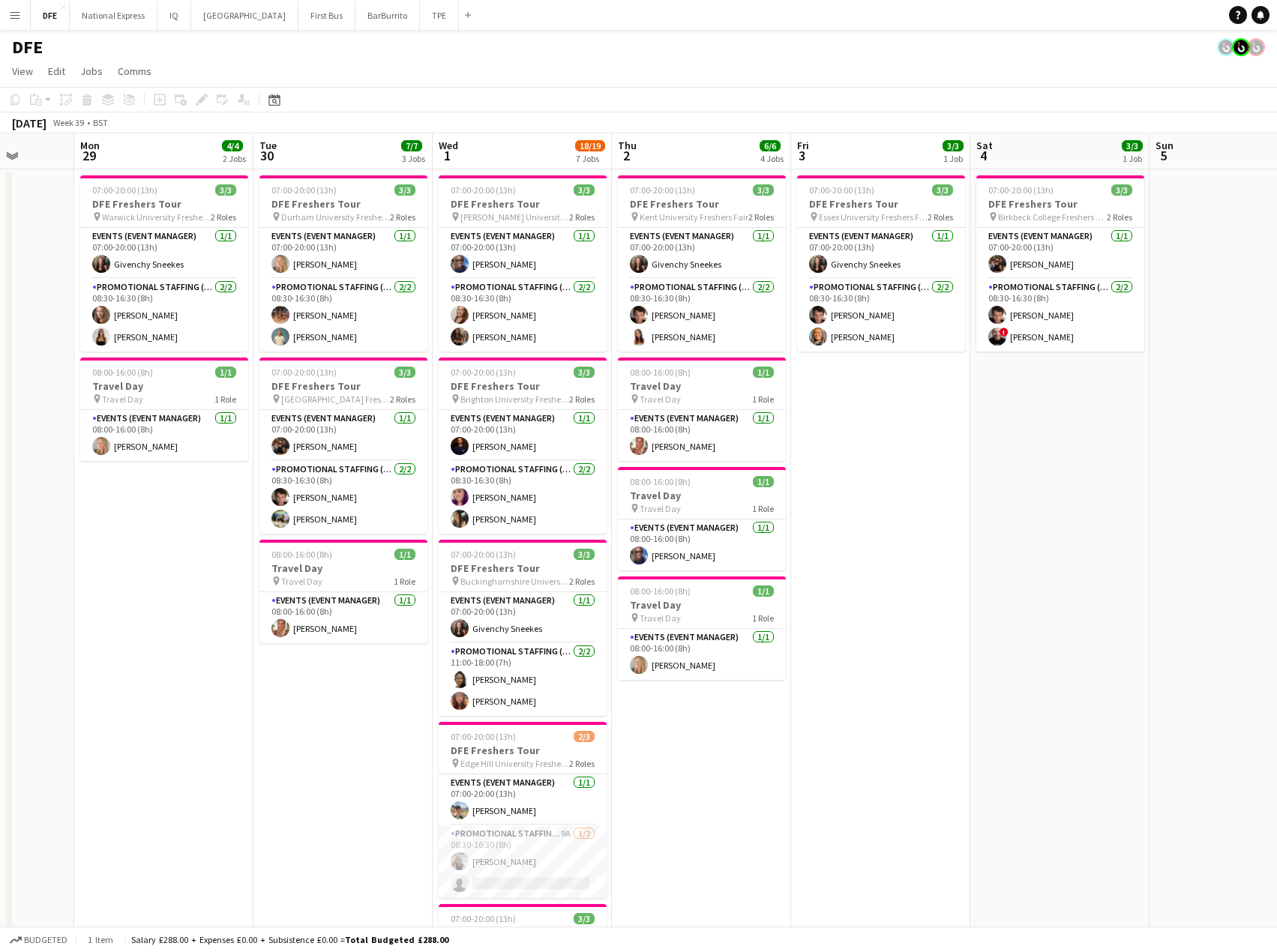
drag, startPoint x: 738, startPoint y: 368, endPoint x: 656, endPoint y: 366, distance: 82.0
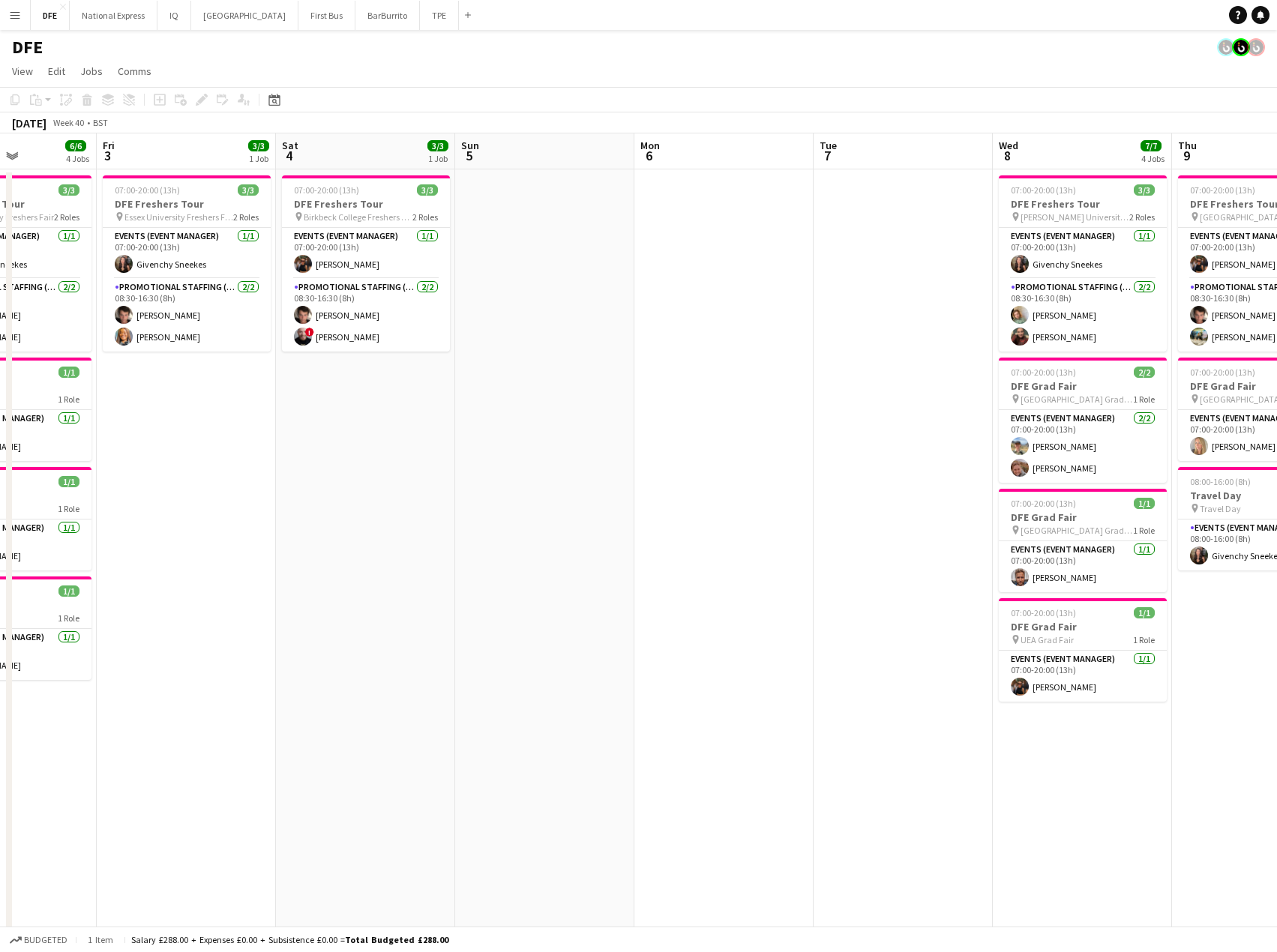
drag, startPoint x: 1094, startPoint y: 380, endPoint x: 575, endPoint y: 402, distance: 519.5
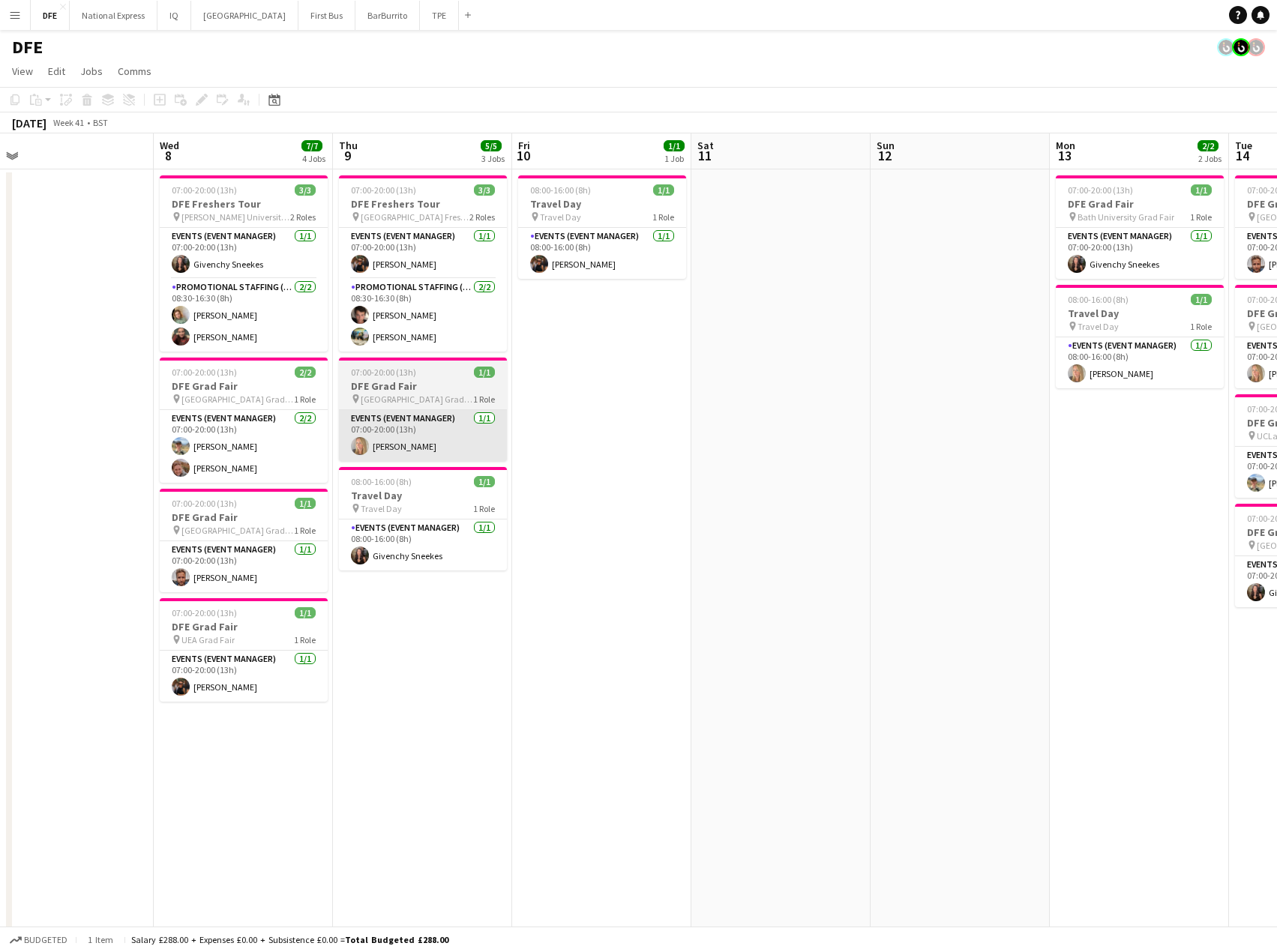
drag, startPoint x: 847, startPoint y: 404, endPoint x: 435, endPoint y: 414, distance: 412.1
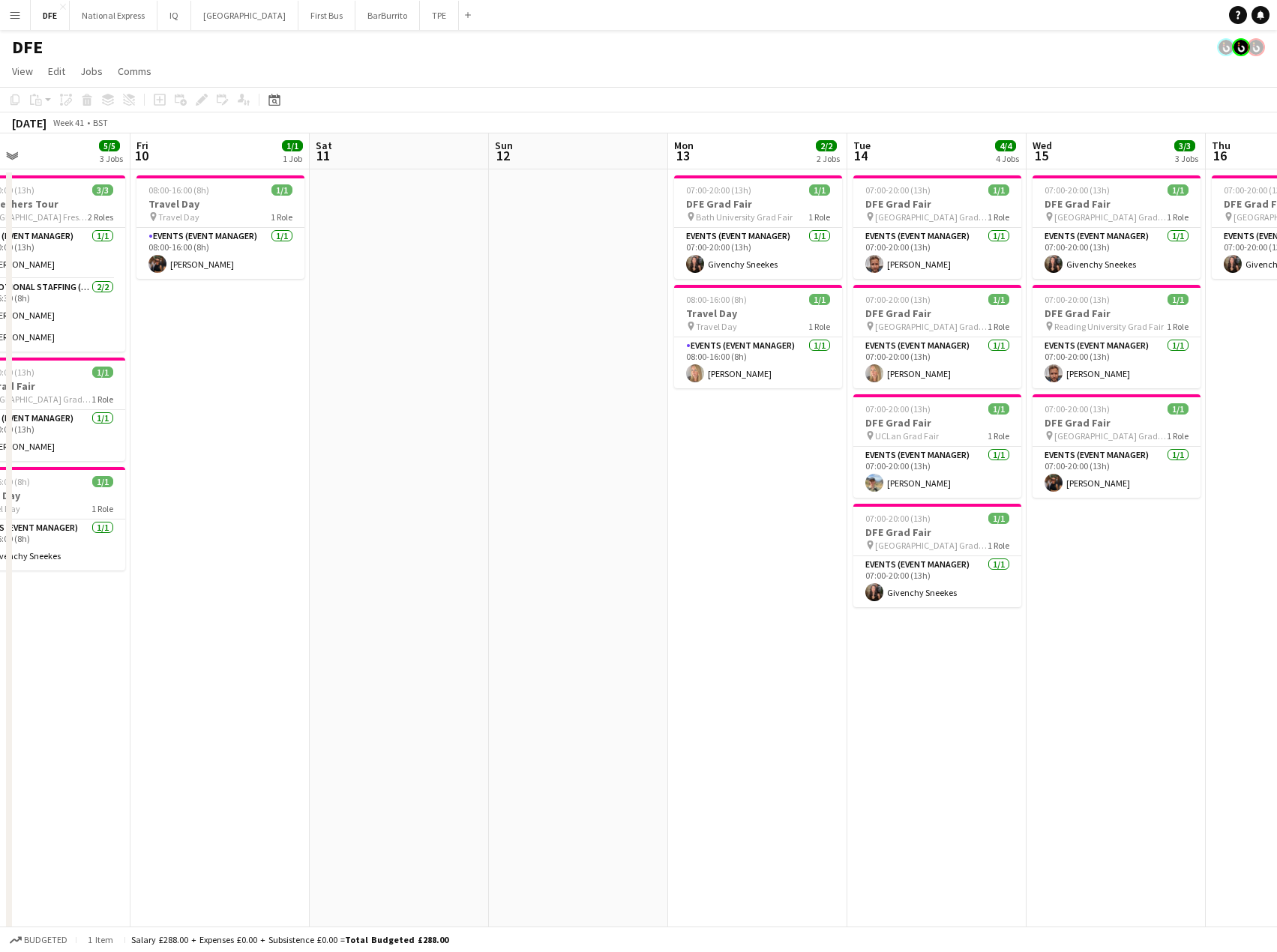
drag, startPoint x: 327, startPoint y: 407, endPoint x: -24, endPoint y: 418, distance: 351.2
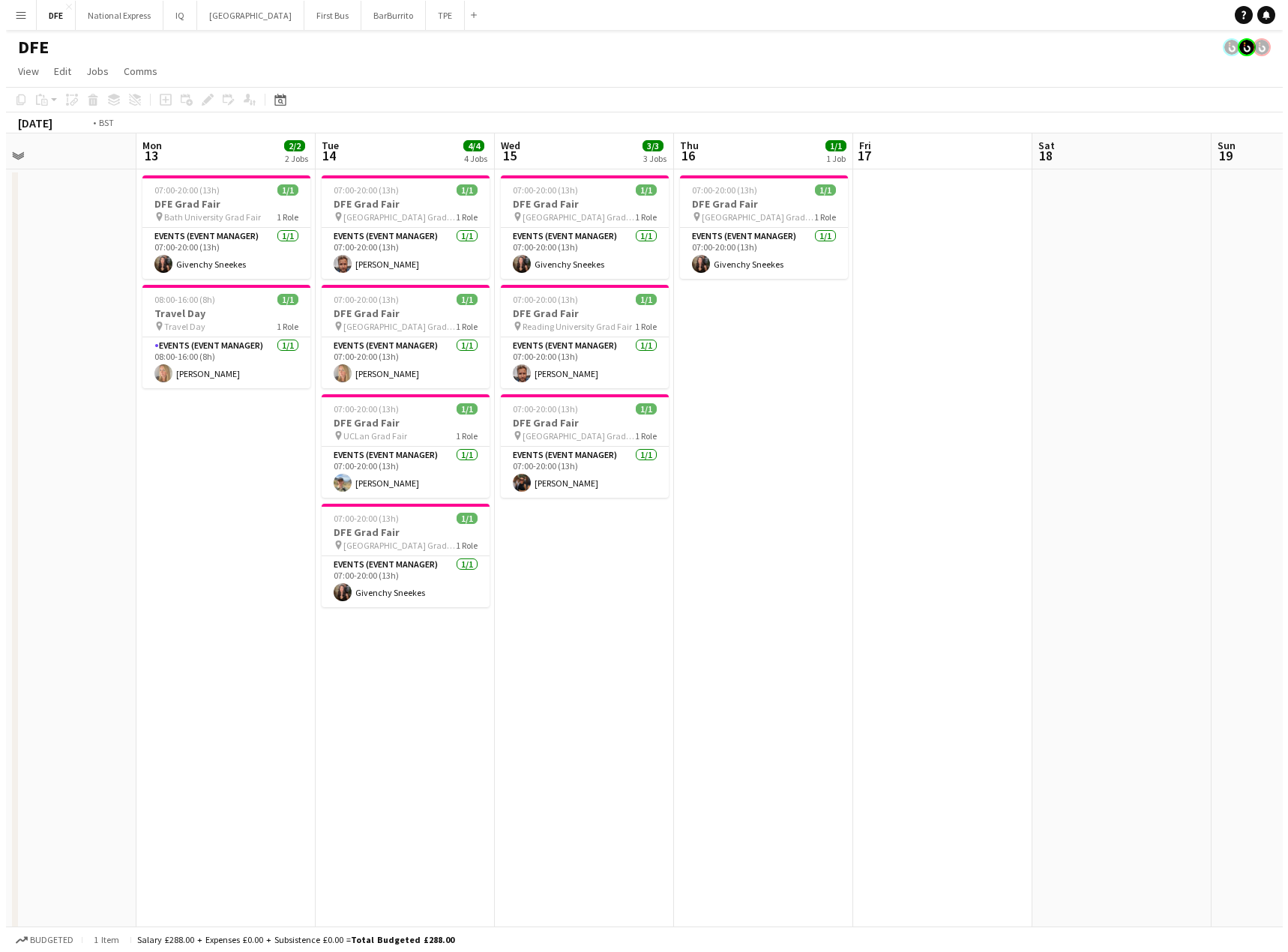
scroll to position [0, 682]
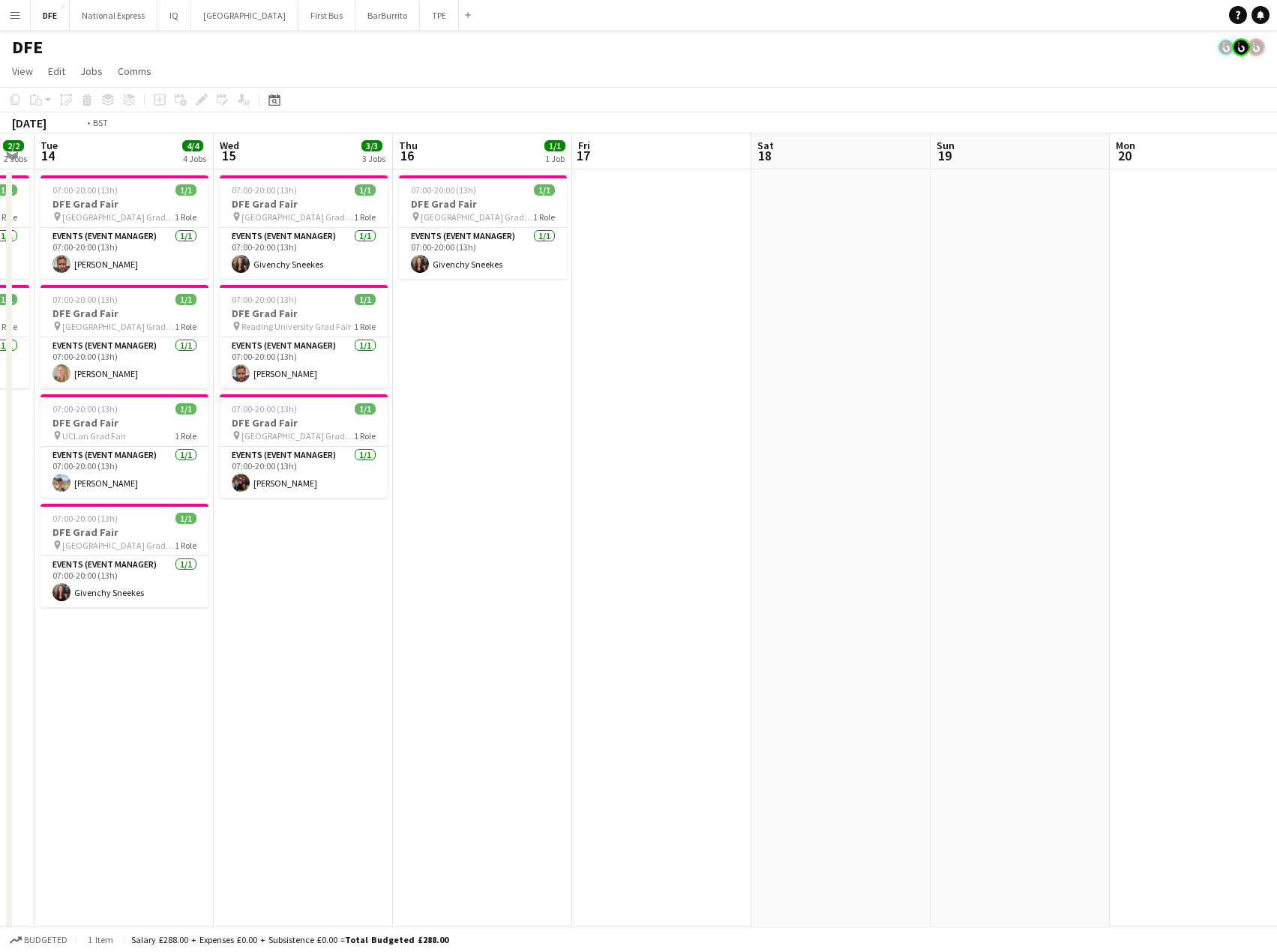
drag, startPoint x: 399, startPoint y: 403, endPoint x: -52, endPoint y: 317, distance: 459.1
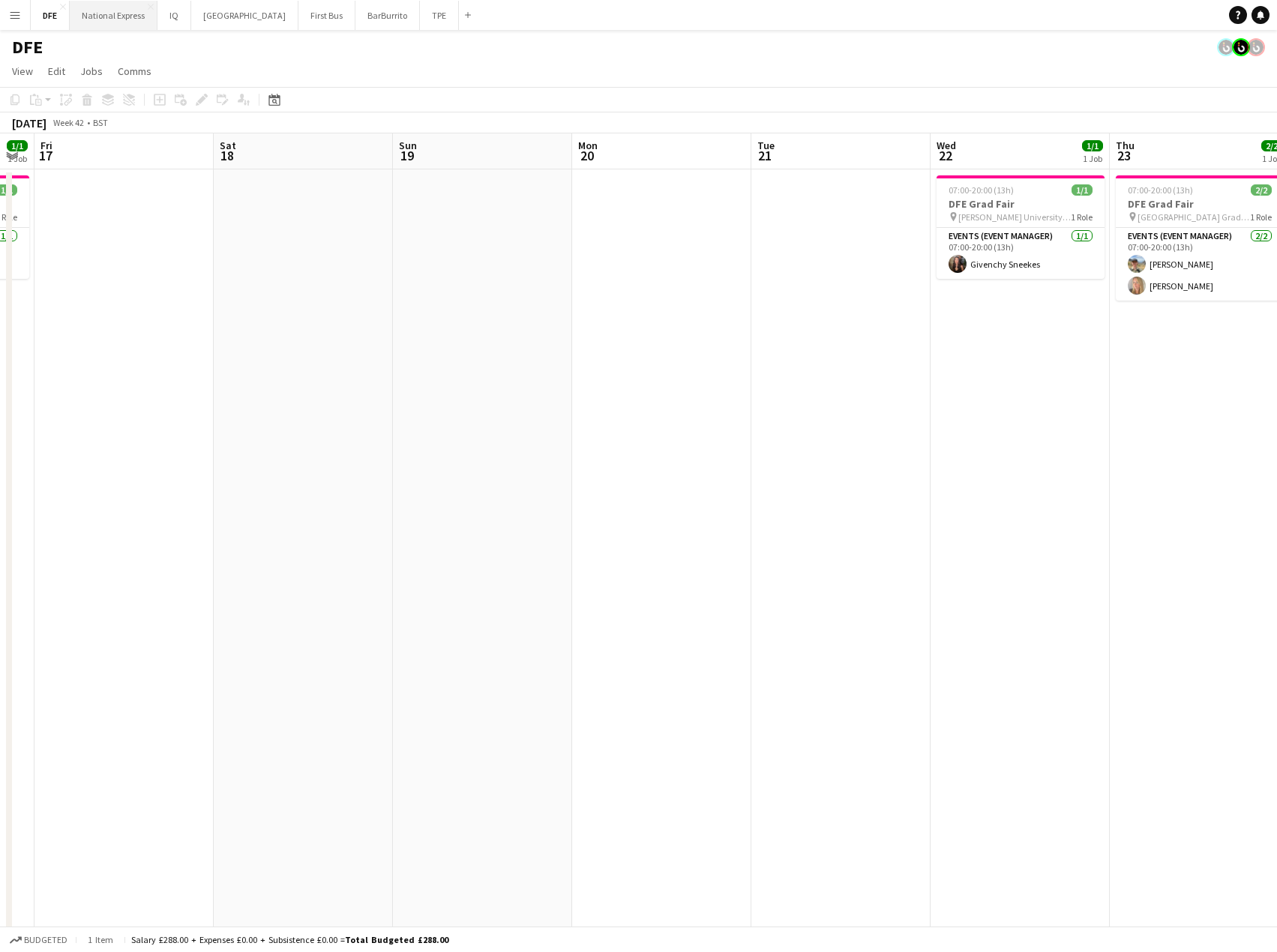
drag, startPoint x: 119, startPoint y: 9, endPoint x: 130, endPoint y: 29, distance: 22.8
click at [119, 10] on button "National Express Close" at bounding box center [113, 15] width 87 height 29
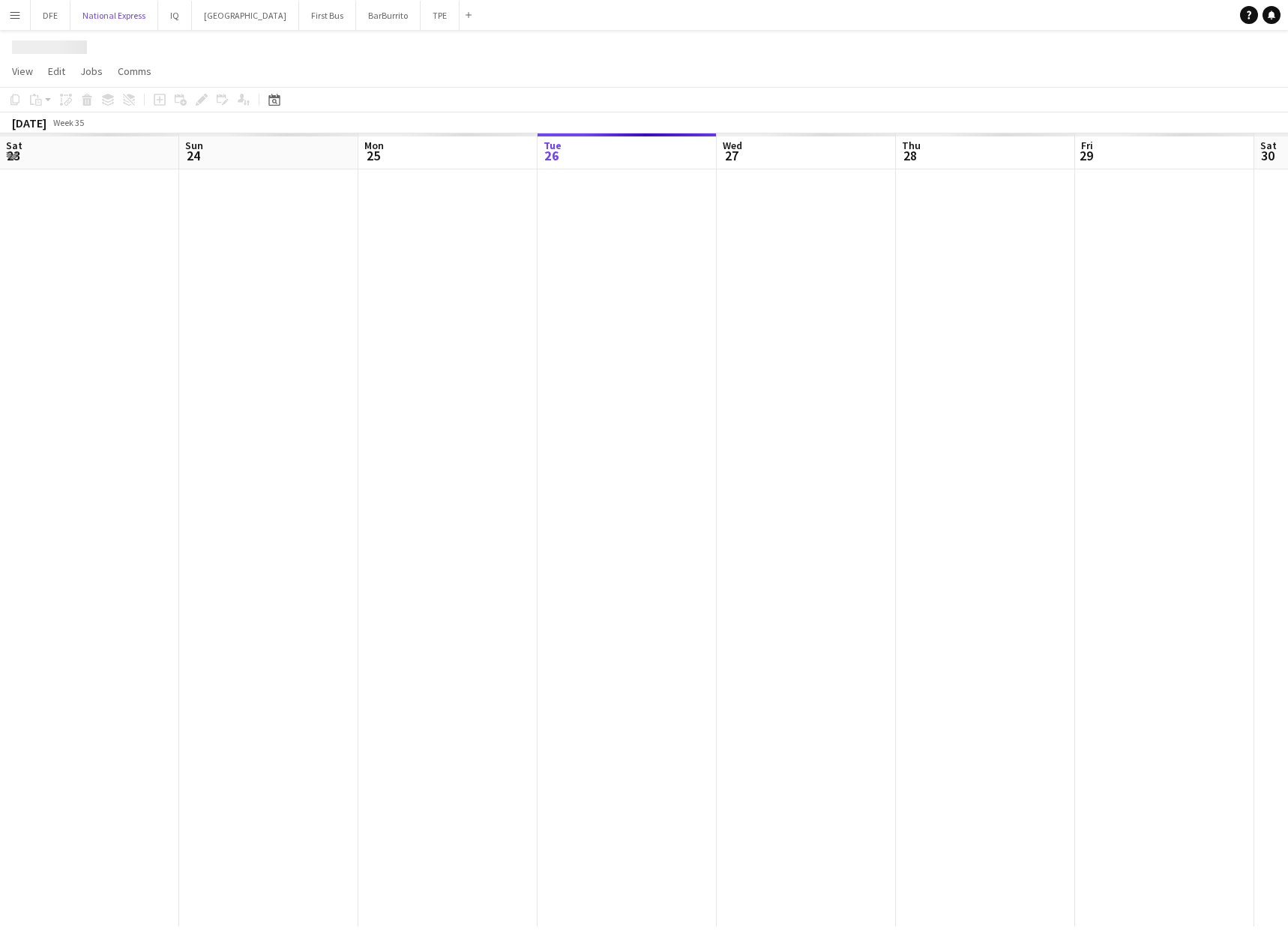
scroll to position [0, 359]
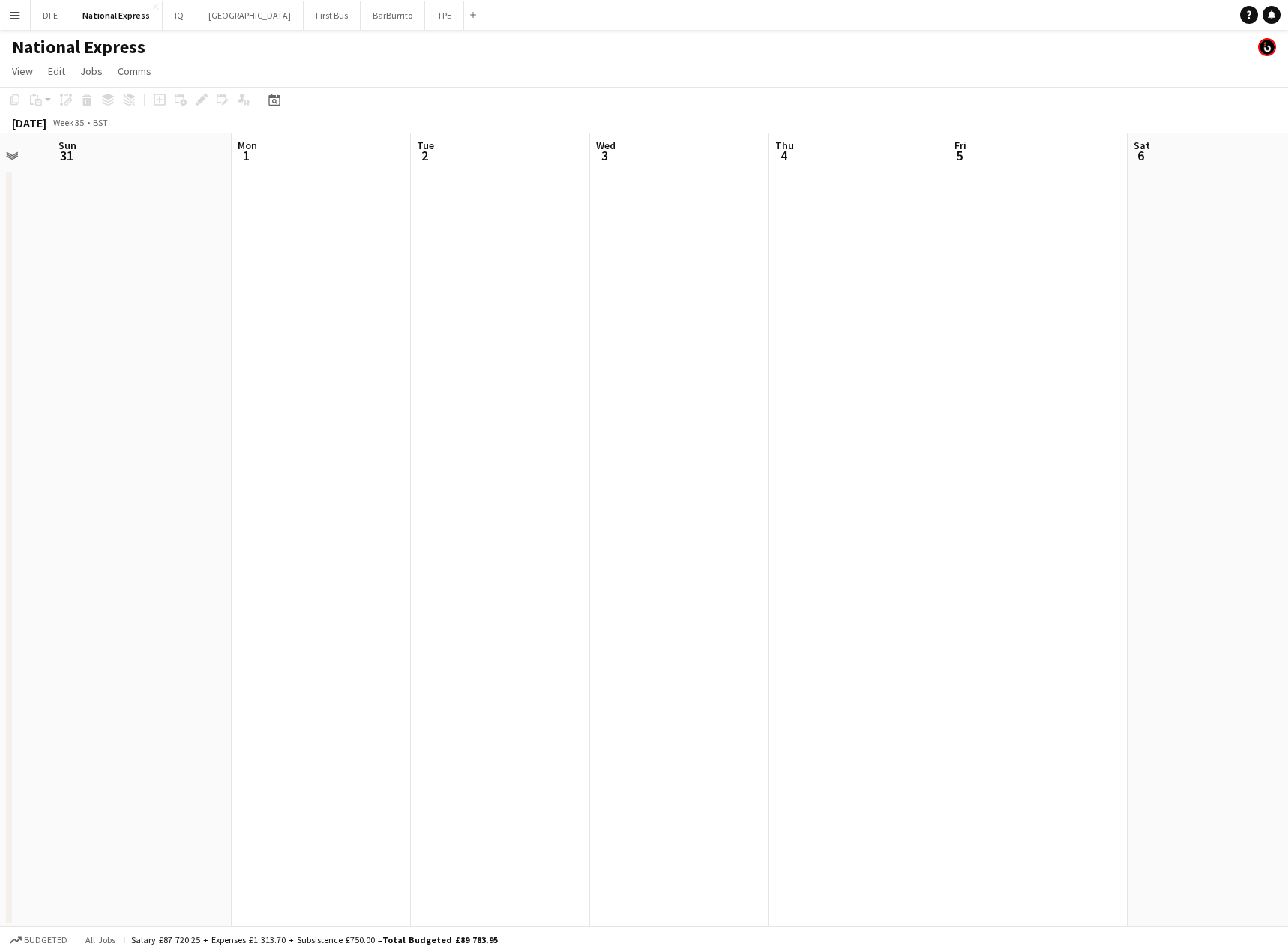
drag, startPoint x: 1001, startPoint y: 330, endPoint x: -16, endPoint y: 342, distance: 1017.1
click at [0, 342] on html "Menu Boards Boards Boards All jobs Status Workforce Workforce My Workforce Recr…" at bounding box center [644, 476] width 1288 height 952
drag, startPoint x: 774, startPoint y: 374, endPoint x: 264, endPoint y: 372, distance: 510.0
click at [247, 374] on app-calendar-viewport "Thu 28 Fri 29 Sat 30 Sun 31 Mon 1 Tue 2 Wed 3 Thu 4 Fri 5 Sat 6 Sun 7 Mon 8 Tue…" at bounding box center [644, 529] width 1288 height 793
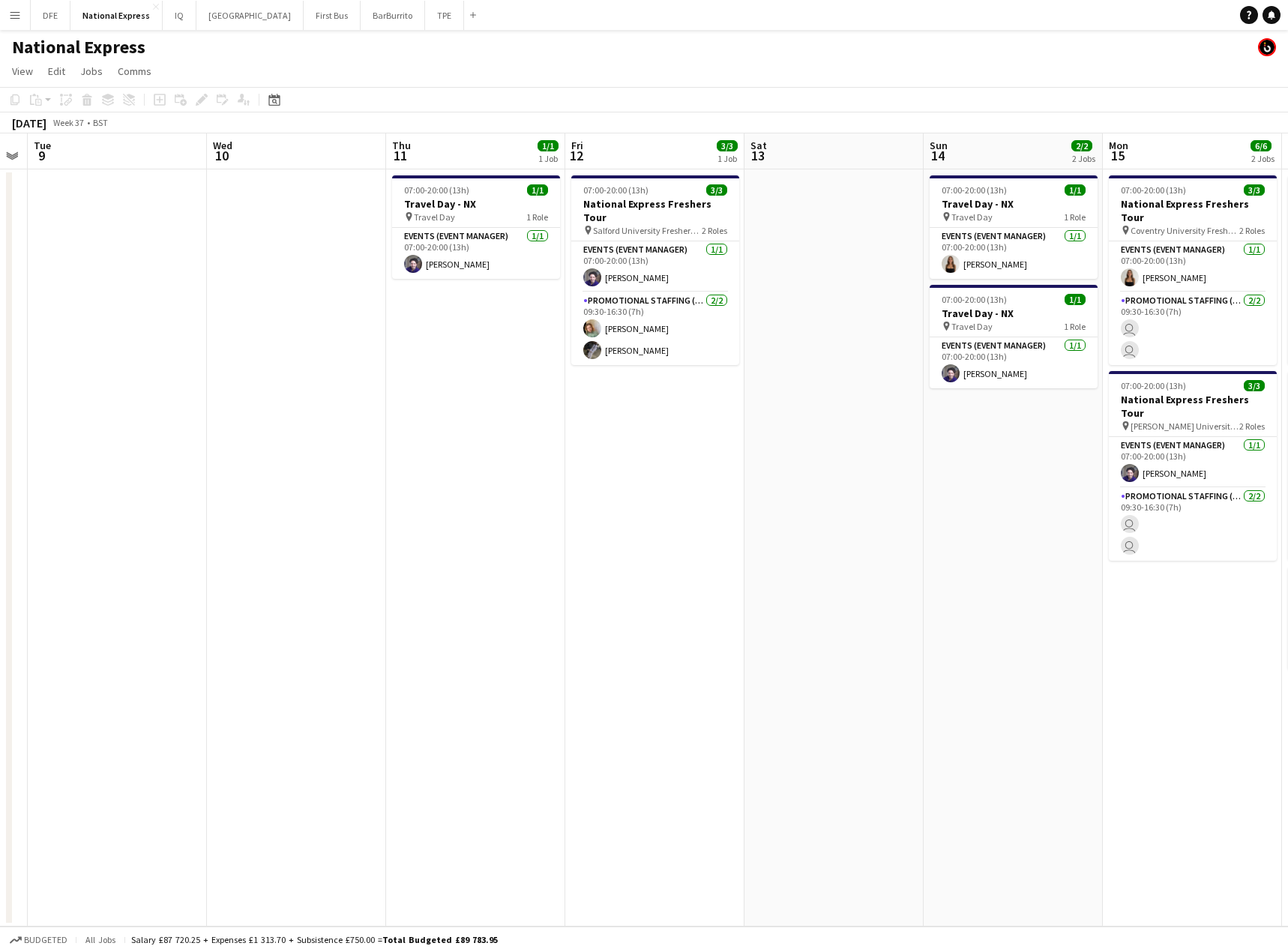
drag, startPoint x: 359, startPoint y: 412, endPoint x: 281, endPoint y: 412, distance: 78.0
click at [281, 412] on app-calendar-viewport "Sat 6 Sun 7 Mon 8 Tue 9 Wed 10 Thu 11 1/1 1 Job Fri 12 3/3 1 Job Sat 13 Sun 14 …" at bounding box center [644, 529] width 1288 height 793
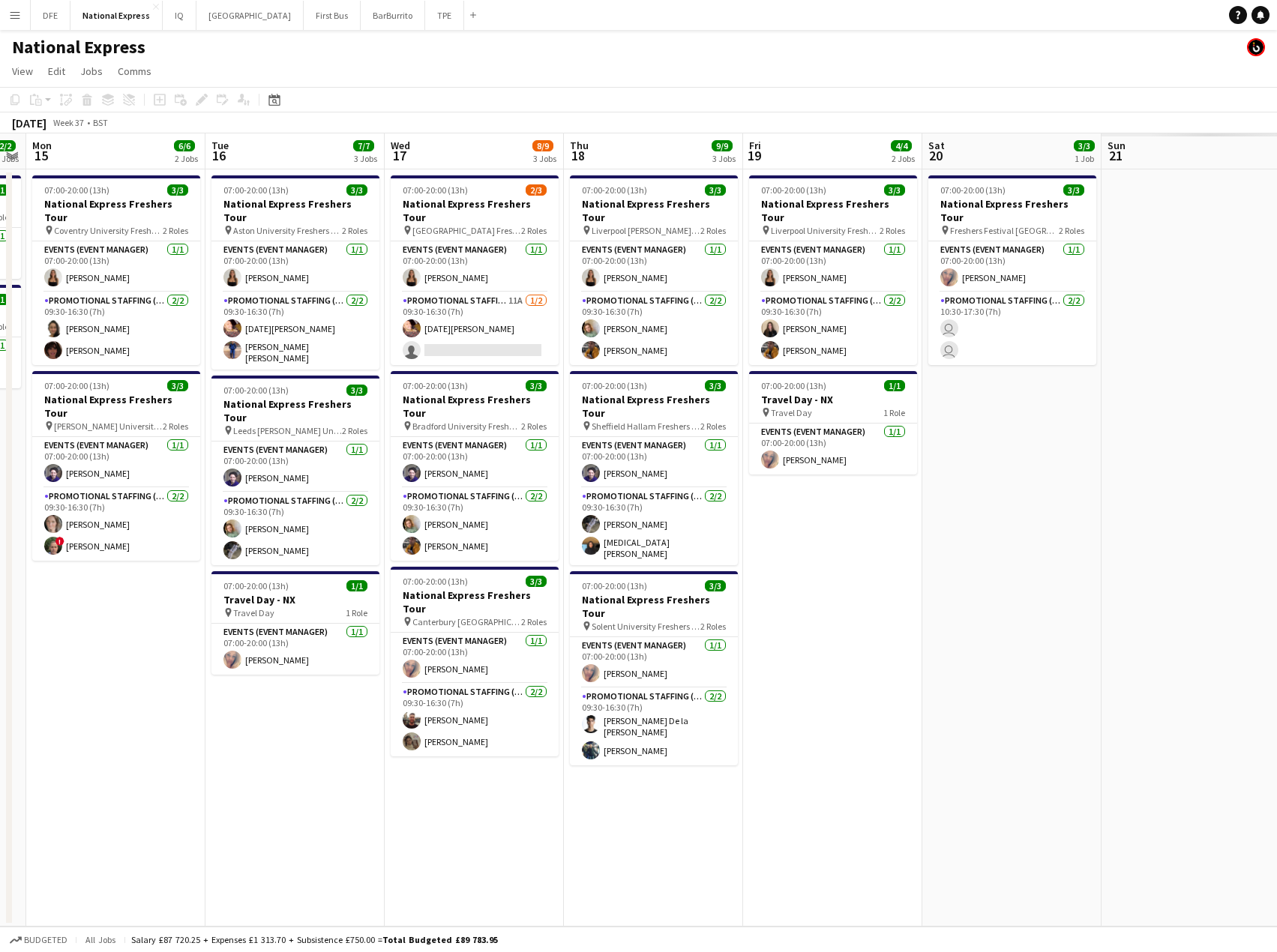
drag, startPoint x: 1091, startPoint y: 408, endPoint x: 96, endPoint y: 380, distance: 995.4
click at [96, 380] on app-calendar-viewport "Wed 10 Thu 11 1/1 1 Job Fri 12 3/3 1 Job Sat 13 Sun 14 2/2 2 Jobs Mon 15 6/6 2 …" at bounding box center [638, 529] width 1277 height 793
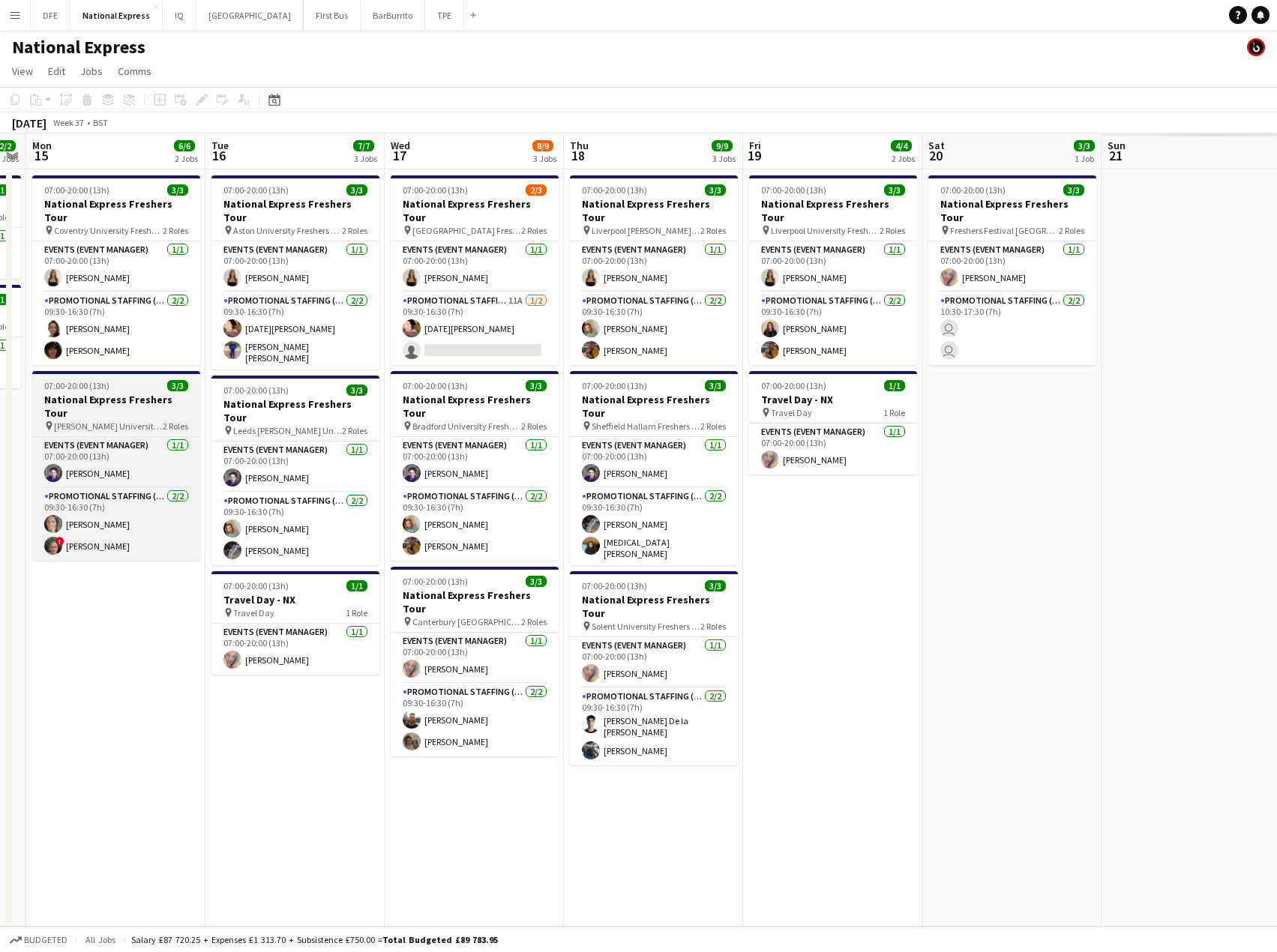
scroll to position [0, 520]
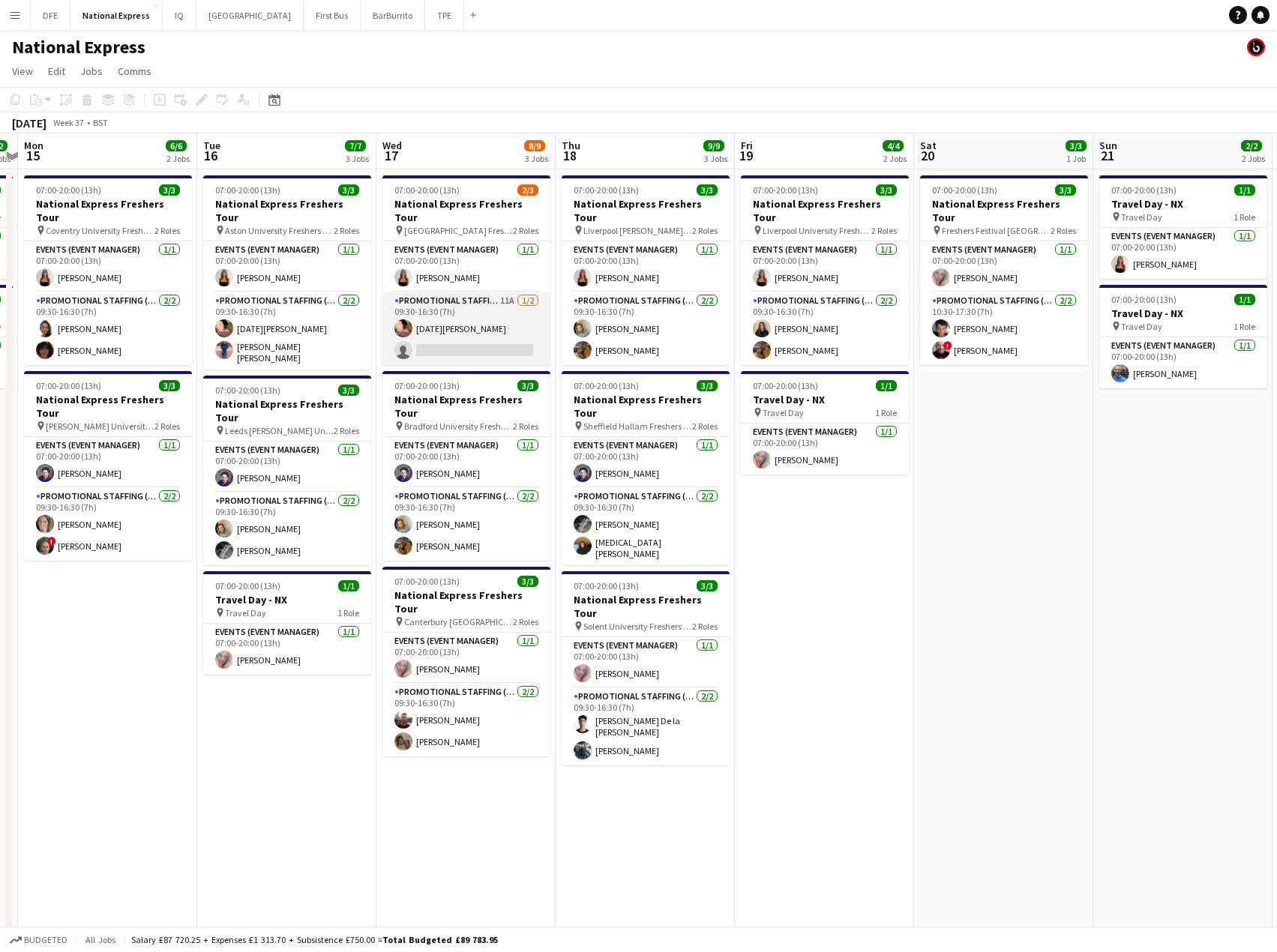
click at [479, 334] on app-card-role "Promotional Staffing (Brand Ambassadors) 11A [DATE] 09:30-16:30 (7h) [DATE][PER…" at bounding box center [466, 328] width 168 height 73
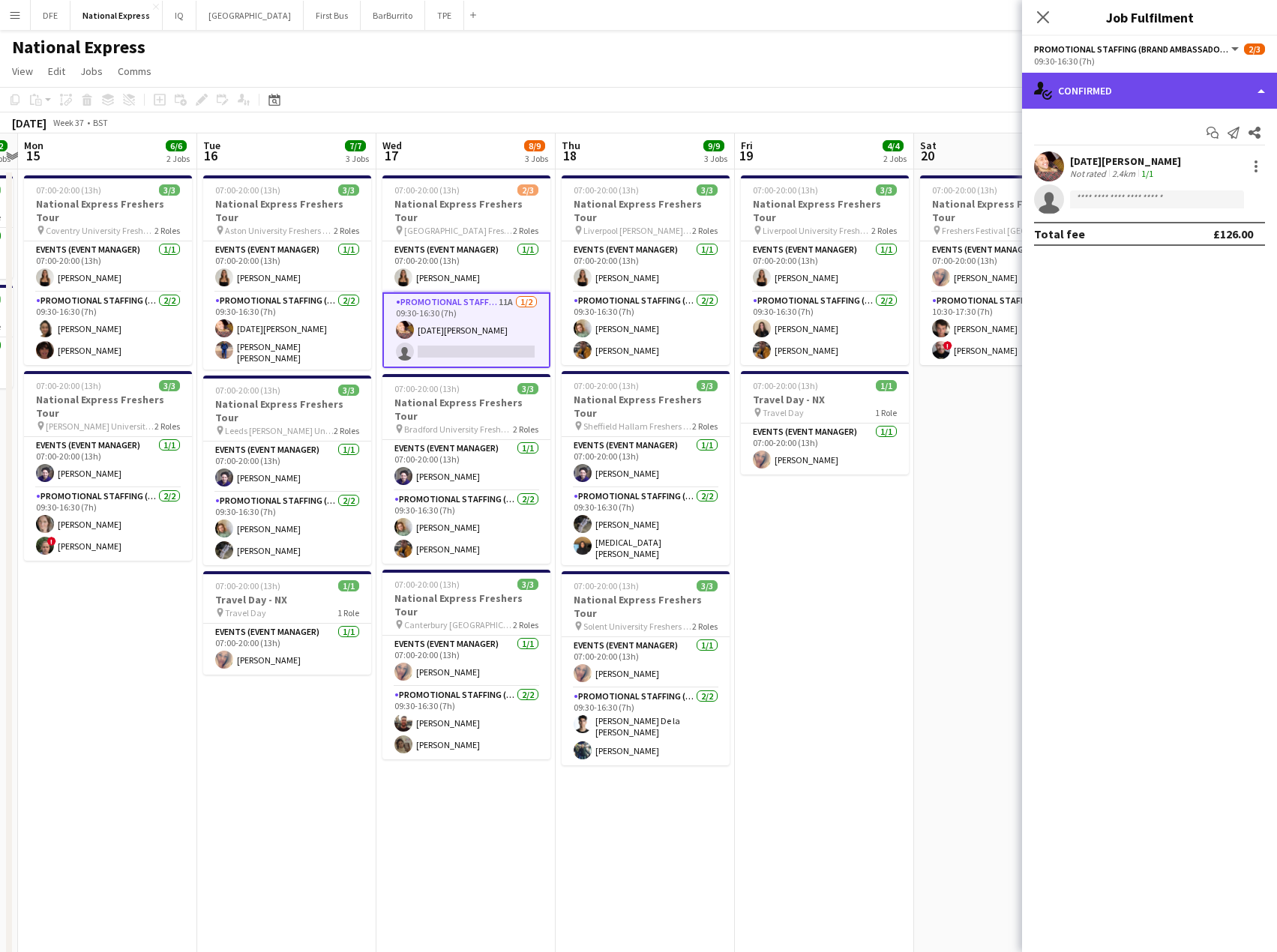
click at [1242, 90] on div "single-neutral-actions-check-2 Confirmed" at bounding box center [1150, 90] width 255 height 36
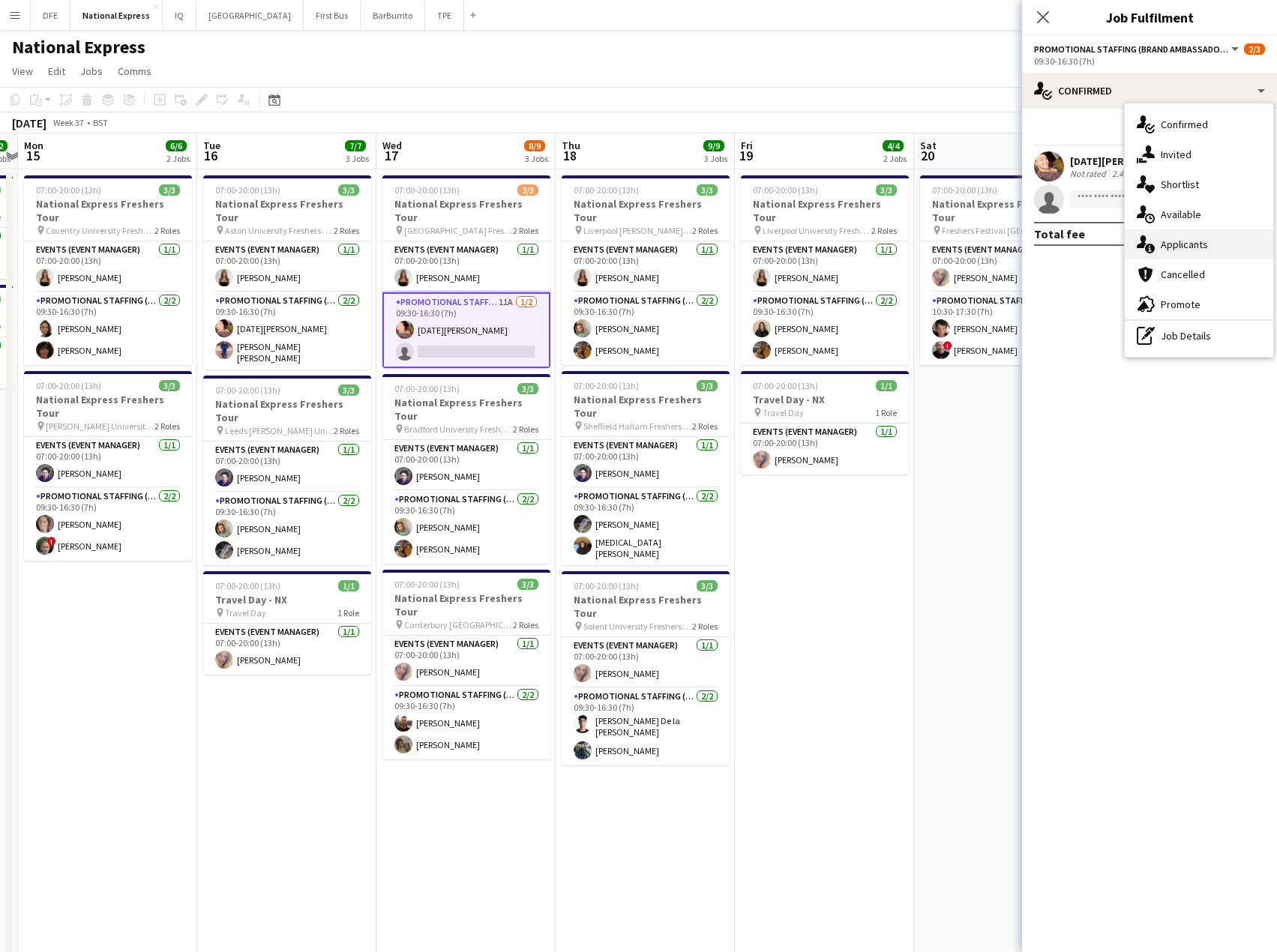
click at [1234, 240] on div "single-neutral-actions-information Applicants" at bounding box center [1199, 244] width 148 height 30
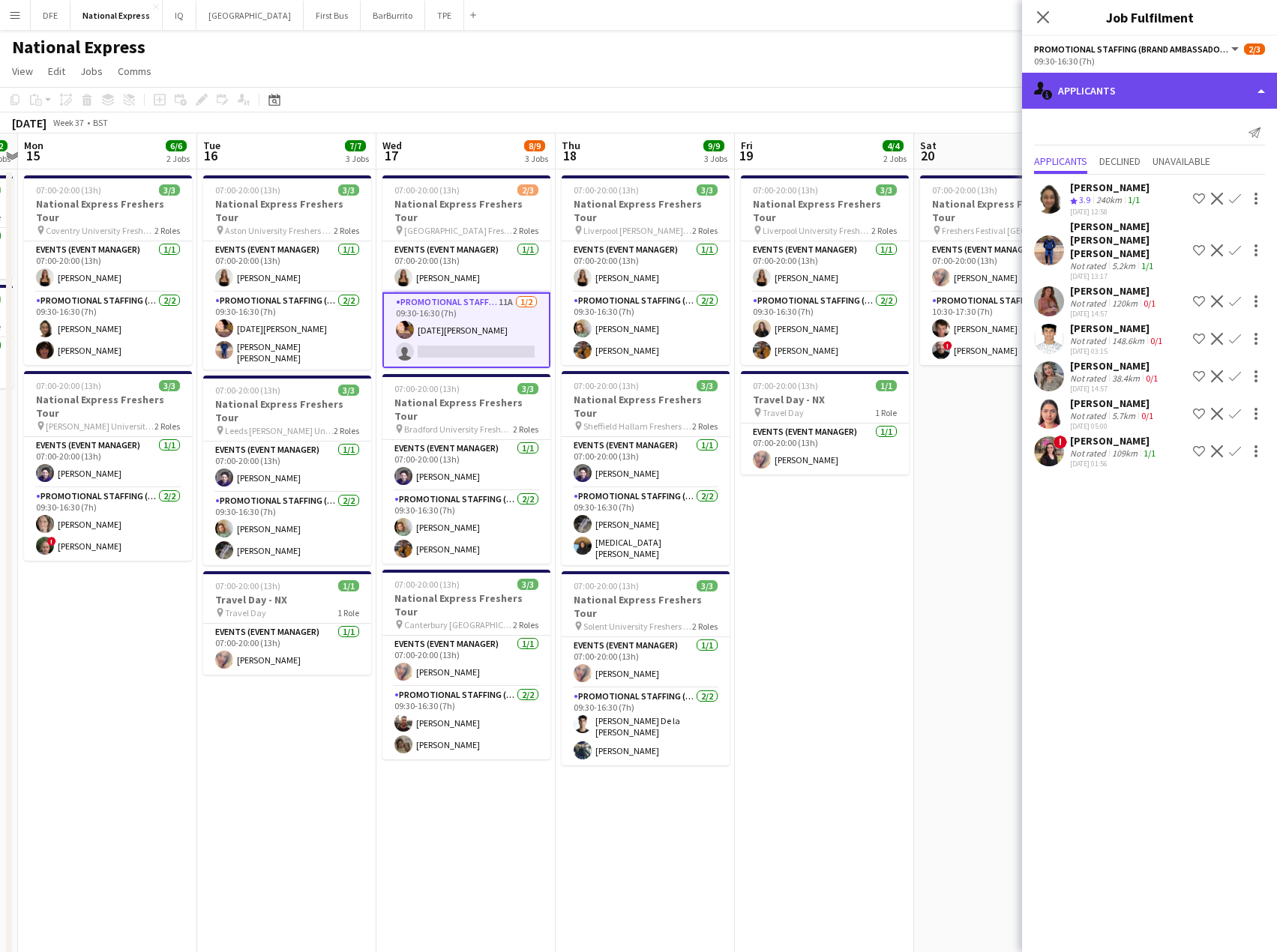
click at [1151, 87] on div "single-neutral-actions-information Applicants" at bounding box center [1150, 90] width 255 height 36
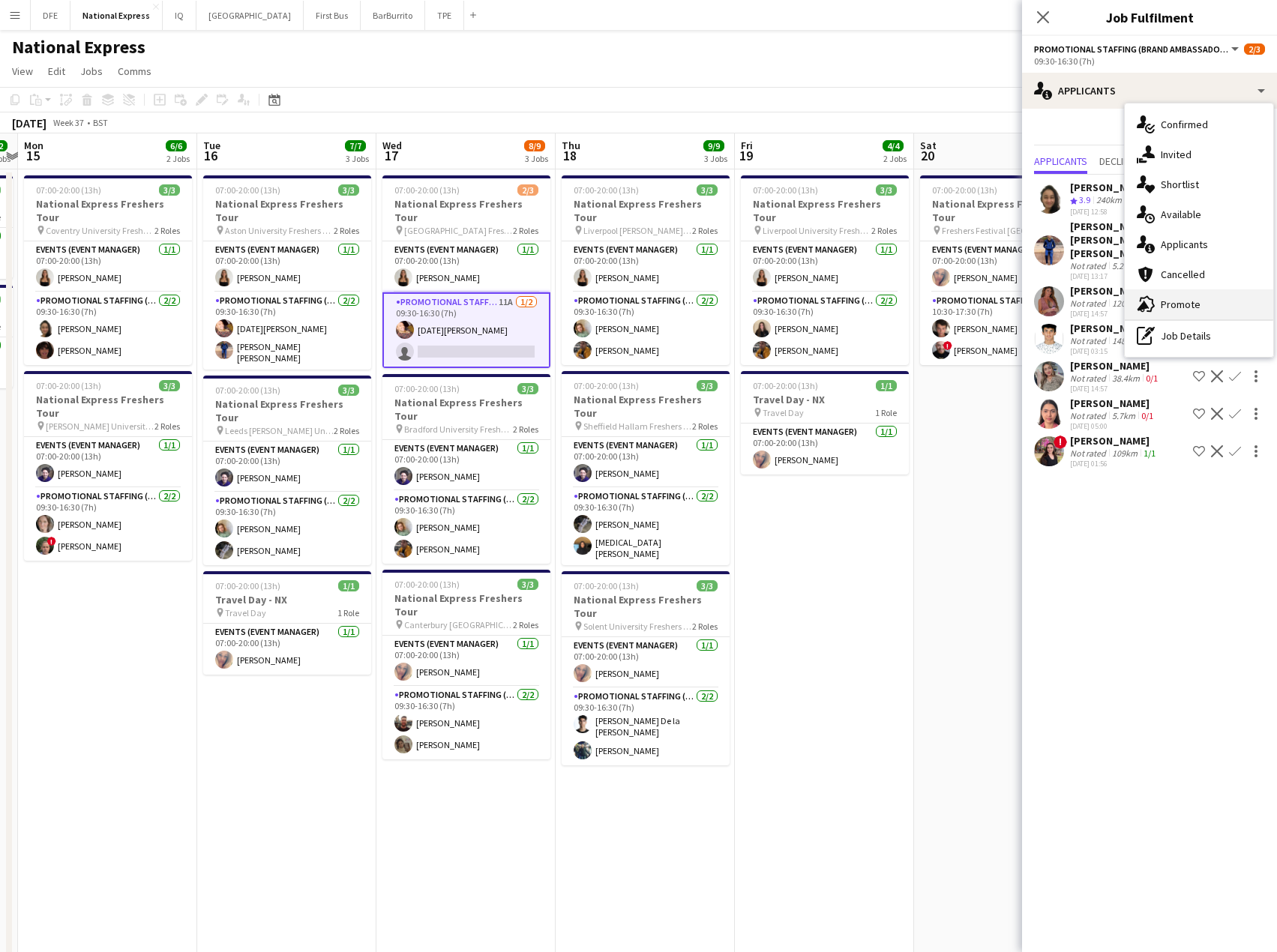
click at [1200, 297] on div "advertising-megaphone Promote" at bounding box center [1199, 304] width 148 height 30
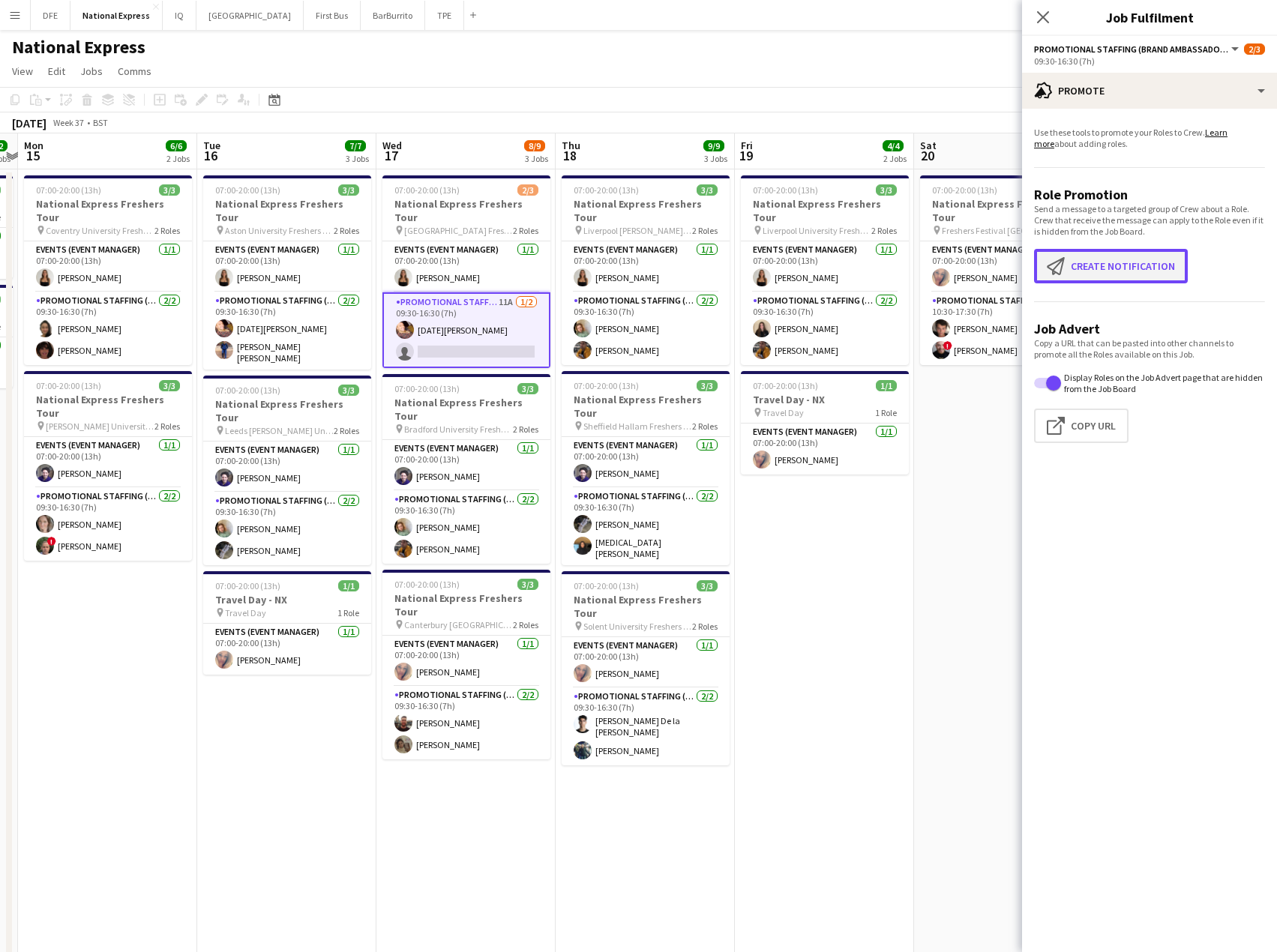
click at [1117, 253] on button "Create notification Create notification" at bounding box center [1111, 266] width 154 height 34
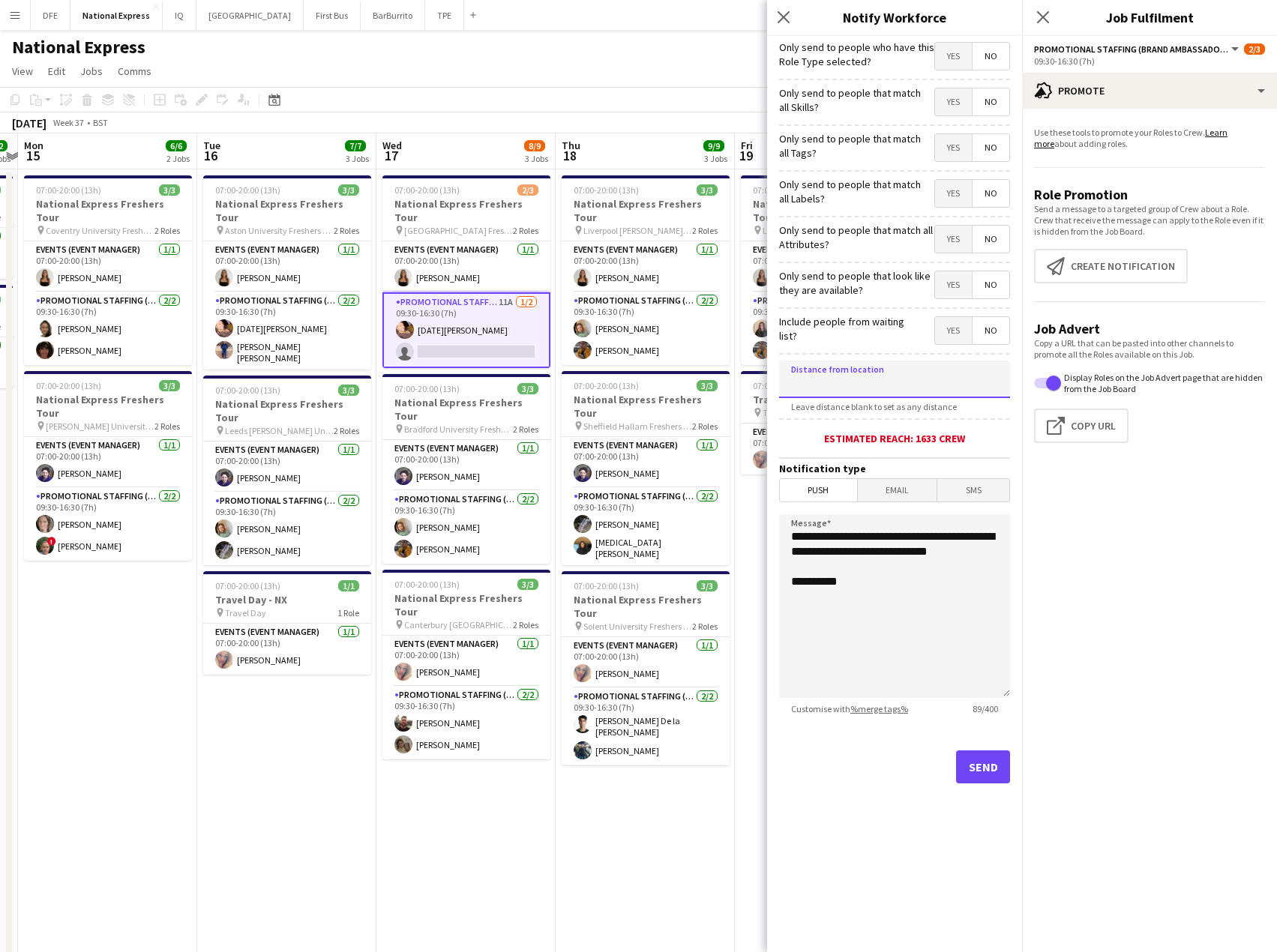
click at [868, 367] on input at bounding box center [895, 379] width 231 height 37
type input "*****"
click at [992, 755] on button "Send" at bounding box center [983, 766] width 54 height 33
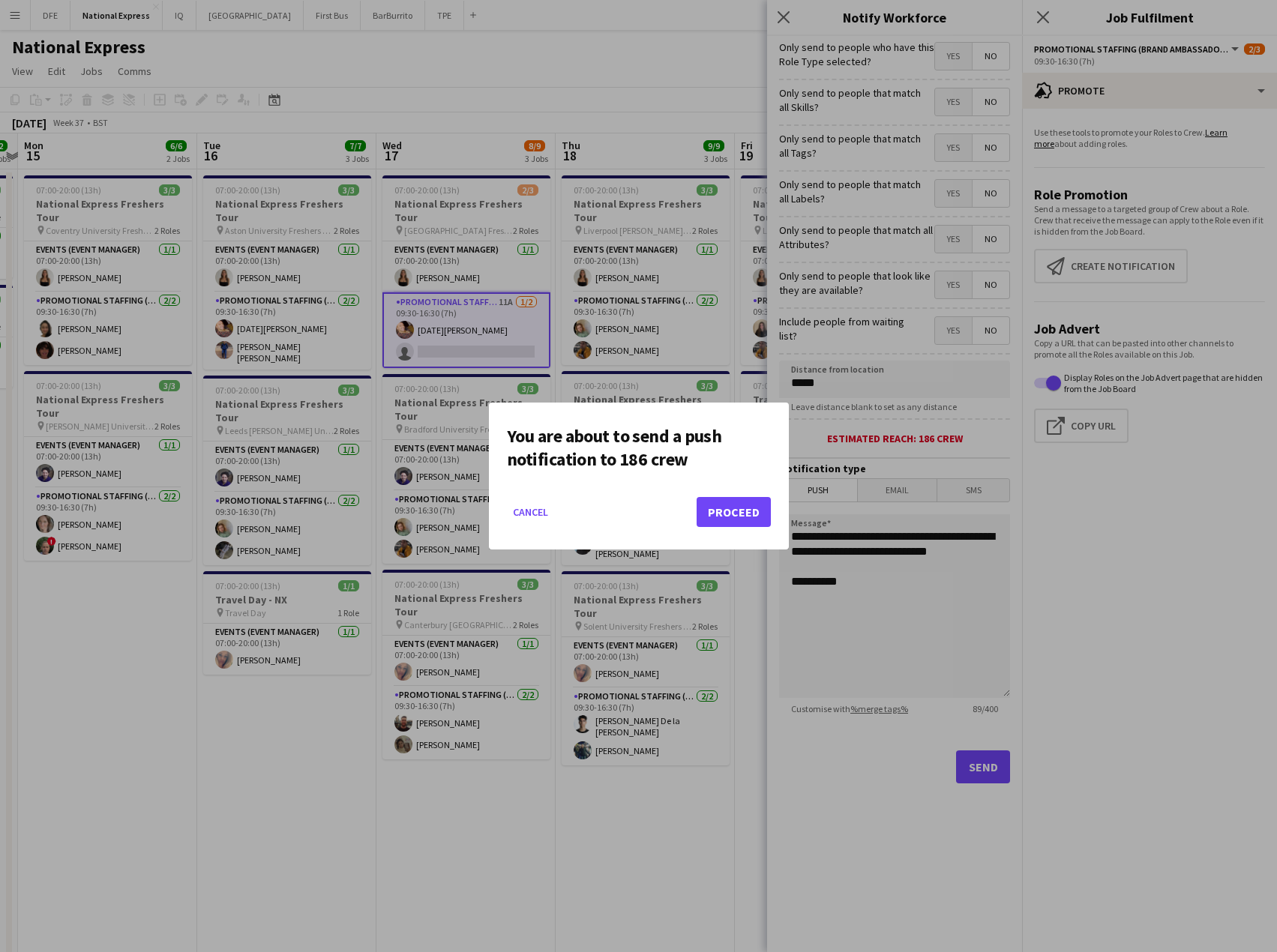
click at [757, 514] on div "You are about to send a push notification to 186 crew Cancel Proceed" at bounding box center [639, 476] width 300 height 147
click at [737, 514] on button "Proceed" at bounding box center [733, 511] width 74 height 30
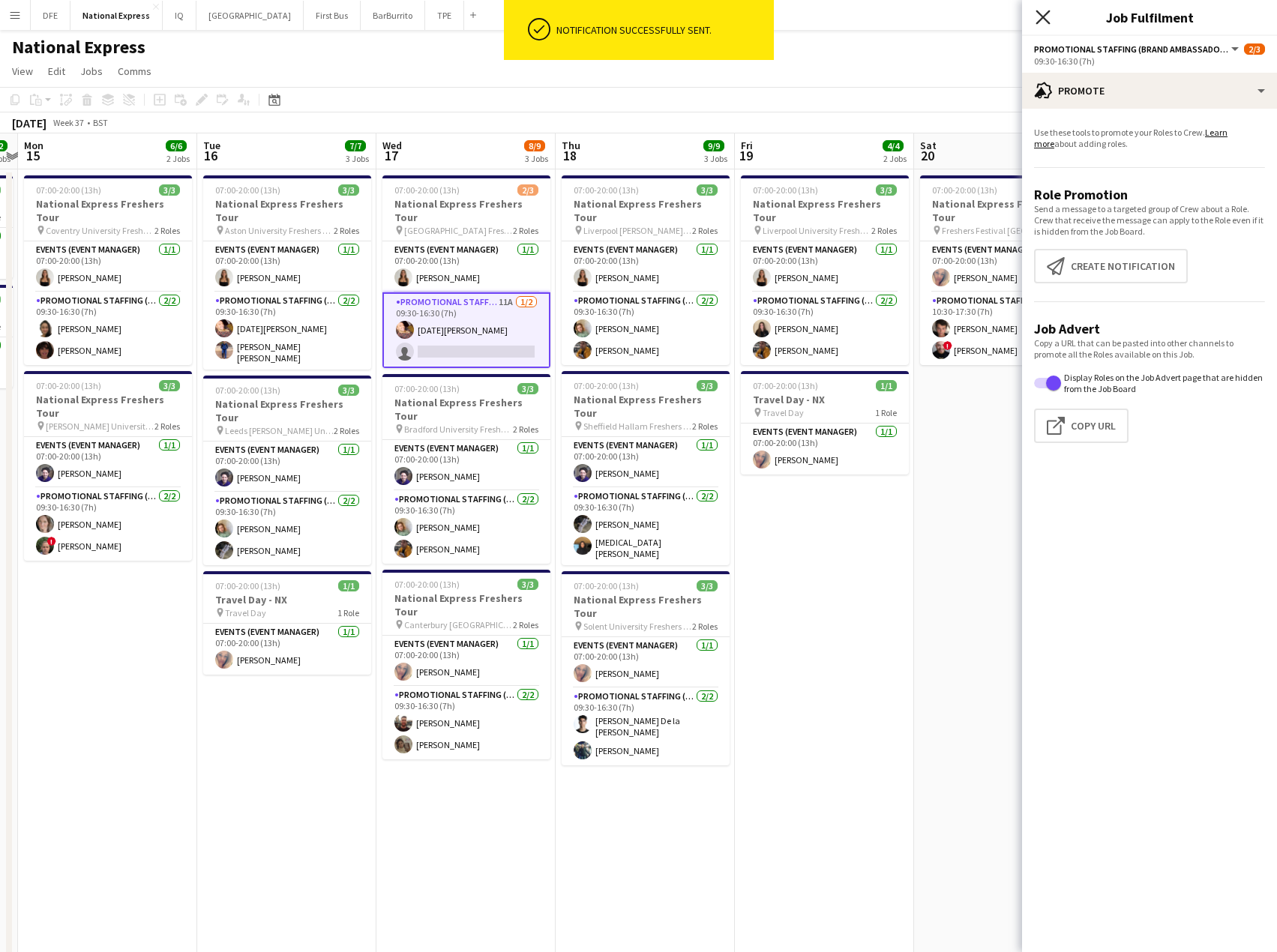
drag, startPoint x: 1042, startPoint y: 13, endPoint x: 1034, endPoint y: 26, distance: 15.3
click at [1041, 13] on icon "Close pop-in" at bounding box center [1043, 16] width 12 height 12
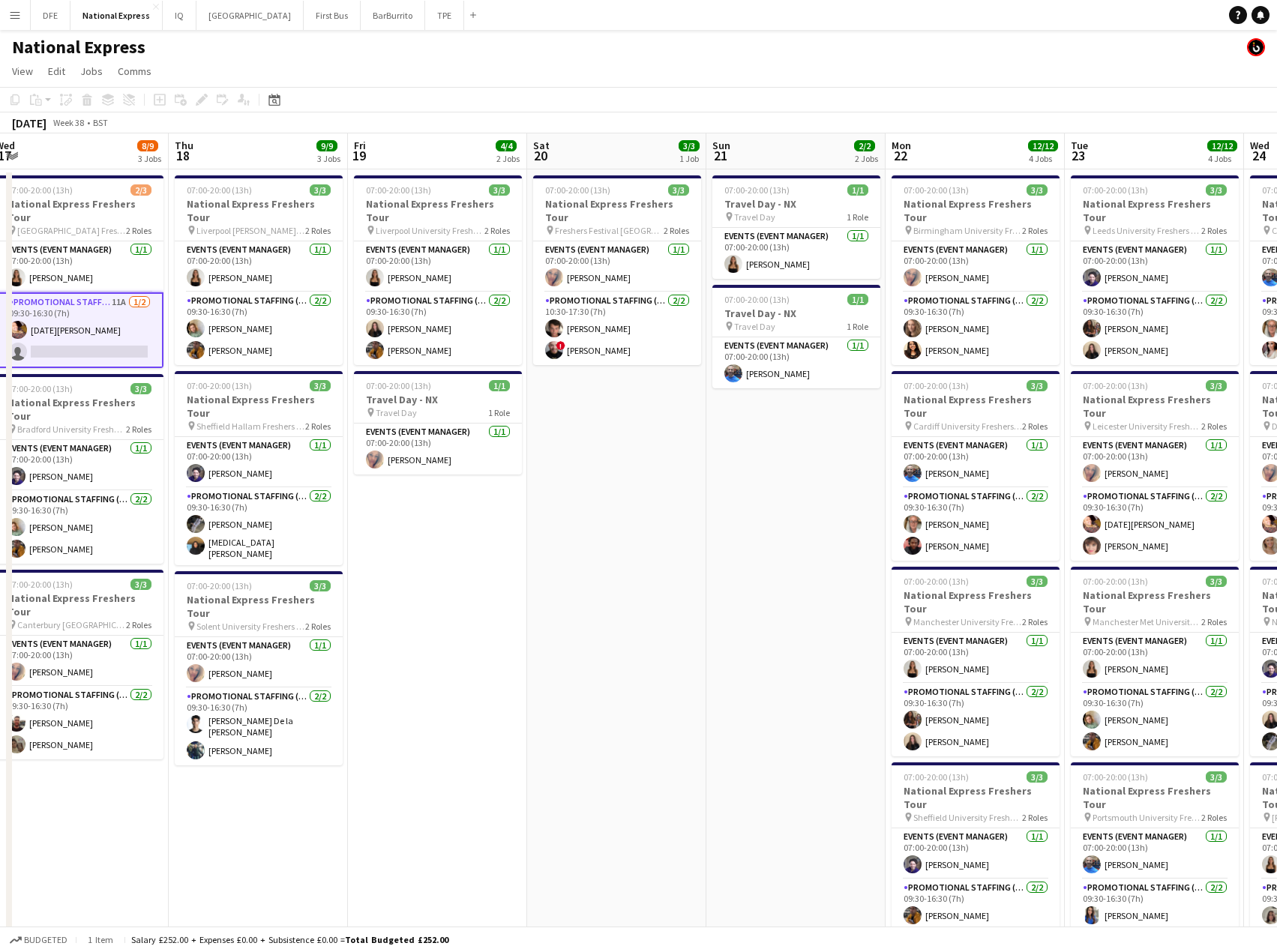
drag, startPoint x: 1218, startPoint y: 334, endPoint x: 300, endPoint y: 355, distance: 918.2
click at [296, 356] on app-calendar-viewport "Sun 14 2/2 2 Jobs Mon 15 6/6 2 Jobs Tue 16 7/7 3 Jobs Wed 17 8/9 3 Jobs Thu 18 …" at bounding box center [638, 560] width 1277 height 853
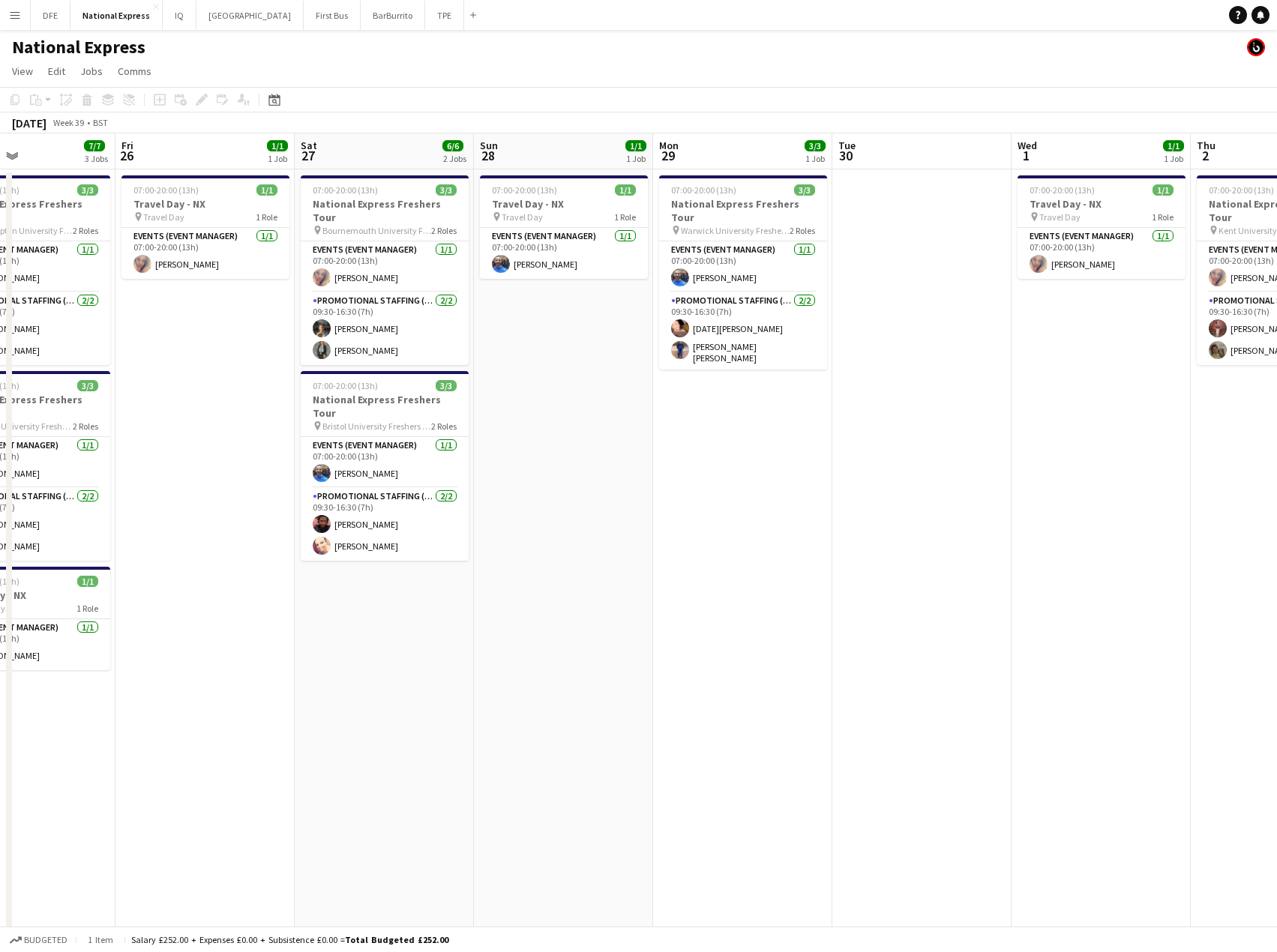
drag, startPoint x: 924, startPoint y: 309, endPoint x: 181, endPoint y: 300, distance: 743.1
click at [181, 300] on app-calendar-viewport "Mon 22 12/12 4 Jobs Tue 23 12/12 4 Jobs Wed 24 12/12 4 Jobs Thu 25 7/7 3 Jobs F…" at bounding box center [638, 560] width 1277 height 853
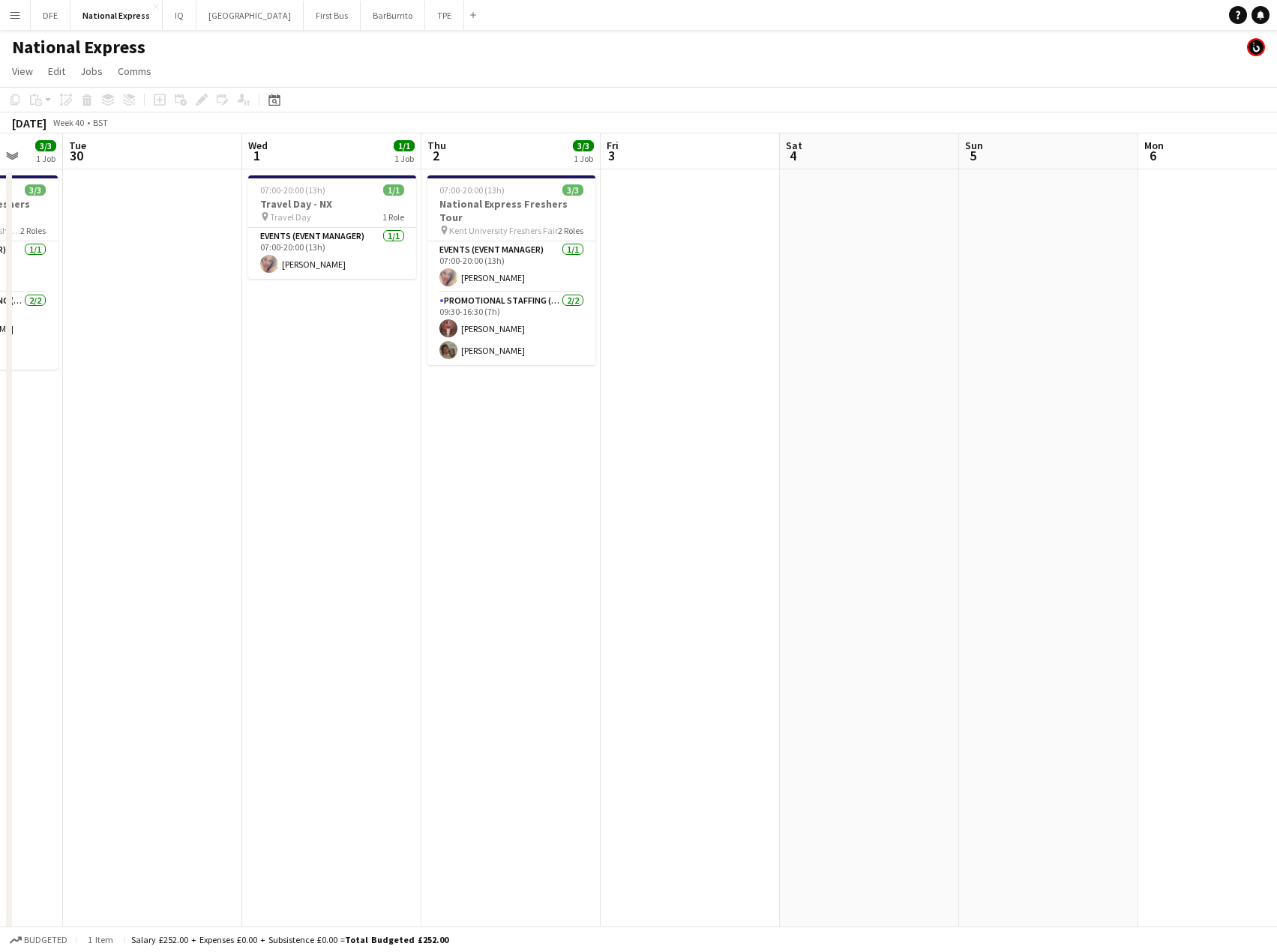
drag, startPoint x: 1016, startPoint y: 292, endPoint x: 775, endPoint y: 284, distance: 241.1
click at [137, 286] on app-calendar-viewport "Sat 27 6/6 2 Jobs Sun 28 1/1 1 Job Mon 29 3/3 1 Job Tue 30 Wed 1 1/1 1 Job Thu …" at bounding box center [638, 560] width 1277 height 853
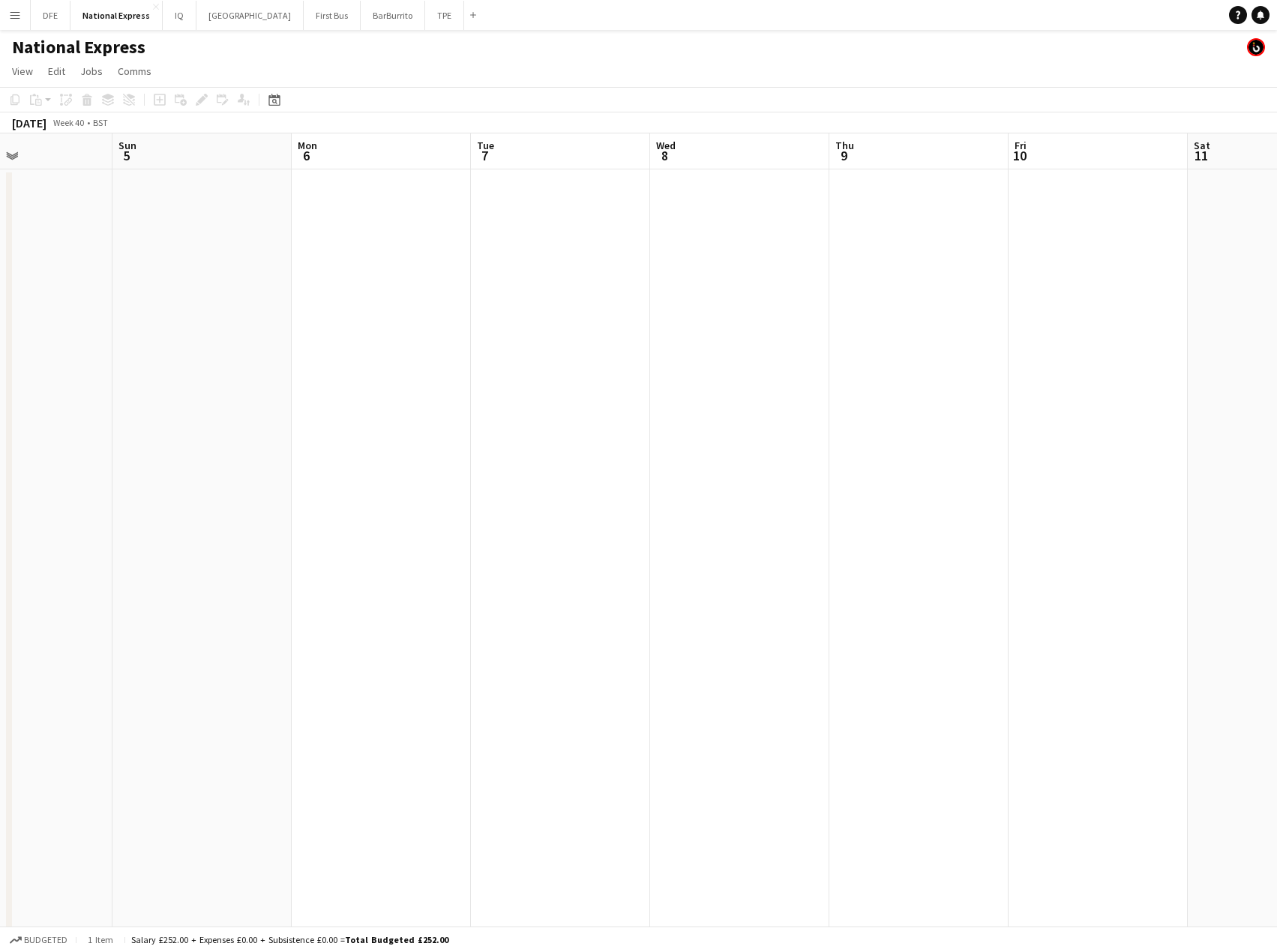
drag, startPoint x: 1028, startPoint y: 283, endPoint x: 846, endPoint y: 286, distance: 182.0
click at [175, 274] on app-calendar-viewport "Wed 1 1/1 1 Job Thu 2 3/3 1 Job Fri 3 Sat 4 Sun 5 Mon 6 Tue 7 Wed 8 Thu 9 Fri 1…" at bounding box center [638, 560] width 1277 height 853
drag, startPoint x: 1114, startPoint y: 282, endPoint x: 147, endPoint y: 248, distance: 967.6
click at [156, 267] on app-calendar-viewport "Wed 1 1/1 1 Job Thu 2 3/3 1 Job Fri 3 Sat 4 Sun 5 Mon 6 Tue 7 Wed 8 Thu 9 Fri 1…" at bounding box center [638, 560] width 1277 height 853
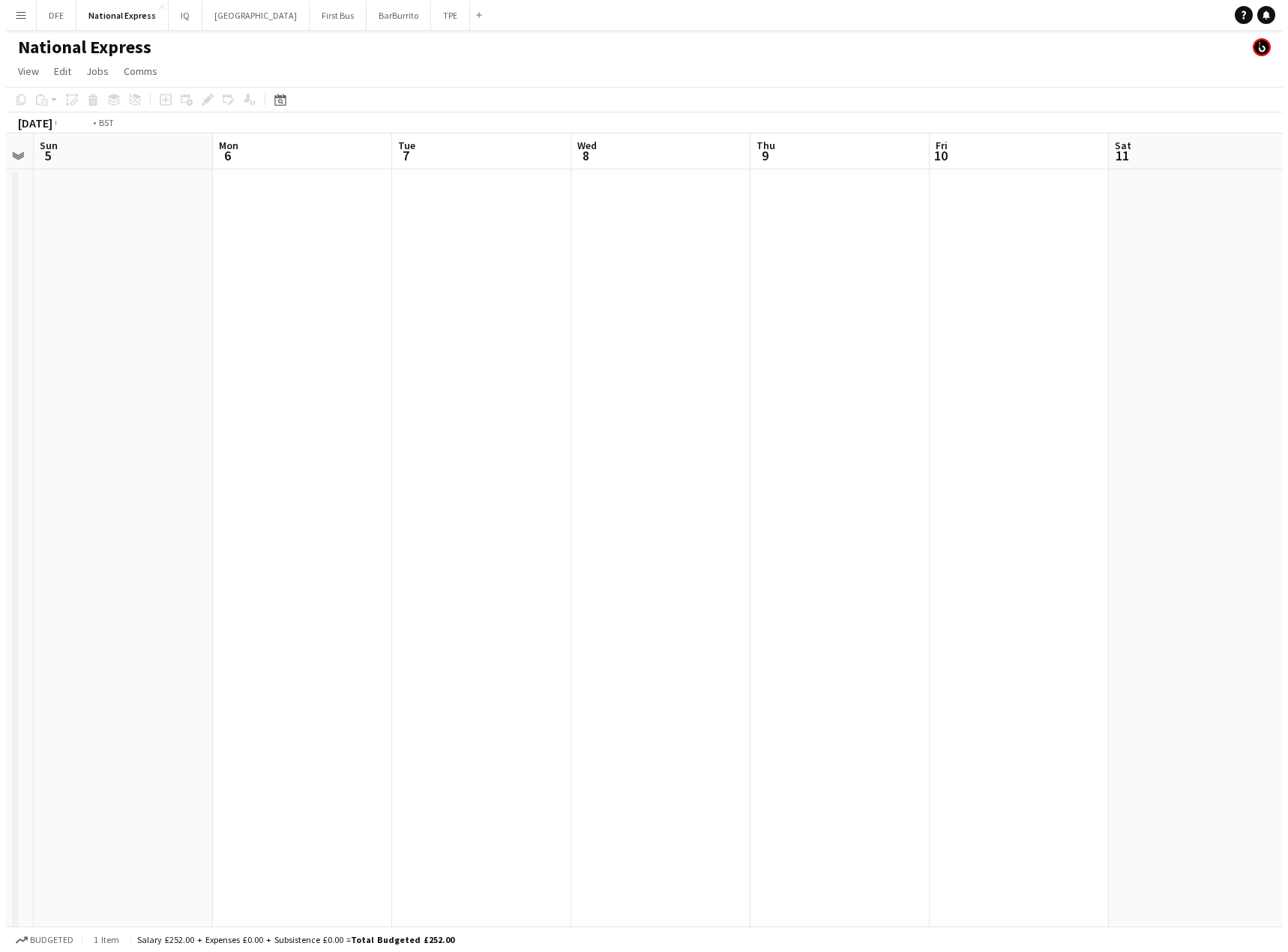
scroll to position [0, 504]
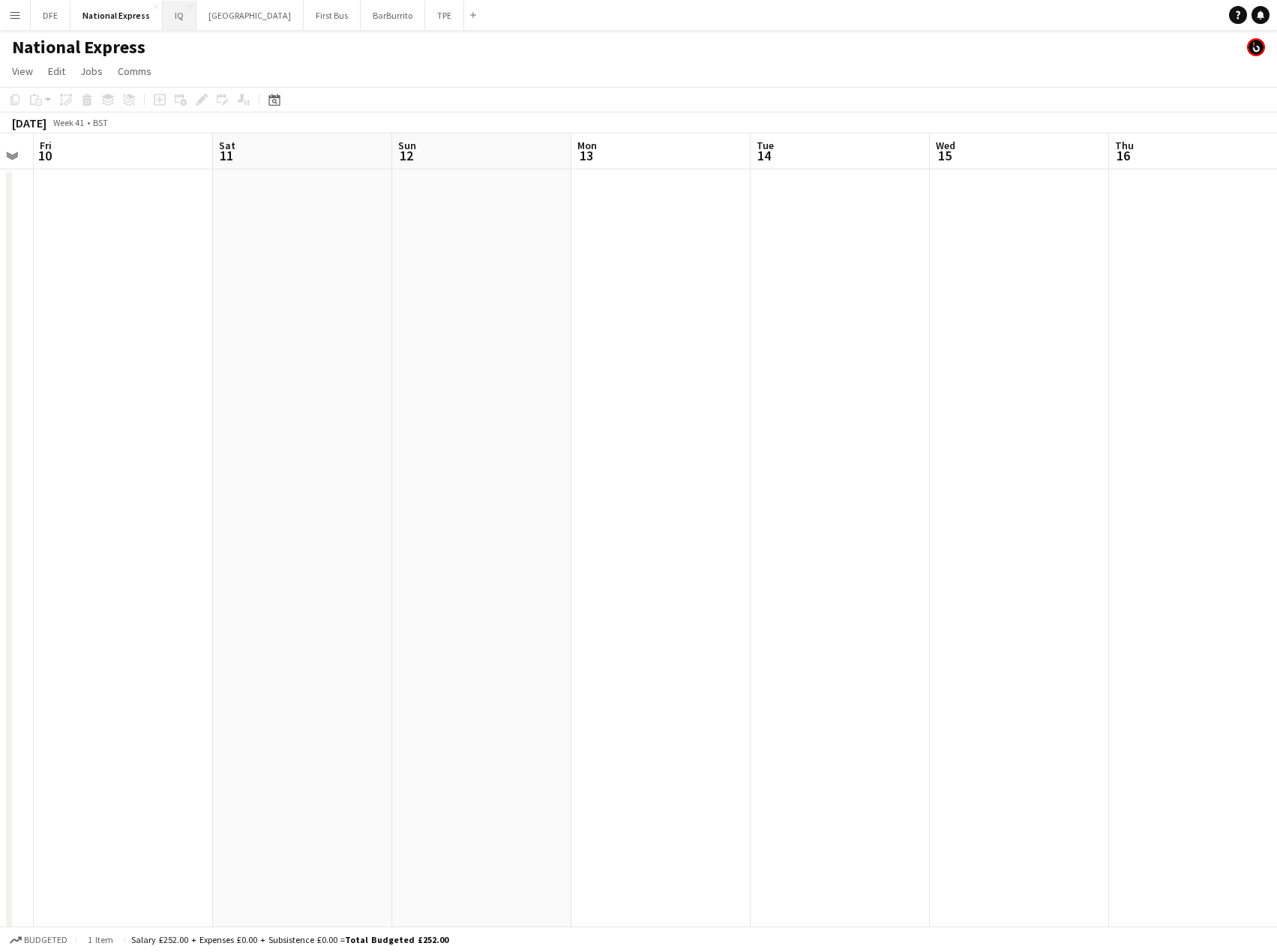
click at [178, 16] on button "IQ Close" at bounding box center [179, 15] width 34 height 29
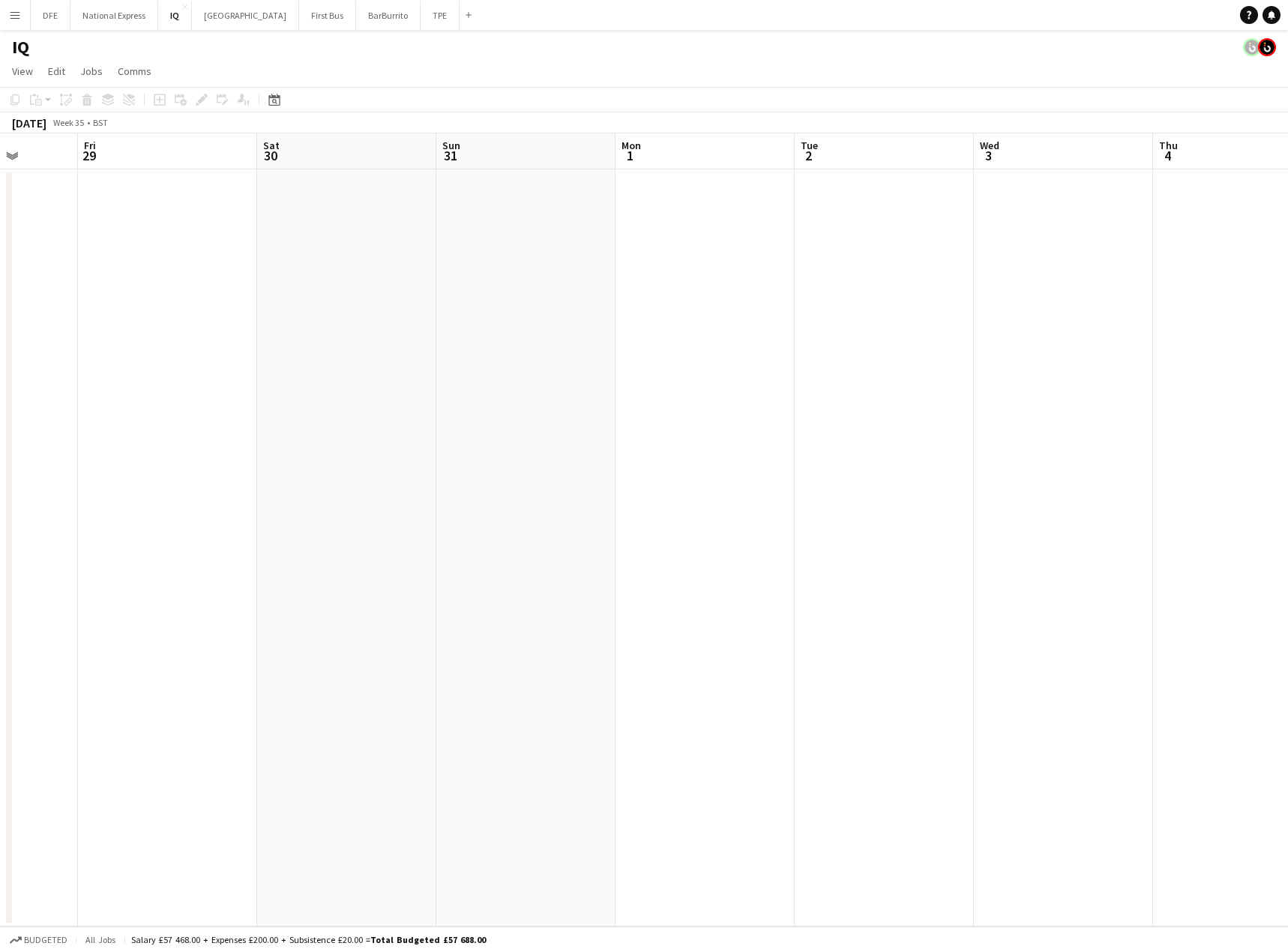
drag, startPoint x: 1228, startPoint y: 333, endPoint x: 602, endPoint y: 377, distance: 627.5
click at [602, 377] on app-calendar-viewport "Tue 26 Wed 27 Thu 28 Fri 29 Sat 30 Sun 31 Mon 1 Tue 2 Wed 3 Thu 4 Fri 5 Sat 6 9…" at bounding box center [644, 529] width 1288 height 793
drag, startPoint x: 84, startPoint y: 398, endPoint x: 48, endPoint y: 395, distance: 36.1
click at [38, 396] on app-calendar-viewport "Tue 26 Wed 27 Thu 28 Fri 29 Sat 30 Sun 31 Mon 1 Tue 2 Wed 3 Thu 4 Fri 5 Sat 6 9…" at bounding box center [644, 529] width 1288 height 793
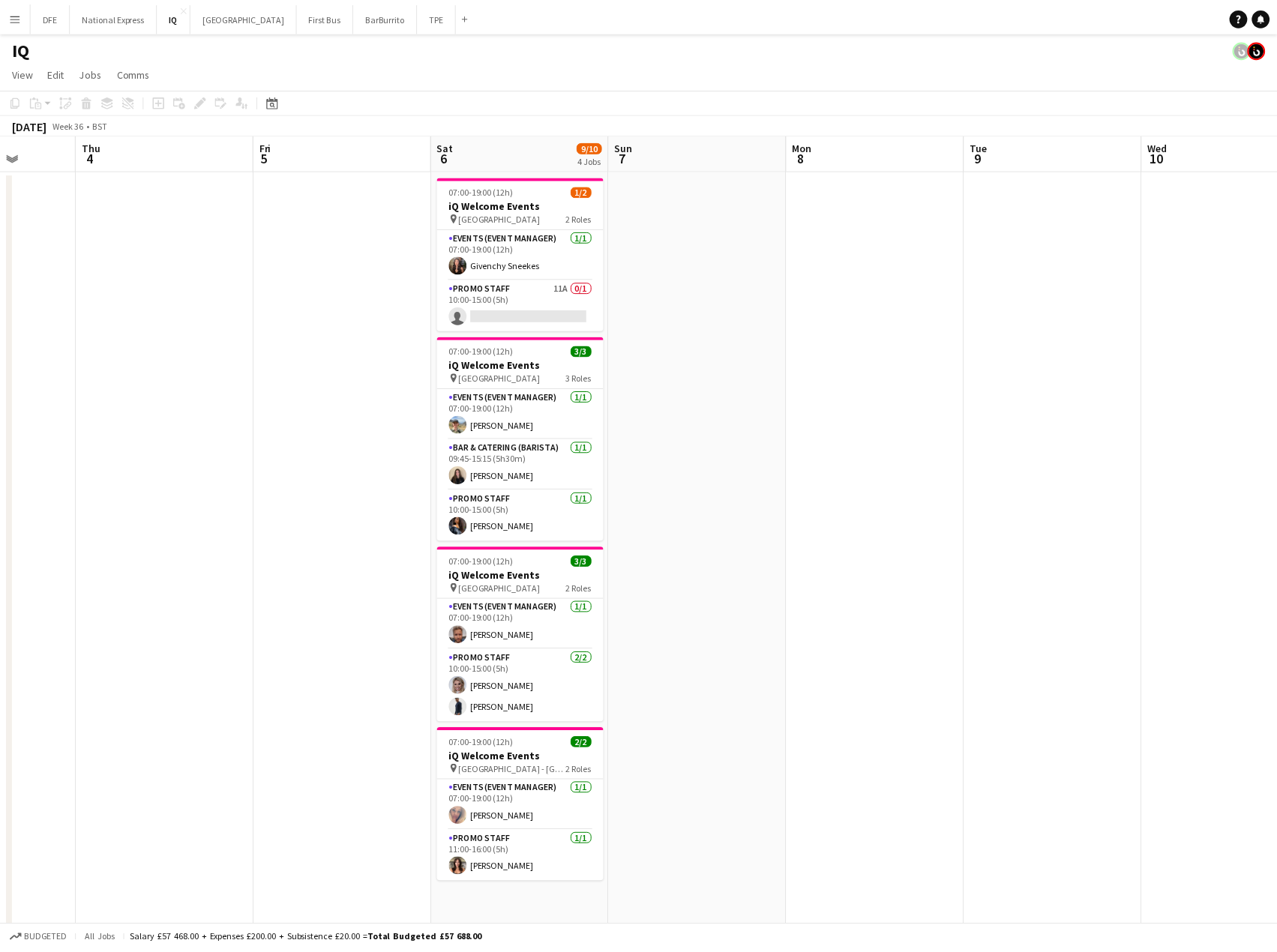
scroll to position [0, 457]
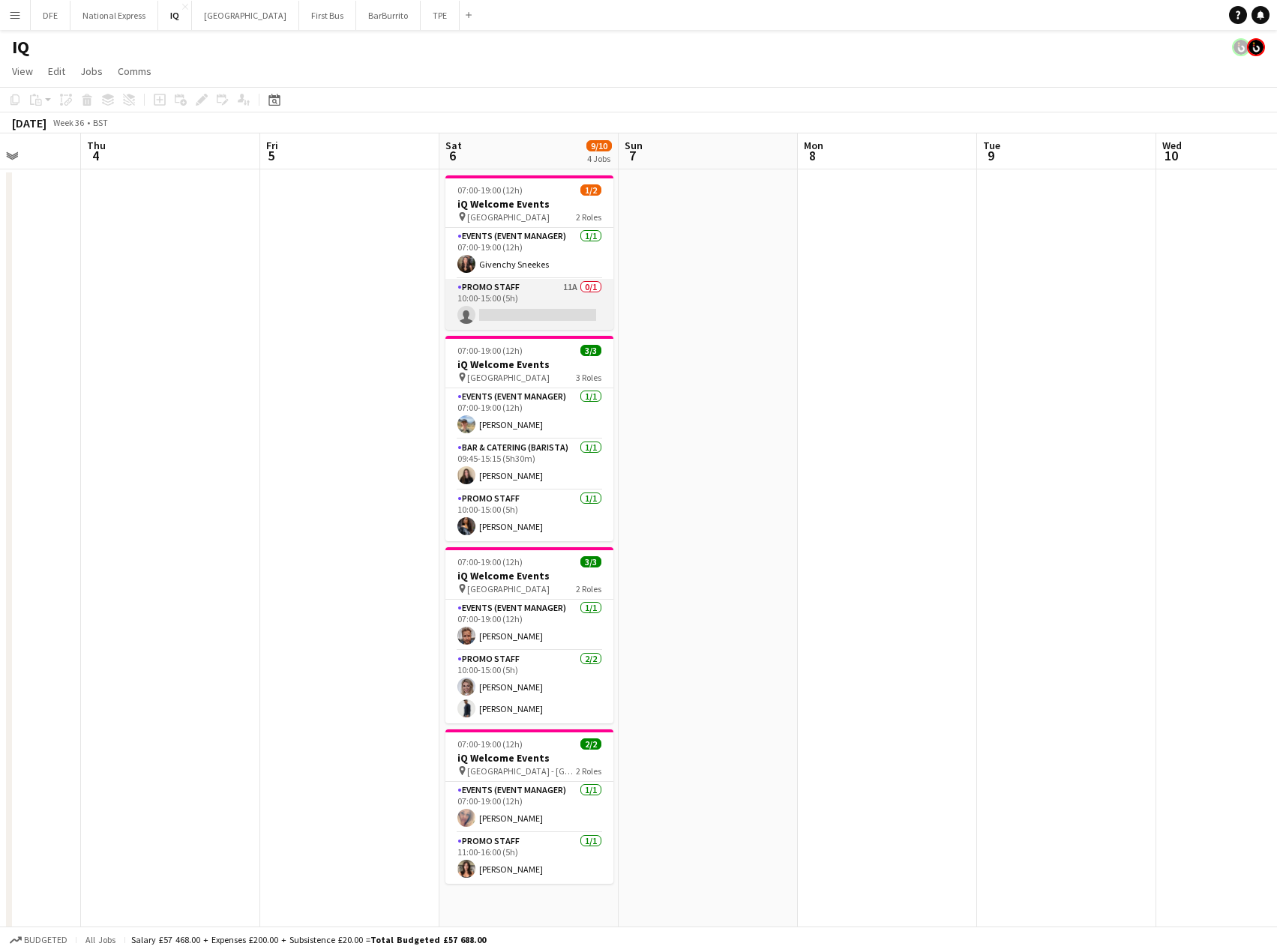
click at [527, 312] on app-card-role "Promo Staff 11A 0/1 10:00-15:00 (5h) single-neutral-actions" at bounding box center [529, 304] width 168 height 51
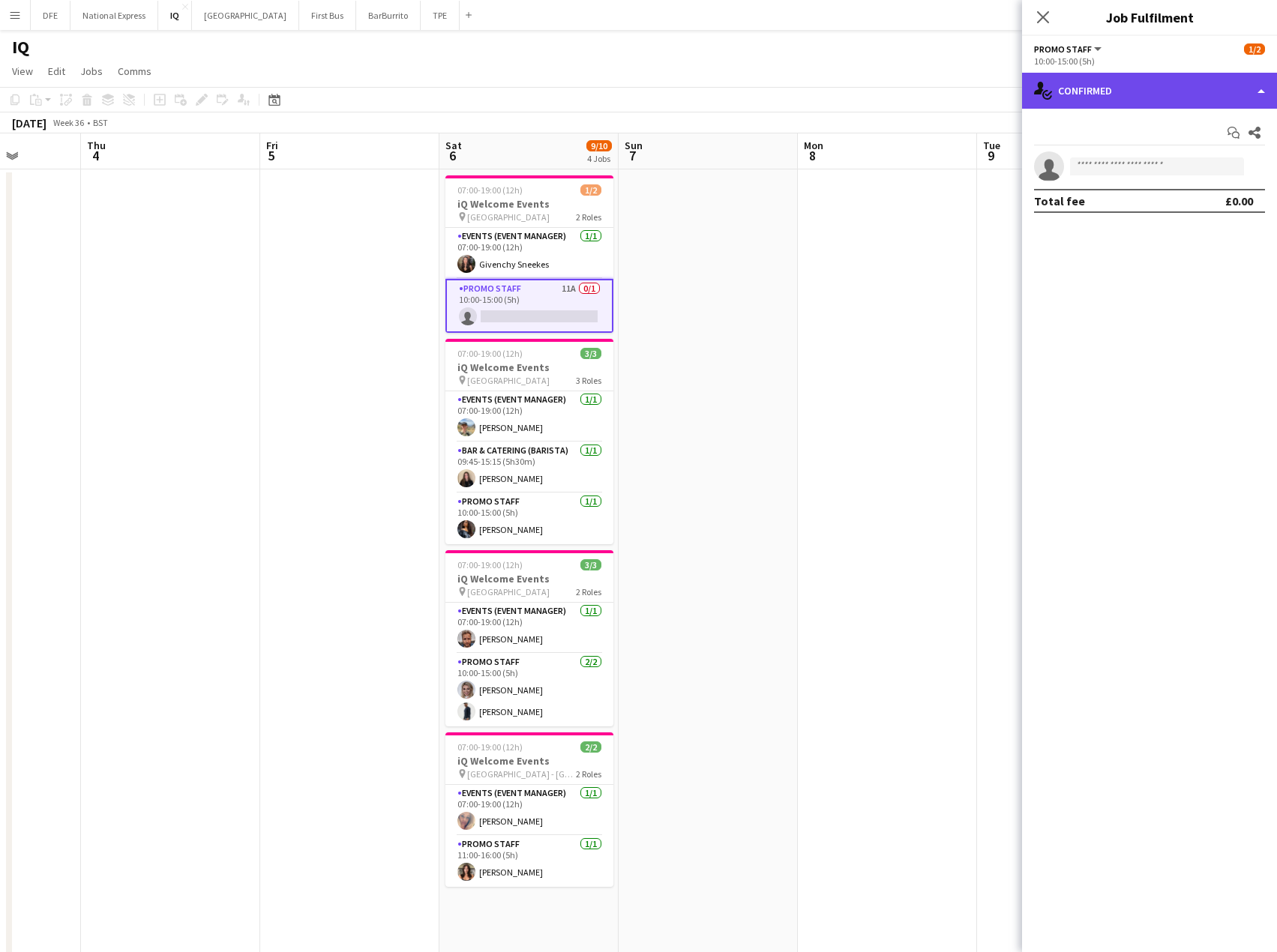
click at [1101, 88] on div "single-neutral-actions-check-2 Confirmed" at bounding box center [1150, 90] width 255 height 36
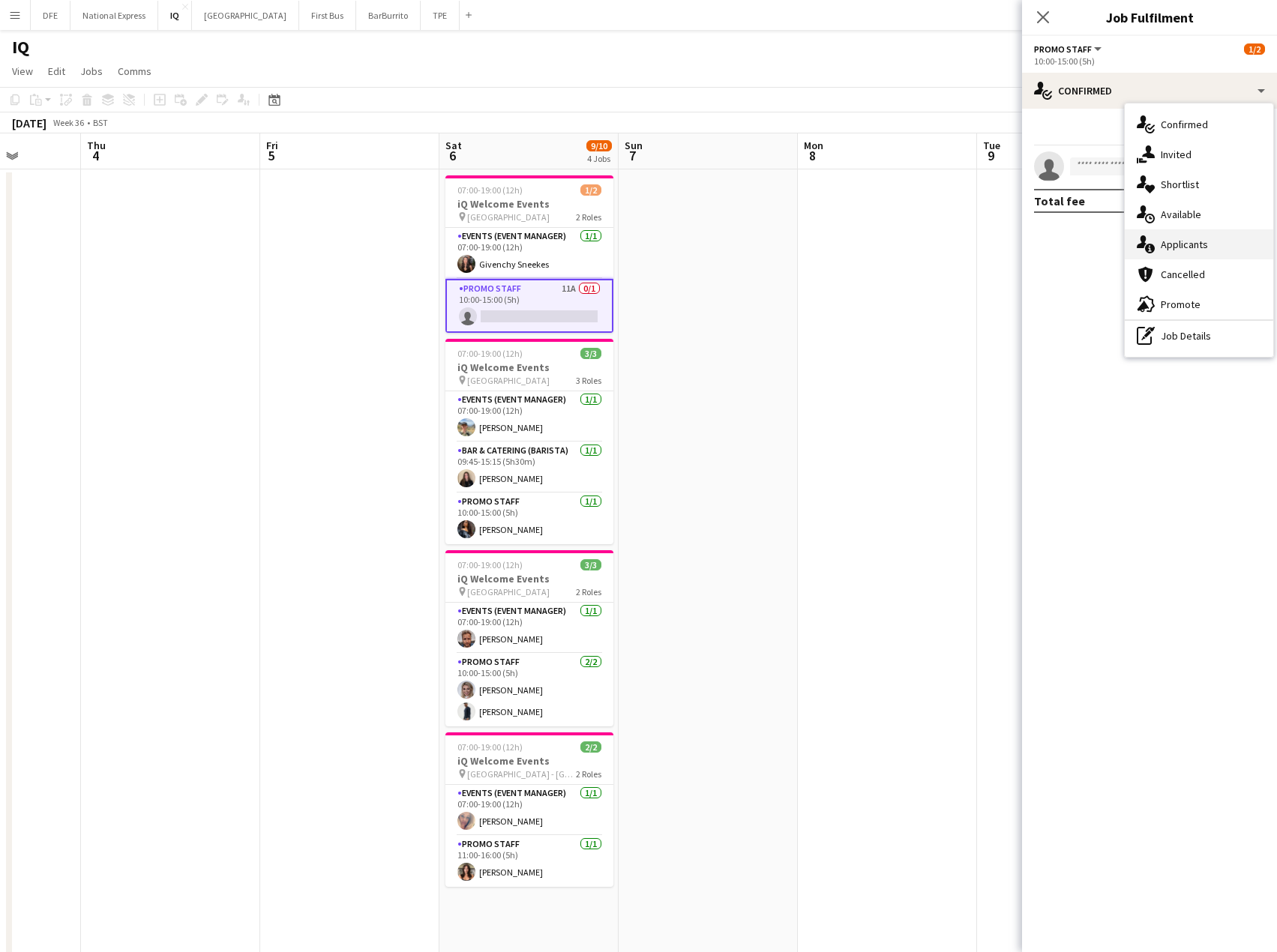
click at [1204, 249] on div "single-neutral-actions-information Applicants" at bounding box center [1199, 244] width 148 height 30
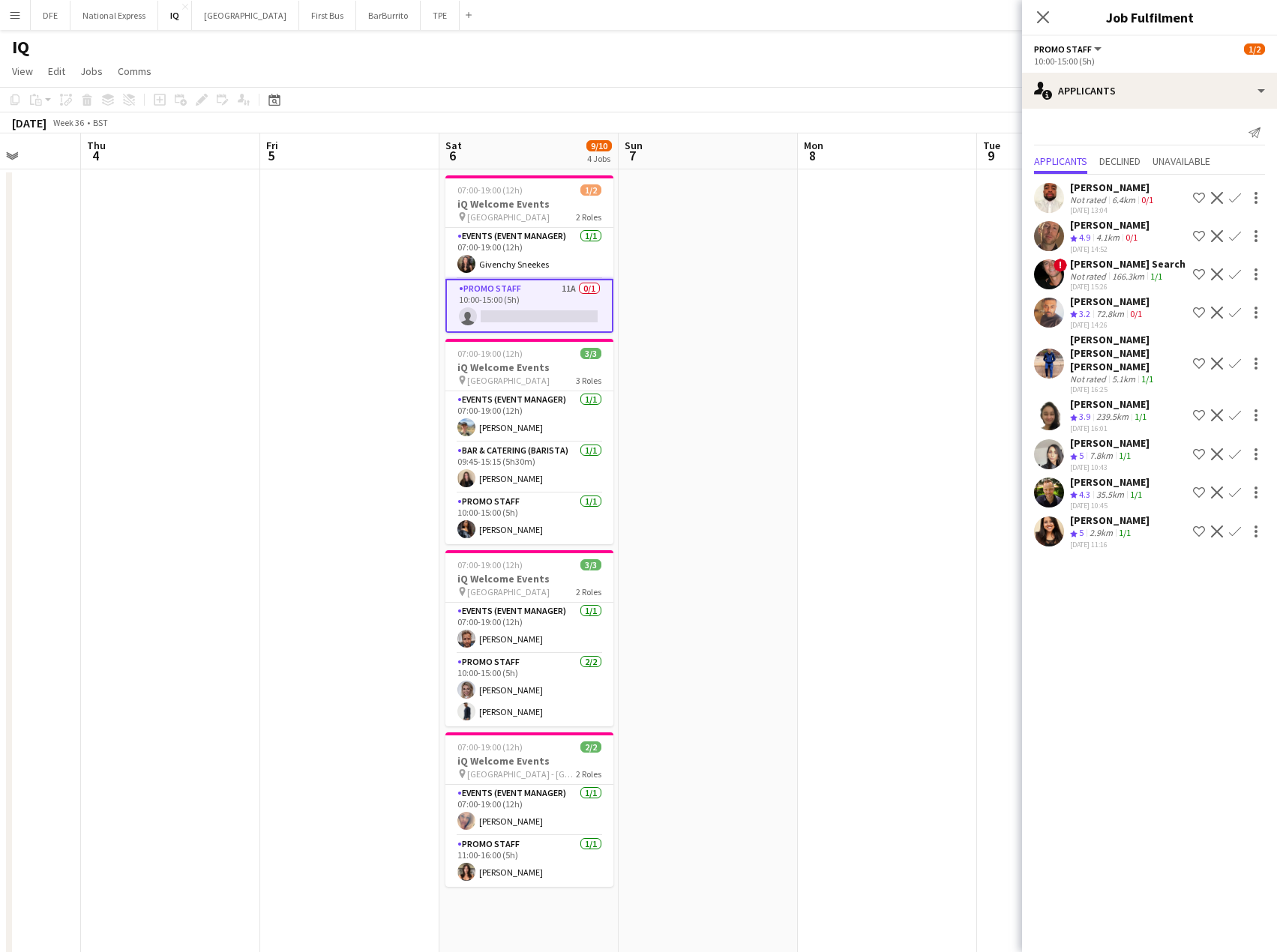
click at [1108, 527] on div "2.9km" at bounding box center [1101, 533] width 29 height 12
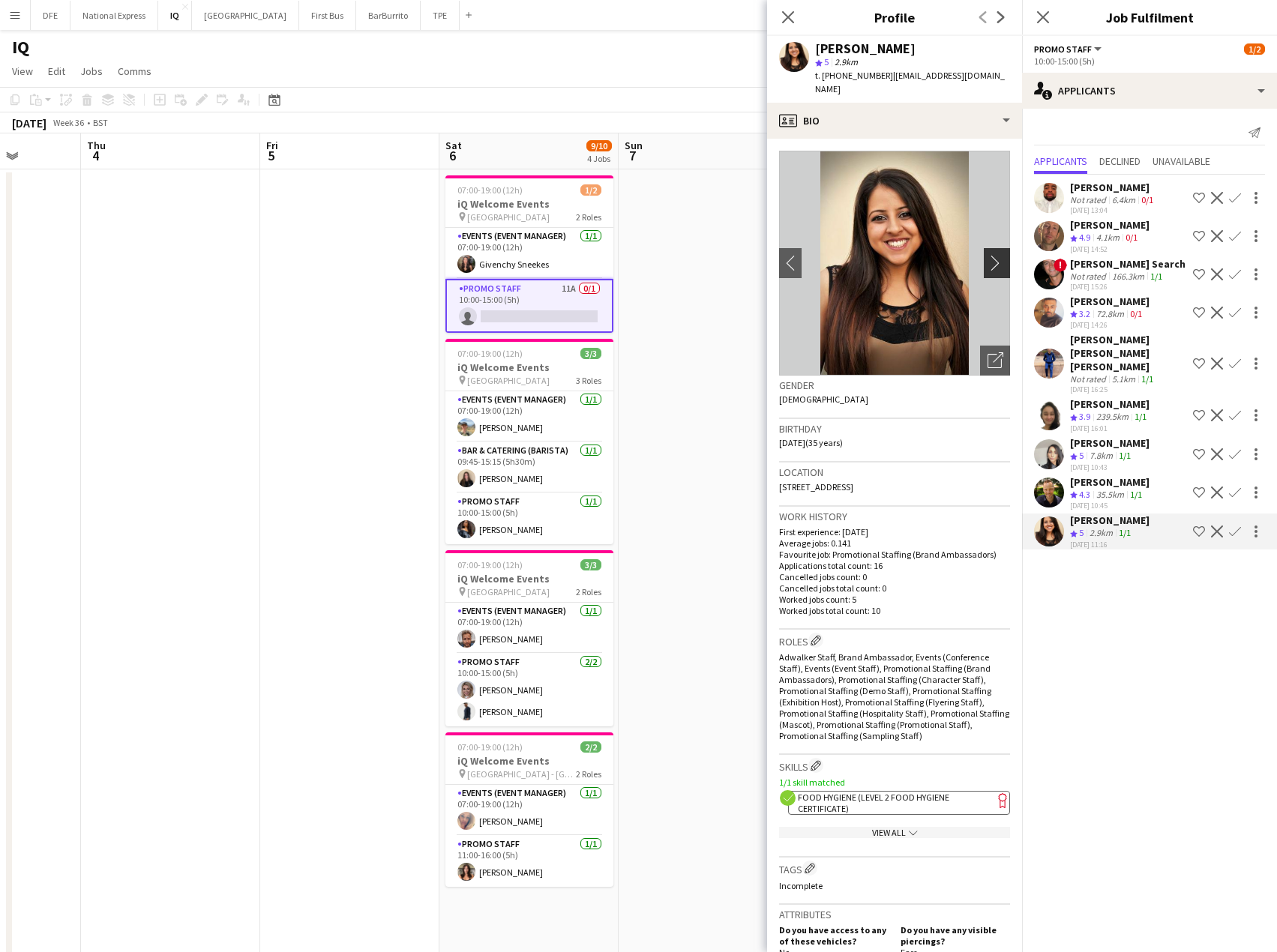
click at [988, 255] on app-icon "chevron-right" at bounding box center [999, 263] width 23 height 16
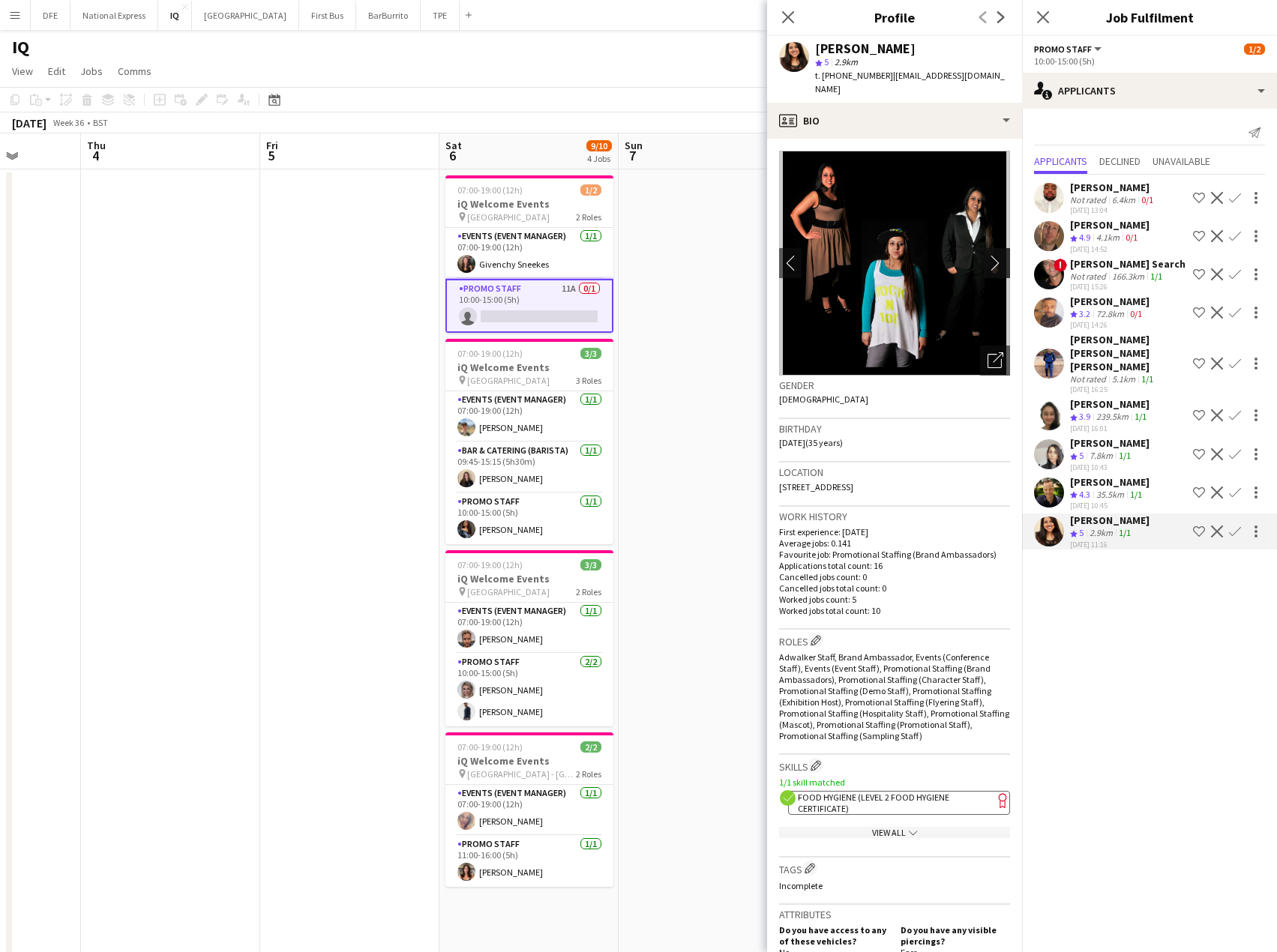
click at [988, 255] on app-icon "chevron-right" at bounding box center [999, 263] width 23 height 16
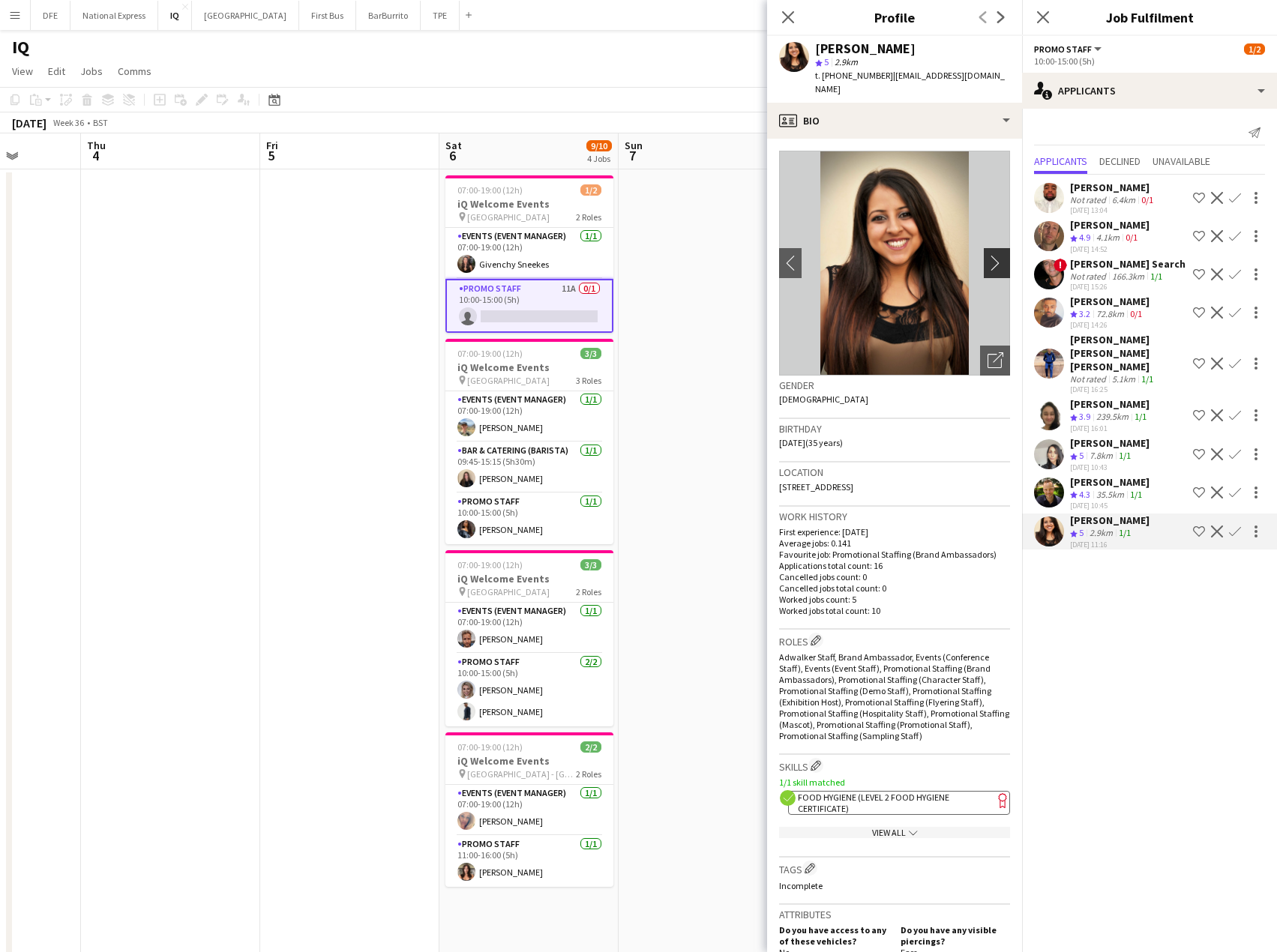
click at [988, 255] on app-icon "chevron-right" at bounding box center [999, 263] width 23 height 16
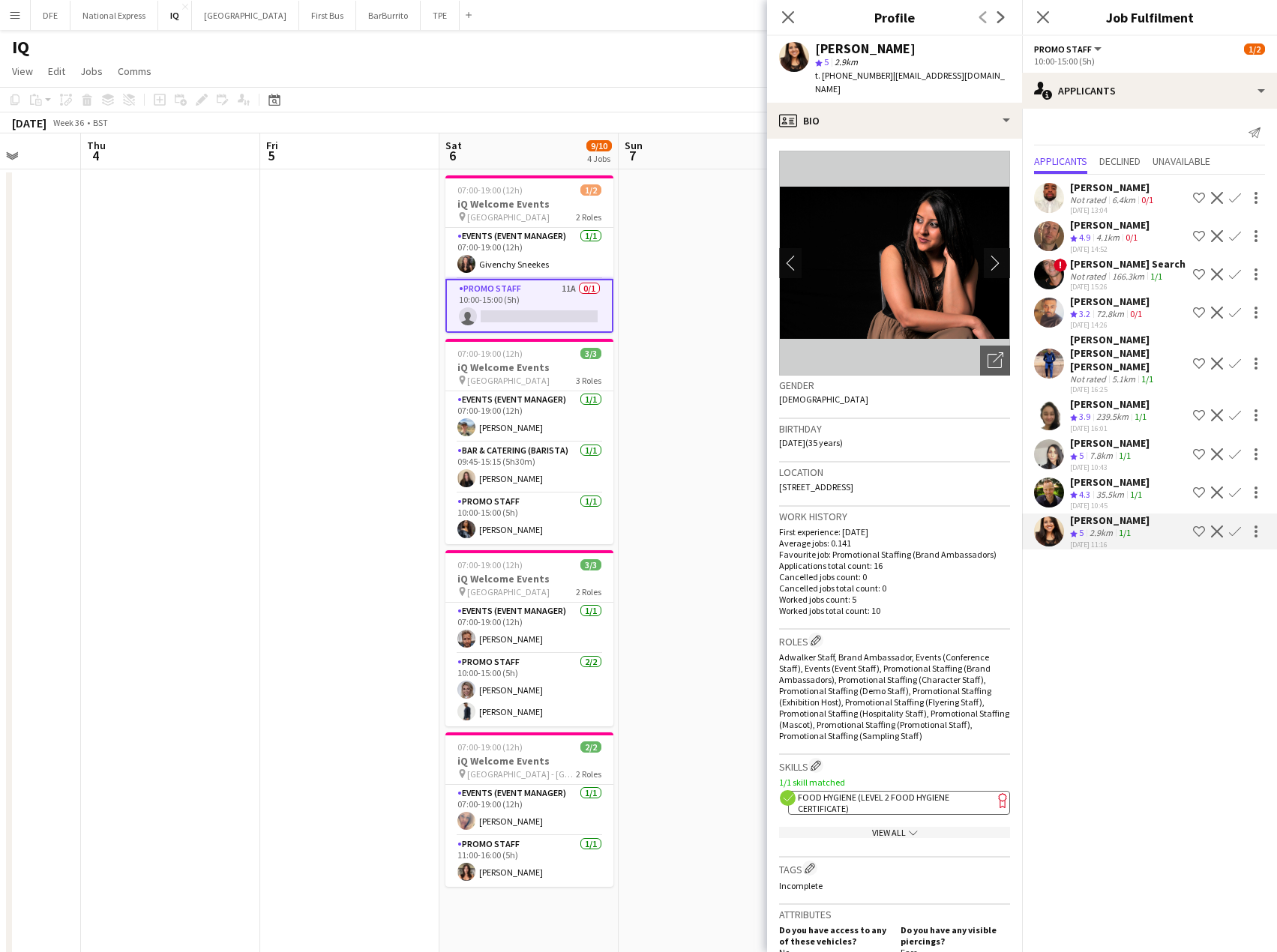
click at [988, 255] on app-icon "chevron-right" at bounding box center [999, 263] width 23 height 16
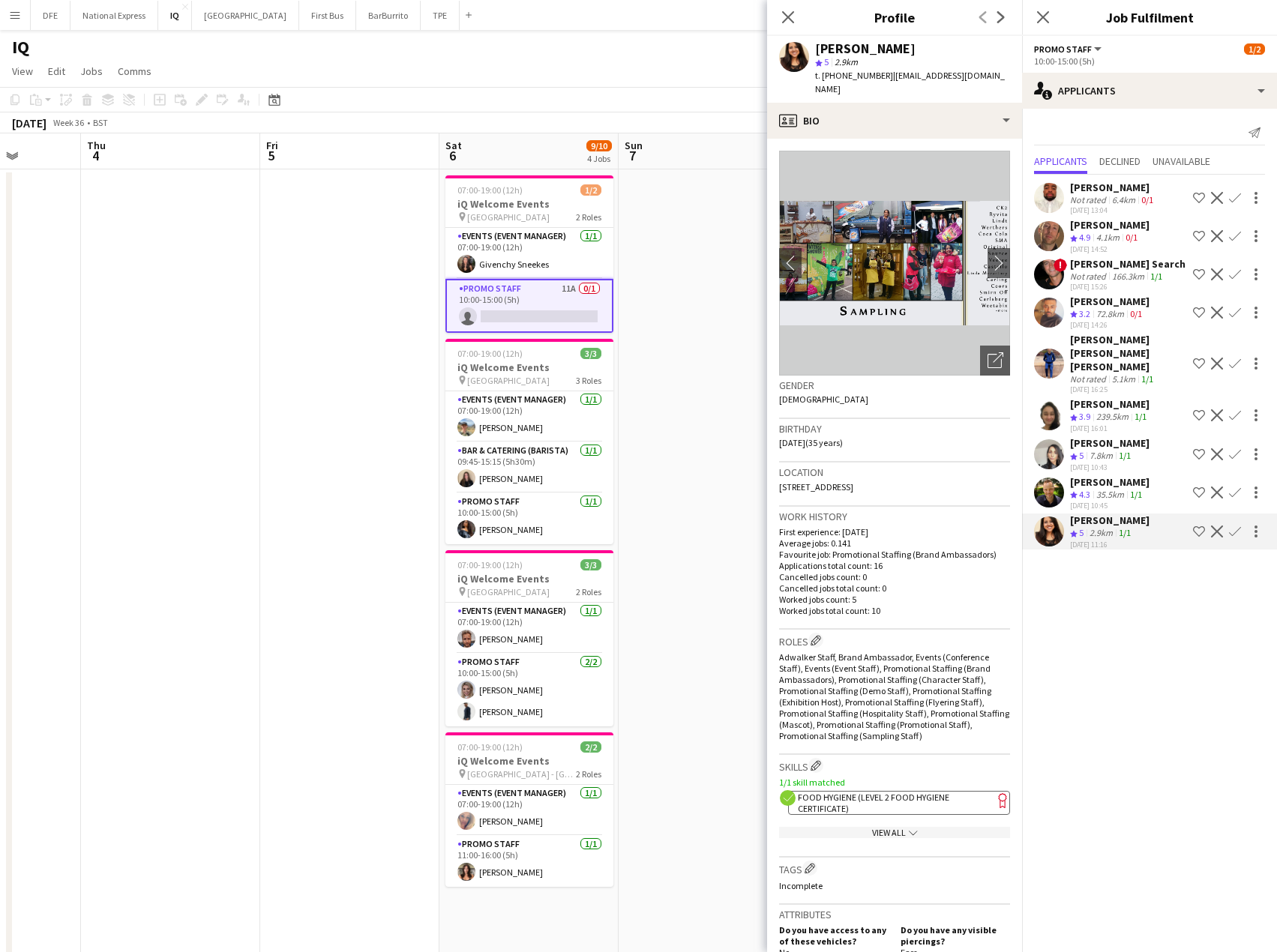
click at [1101, 437] on div "[PERSON_NAME]" at bounding box center [1110, 443] width 80 height 13
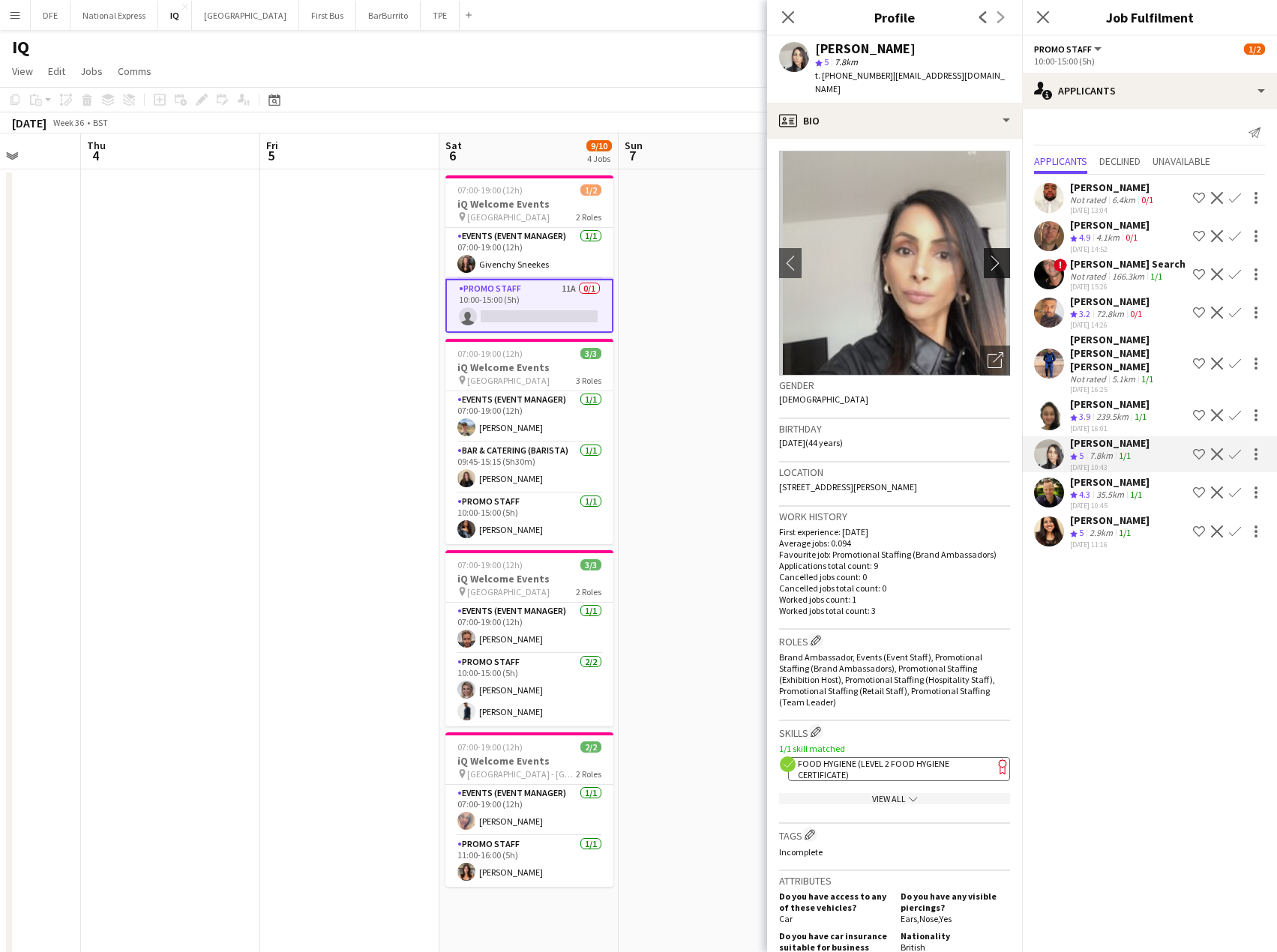
click at [989, 255] on app-icon "chevron-right" at bounding box center [999, 263] width 23 height 16
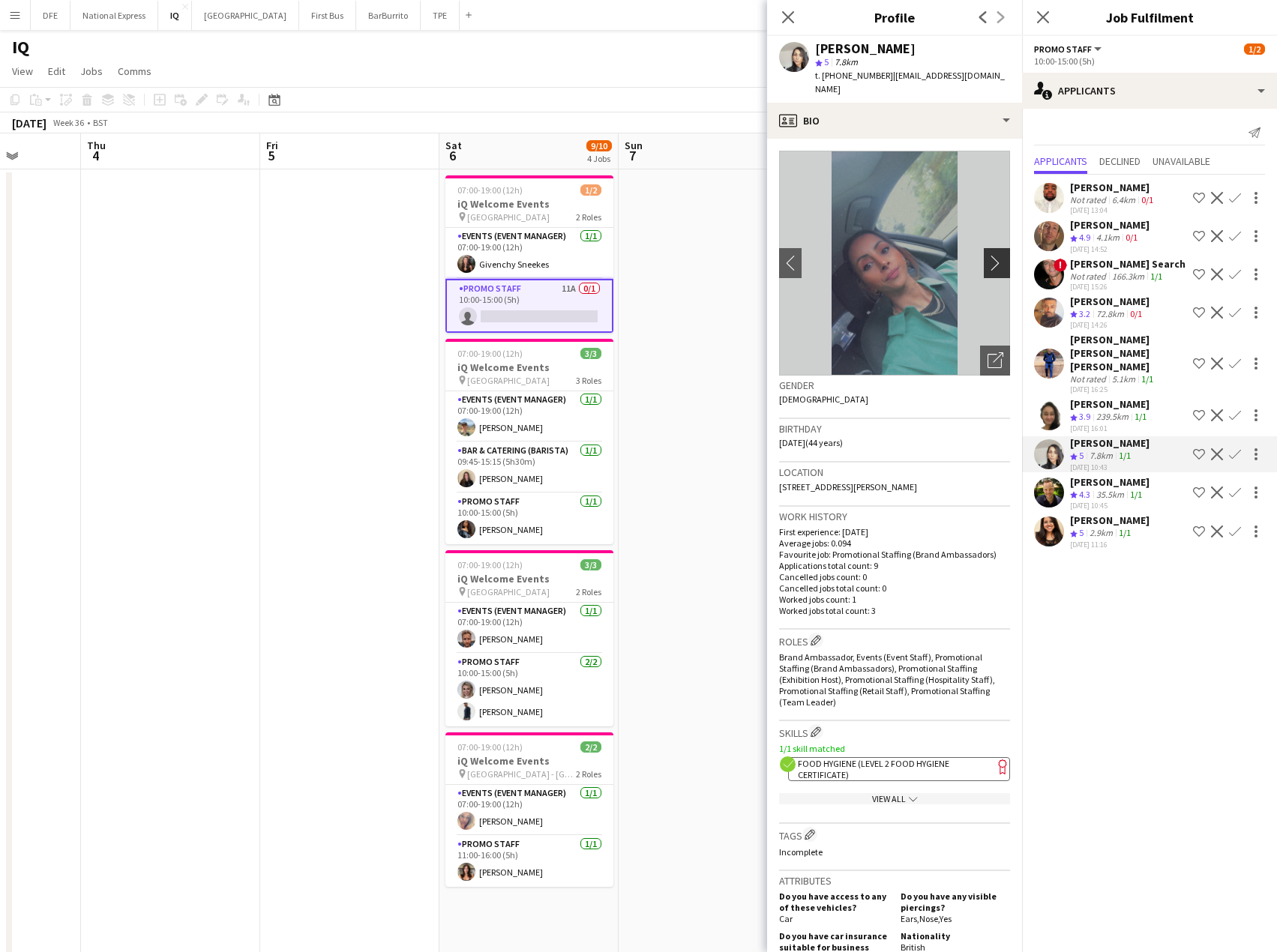
click at [989, 255] on app-icon "chevron-right" at bounding box center [999, 263] width 23 height 16
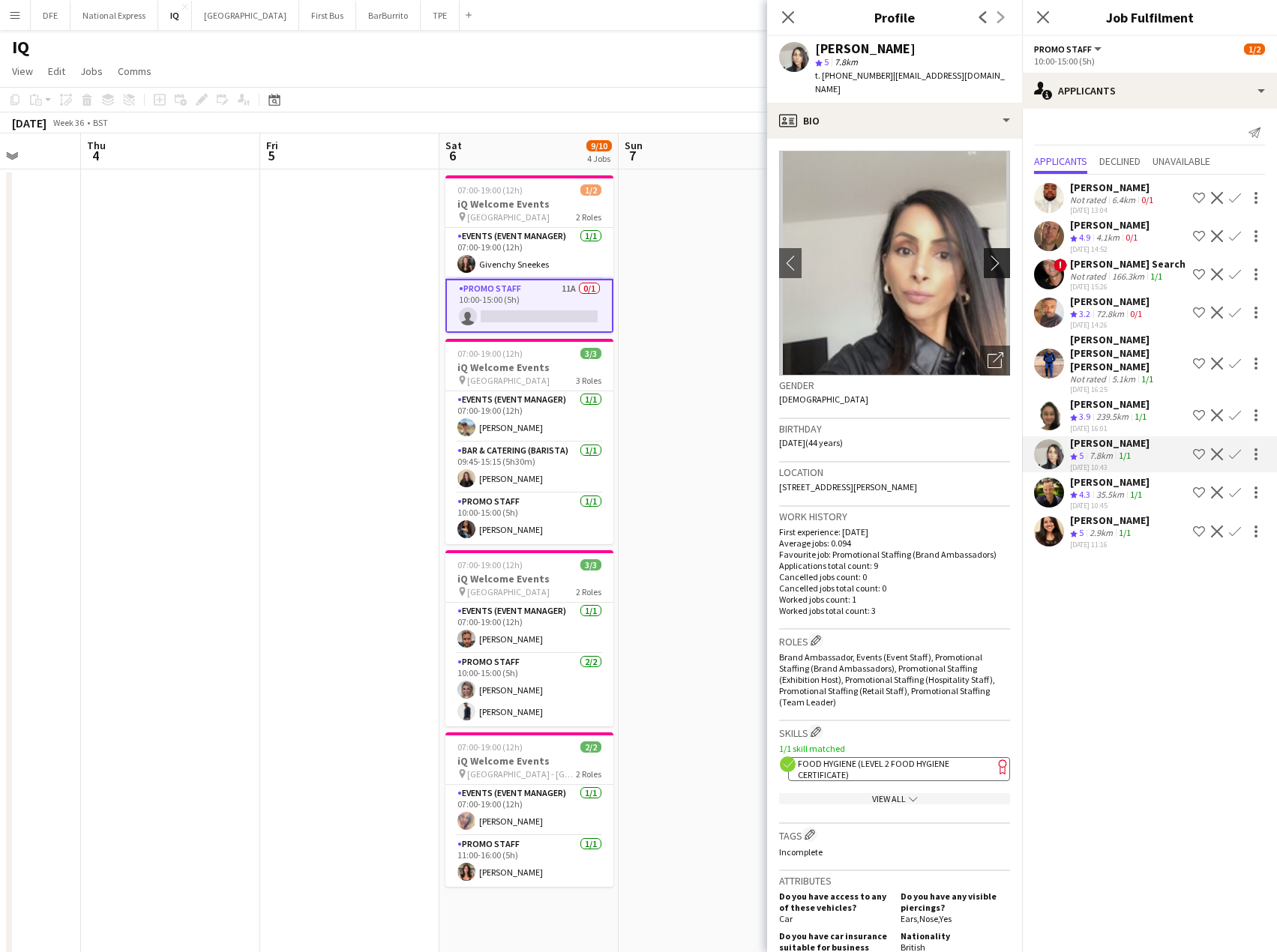
click at [989, 255] on app-icon "chevron-right" at bounding box center [999, 263] width 23 height 16
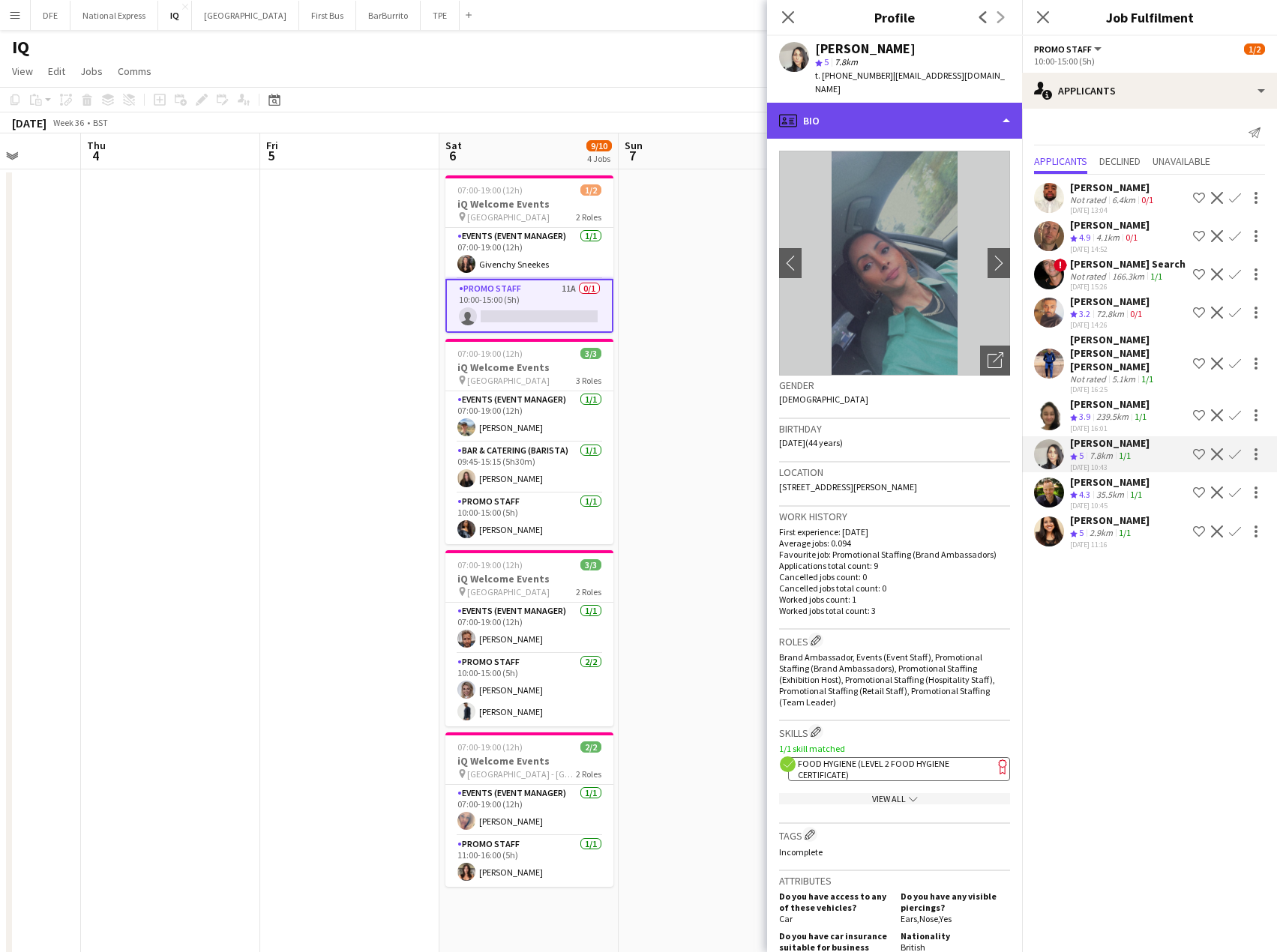
click at [867, 117] on div "profile Bio" at bounding box center [895, 121] width 255 height 36
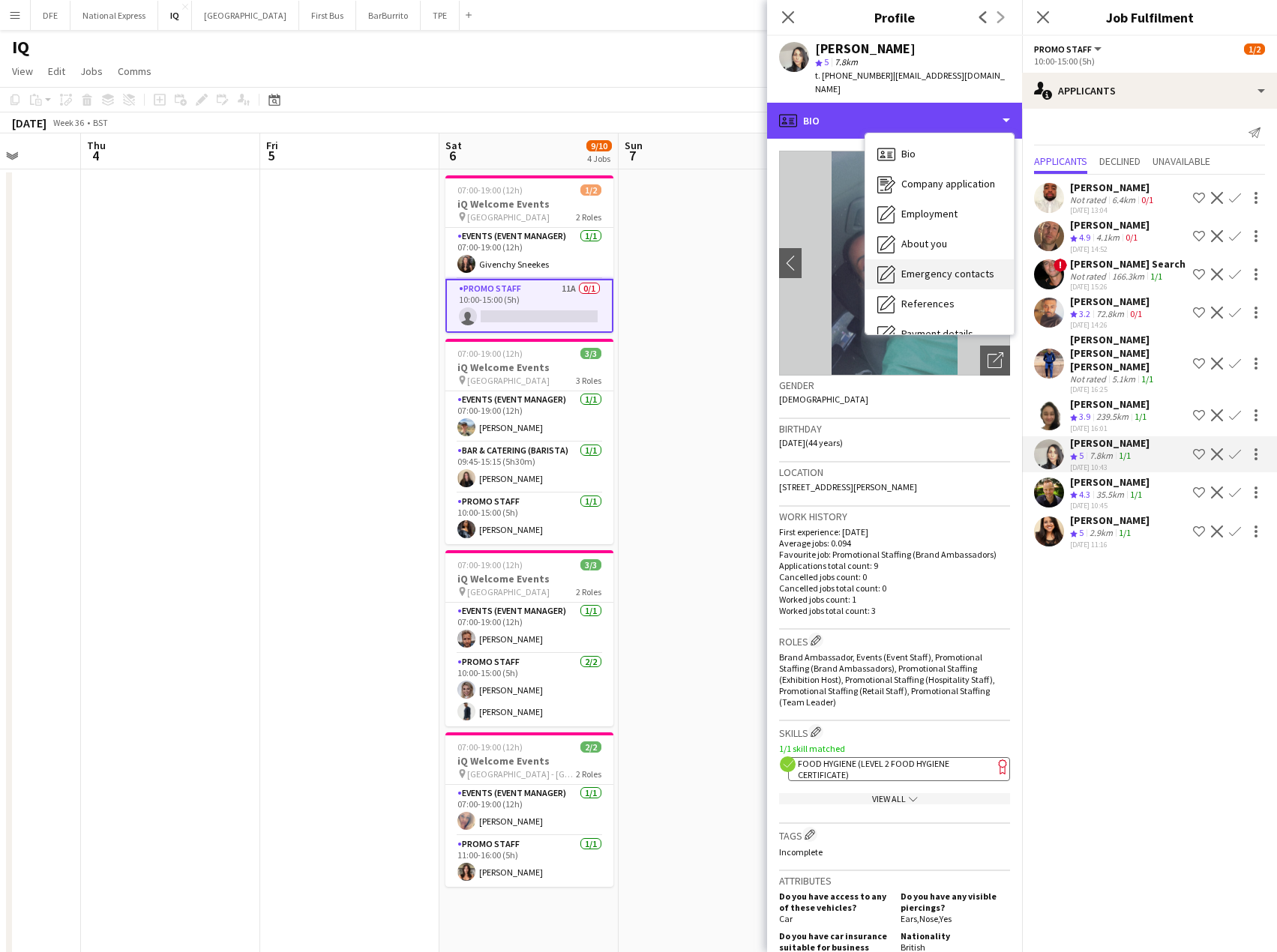
scroll to position [171, 0]
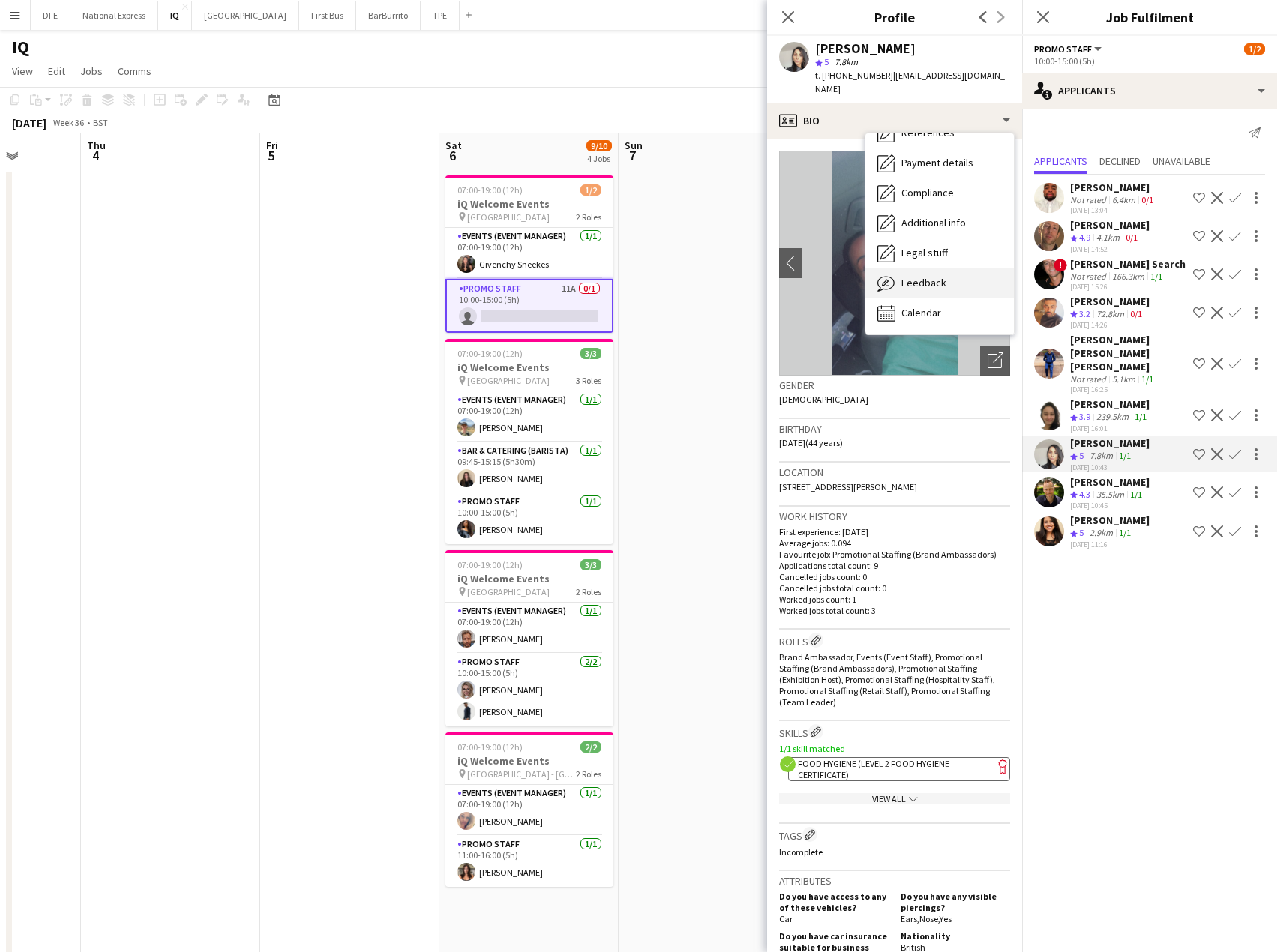
click at [934, 276] on span "Feedback" at bounding box center [924, 282] width 45 height 13
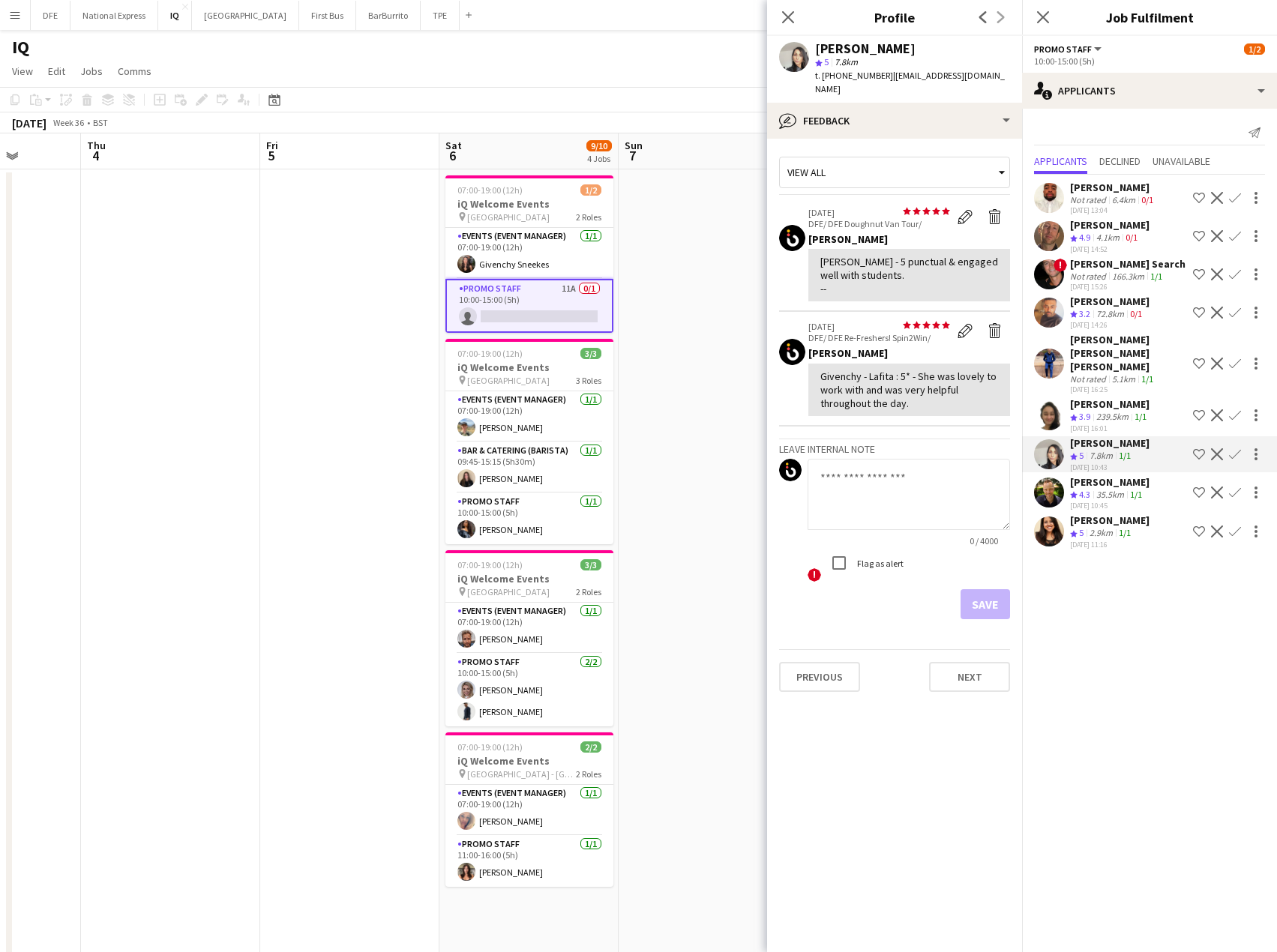
click at [1109, 527] on div "2.9km" at bounding box center [1101, 533] width 29 height 12
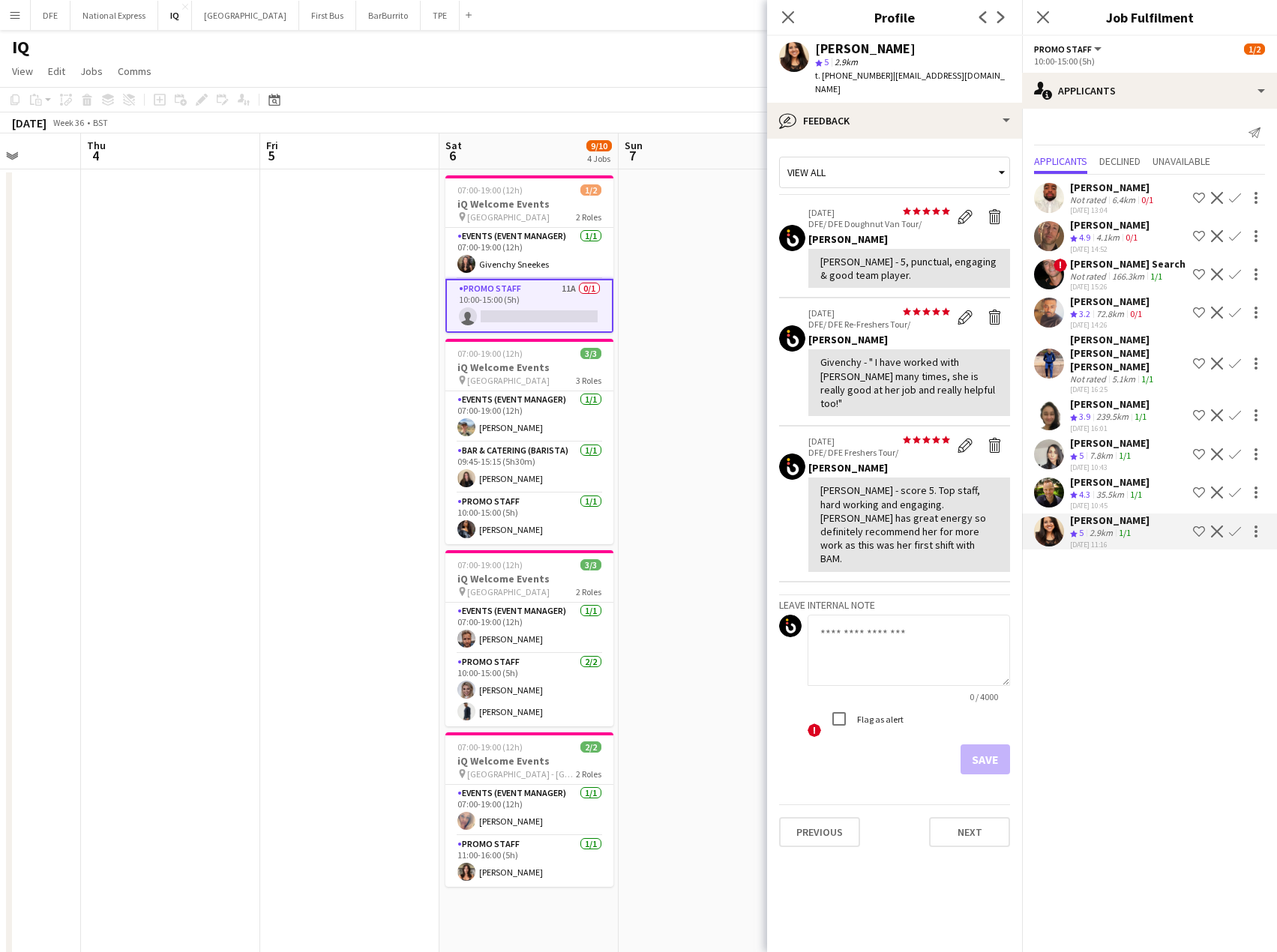
click at [1233, 526] on app-icon "Confirm" at bounding box center [1235, 531] width 12 height 12
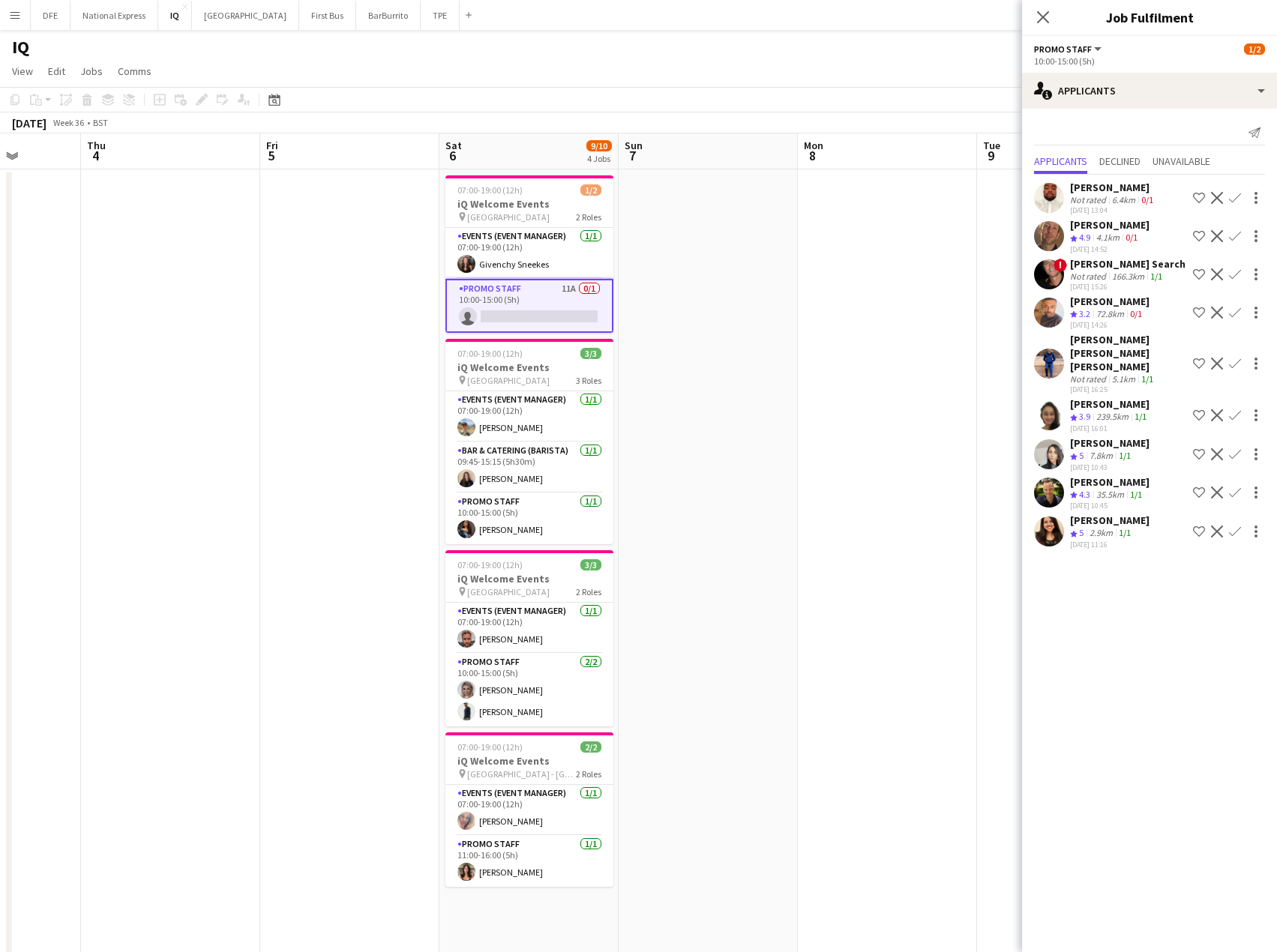
click at [1233, 526] on app-icon "Confirm" at bounding box center [1235, 531] width 12 height 12
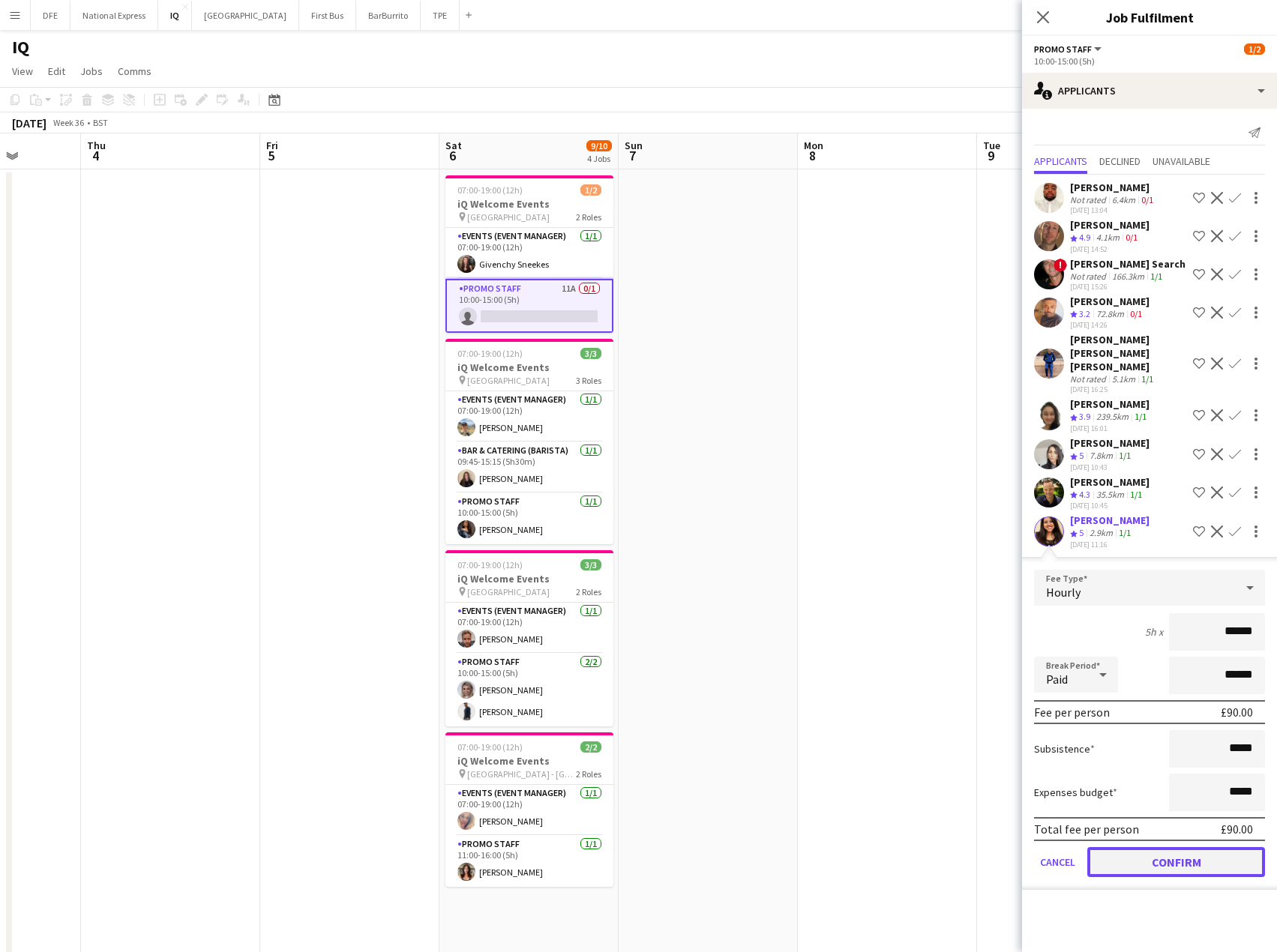
click at [1174, 850] on button "Confirm" at bounding box center [1176, 862] width 178 height 30
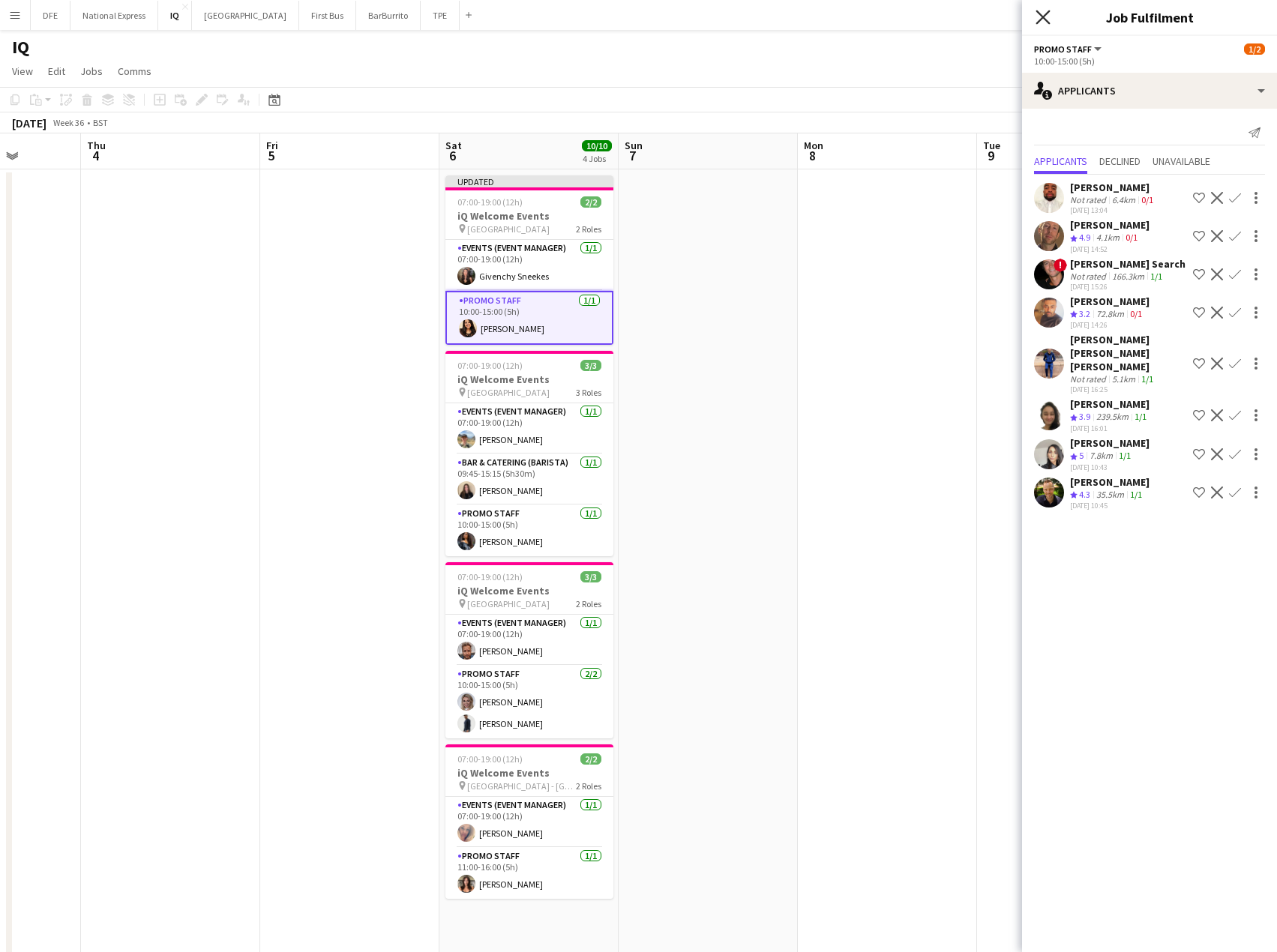
click at [1041, 16] on icon "Close pop-in" at bounding box center [1043, 16] width 14 height 14
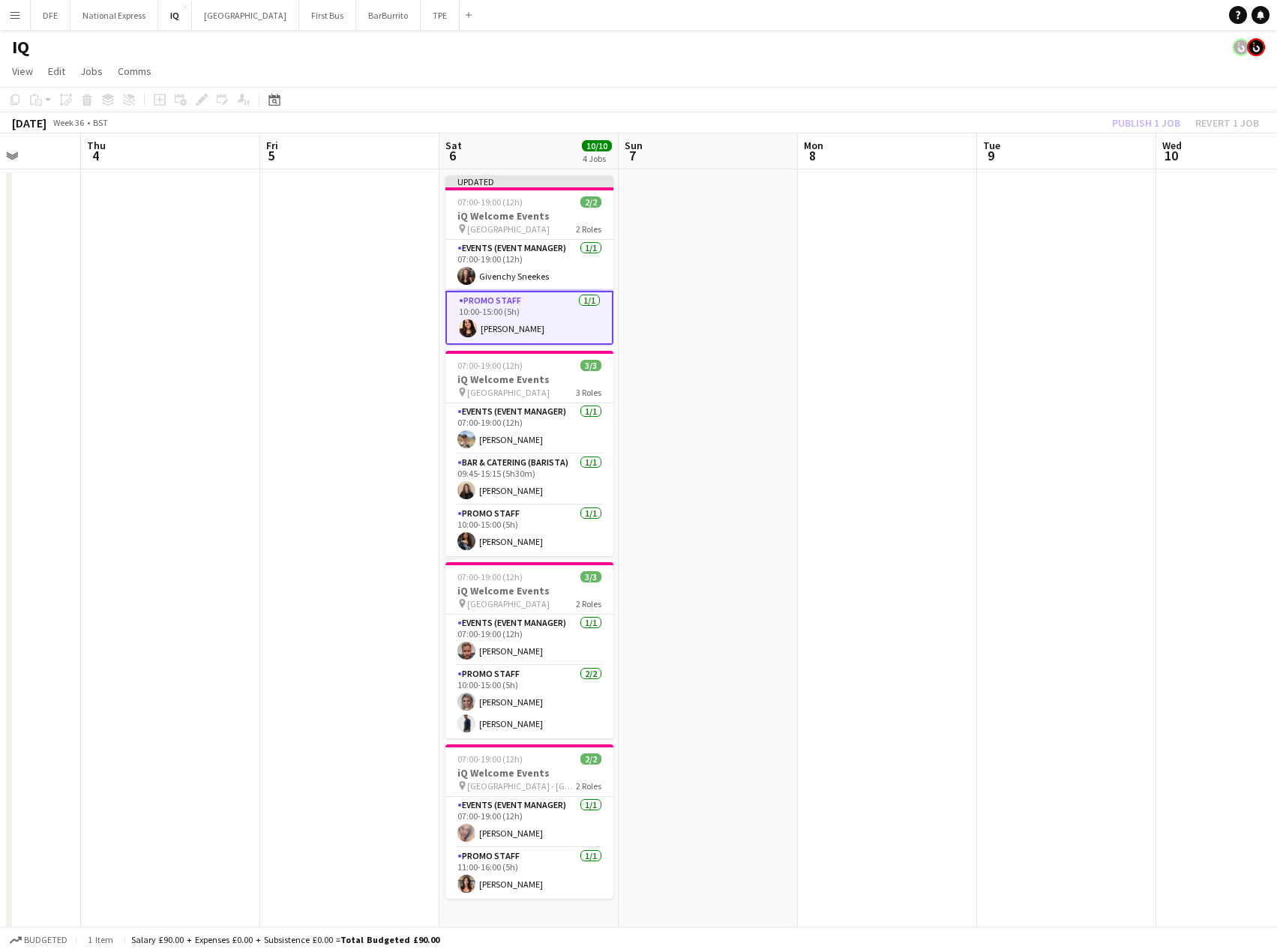
click at [1019, 37] on div "IQ" at bounding box center [638, 44] width 1277 height 29
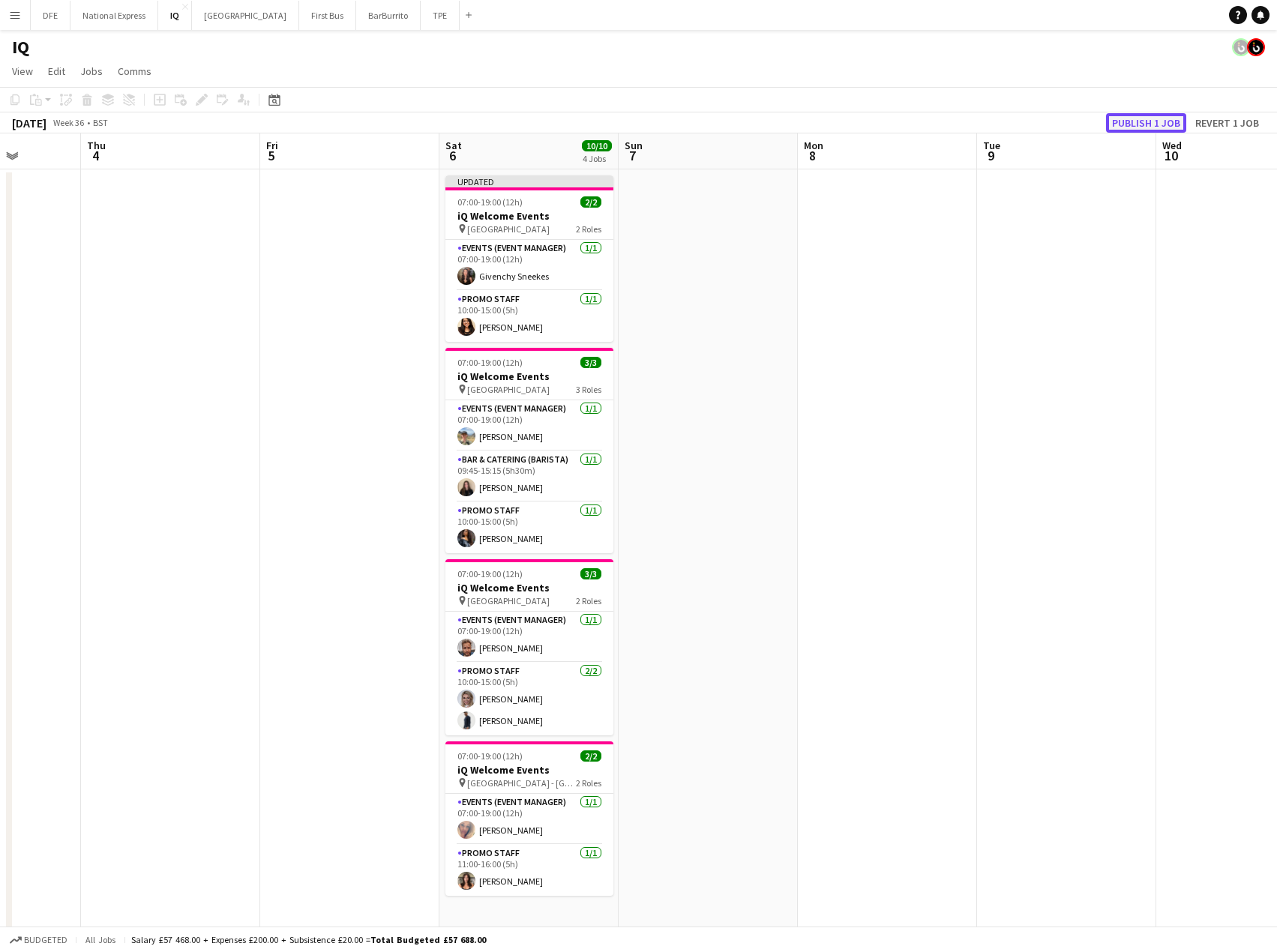
drag, startPoint x: 1140, startPoint y: 125, endPoint x: 1049, endPoint y: 143, distance: 92.8
click at [1140, 126] on button "Publish 1 job" at bounding box center [1146, 122] width 80 height 19
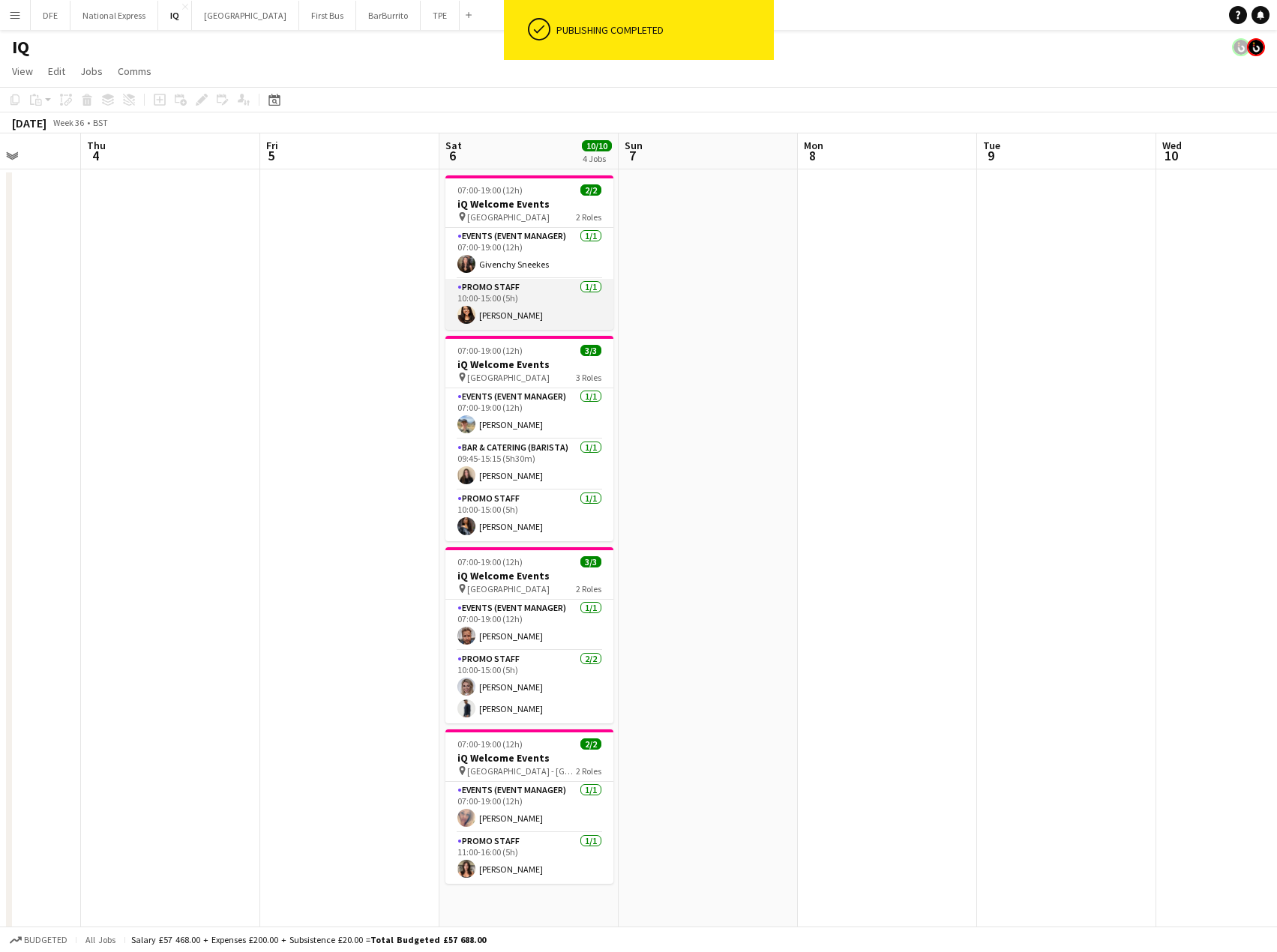
click at [505, 320] on app-card-role "Promo Staff [DATE] 10:00-15:00 (5h) [PERSON_NAME]" at bounding box center [529, 304] width 168 height 51
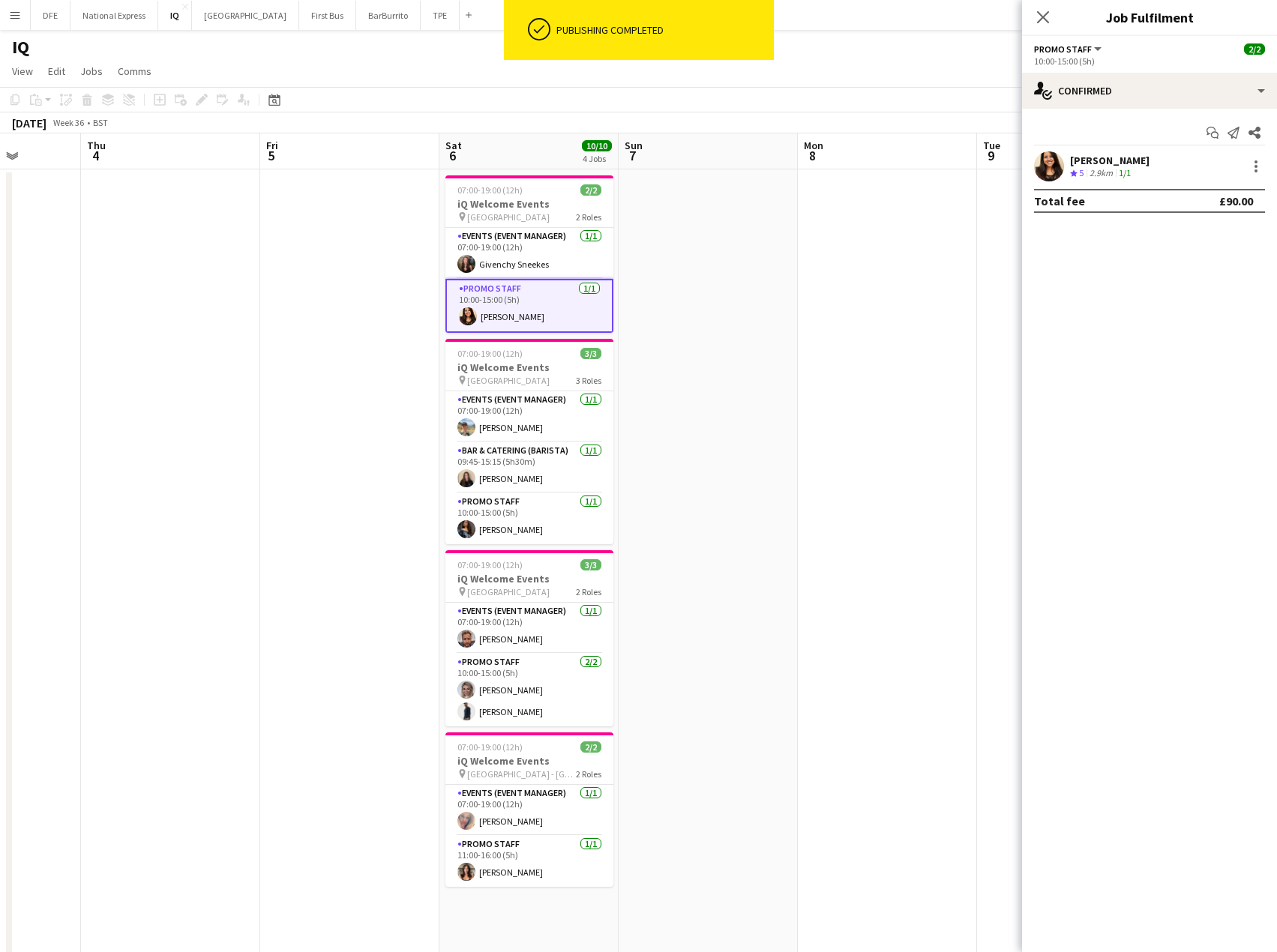
click at [1110, 165] on div "[PERSON_NAME]" at bounding box center [1110, 160] width 80 height 13
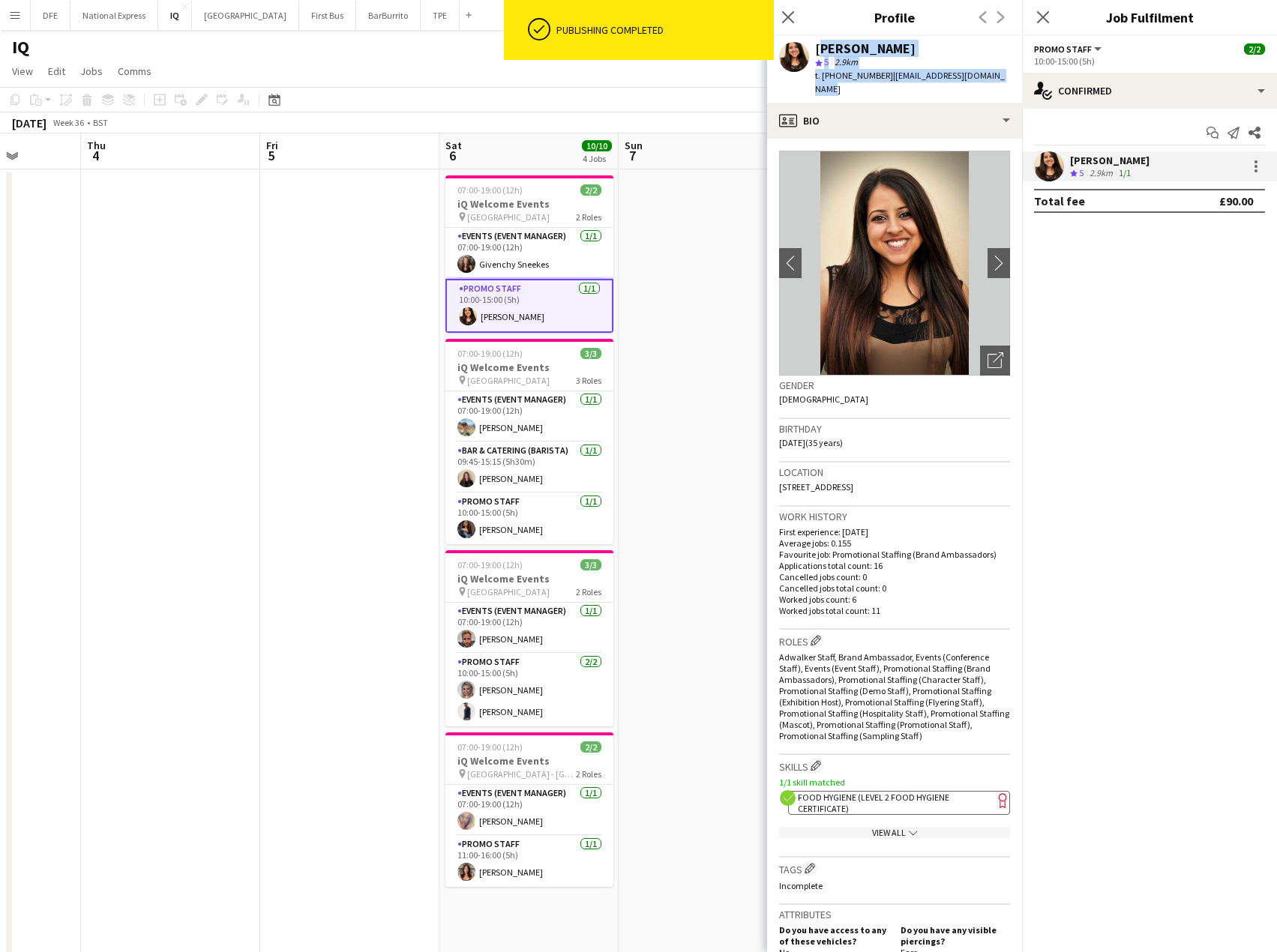
drag, startPoint x: 1002, startPoint y: 76, endPoint x: 814, endPoint y: 48, distance: 190.1
click at [814, 48] on div "[PERSON_NAME] star 5 2.9km t. [PHONE_NUMBER] | [EMAIL_ADDRESS][DOMAIN_NAME]" at bounding box center [895, 69] width 255 height 67
copy div "[PERSON_NAME] star 5 2.9km t. [PHONE_NUMBER] | [EMAIL_ADDRESS][DOMAIN_NAME]"
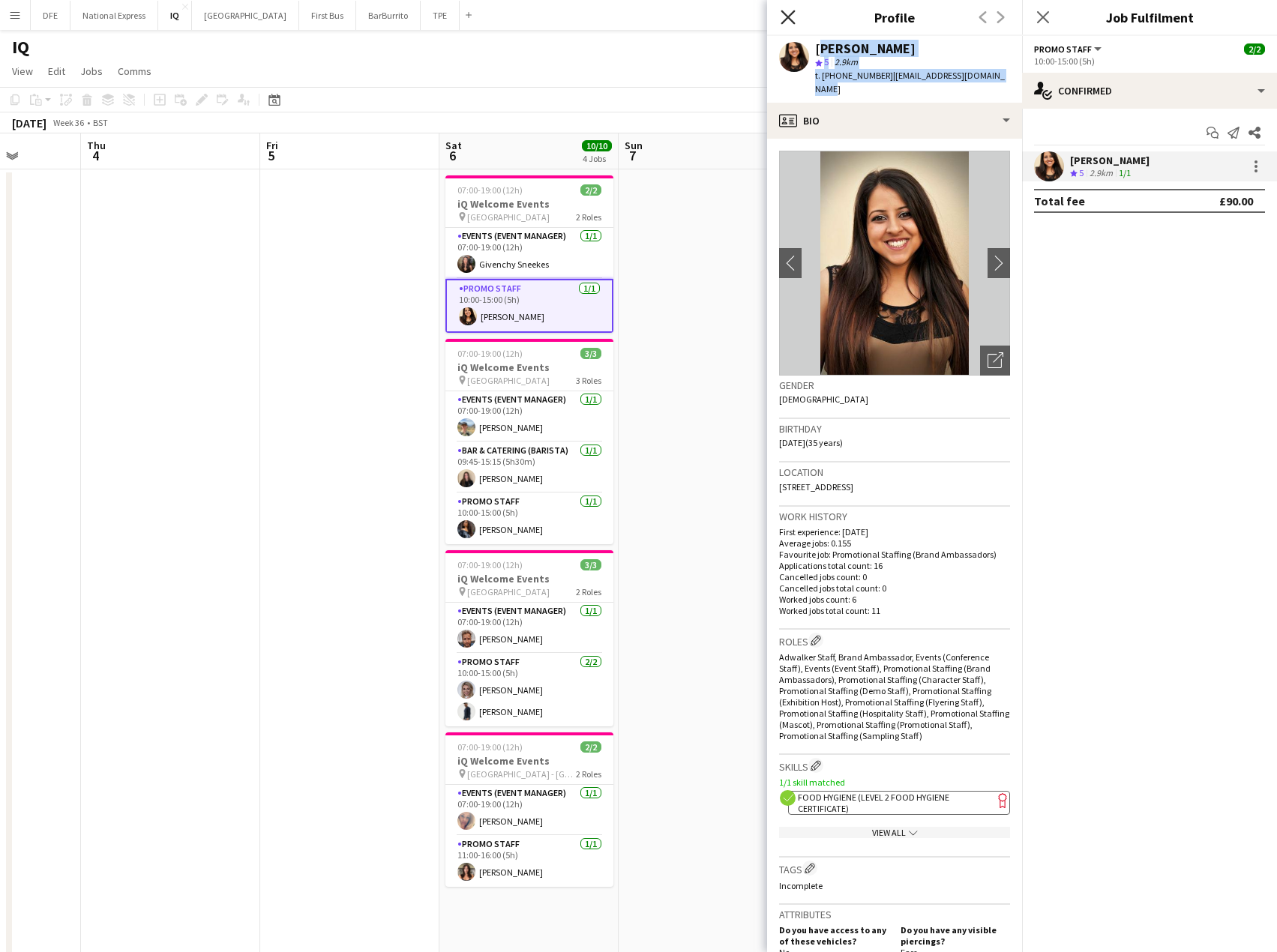
click at [789, 20] on icon "Close pop-in" at bounding box center [788, 16] width 14 height 14
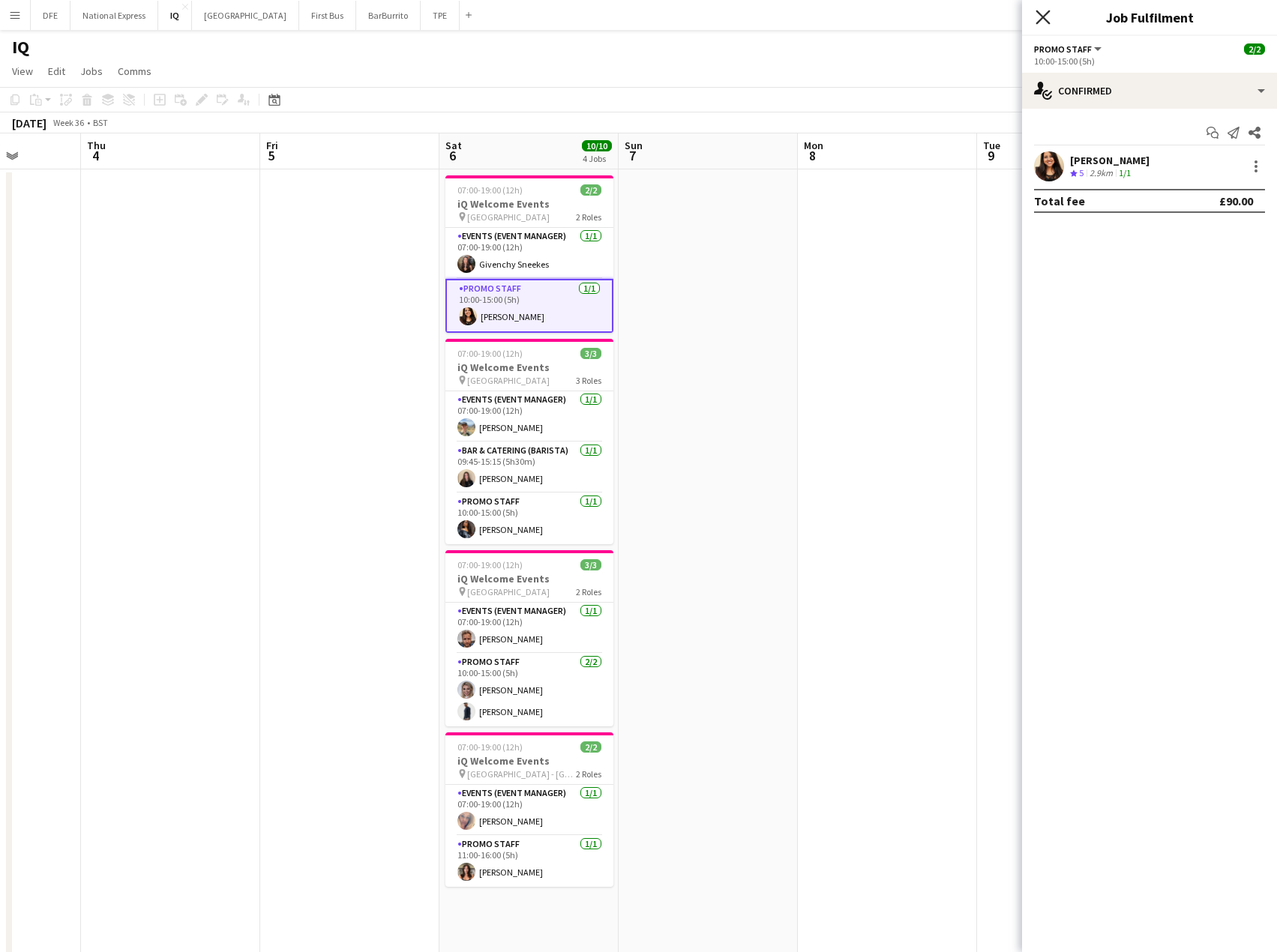
click at [1043, 21] on icon "Close pop-in" at bounding box center [1043, 16] width 14 height 14
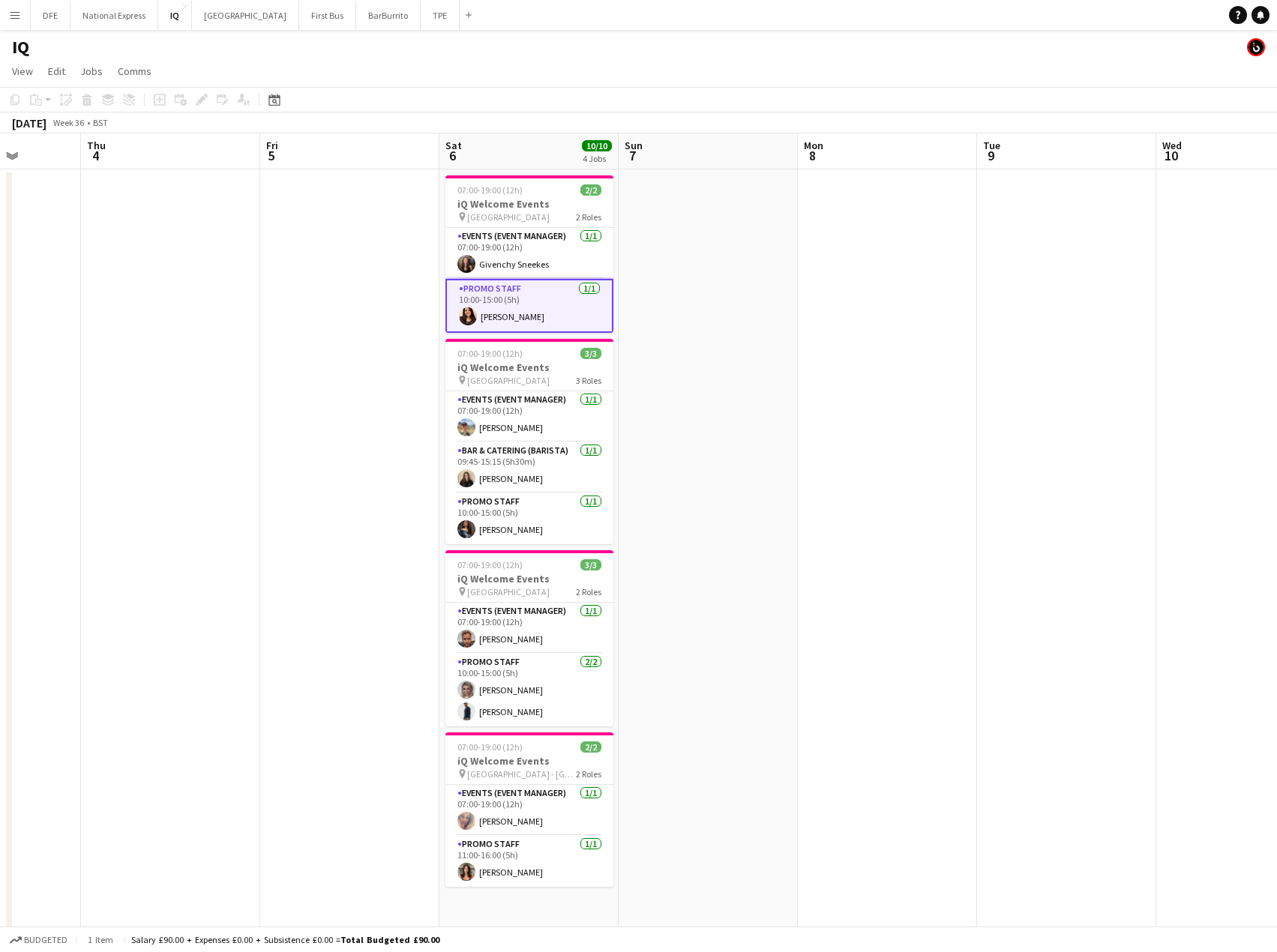
click at [728, 326] on app-date-cell at bounding box center [708, 614] width 179 height 889
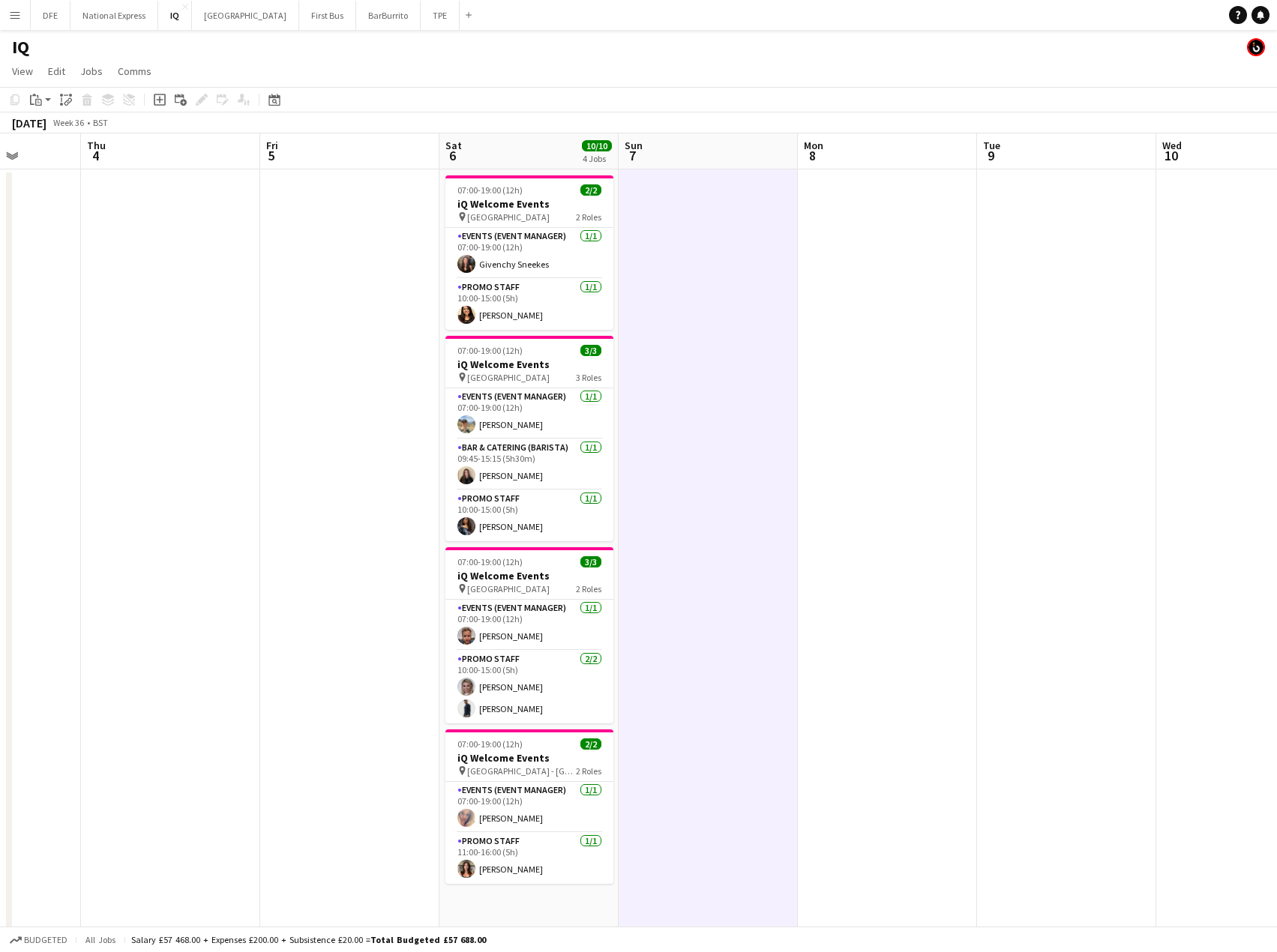
click at [1060, 299] on app-date-cell at bounding box center [1067, 614] width 179 height 889
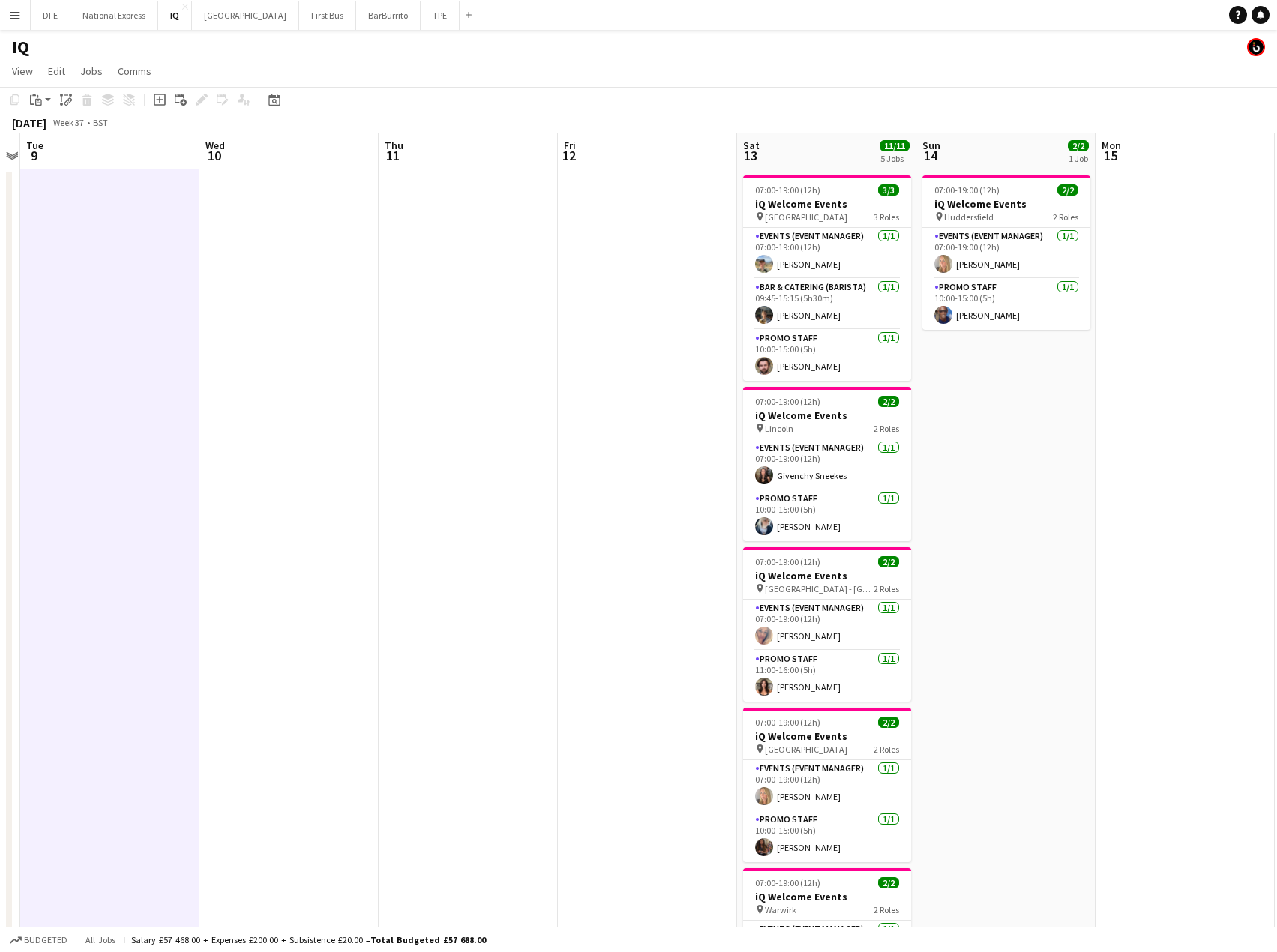
drag, startPoint x: 1144, startPoint y: 289, endPoint x: 186, endPoint y: 296, distance: 958.0
click at [186, 296] on app-calendar-viewport "Sat 6 10/10 4 Jobs Sun 7 Mon 8 Tue 9 Wed 10 Thu 11 Fri 12 Sat 13 11/11 5 Jobs S…" at bounding box center [638, 596] width 1277 height 925
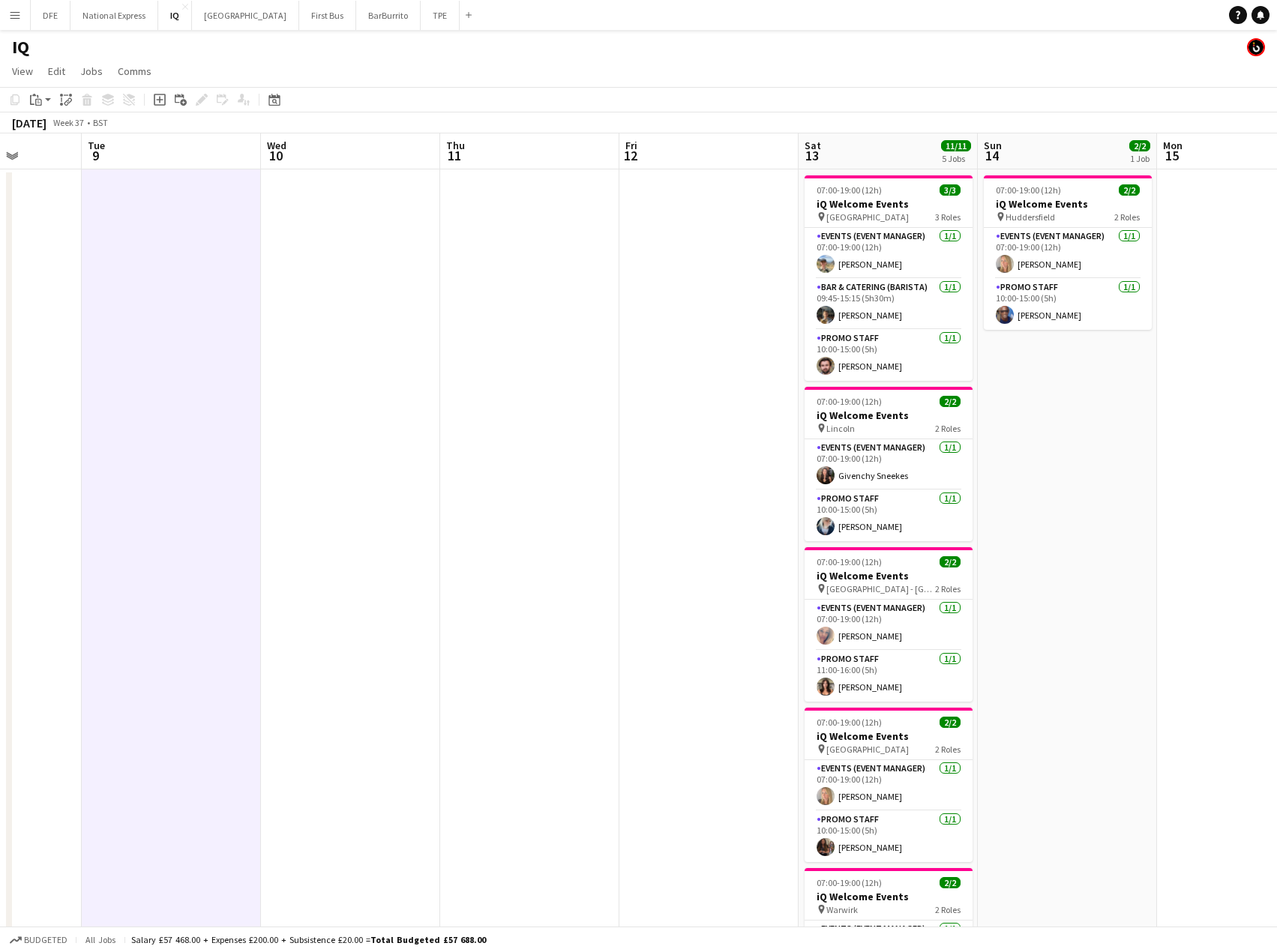
drag, startPoint x: 1124, startPoint y: 355, endPoint x: 186, endPoint y: 366, distance: 938.1
click at [185, 366] on app-calendar-viewport "Sat 6 10/10 4 Jobs Sun 7 Mon 8 Tue 9 Wed 10 Thu 11 Fri 12 Sat 13 11/11 5 Jobs S…" at bounding box center [638, 596] width 1277 height 925
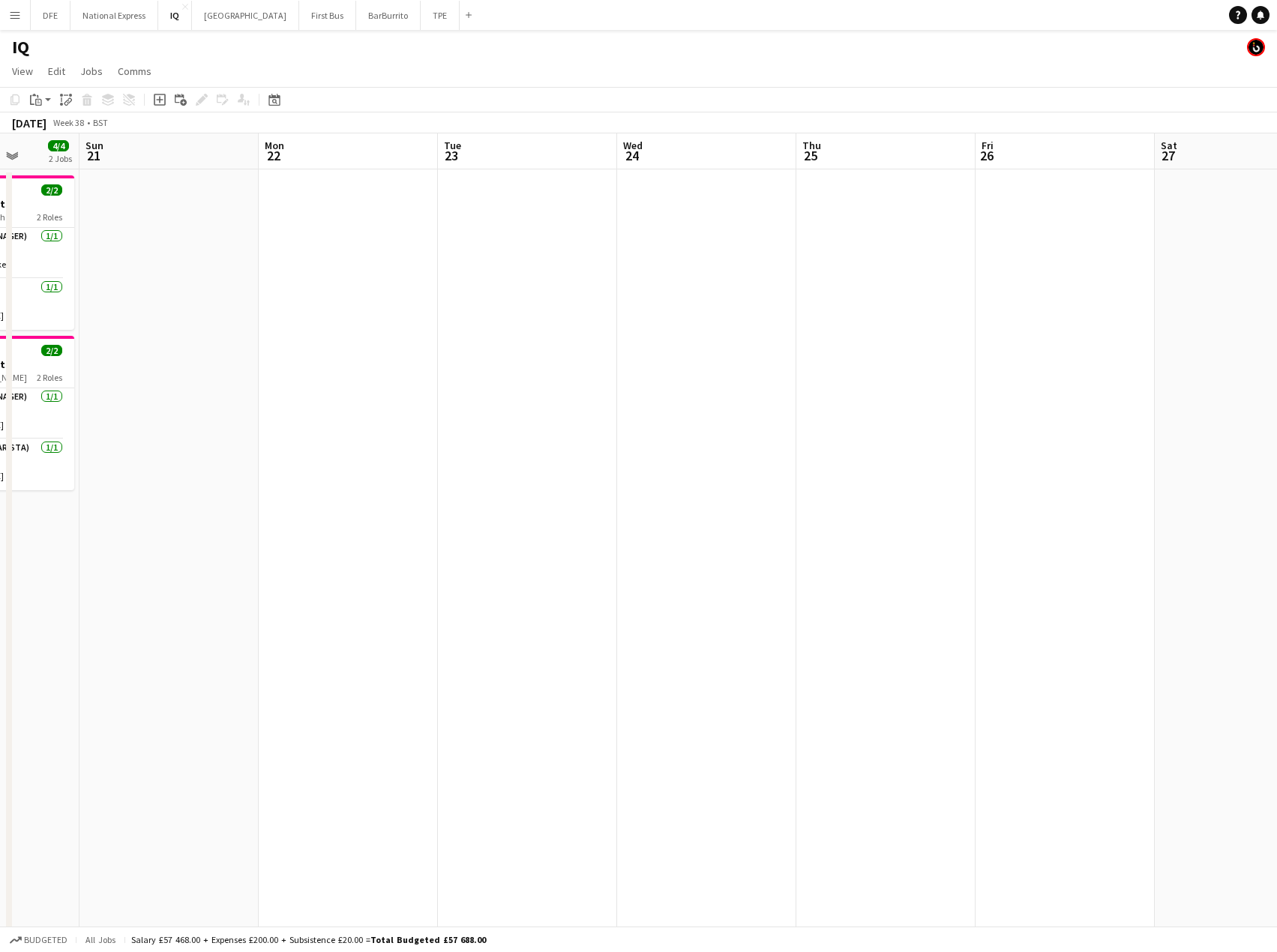
drag, startPoint x: 126, startPoint y: 331, endPoint x: 37, endPoint y: 330, distance: 89.0
click at [37, 330] on app-calendar-viewport "Thu 18 Fri 19 3/3 2 Jobs Sat 20 4/4 2 Jobs Sun 21 Mon 22 Tue 23 Wed 24 Thu 25 F…" at bounding box center [638, 596] width 1277 height 925
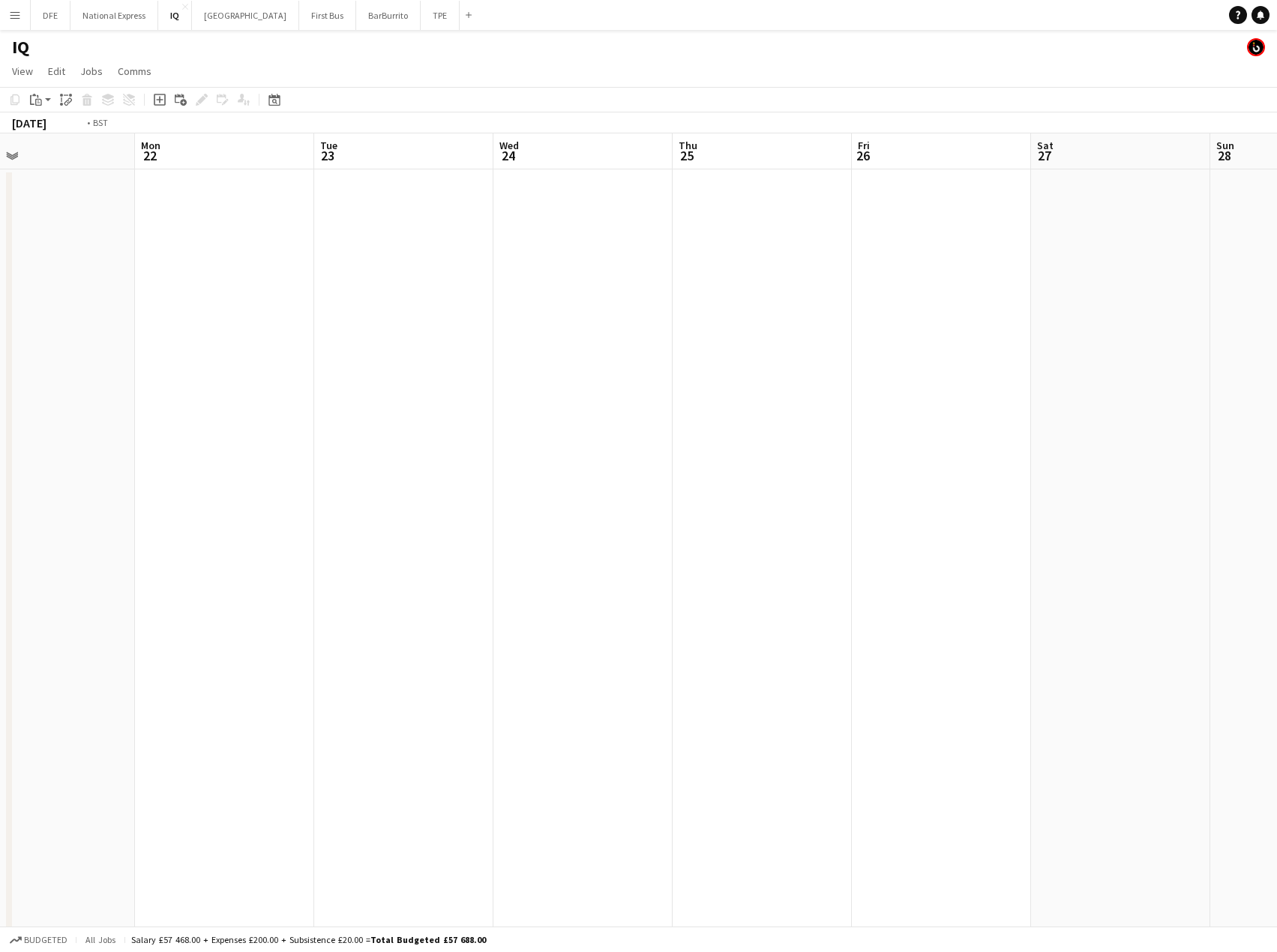
drag, startPoint x: 988, startPoint y: 306, endPoint x: 179, endPoint y: 294, distance: 809.1
click at [179, 294] on app-calendar-viewport "Thu 18 Fri 19 3/3 2 Jobs Sat 20 4/4 2 Jobs Sun 21 Mon 22 Tue 23 Wed 24 Thu 25 F…" at bounding box center [638, 596] width 1277 height 925
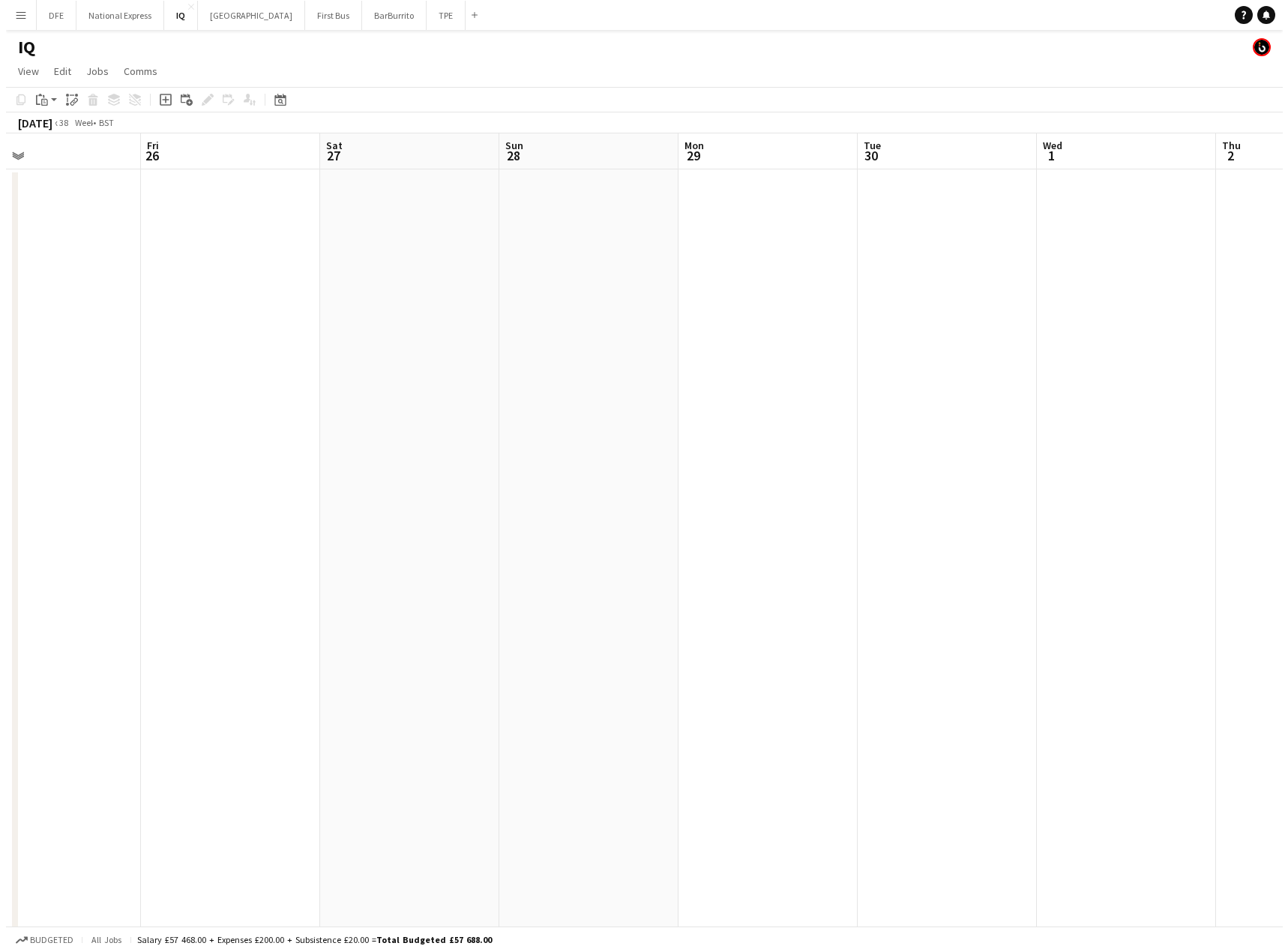
scroll to position [0, 591]
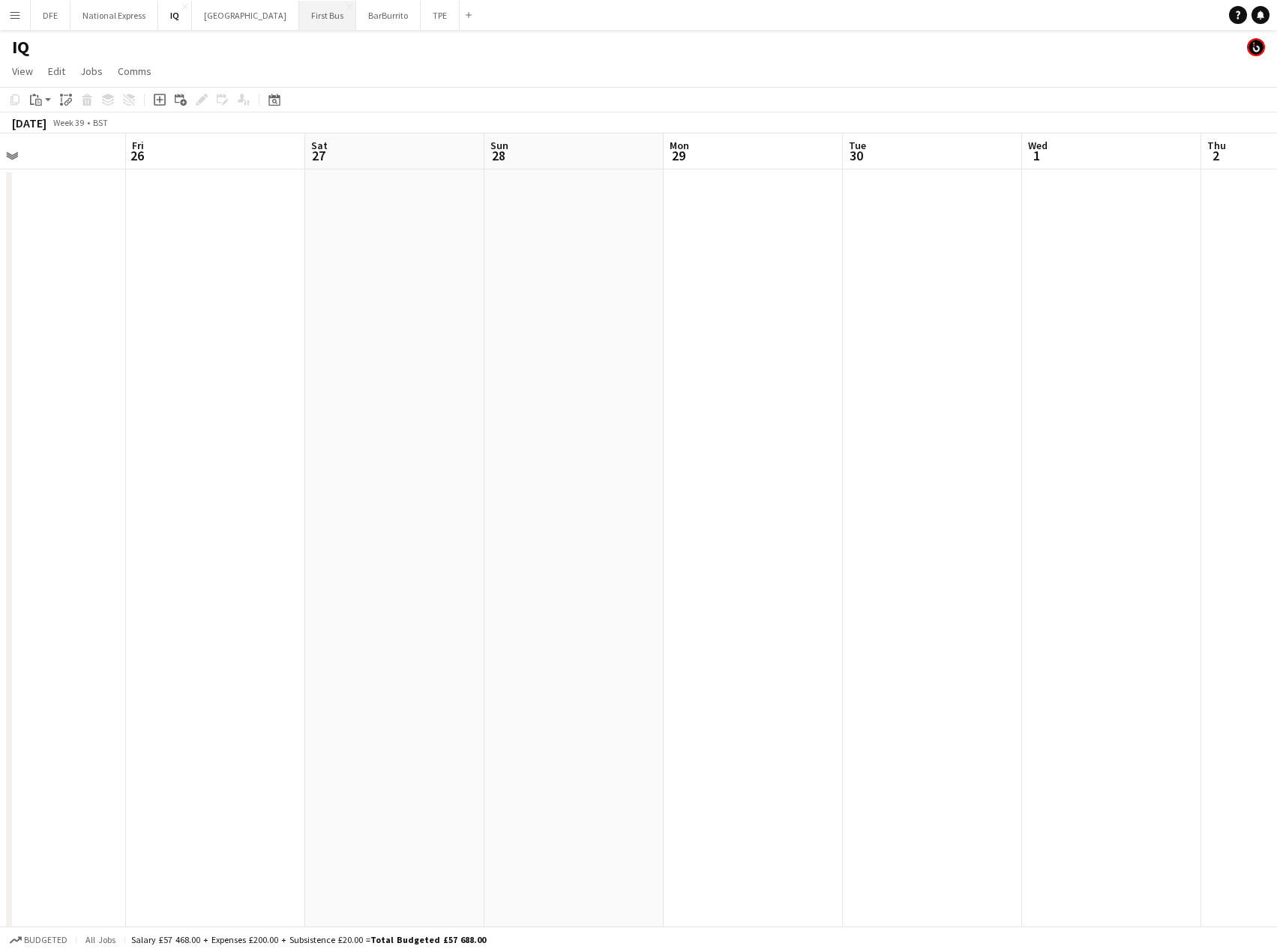
click at [300, 16] on button "First Bus Close" at bounding box center [328, 15] width 57 height 29
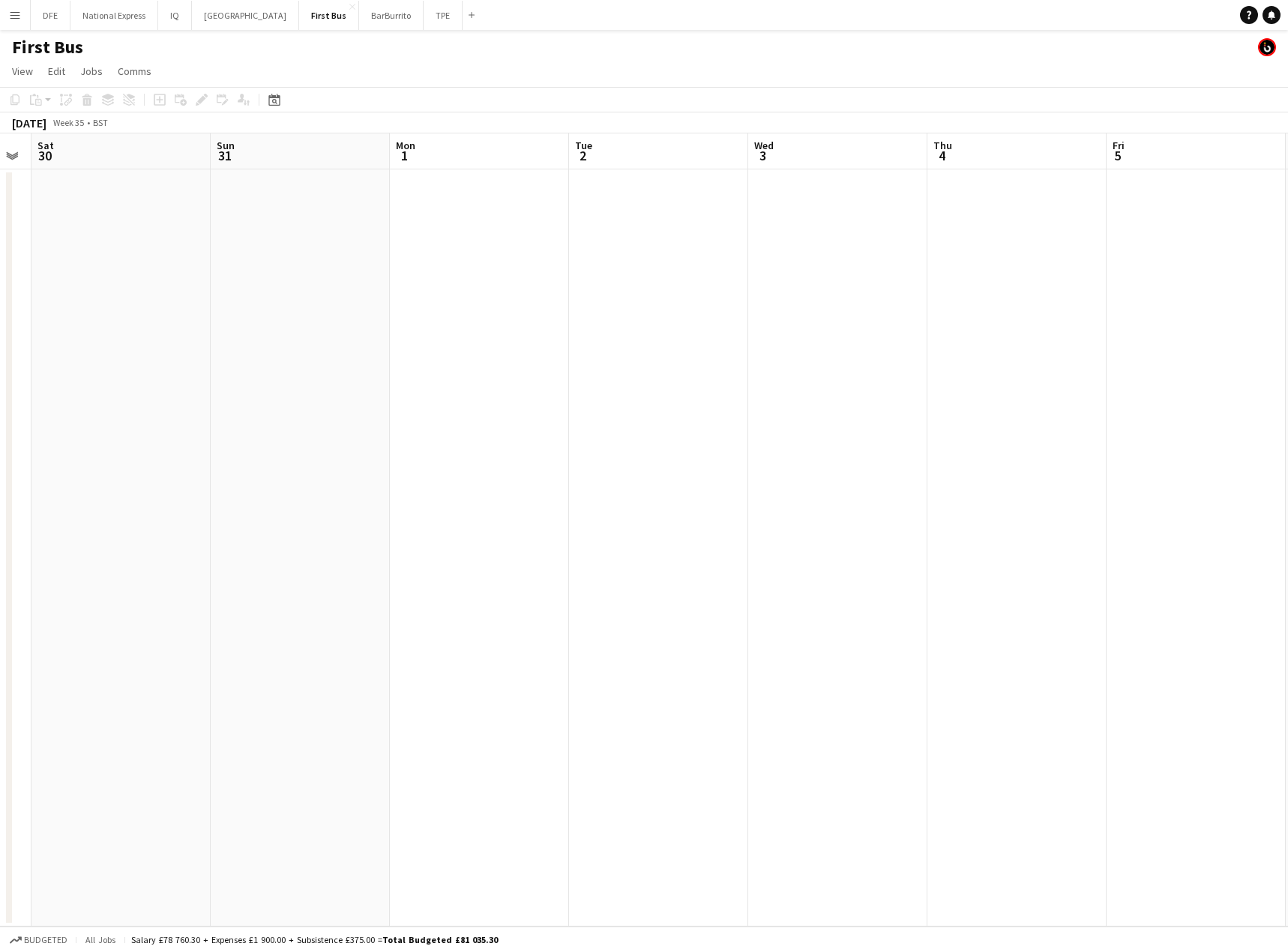
drag, startPoint x: 855, startPoint y: 364, endPoint x: 86, endPoint y: 345, distance: 769.2
click at [2, 357] on app-calendar-viewport "Wed 27 2/2 1 Job Thu 28 2/2 1 Job Fri 29 Sat 30 Sun 31 Mon 1 Tue 2 Wed 3 Thu 4 …" at bounding box center [644, 529] width 1288 height 793
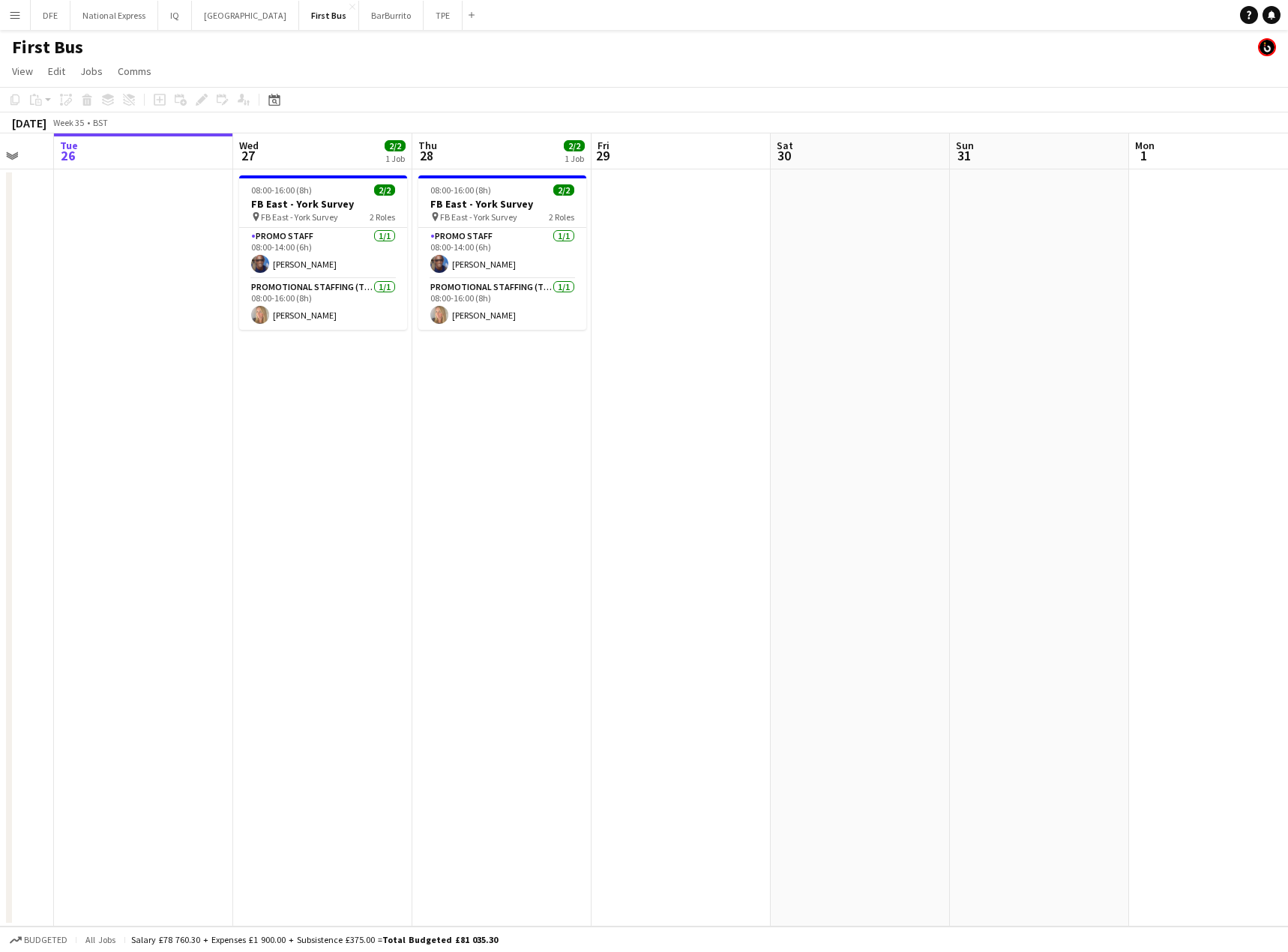
scroll to position [0, 487]
drag, startPoint x: 1041, startPoint y: 367, endPoint x: 1268, endPoint y: 360, distance: 227.1
click at [1268, 360] on app-calendar-viewport "Sat 23 Sun 24 Mon 25 Tue 26 Wed 27 2/2 1 Job Thu 28 2/2 1 Job Fri 29 Sat 30 Sun…" at bounding box center [644, 529] width 1288 height 793
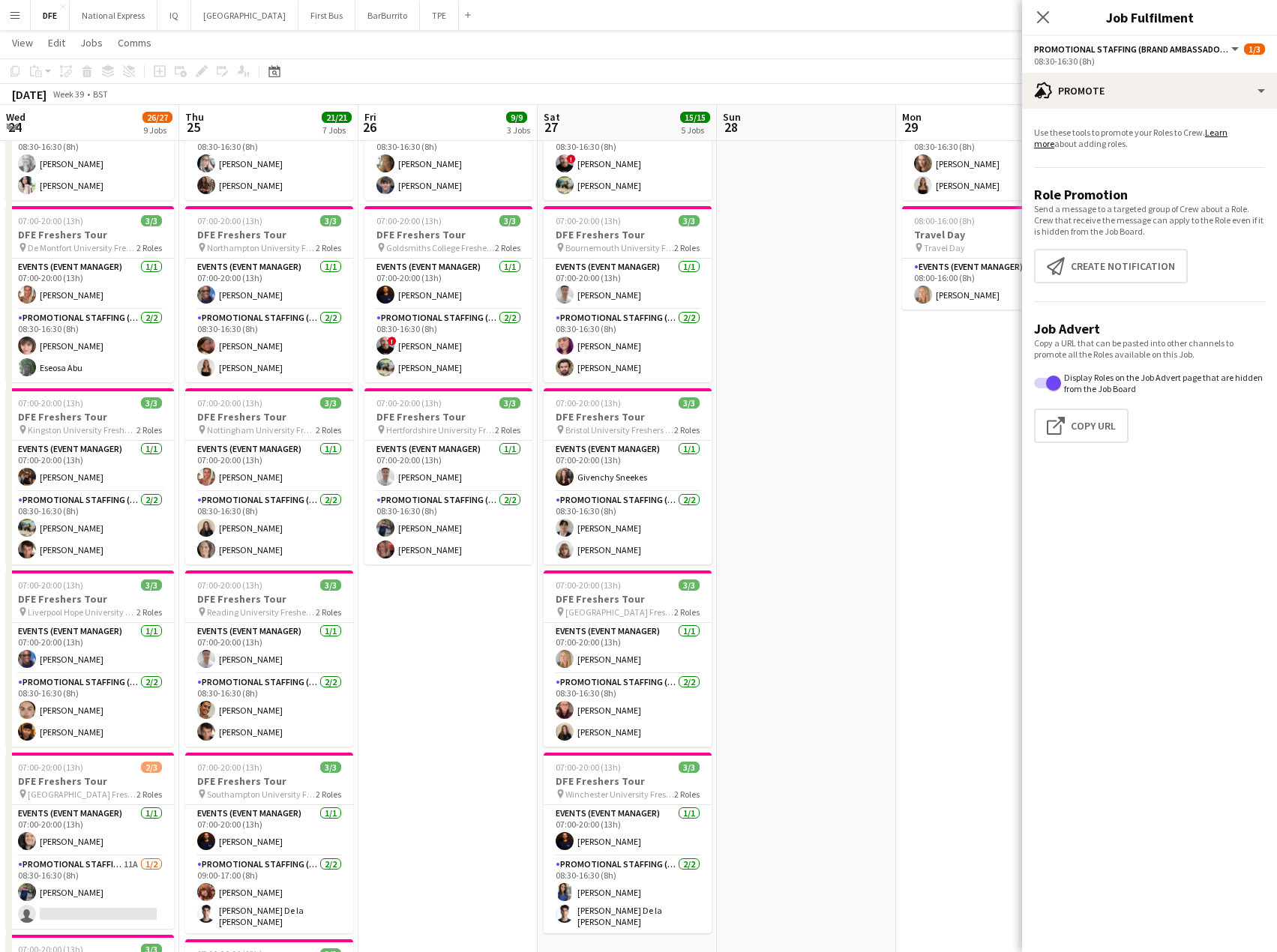
scroll to position [0, 454]
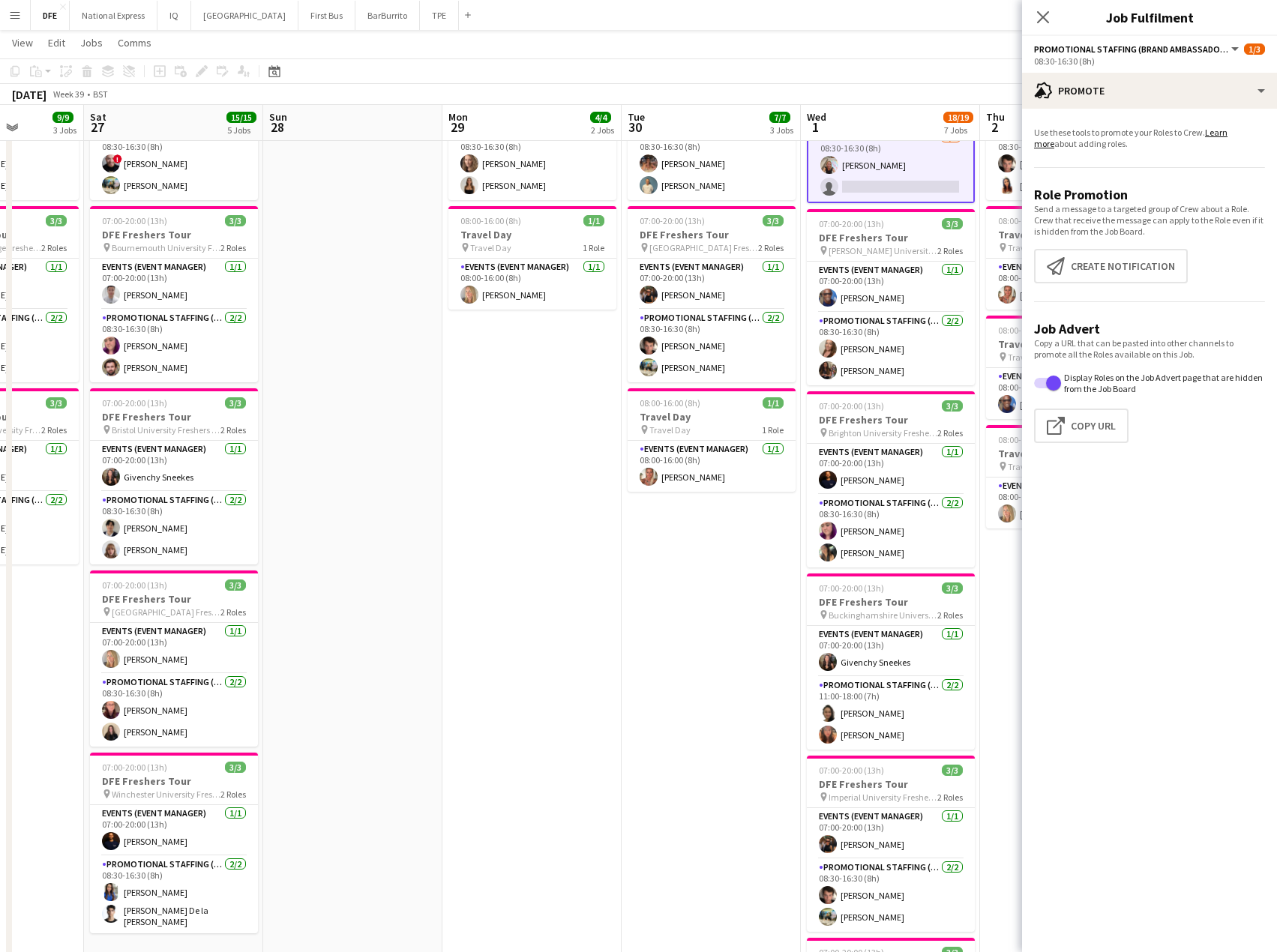
click at [12, 16] on app-icon "Menu" at bounding box center [15, 15] width 12 height 12
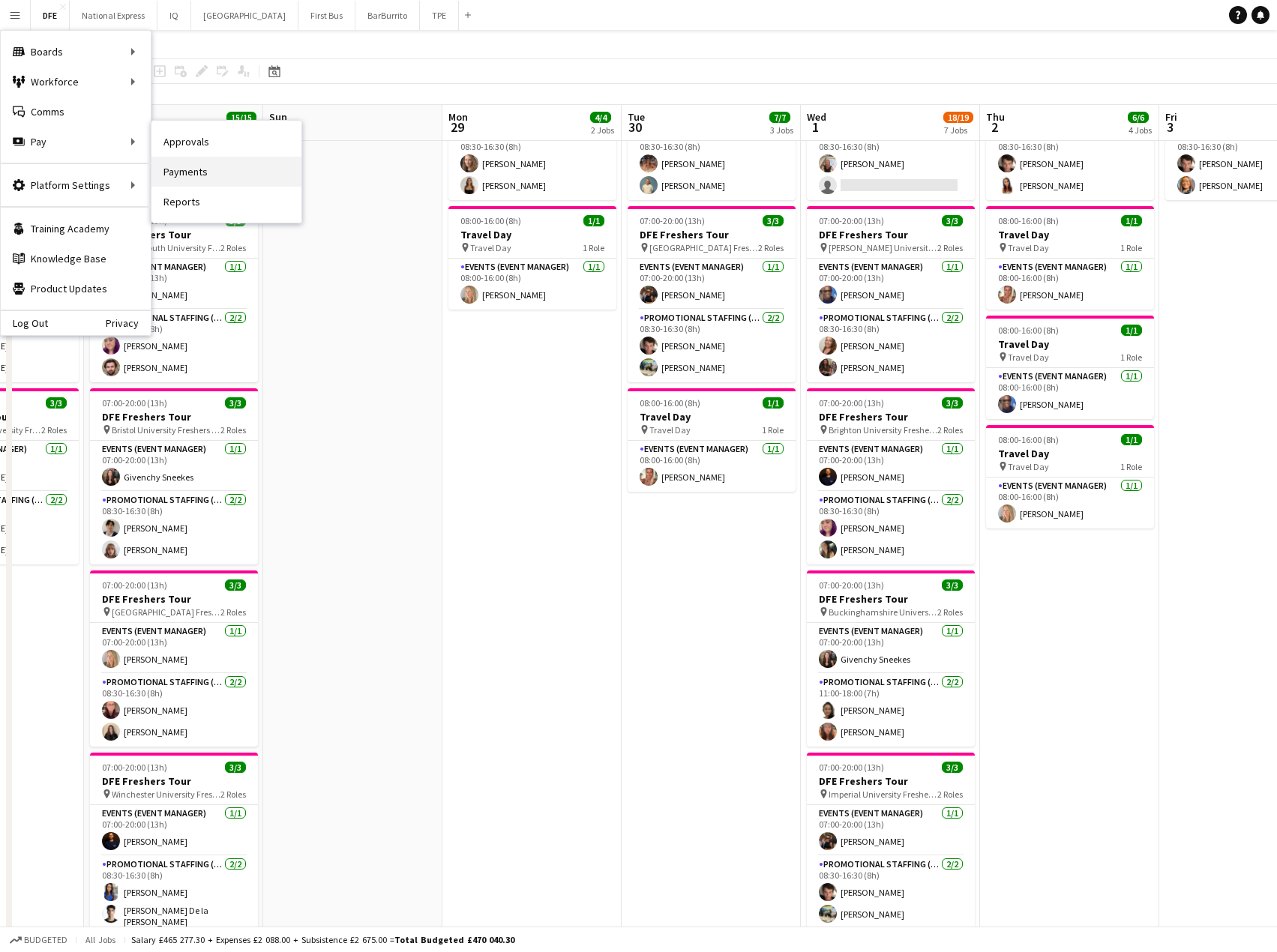
click at [224, 174] on link "Payments" at bounding box center [226, 172] width 150 height 30
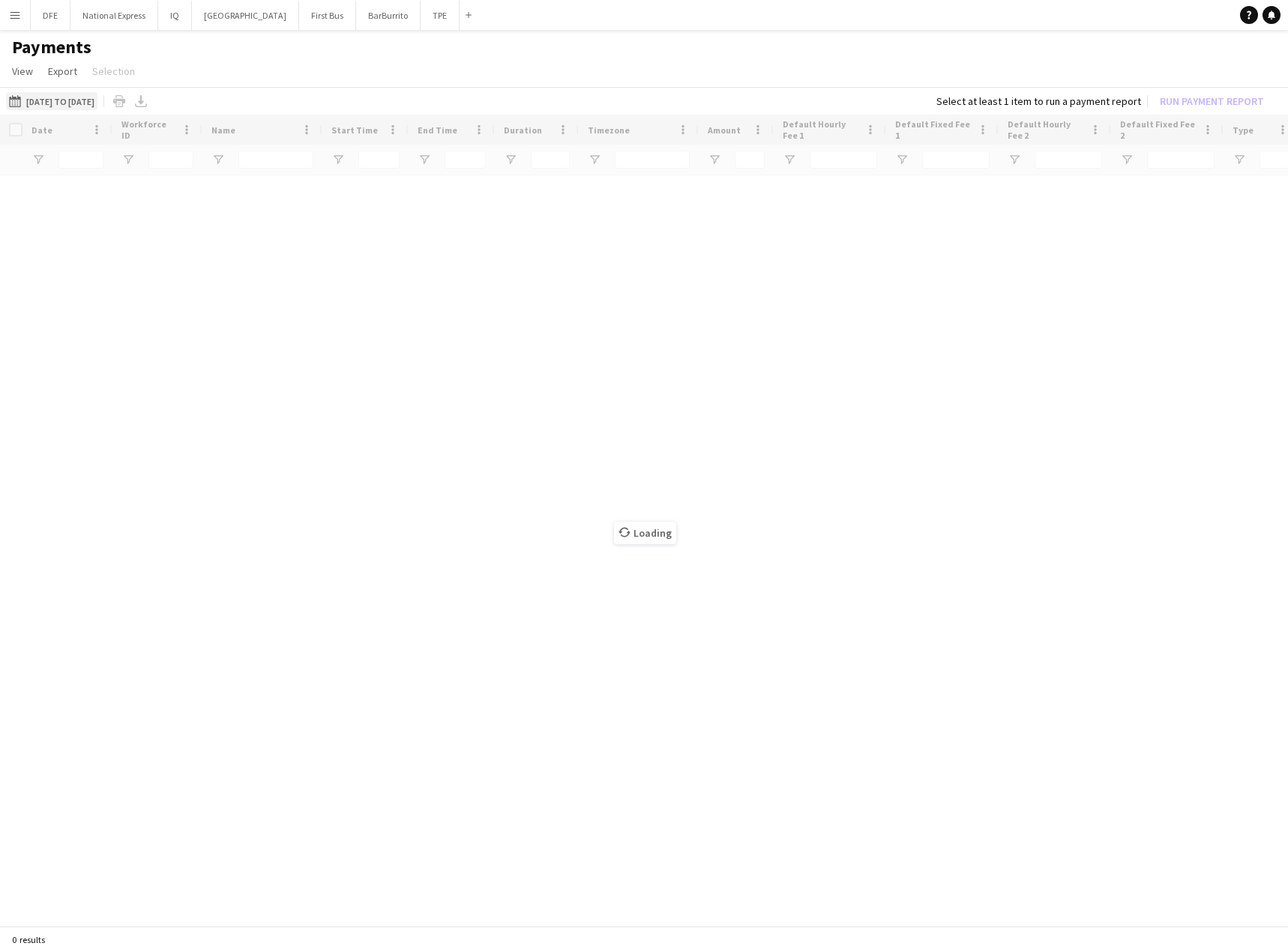
click at [97, 99] on button "03-04-2025 to 05-09-2025 03-04-2025 to 05-09-2025" at bounding box center [51, 101] width 91 height 18
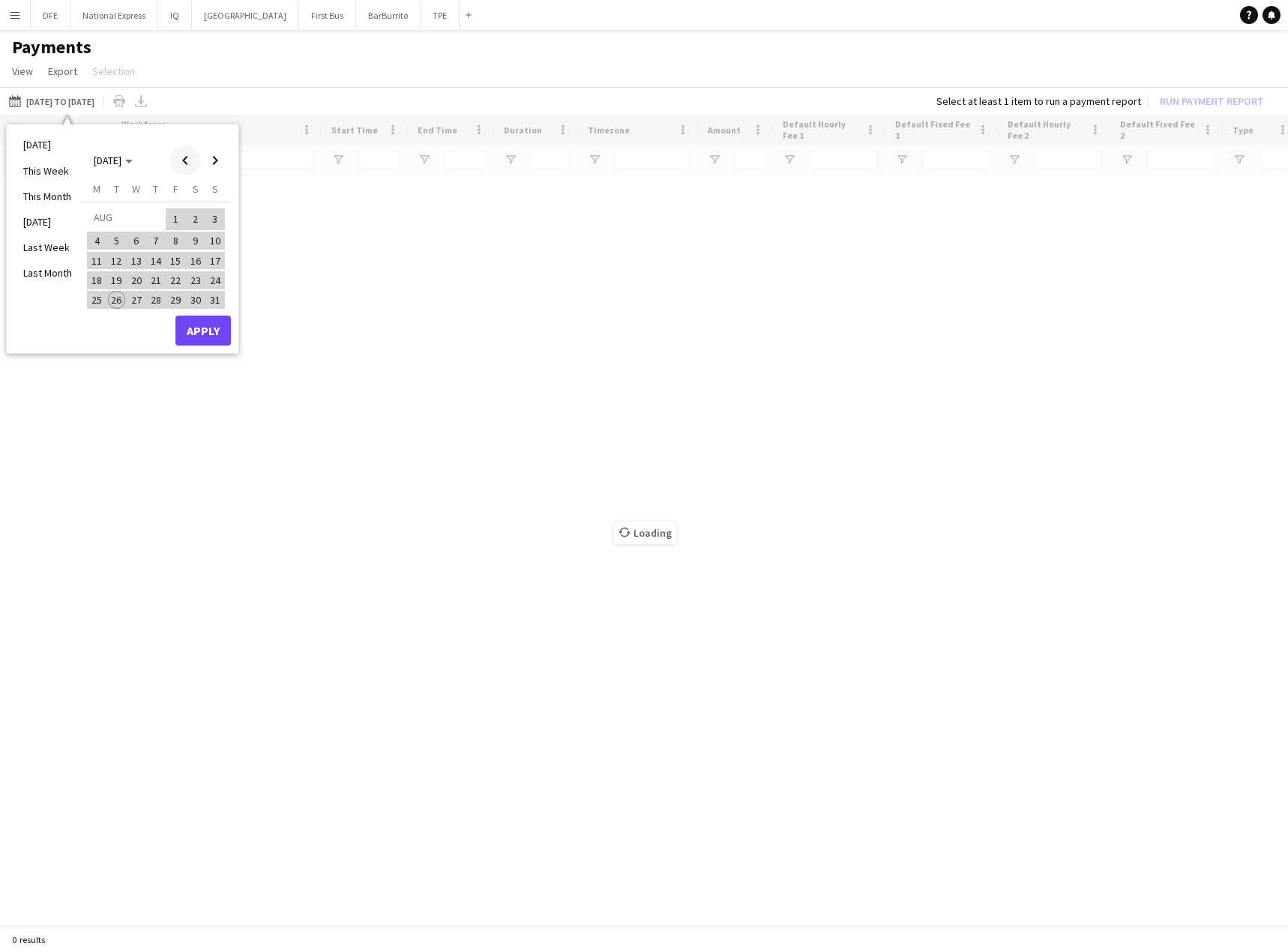
click at [189, 163] on span "Previous month" at bounding box center [185, 161] width 30 height 30
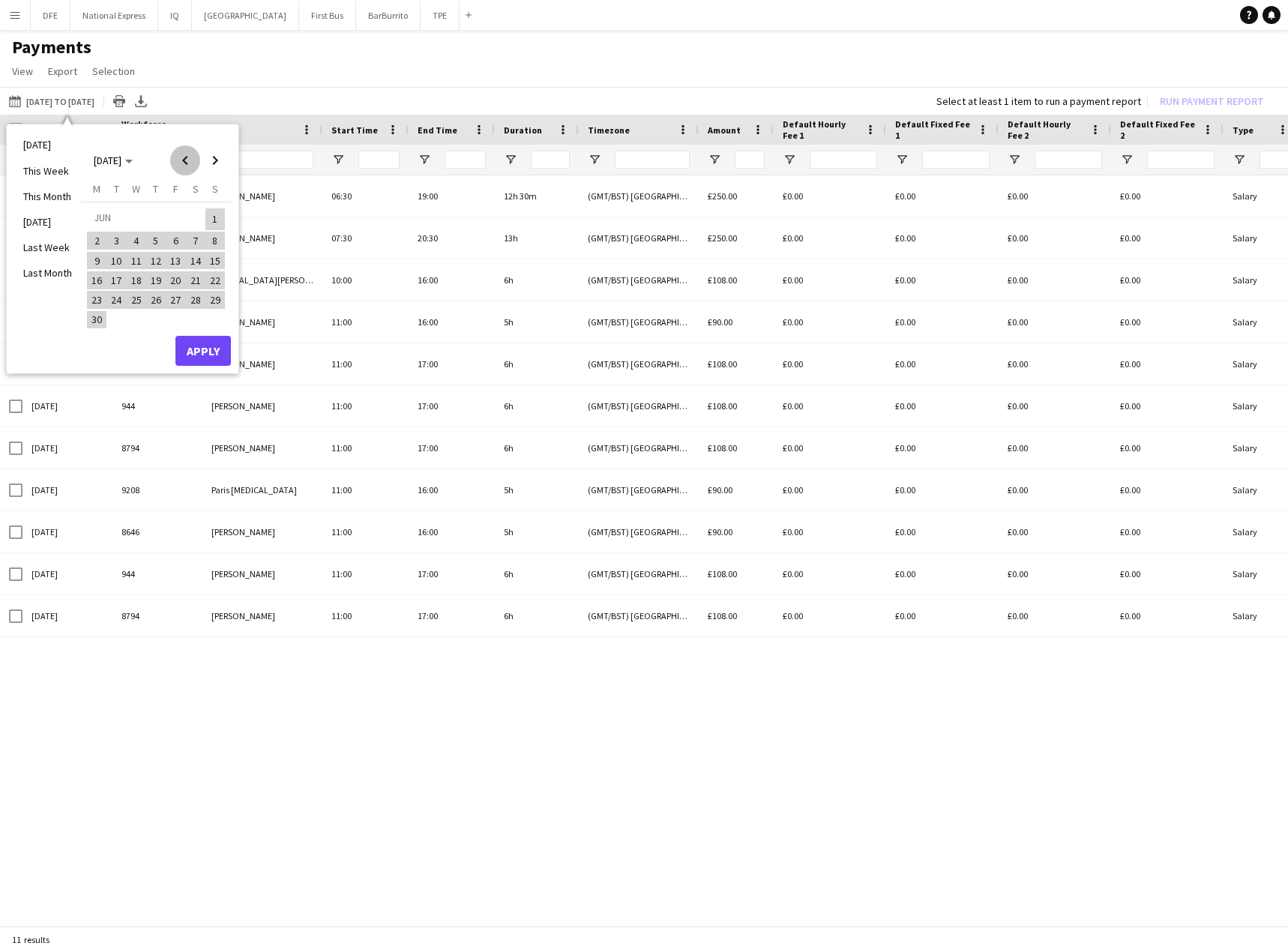
click at [189, 163] on span "Previous month" at bounding box center [185, 161] width 30 height 30
click at [188, 163] on span "Previous month" at bounding box center [185, 161] width 30 height 30
click at [187, 163] on span "Previous month" at bounding box center [185, 161] width 30 height 30
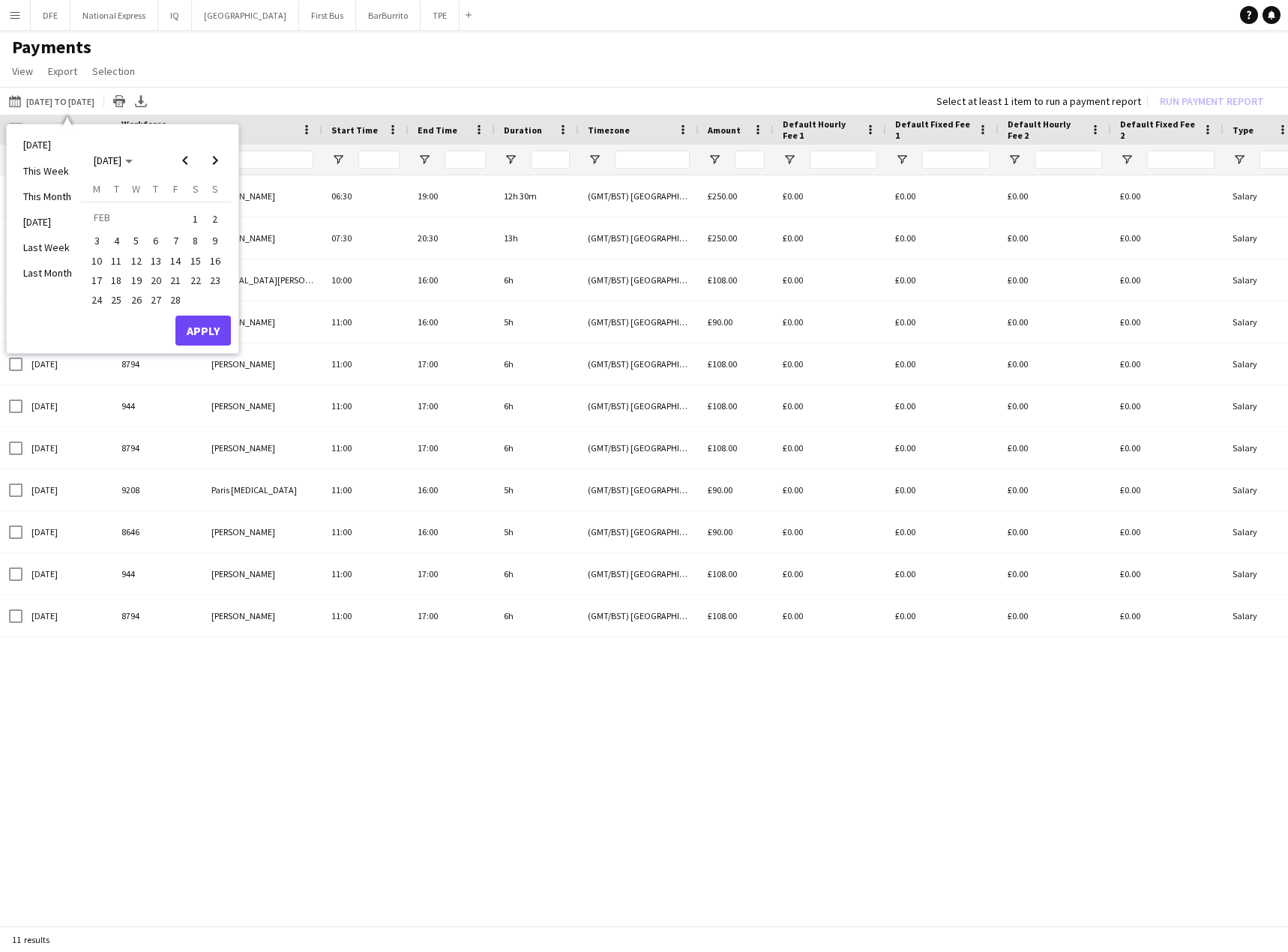
click at [198, 217] on span "1" at bounding box center [195, 218] width 18 height 21
click at [218, 163] on span "Next month" at bounding box center [215, 161] width 30 height 30
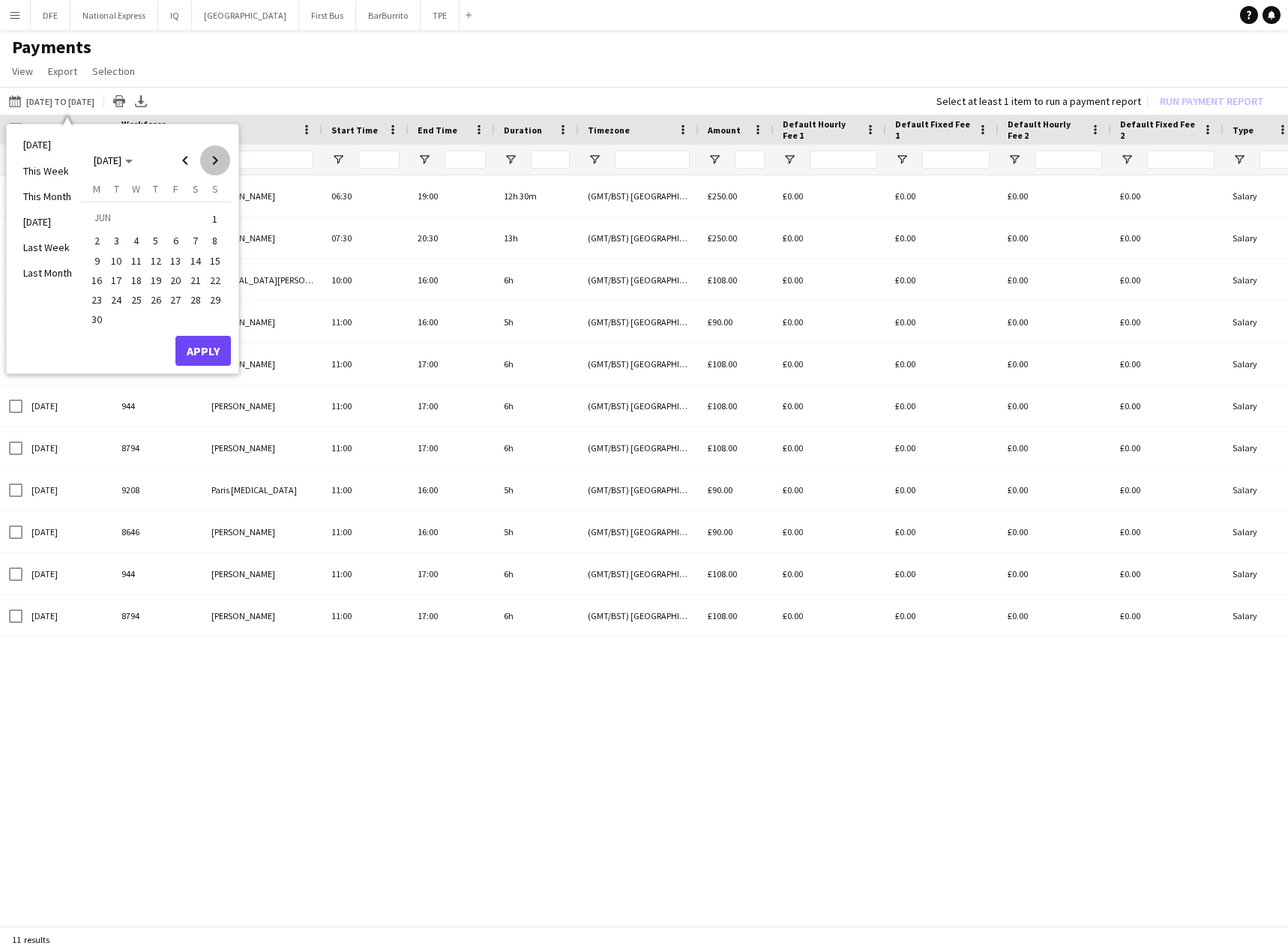
click at [218, 163] on span "Next month" at bounding box center [215, 161] width 30 height 30
click at [186, 159] on span "Previous month" at bounding box center [185, 161] width 30 height 30
click at [117, 300] on span "26" at bounding box center [116, 299] width 18 height 18
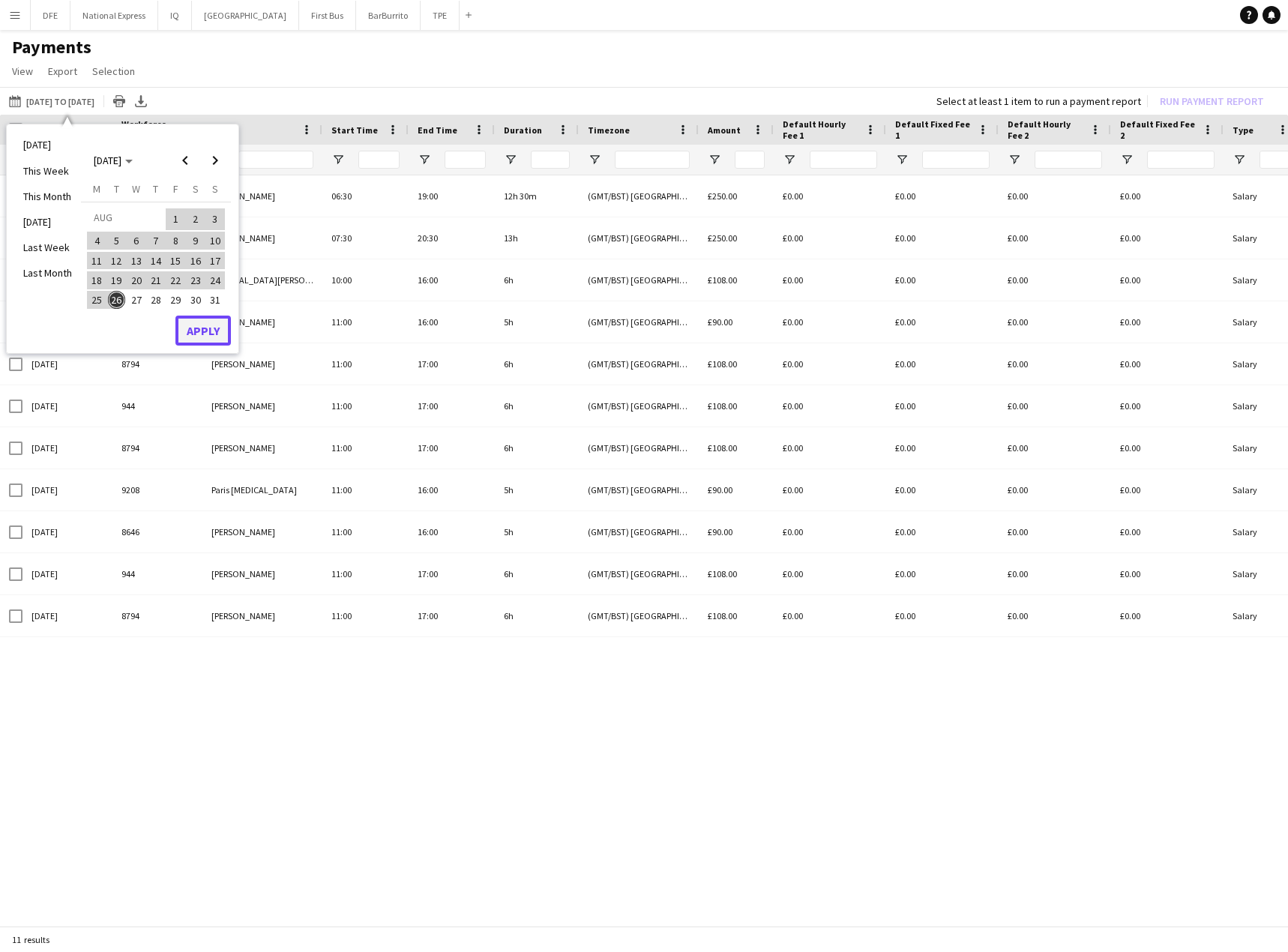
click at [219, 328] on button "Apply" at bounding box center [203, 331] width 55 height 30
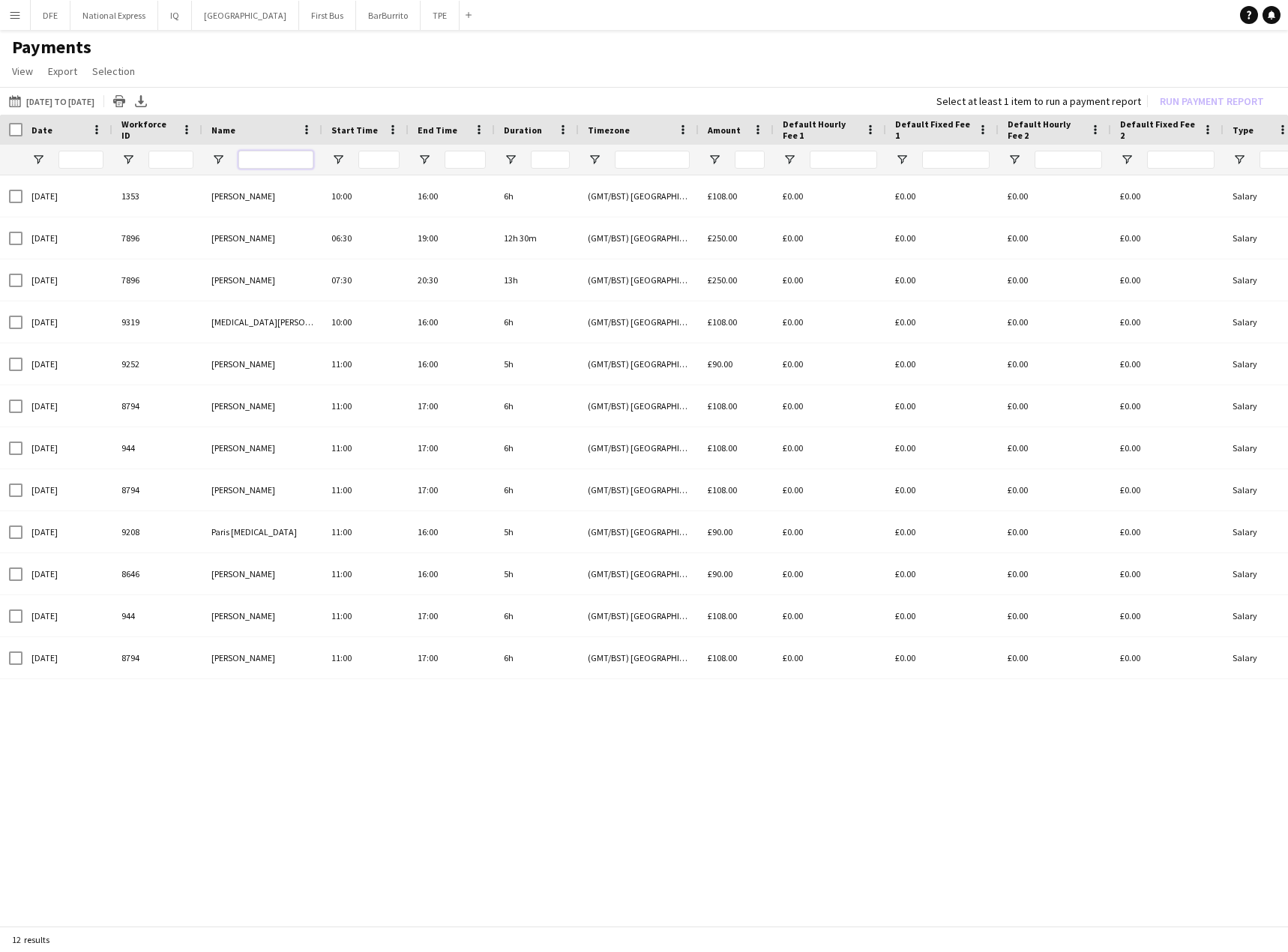
click at [266, 159] on input "Name Filter Input" at bounding box center [276, 159] width 75 height 18
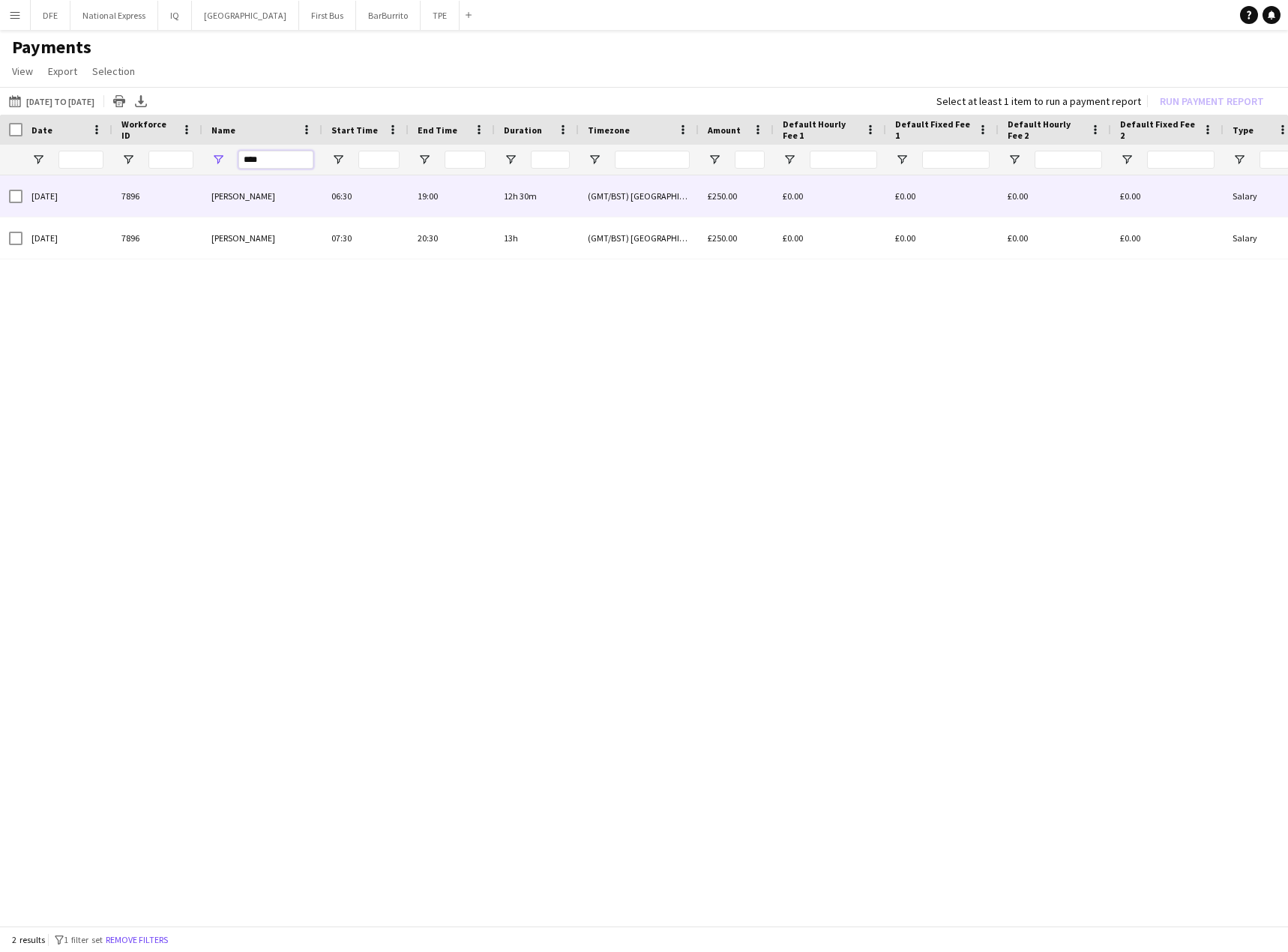
type input "****"
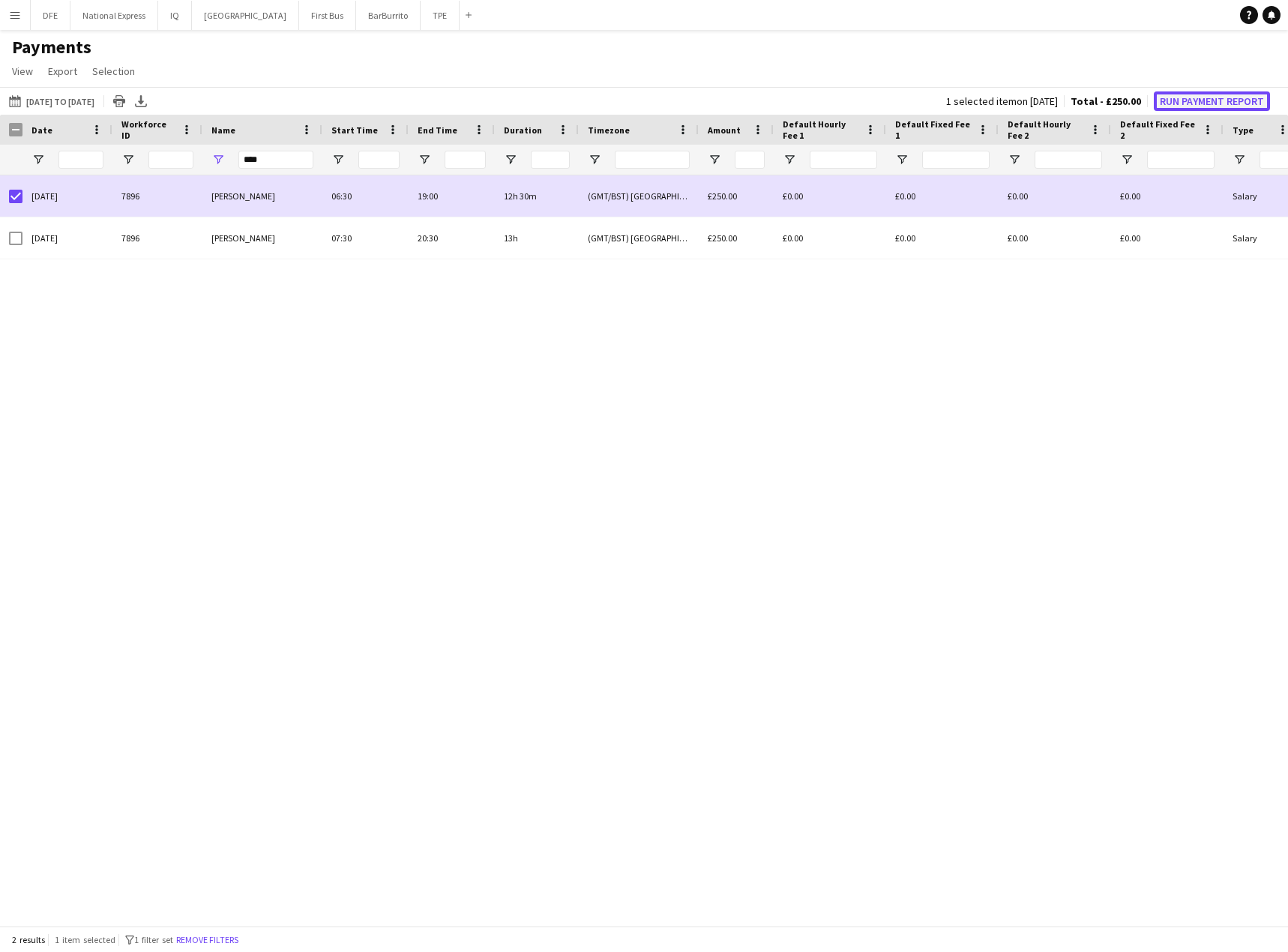
click at [1223, 97] on button "Run Payment Report" at bounding box center [1212, 101] width 116 height 19
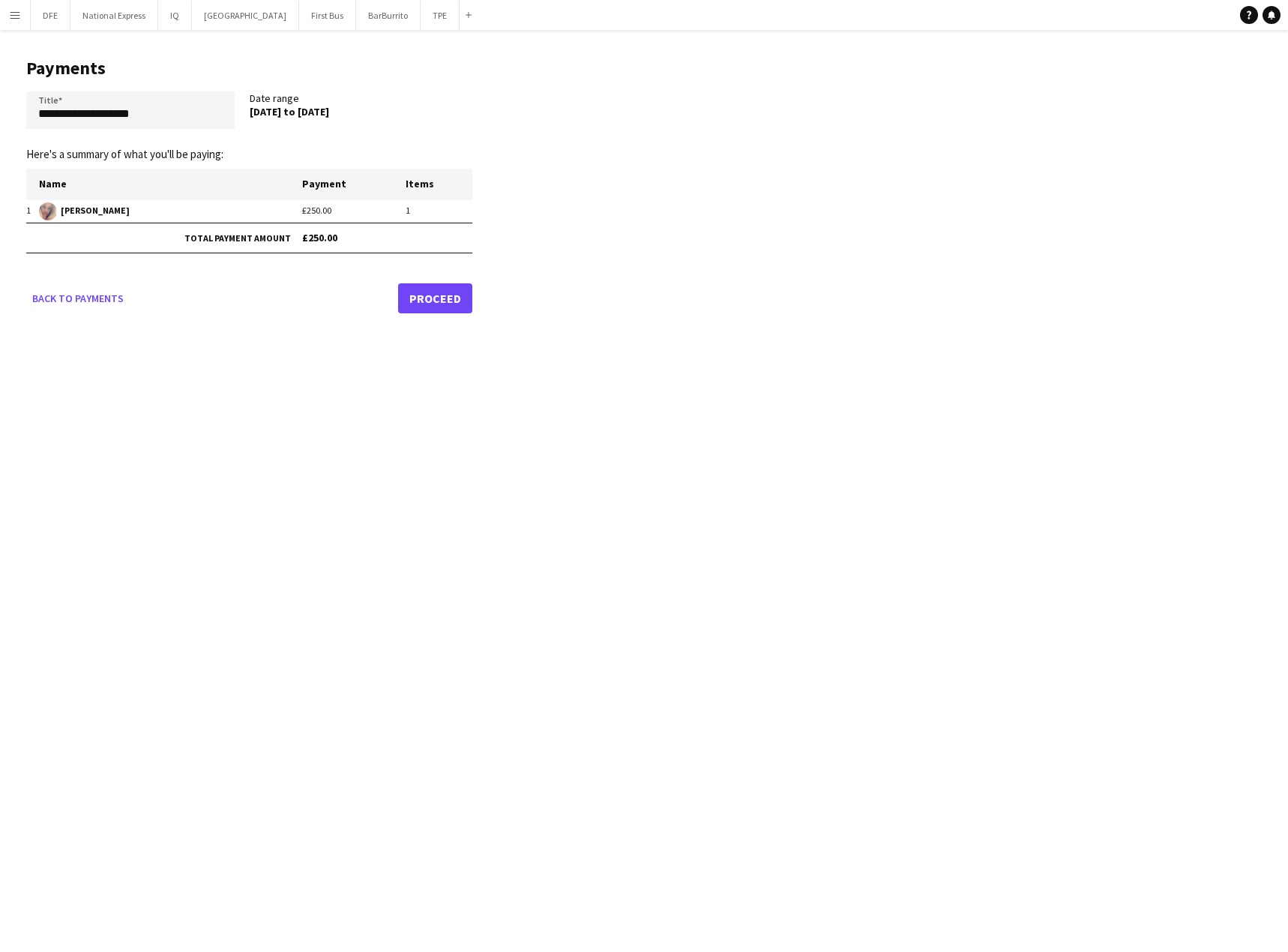
click at [432, 296] on link "Proceed" at bounding box center [435, 298] width 74 height 30
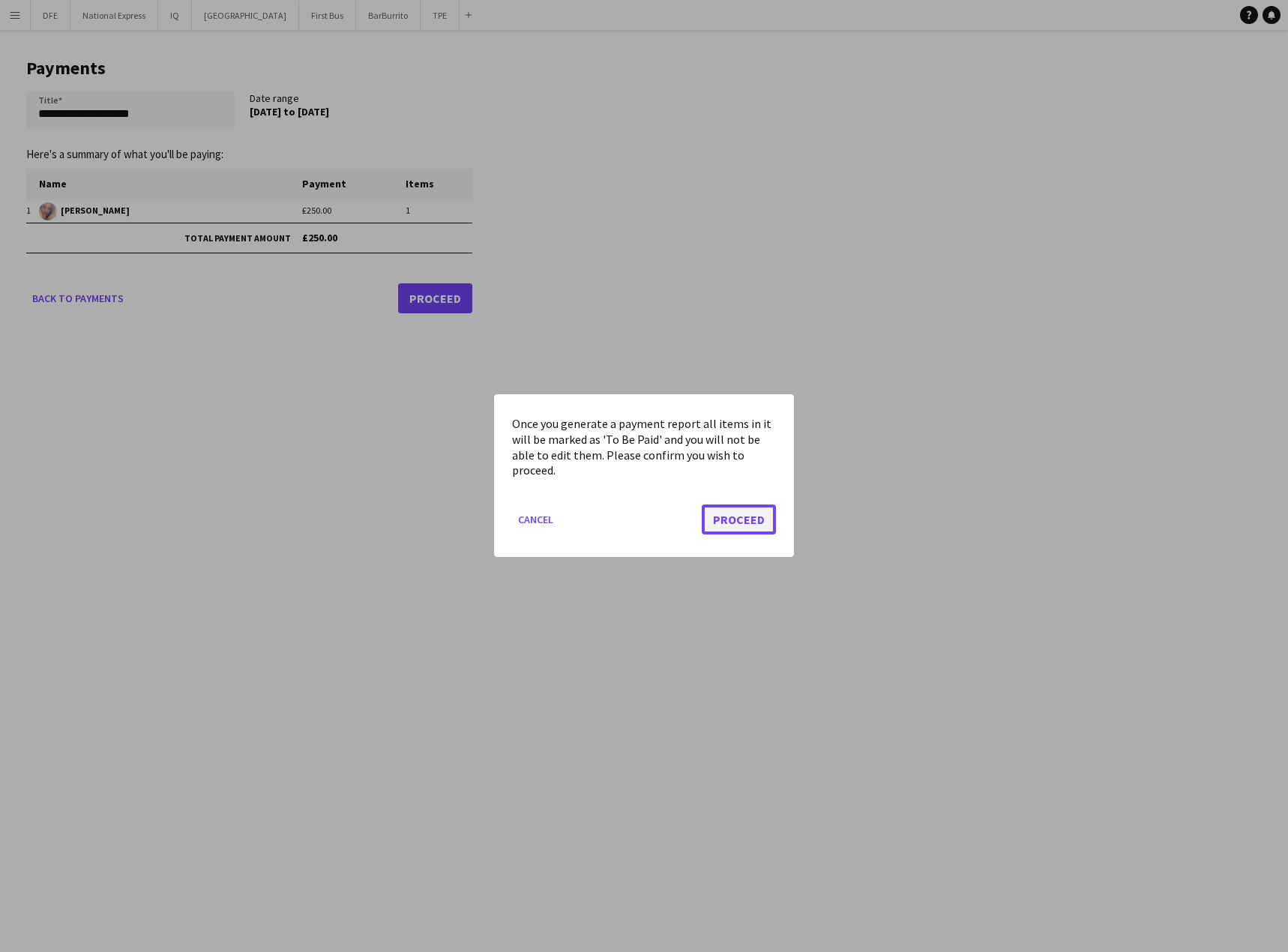
click at [758, 524] on button "Proceed" at bounding box center [738, 520] width 74 height 30
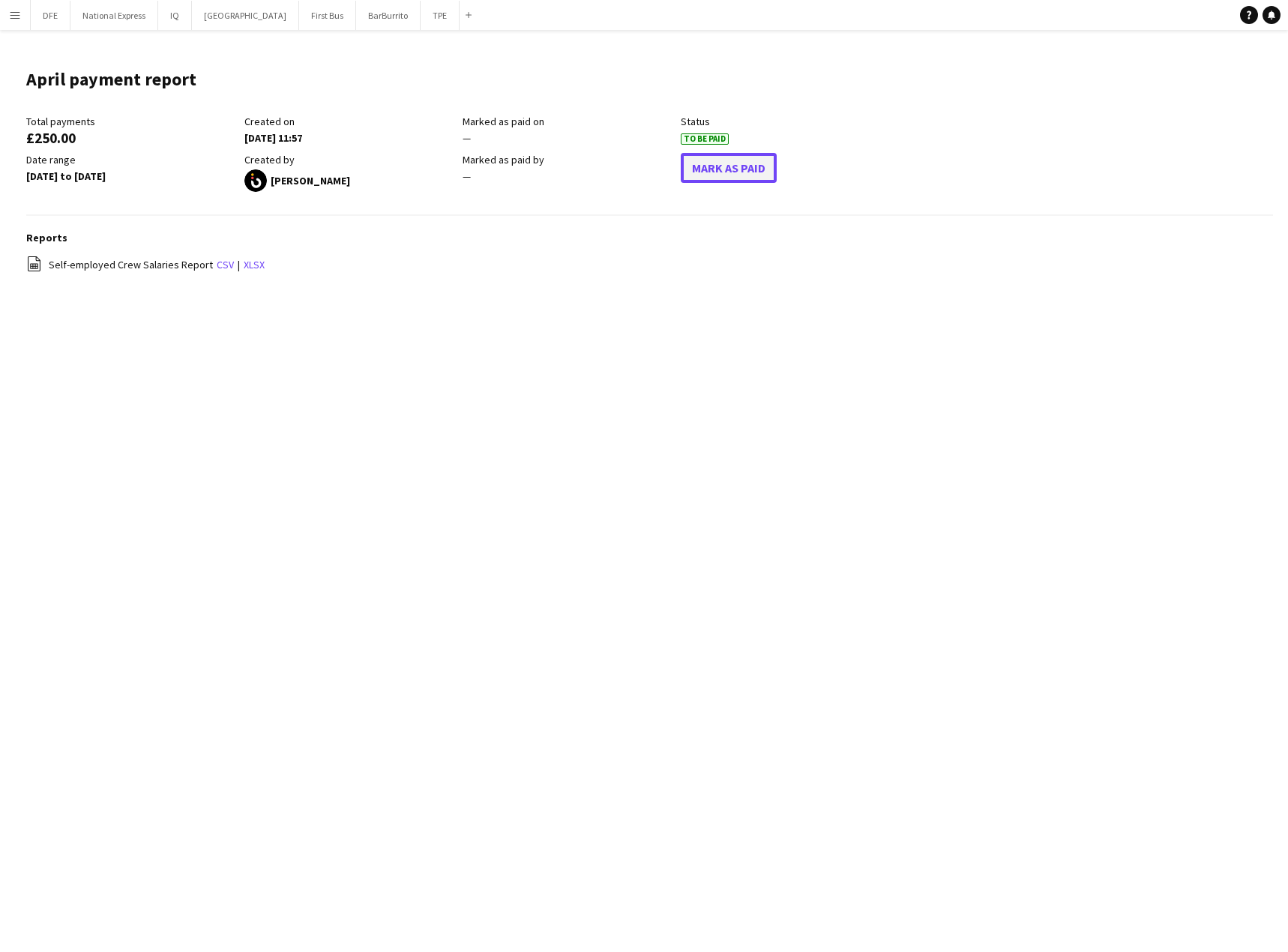
click at [755, 163] on button "Mark As Paid" at bounding box center [728, 168] width 96 height 30
click at [8, 12] on button "Menu" at bounding box center [15, 15] width 30 height 30
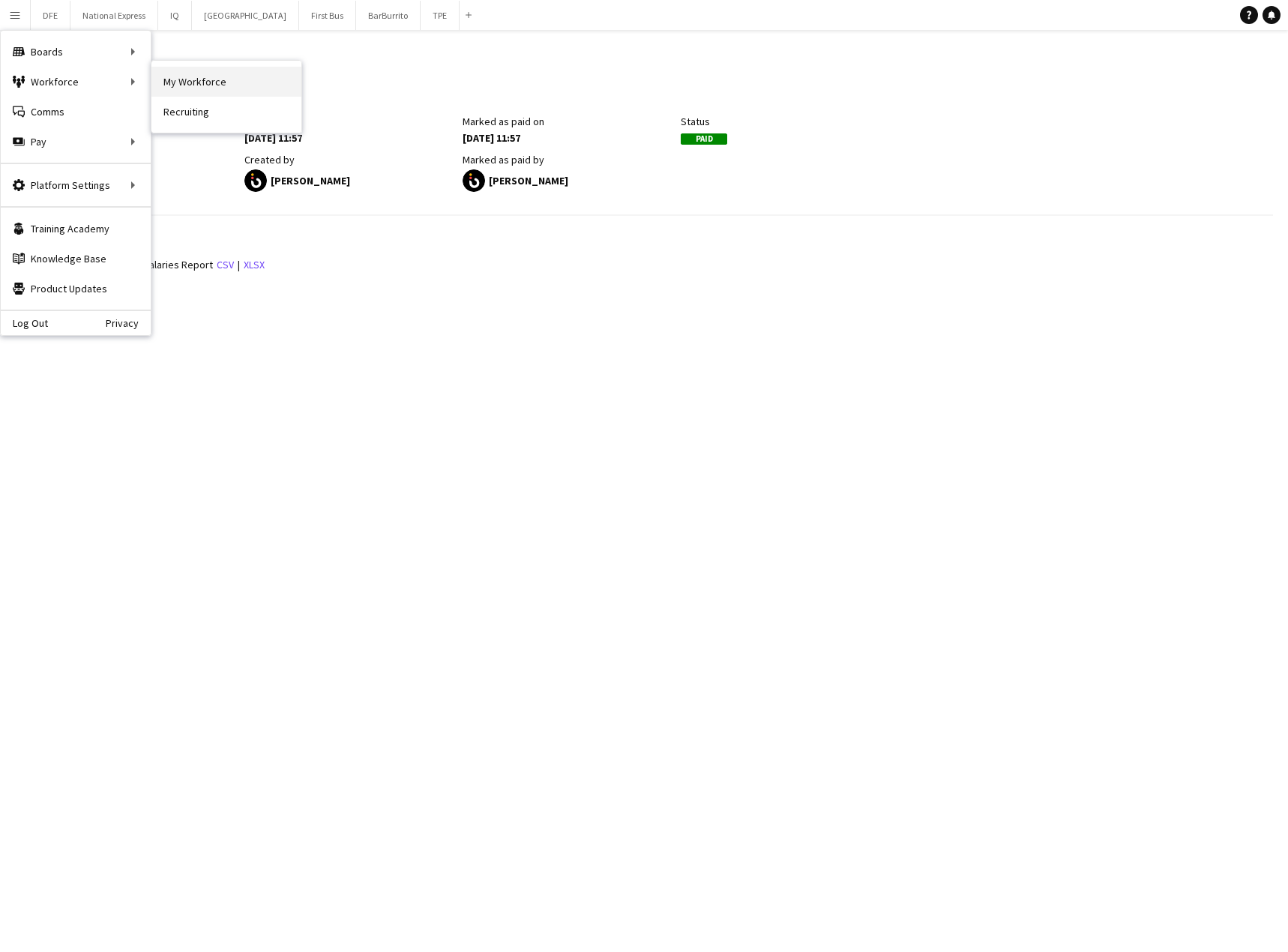
click at [230, 83] on link "My Workforce" at bounding box center [226, 82] width 150 height 30
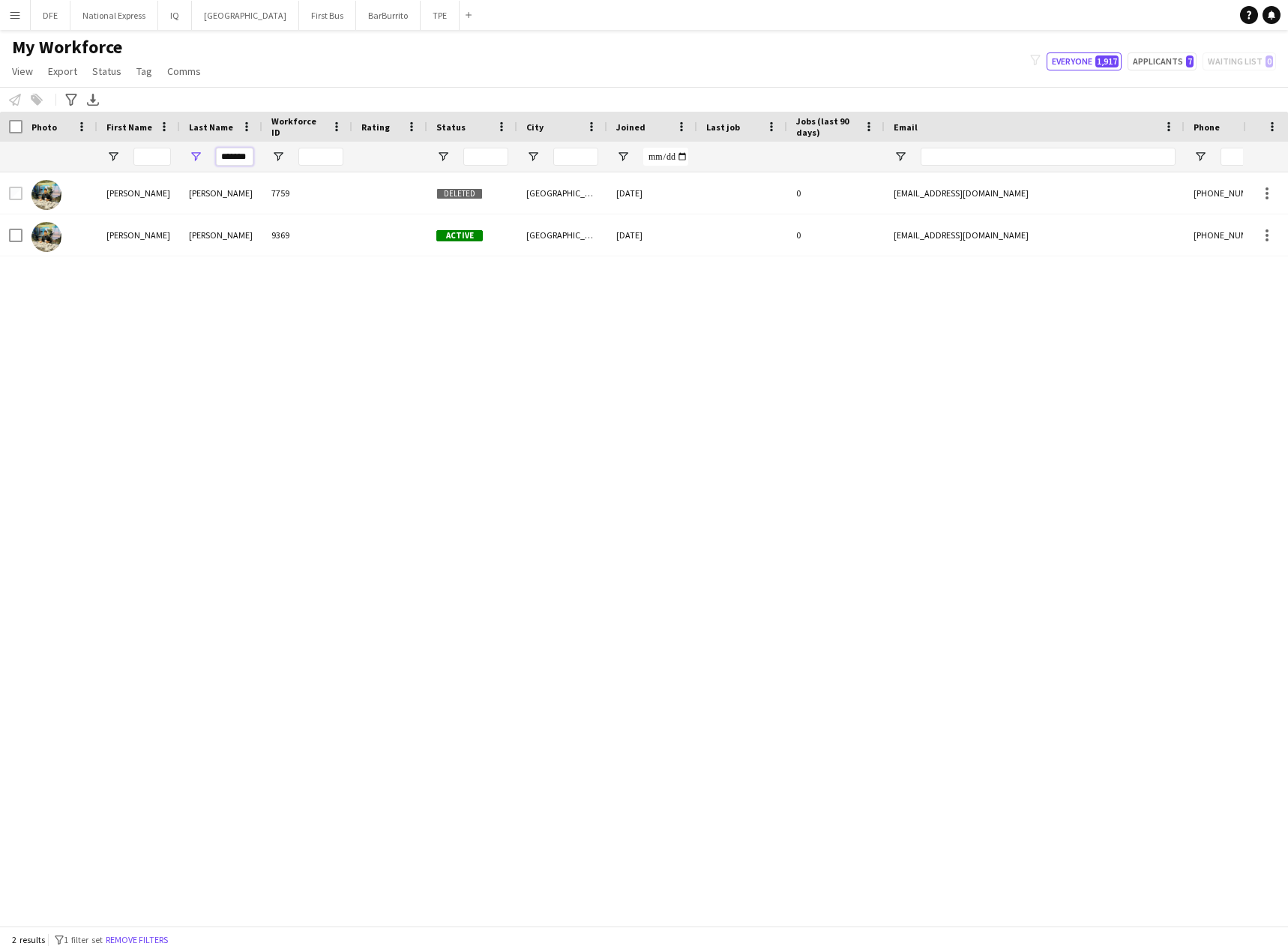
click at [241, 159] on input "*******" at bounding box center [235, 156] width 37 height 18
click at [240, 159] on input "*******" at bounding box center [235, 156] width 37 height 18
type input "****"
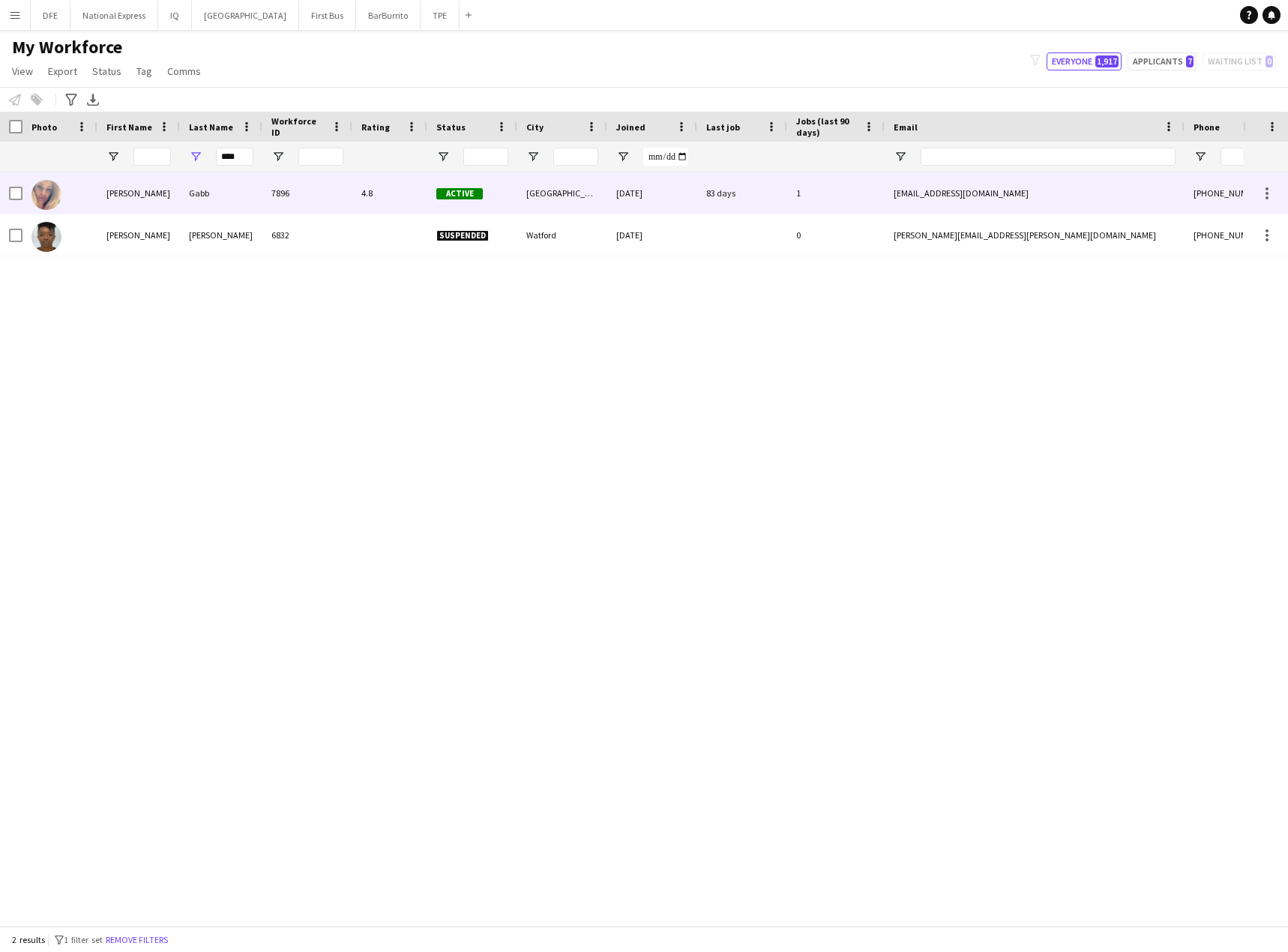
click at [258, 196] on div "Gabb" at bounding box center [221, 193] width 83 height 41
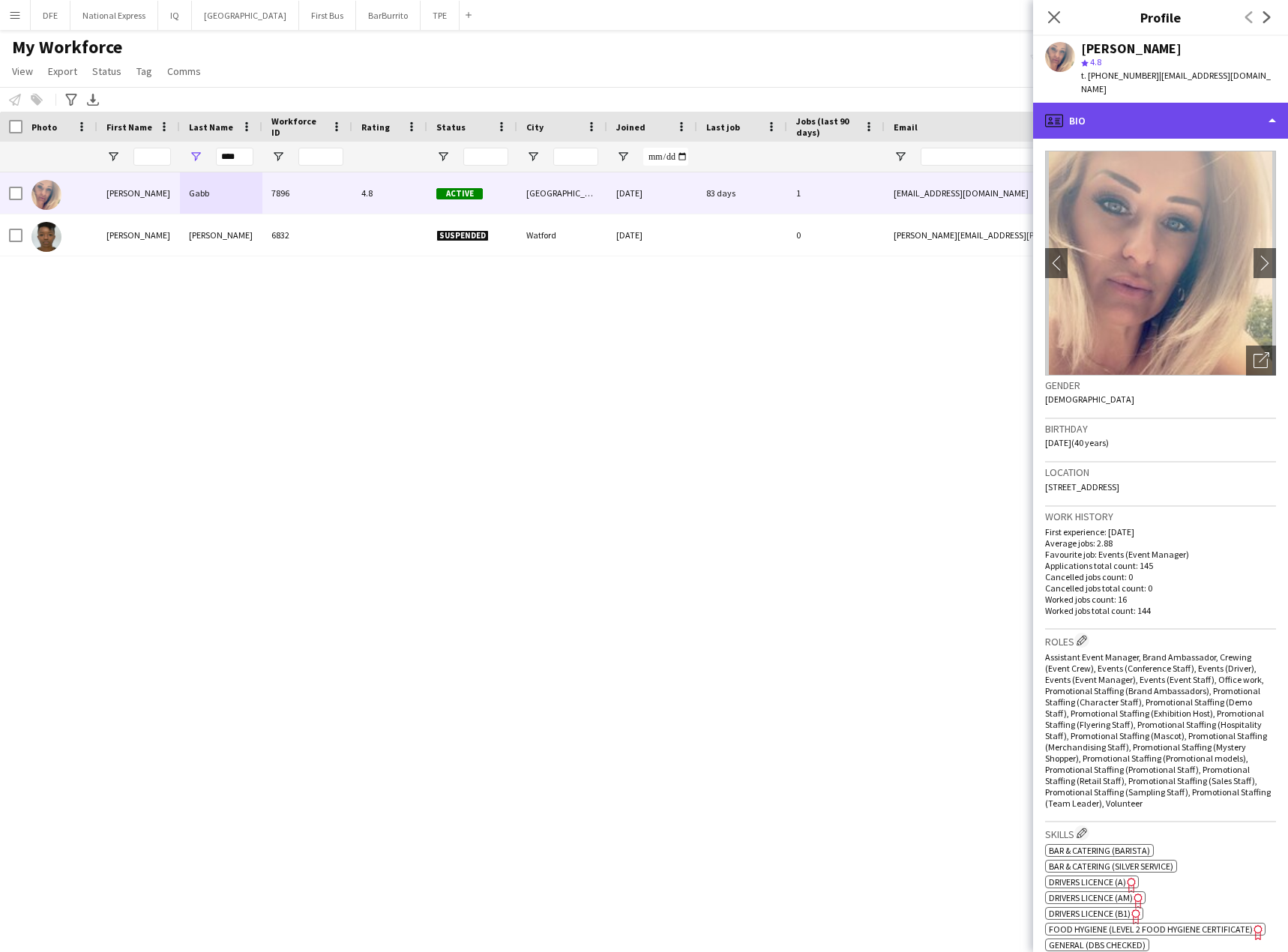
click at [1155, 108] on div "profile Bio" at bounding box center [1160, 121] width 255 height 36
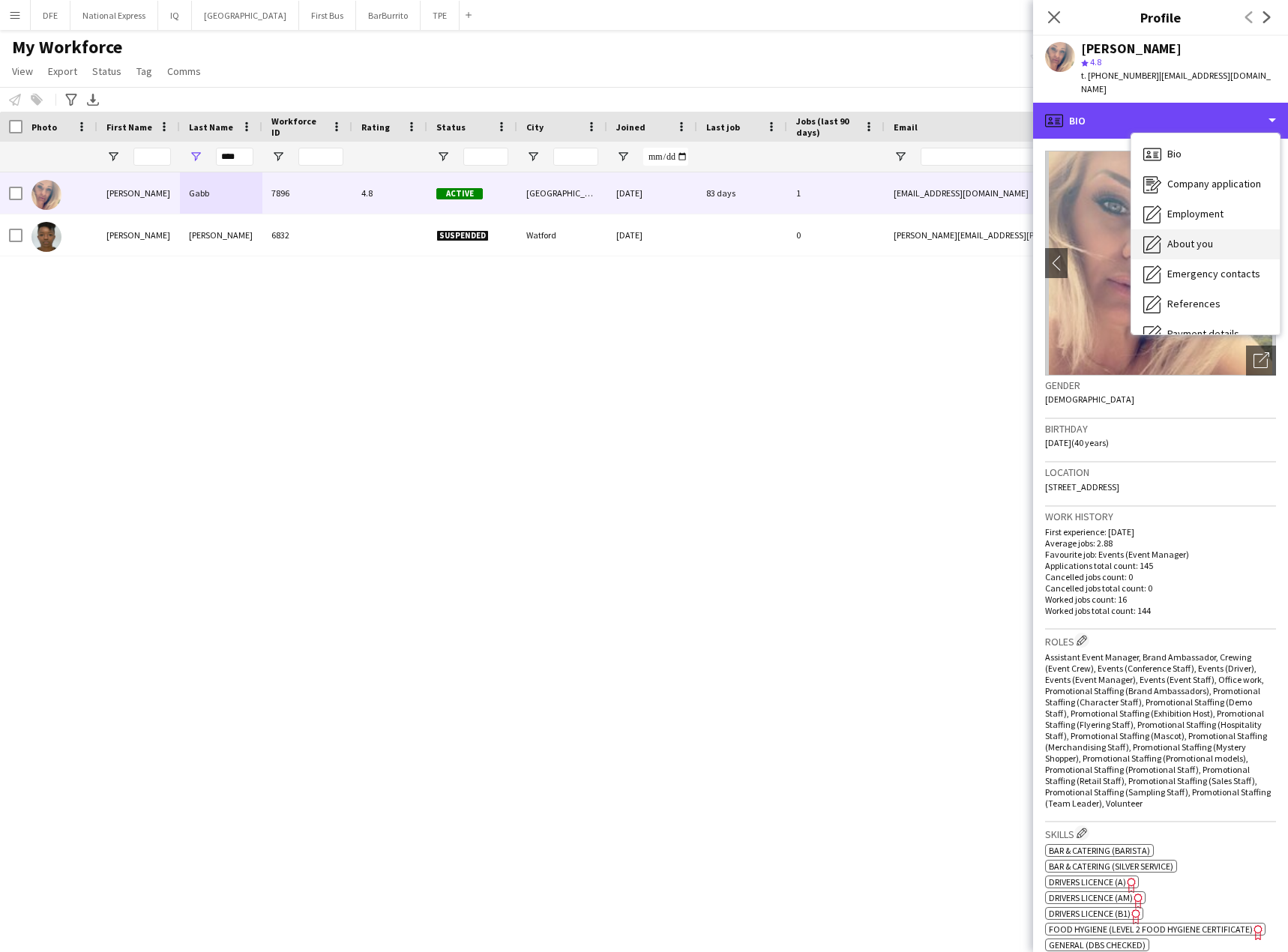
scroll to position [171, 0]
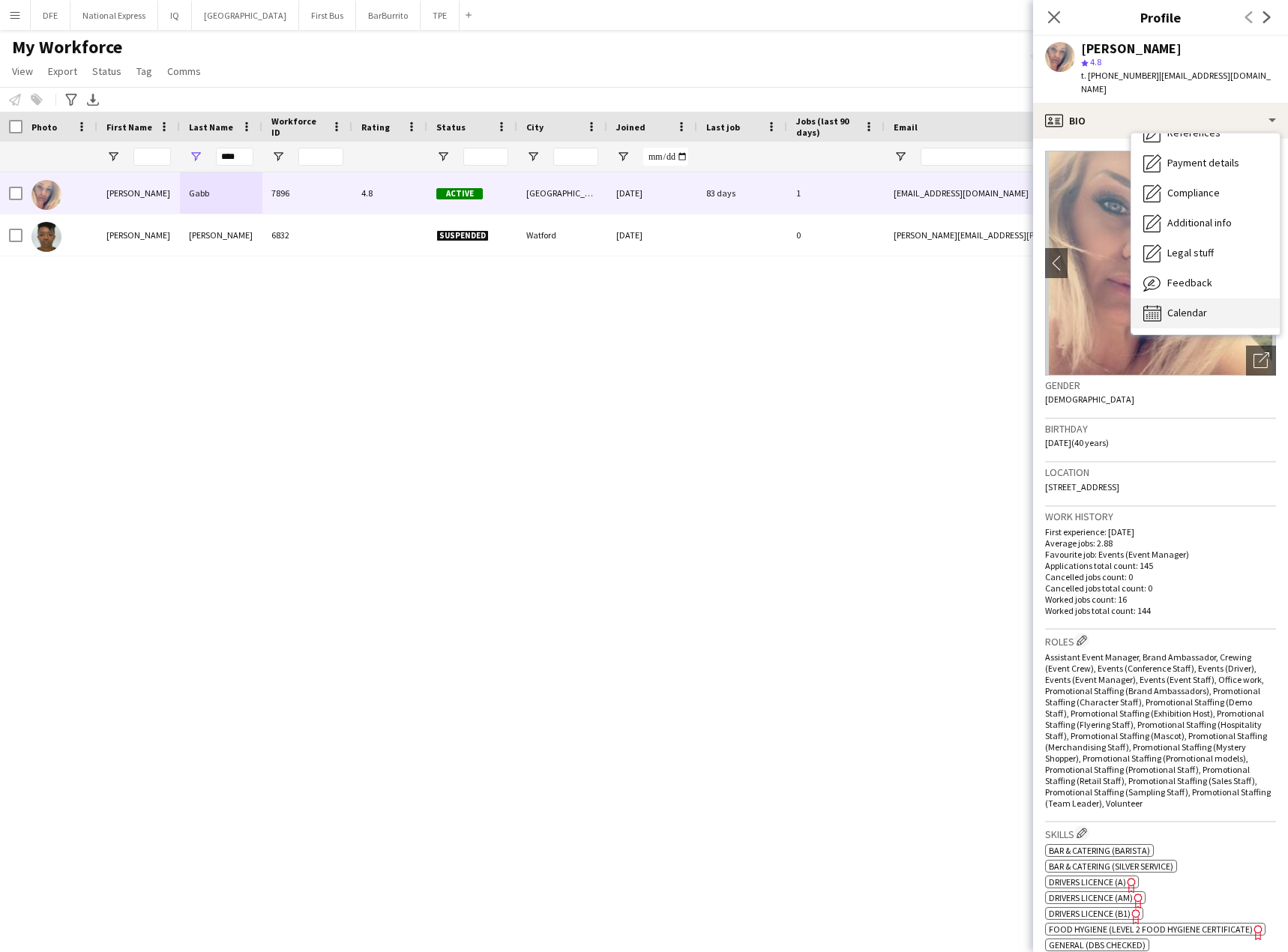
click at [1192, 306] on span "Calendar" at bounding box center [1187, 312] width 40 height 13
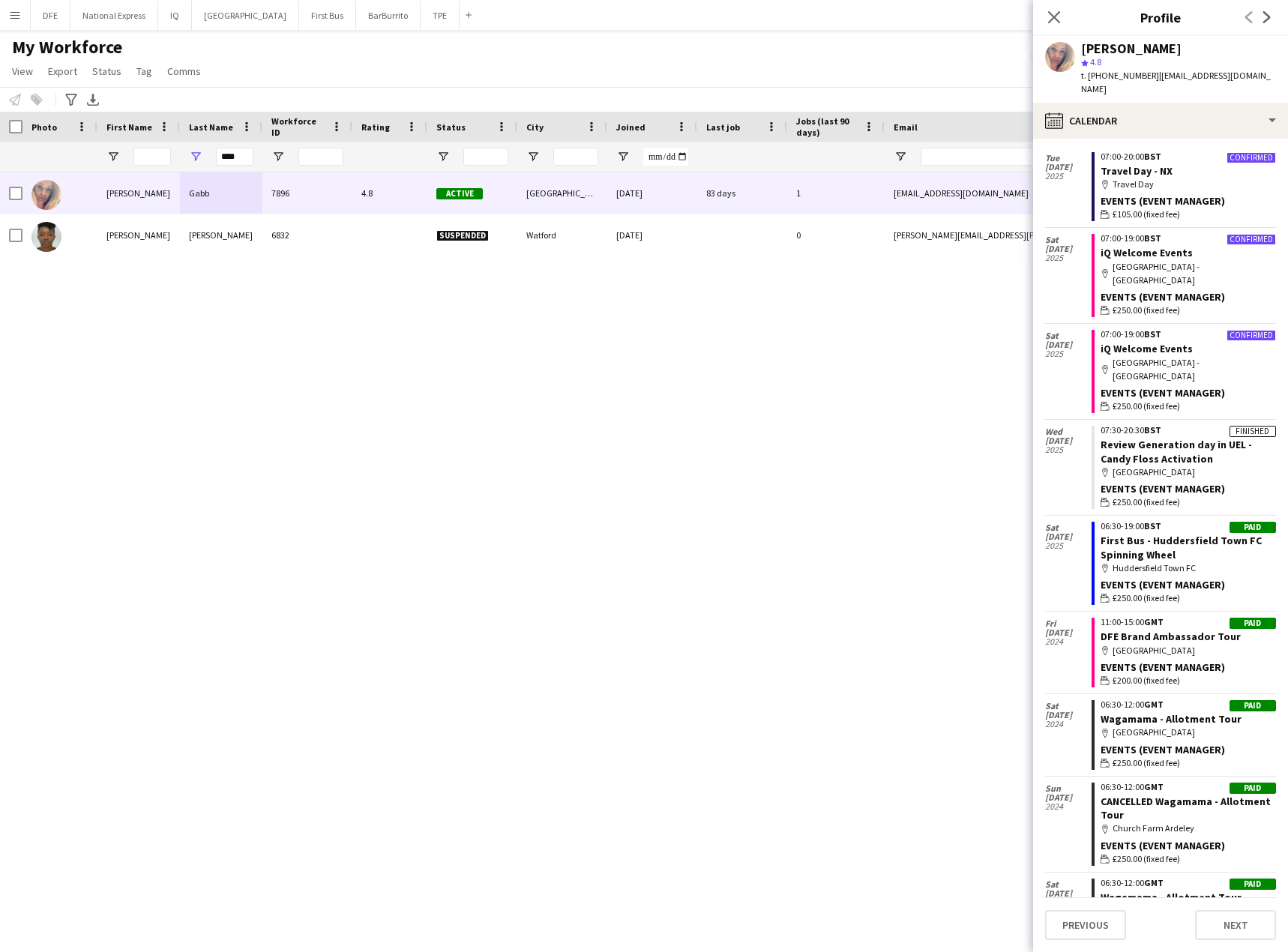
scroll to position [1036, 0]
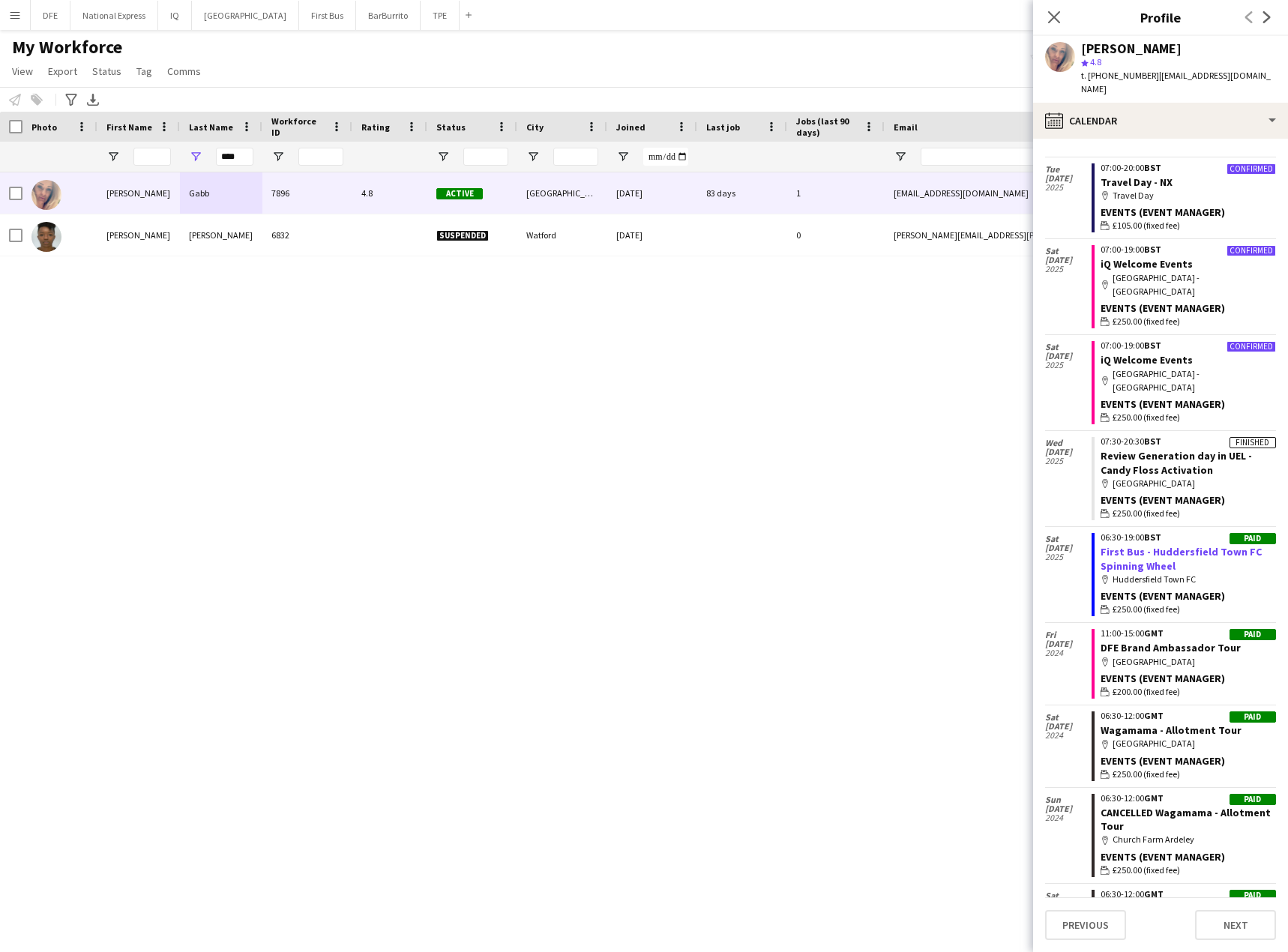
click at [1152, 545] on link "First Bus - Huddersfield Town FC Spinning Wheel" at bounding box center [1181, 558] width 161 height 27
click at [12, 13] on app-icon "Menu" at bounding box center [15, 15] width 12 height 12
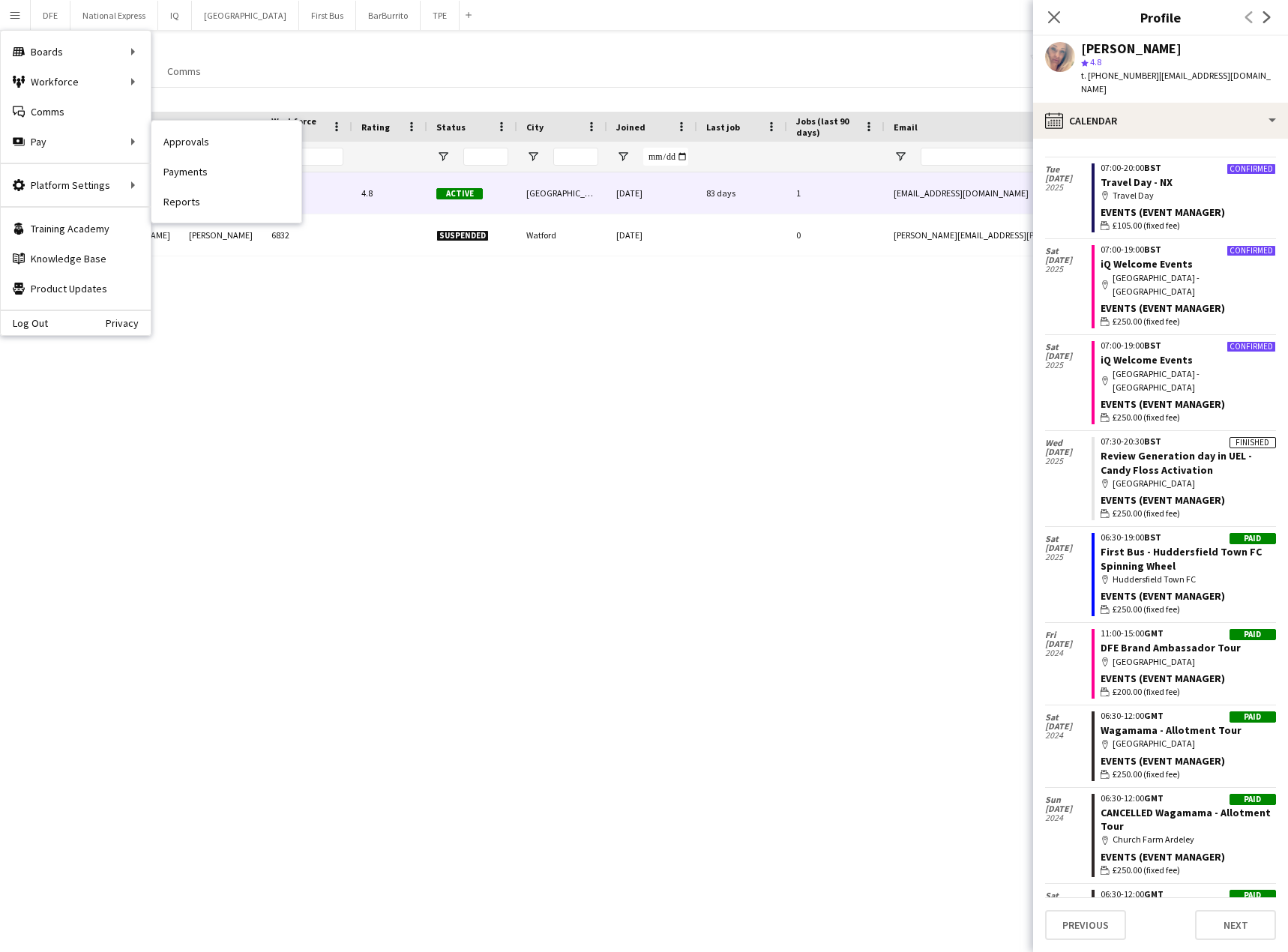
drag, startPoint x: 185, startPoint y: 168, endPoint x: 1077, endPoint y: 136, distance: 892.6
click at [185, 168] on link "Payments" at bounding box center [226, 172] width 150 height 30
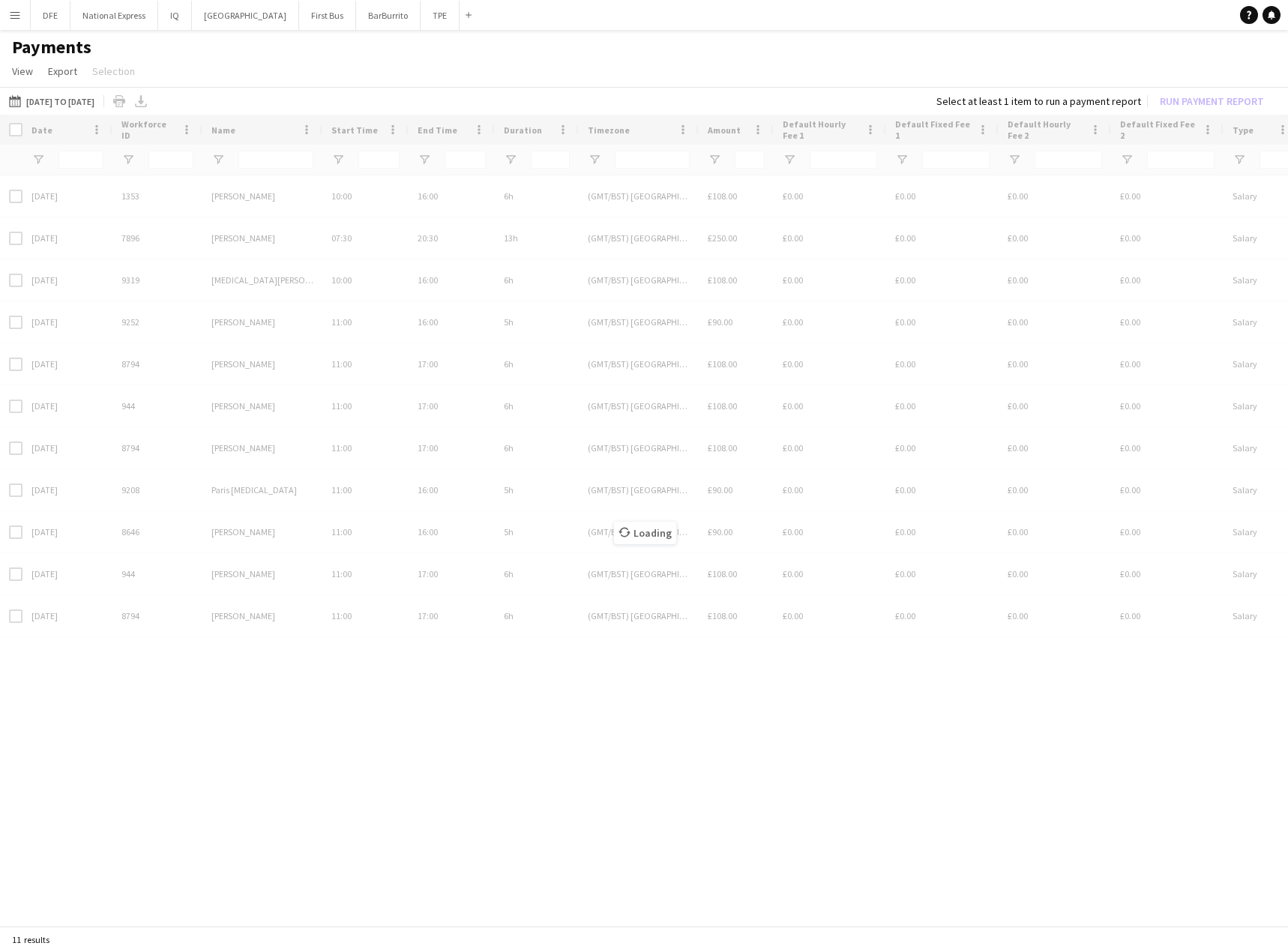
type input "****"
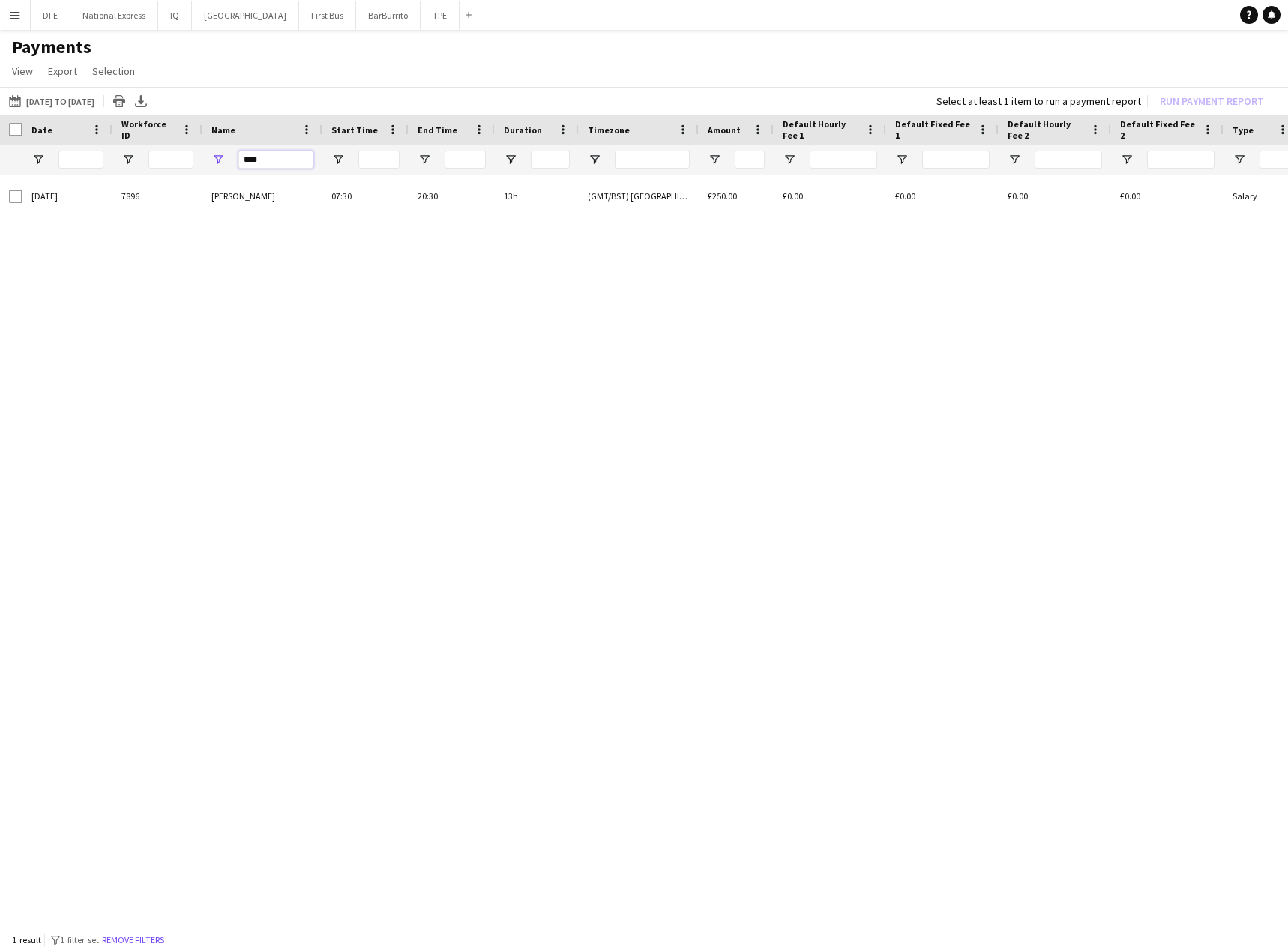
drag, startPoint x: 271, startPoint y: 163, endPoint x: 243, endPoint y: 175, distance: 30.5
click at [165, 158] on div "****" at bounding box center [1252, 160] width 2505 height 30
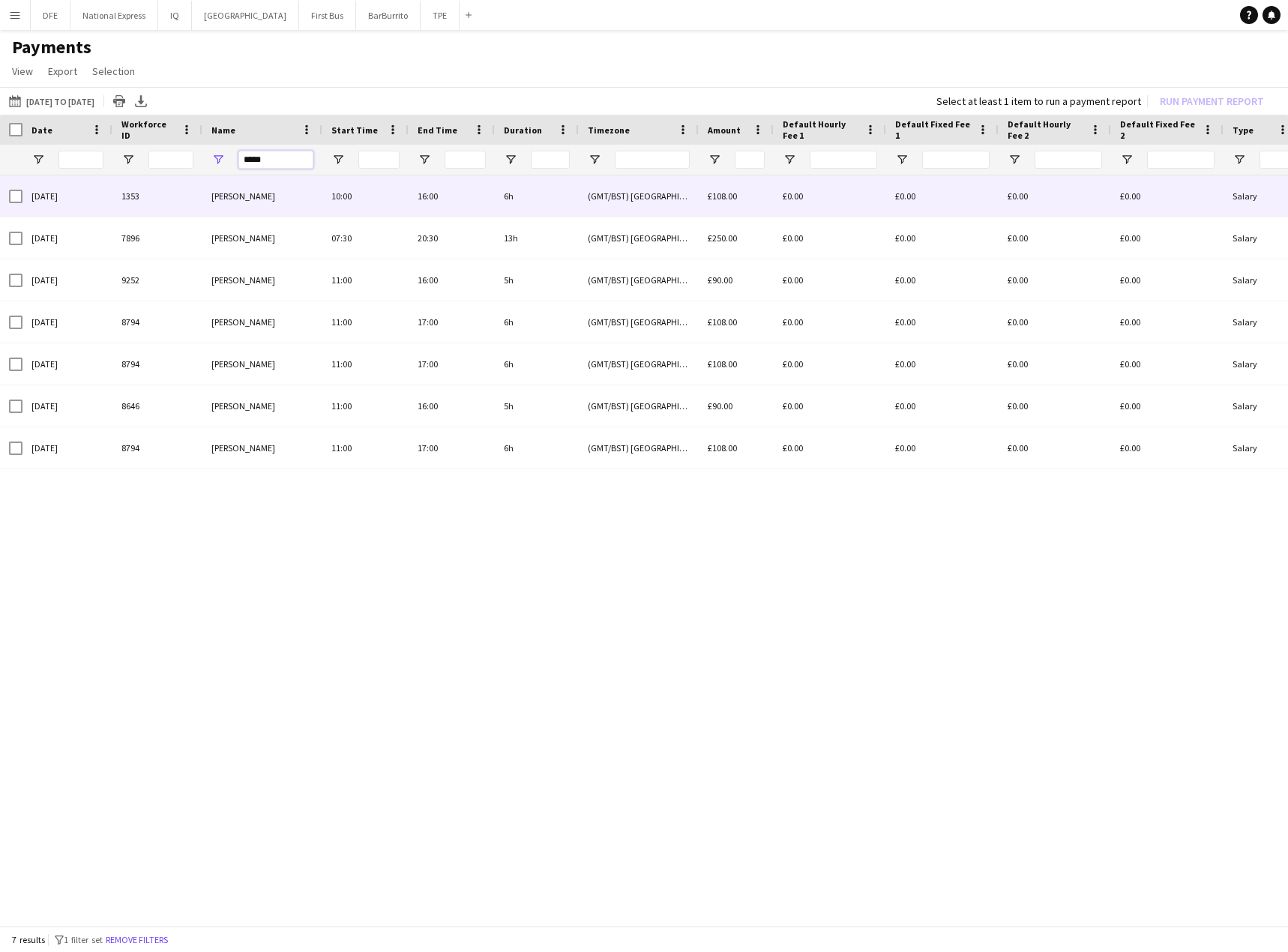
type input "*****"
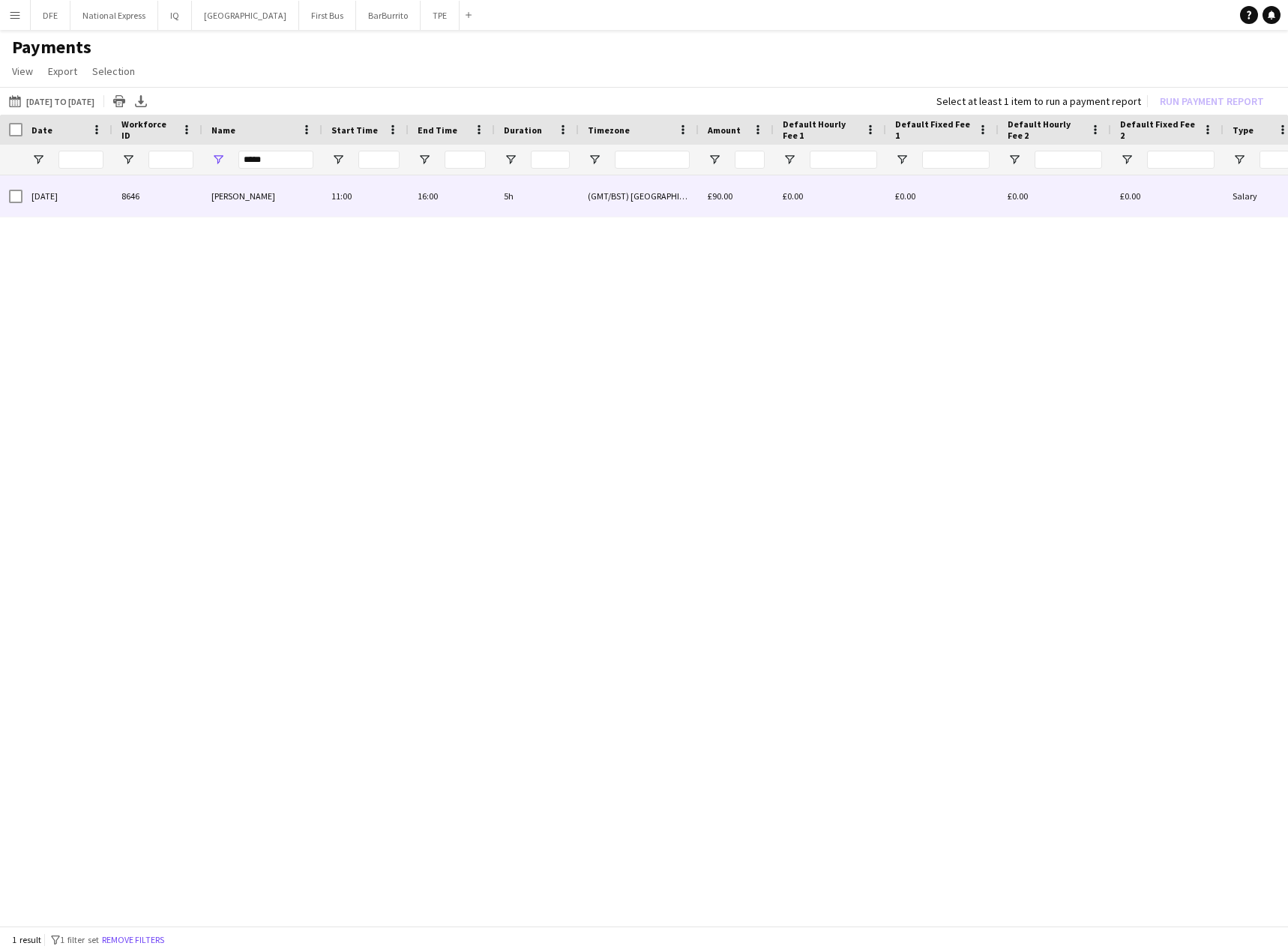
click at [9, 203] on div at bounding box center [11, 196] width 23 height 41
click at [28, 196] on div "16-08-2025" at bounding box center [67, 196] width 90 height 41
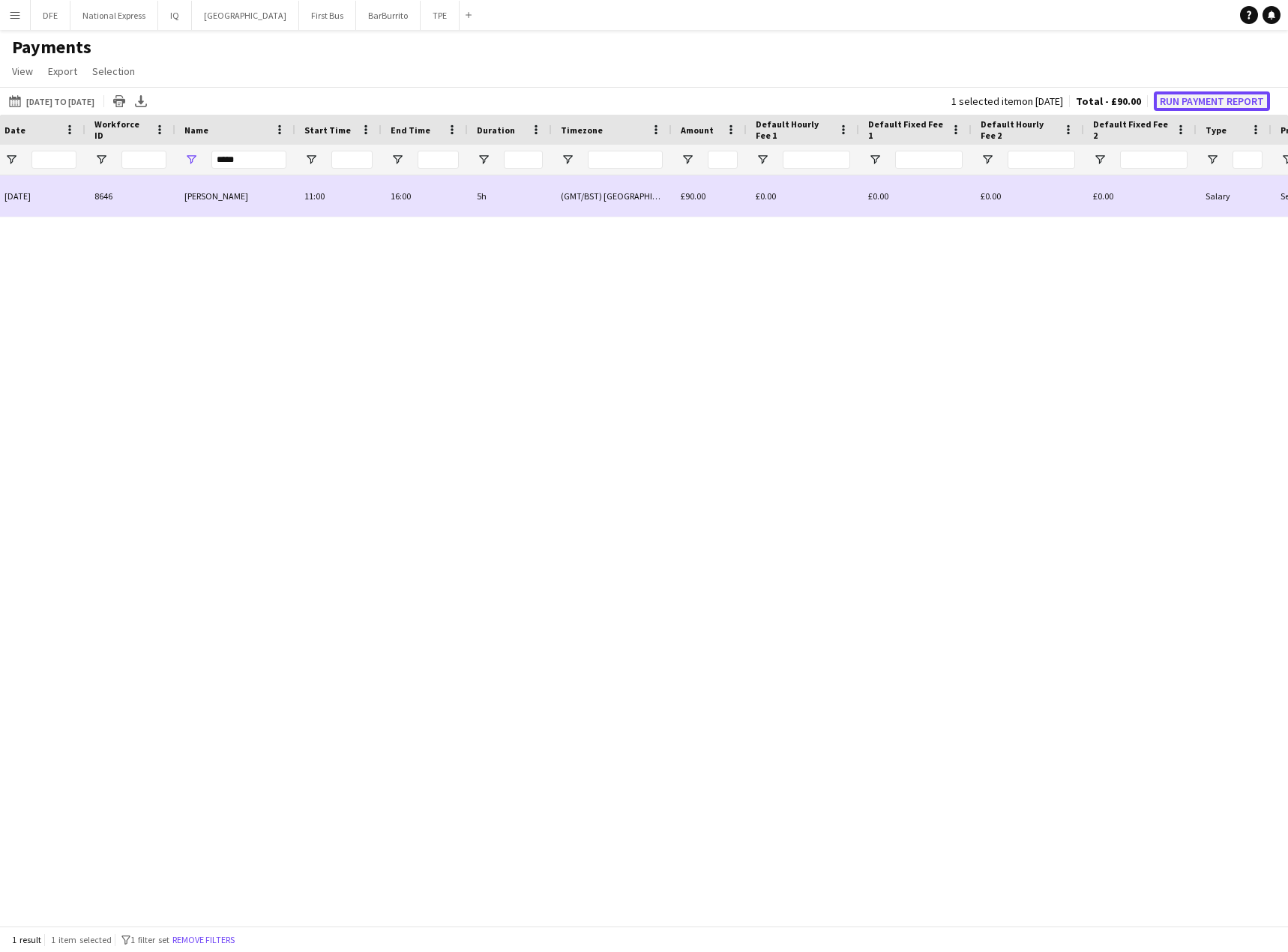
click at [1246, 99] on button "Run Payment Report" at bounding box center [1212, 101] width 116 height 19
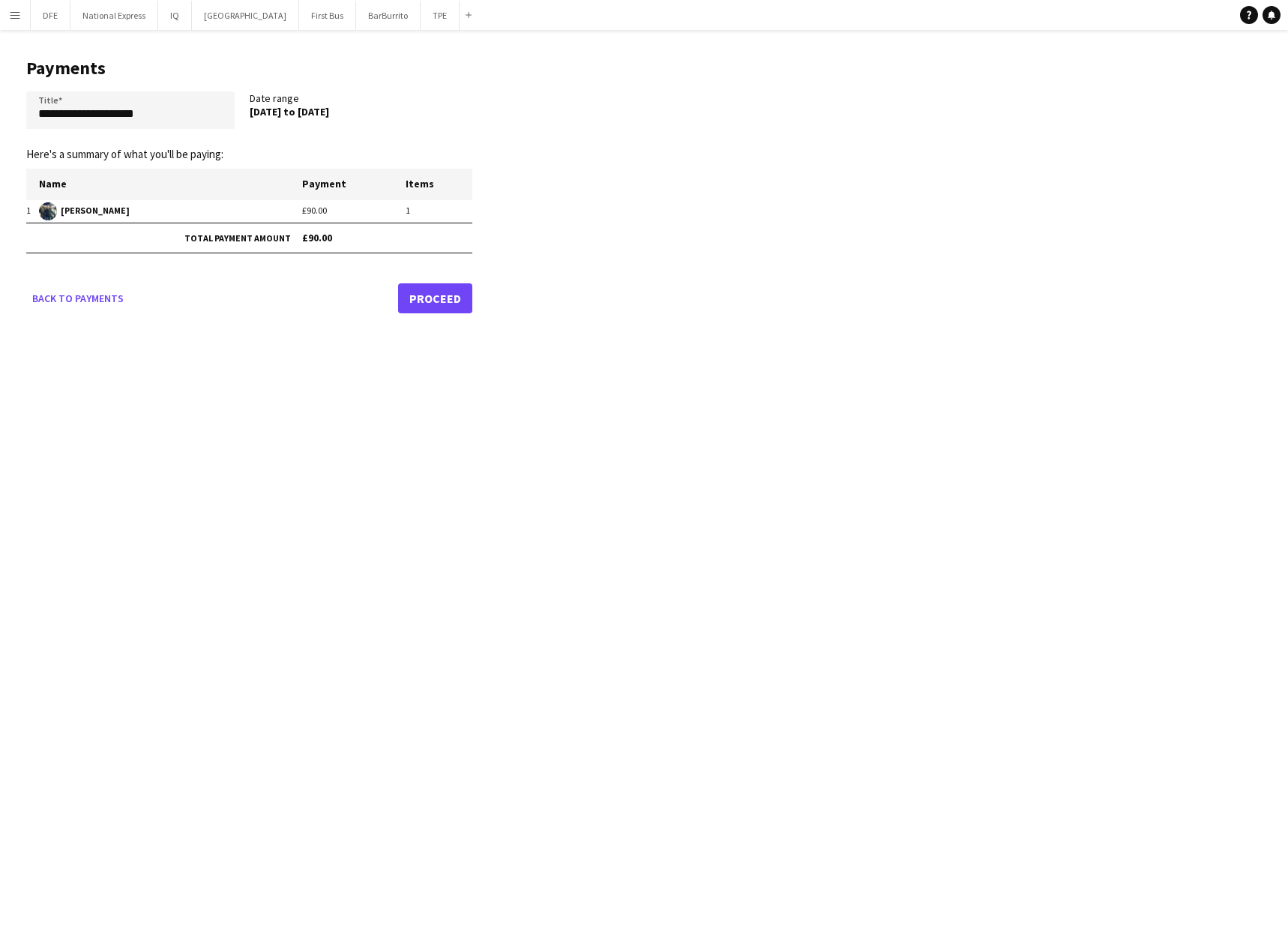
click at [450, 299] on link "Proceed" at bounding box center [435, 298] width 74 height 30
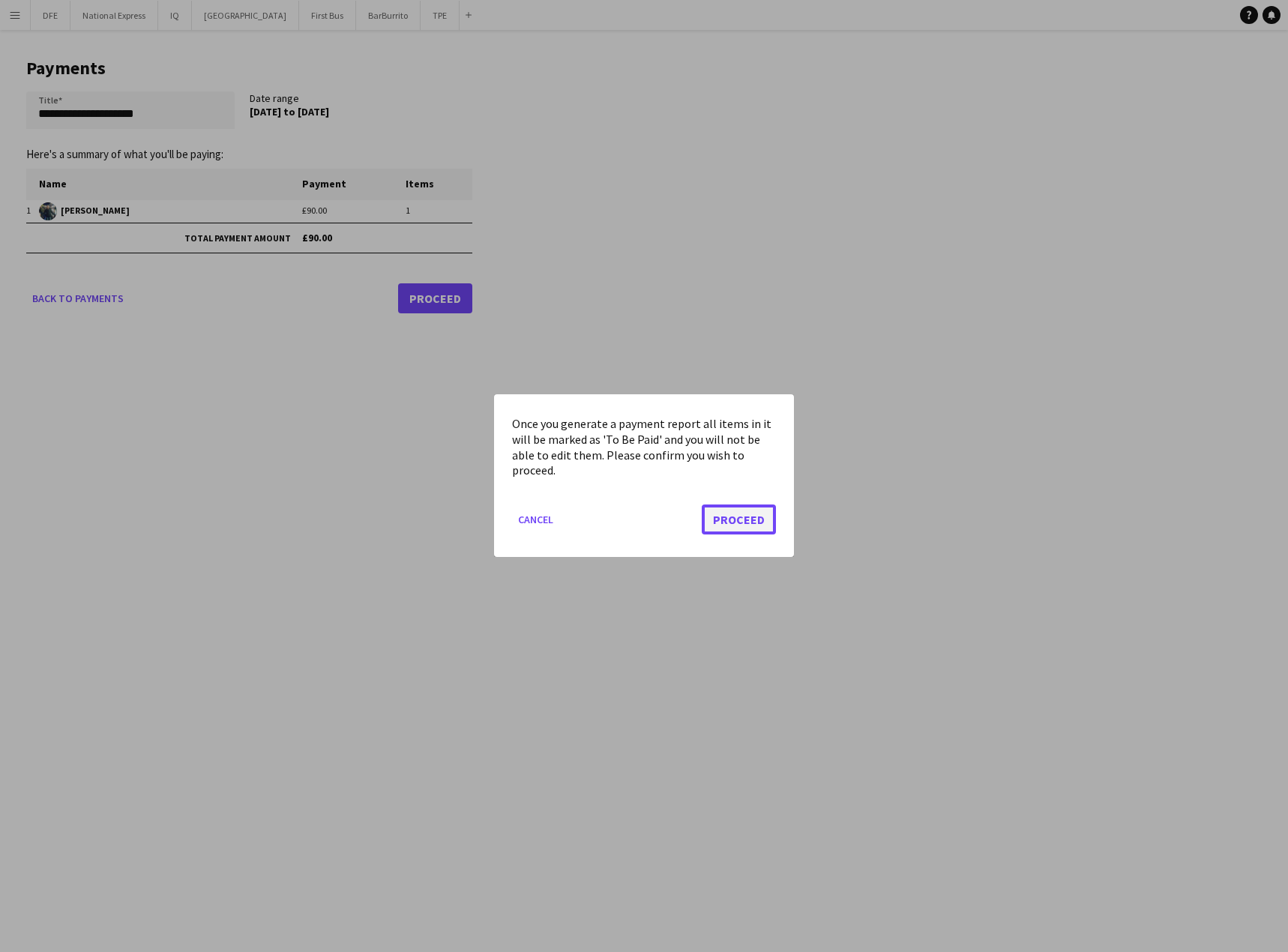
click at [755, 515] on button "Proceed" at bounding box center [738, 520] width 74 height 30
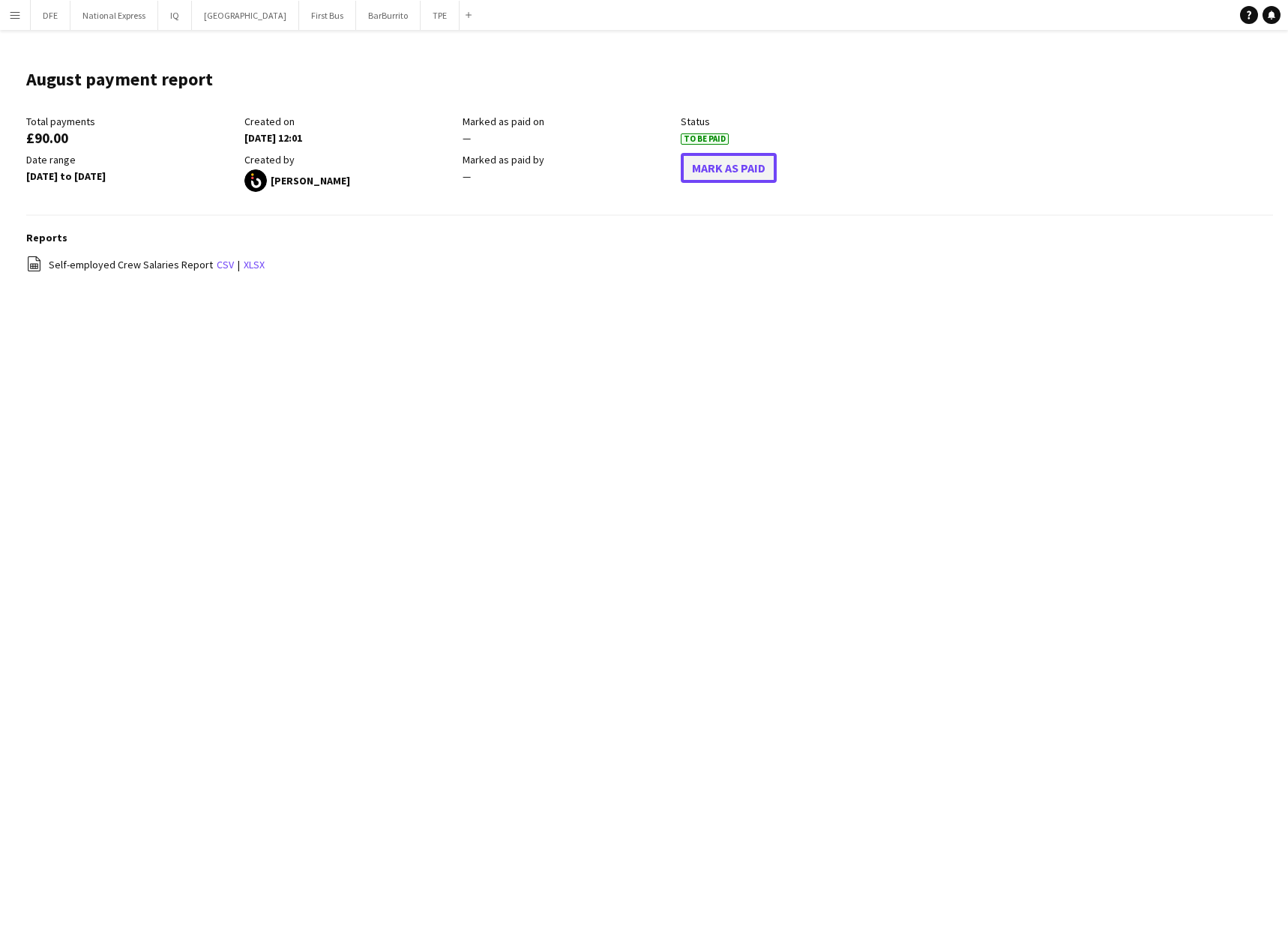
click at [713, 165] on button "Mark As Paid" at bounding box center [728, 168] width 96 height 30
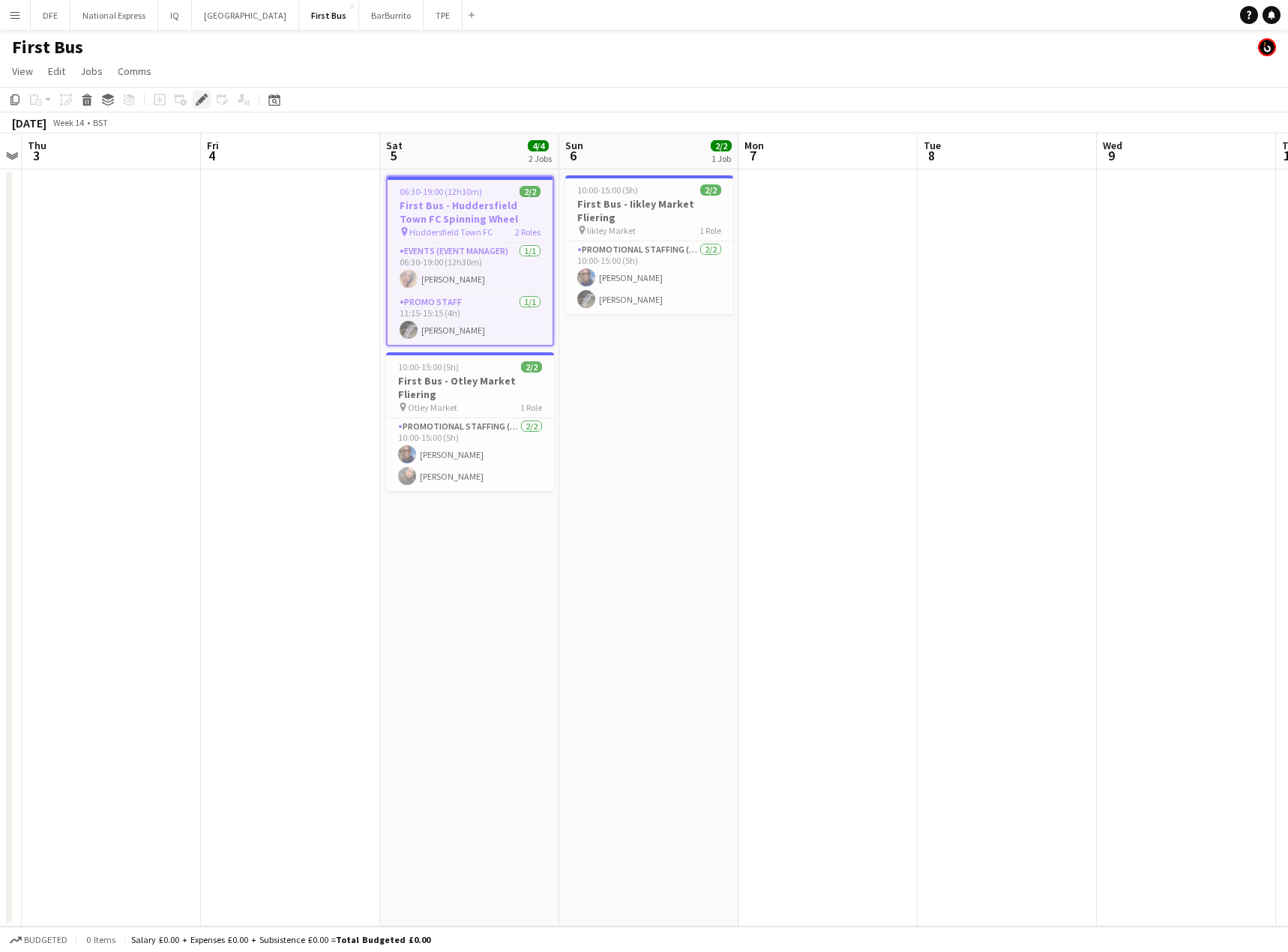
click at [196, 99] on icon "Edit" at bounding box center [201, 99] width 12 height 12
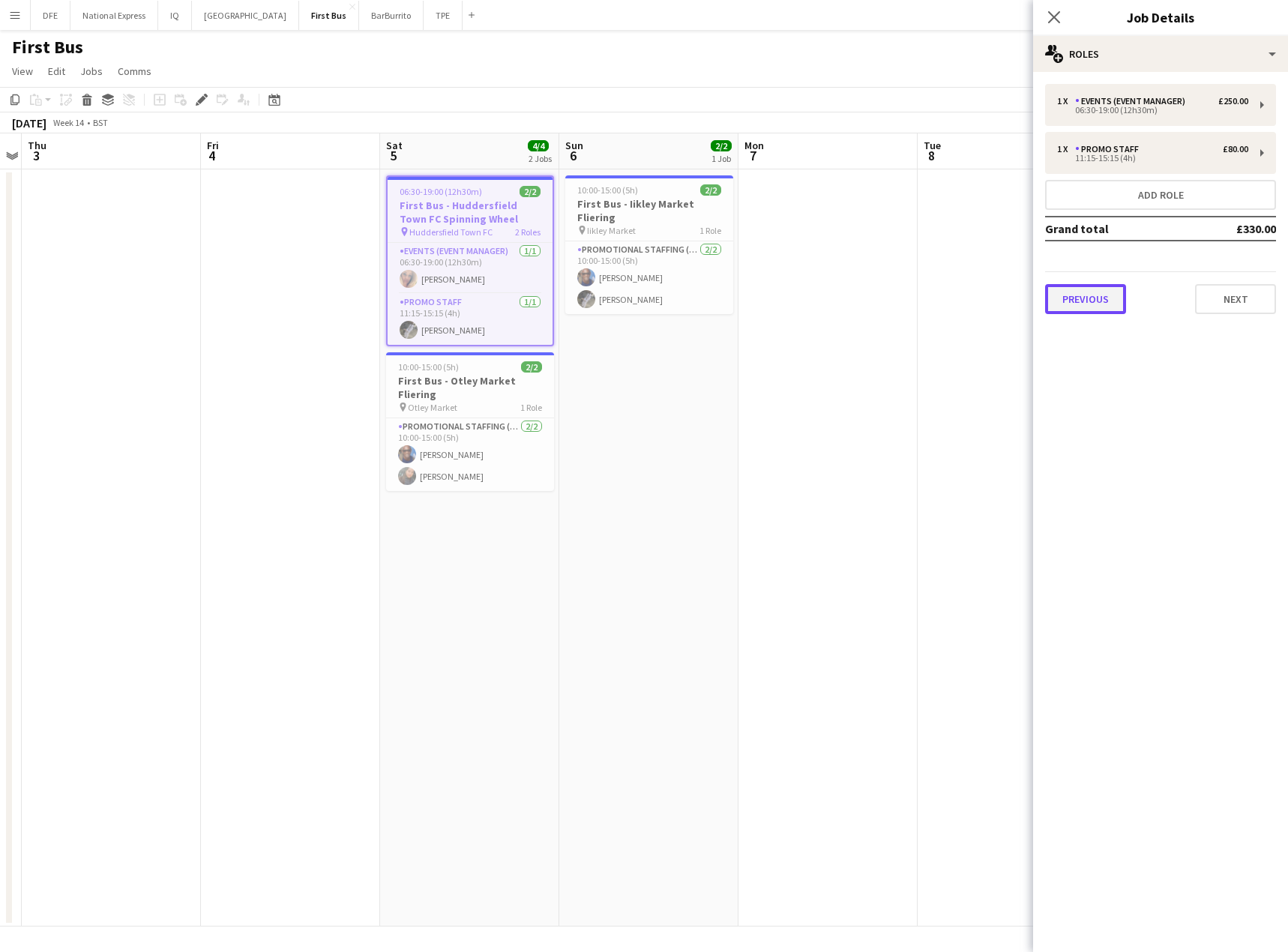
click at [1104, 302] on button "Previous" at bounding box center [1085, 299] width 81 height 30
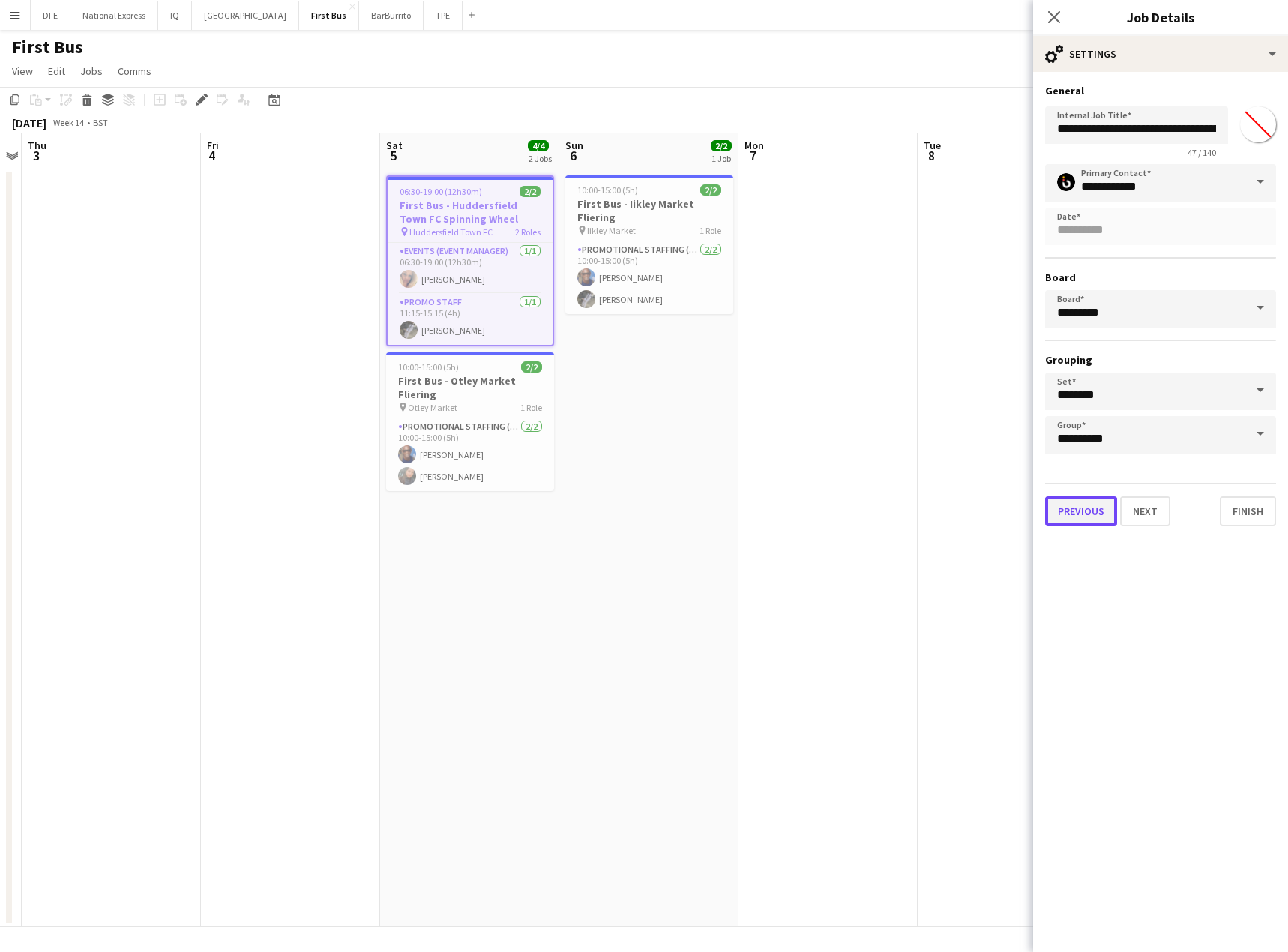
click at [1081, 510] on button "Previous" at bounding box center [1081, 511] width 72 height 30
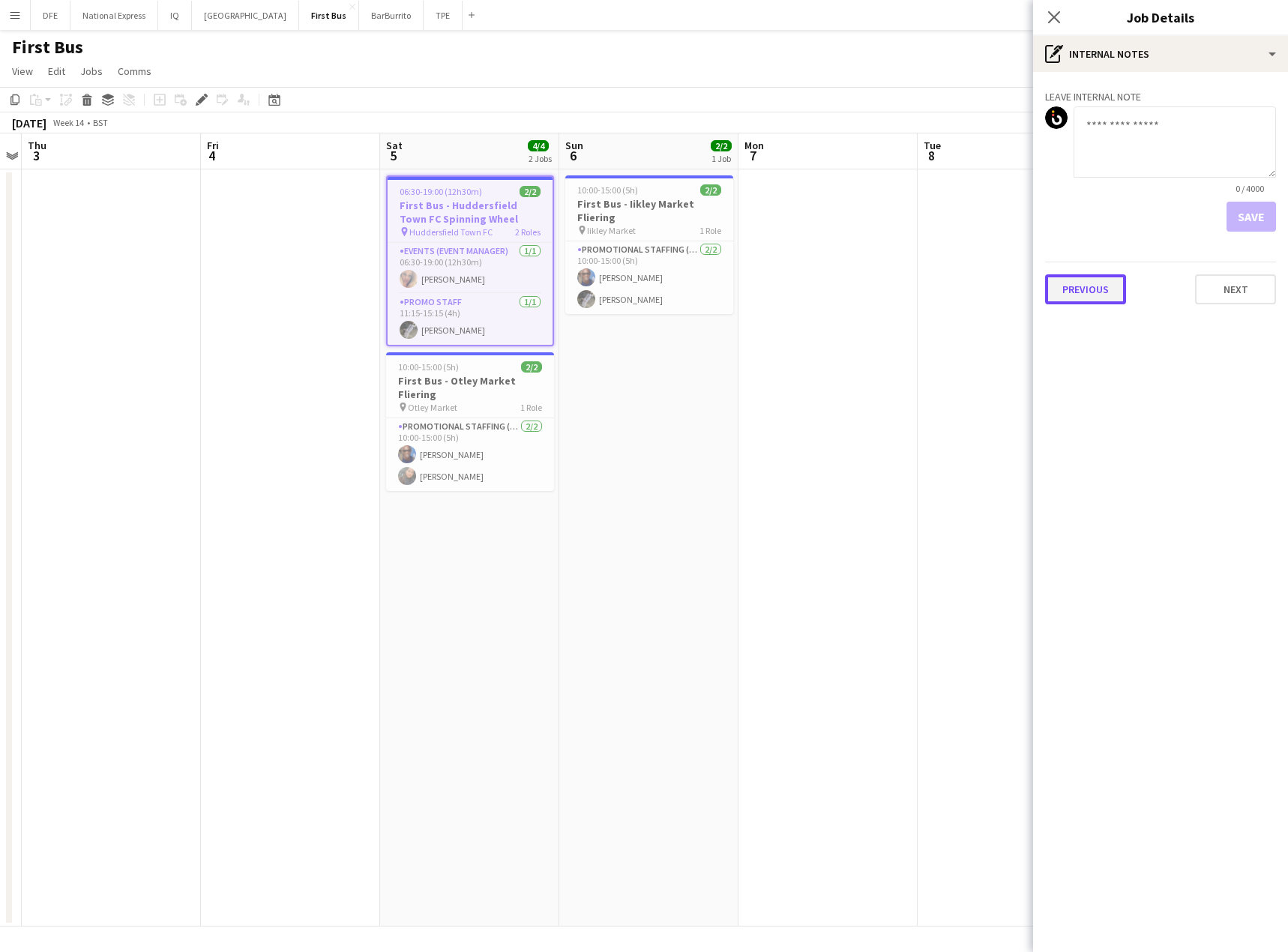
click at [1079, 287] on button "Previous" at bounding box center [1085, 289] width 81 height 30
